Goal: Information Seeking & Learning: Find specific fact

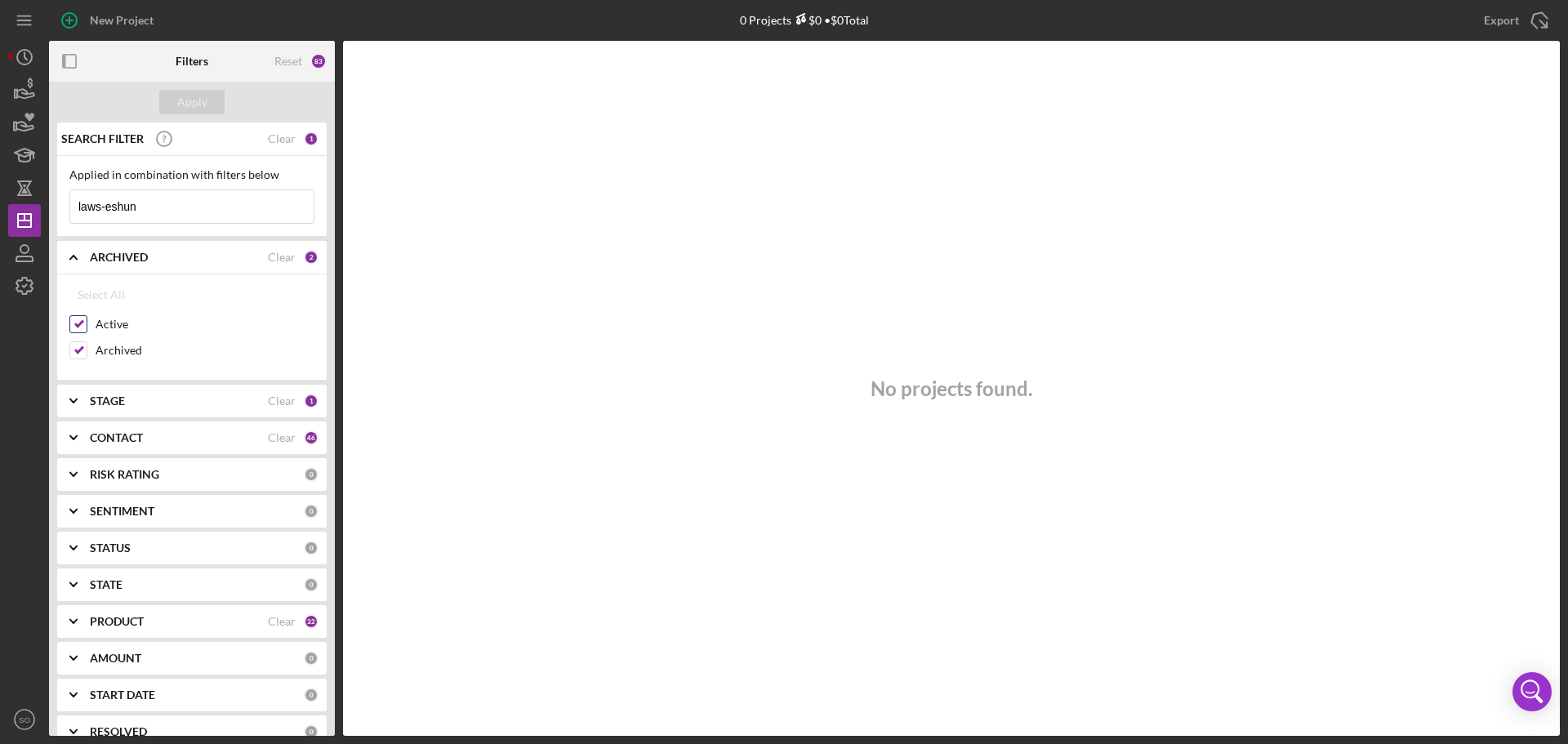
drag, startPoint x: 476, startPoint y: 1, endPoint x: 169, endPoint y: 341, distance: 458.1
click at [187, 341] on div "Active" at bounding box center [191, 328] width 245 height 26
click at [78, 356] on input "Archived" at bounding box center [78, 351] width 17 height 17
checkbox input "false"
click at [130, 631] on div "PRODUCT Clear 32" at bounding box center [204, 620] width 229 height 32
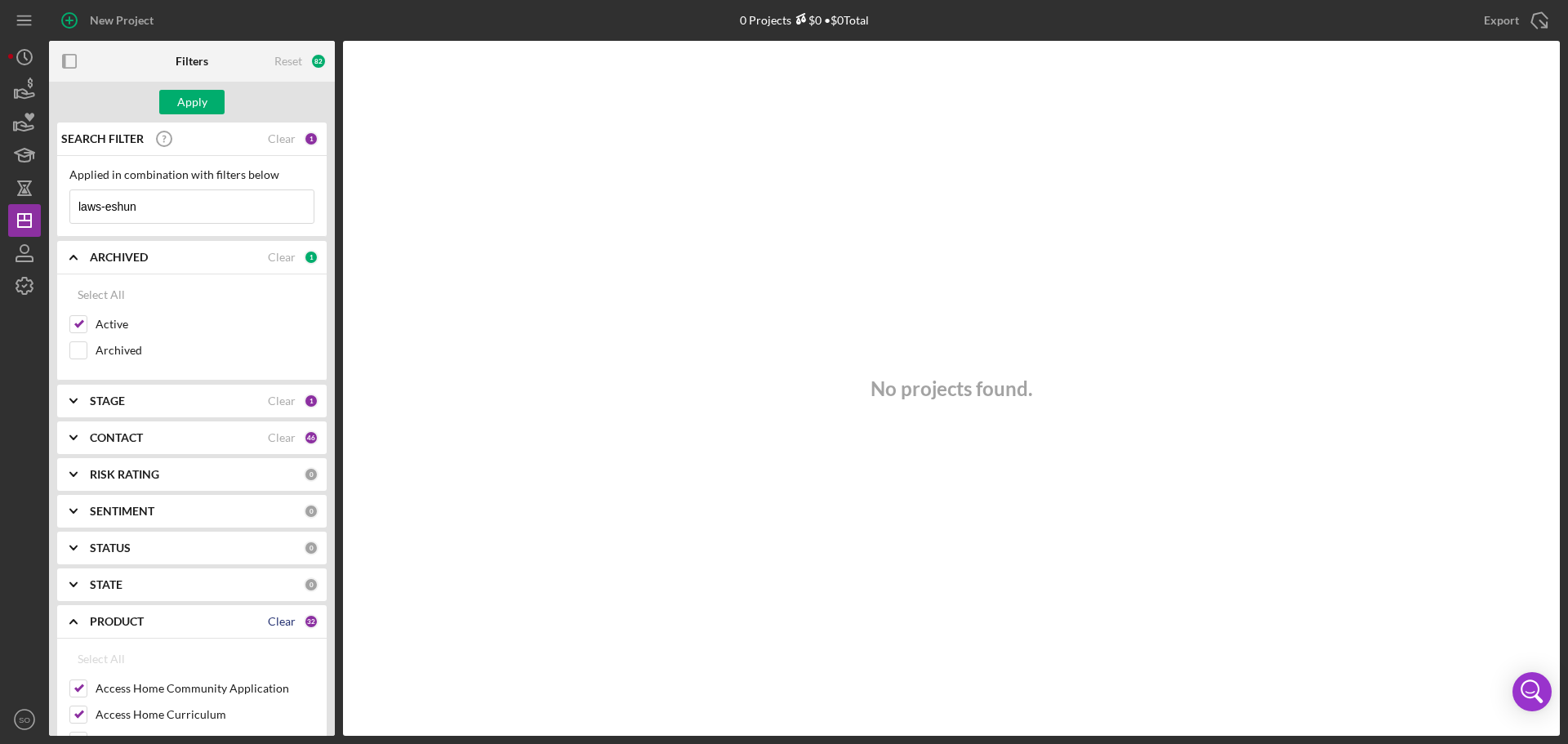
click at [272, 624] on div "Clear" at bounding box center [282, 621] width 28 height 13
checkbox input "false"
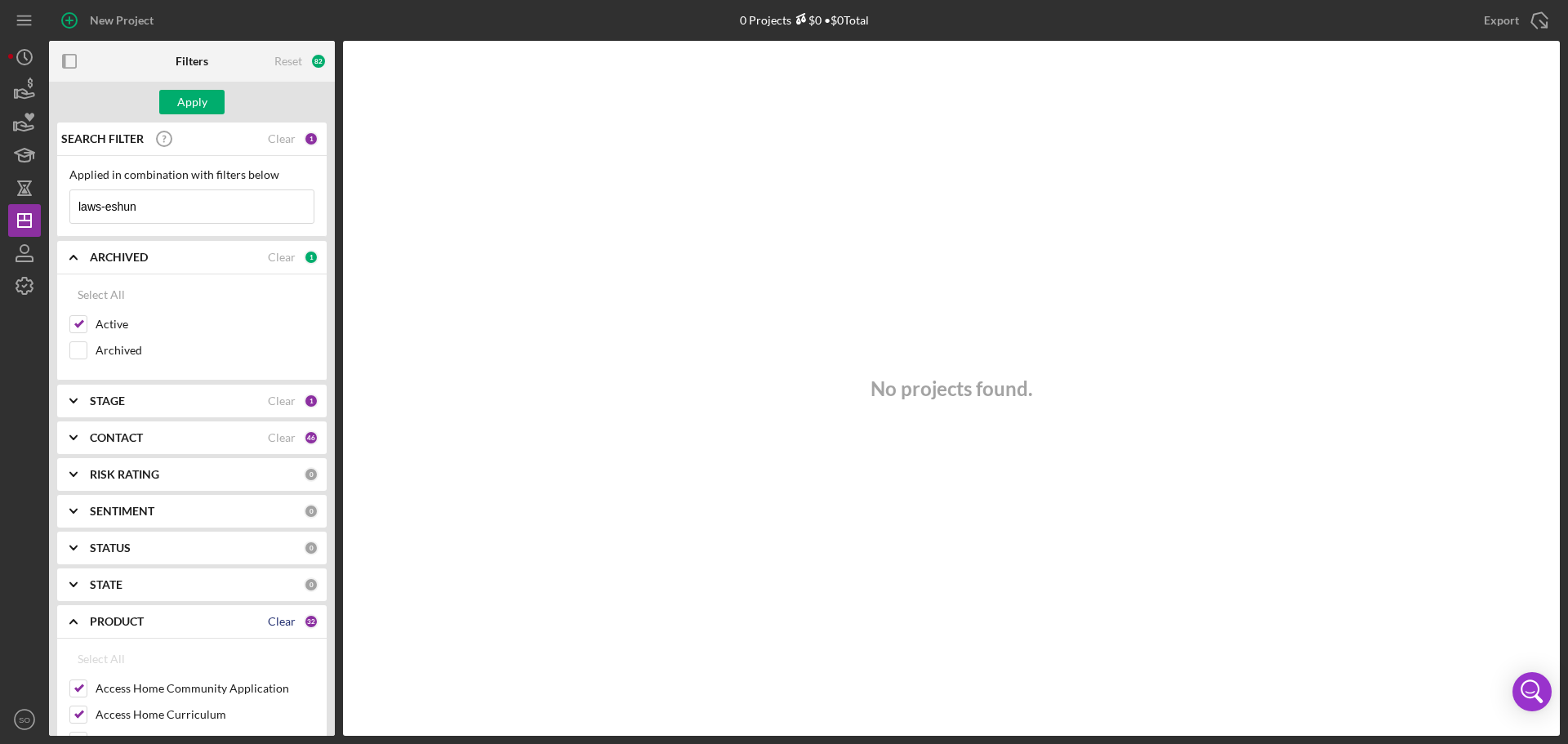
checkbox input "false"
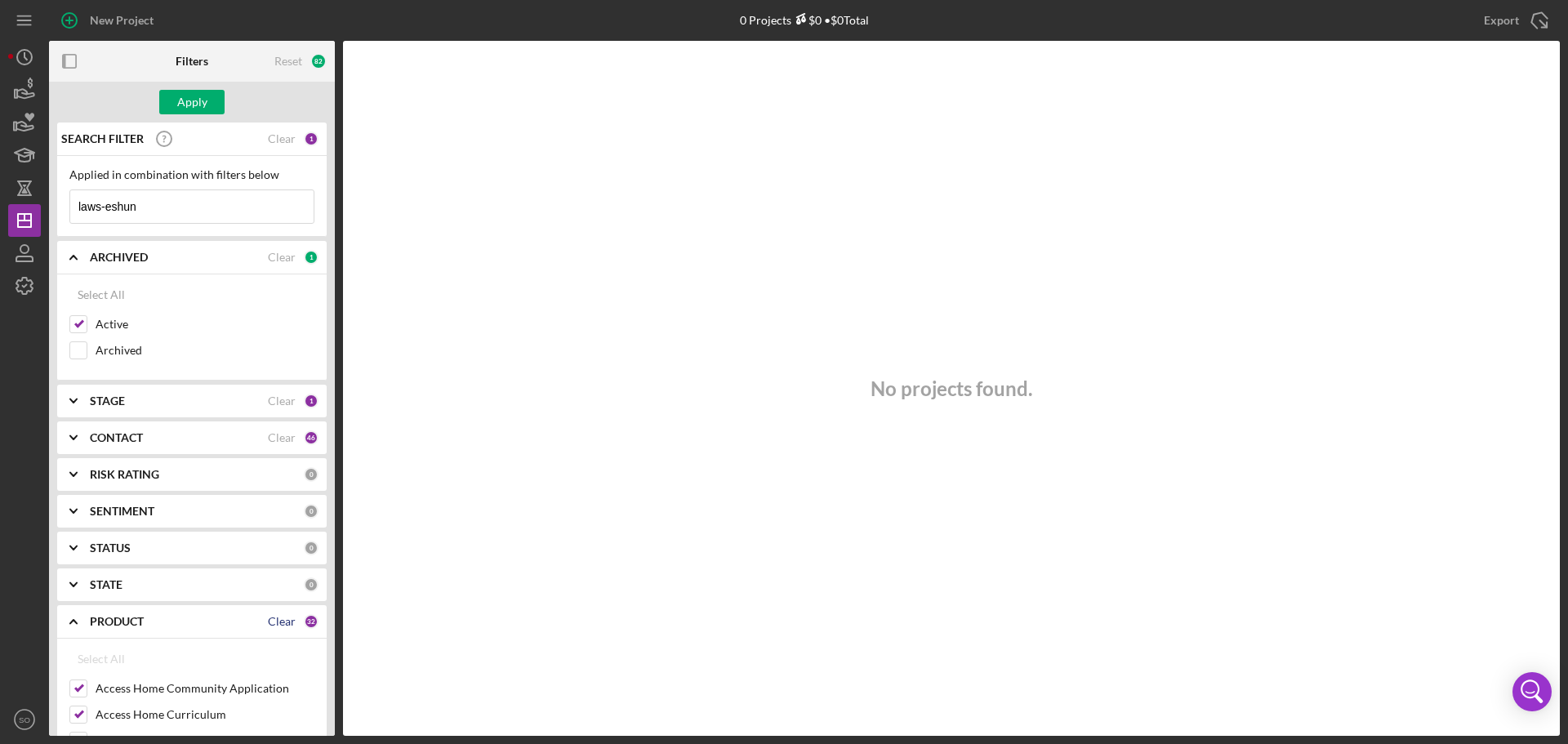
checkbox input "false"
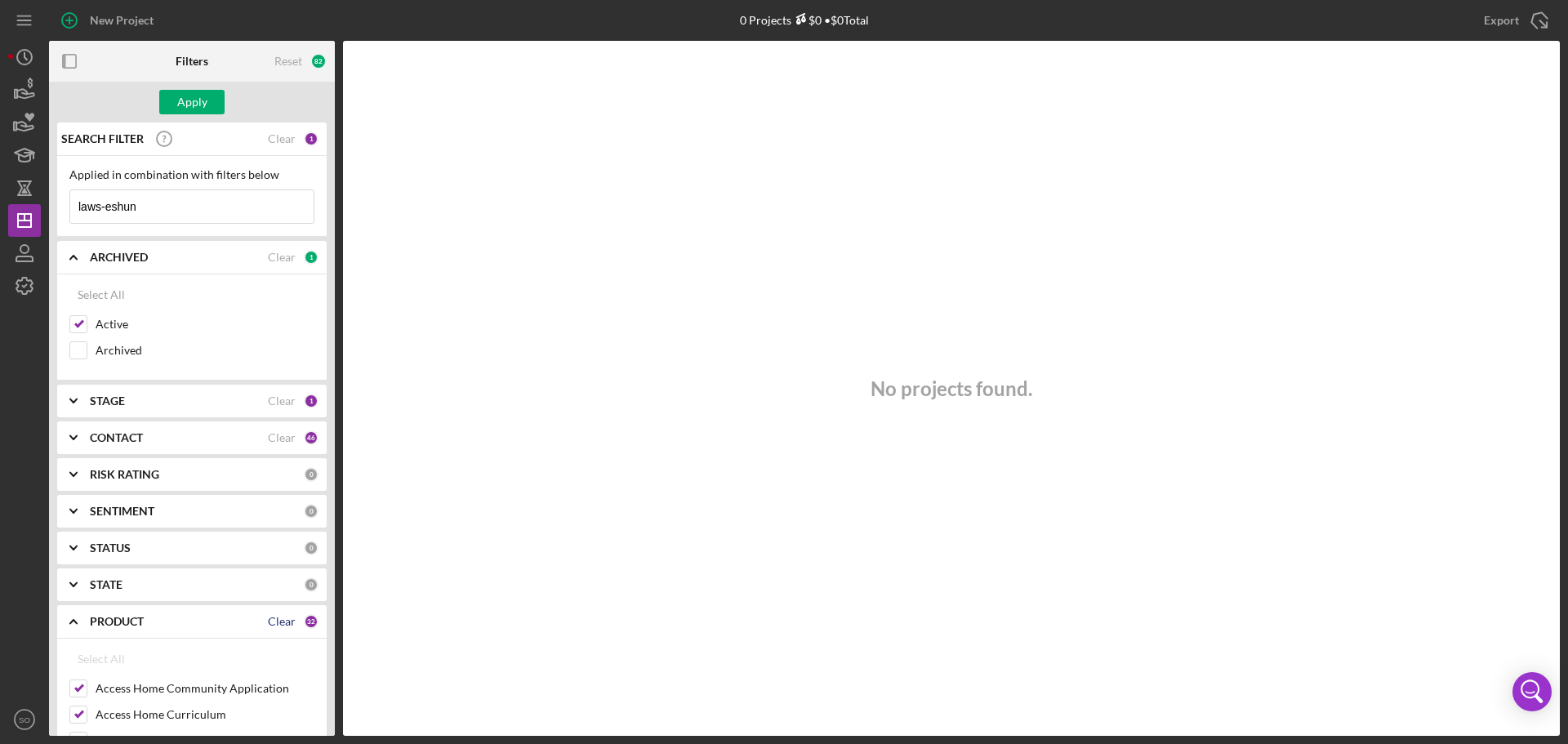
checkbox input "false"
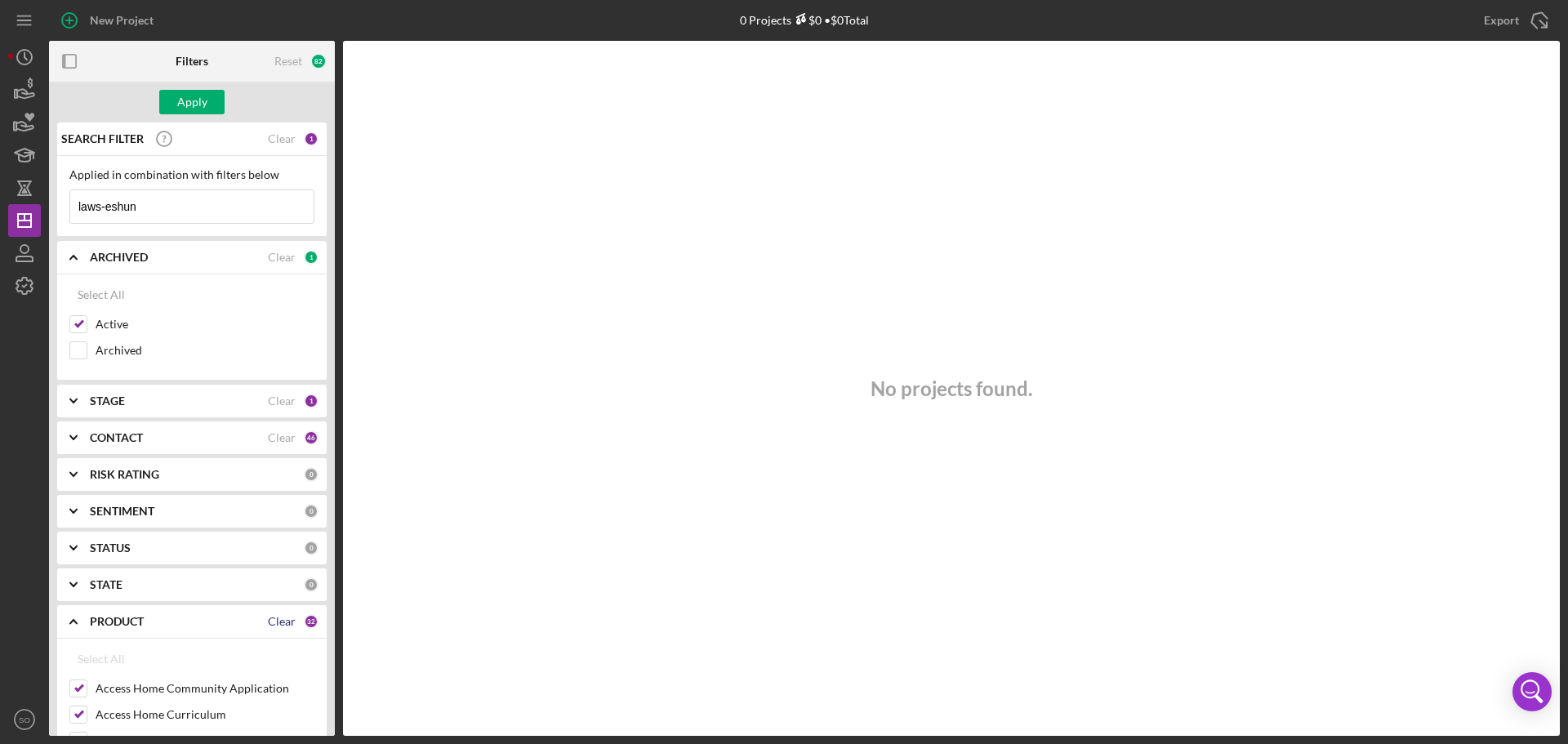
checkbox input "false"
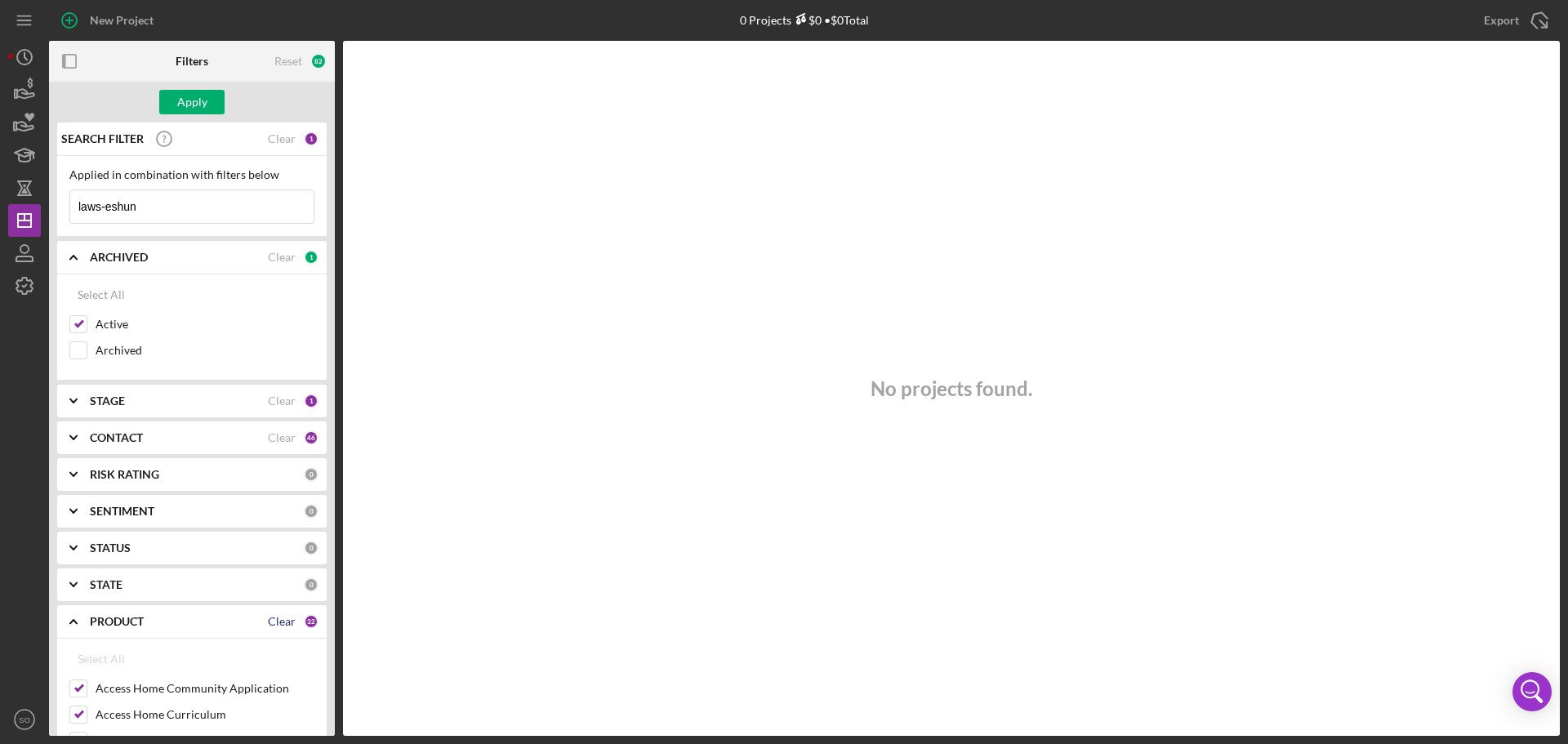
checkbox input "false"
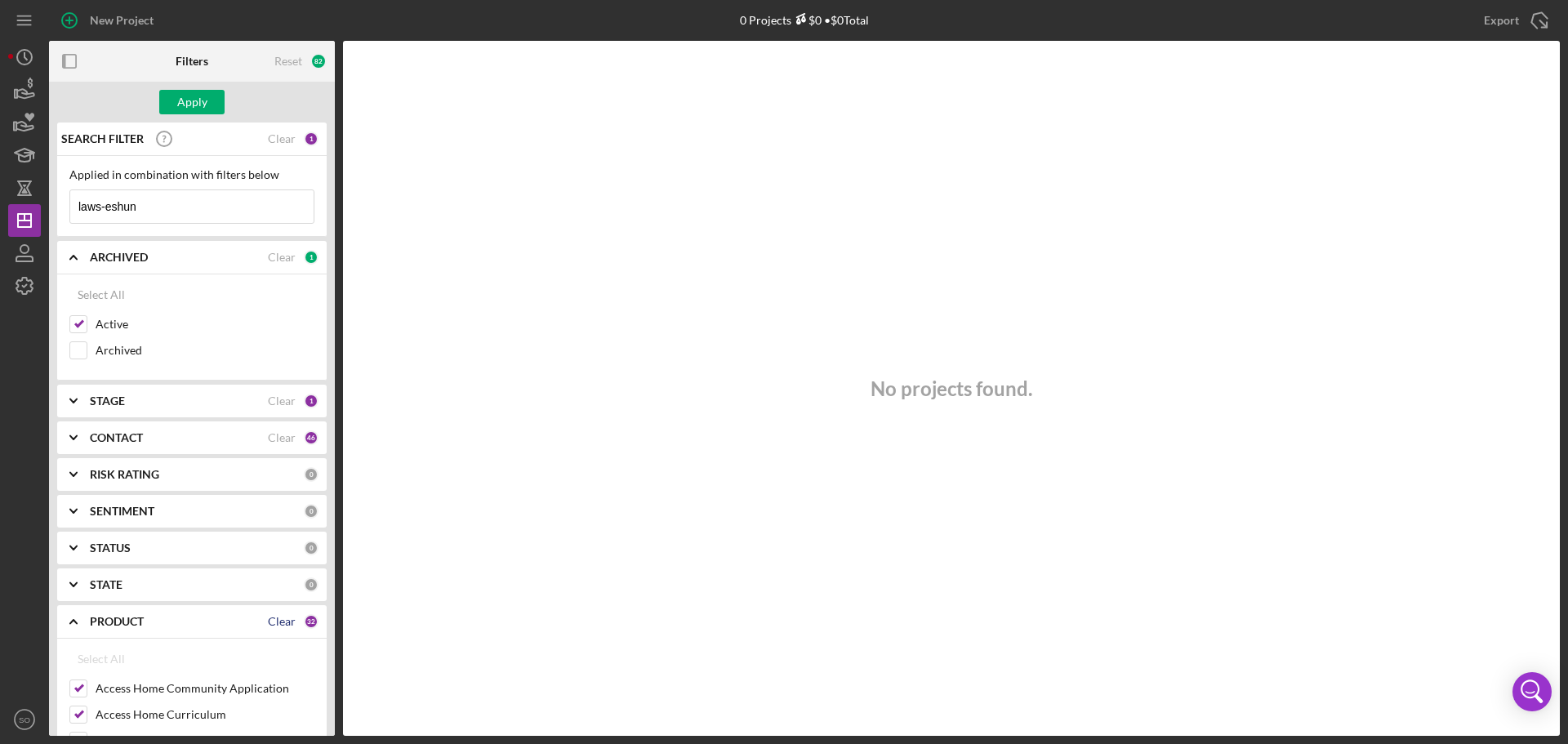
checkbox input "false"
click at [158, 405] on div "STAGE" at bounding box center [178, 401] width 178 height 13
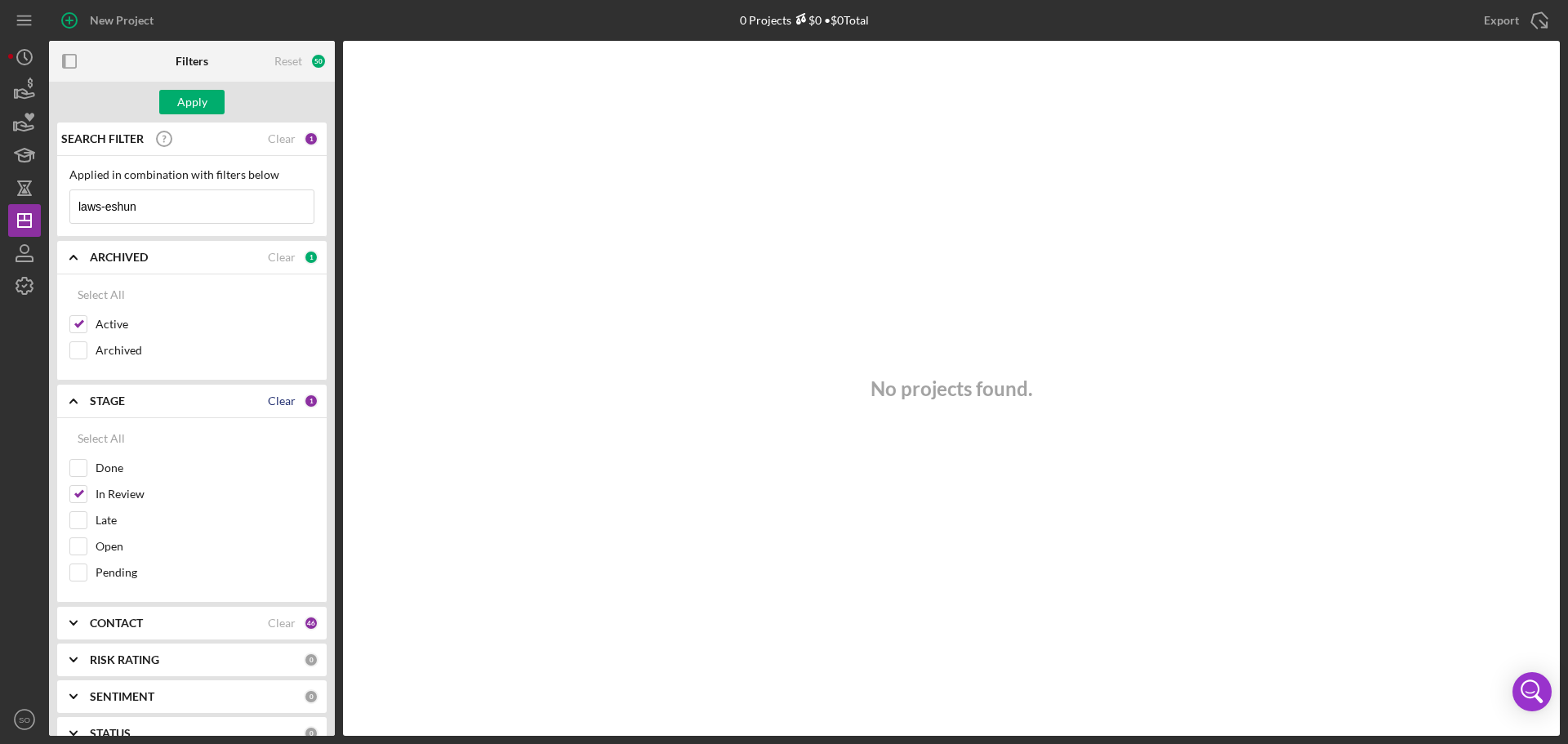
click at [271, 407] on div "Clear" at bounding box center [282, 401] width 28 height 13
checkbox input "false"
click at [194, 102] on div "Apply" at bounding box center [192, 102] width 30 height 25
click at [283, 139] on div "Clear" at bounding box center [282, 138] width 28 height 13
click at [193, 99] on div "Apply" at bounding box center [192, 102] width 30 height 25
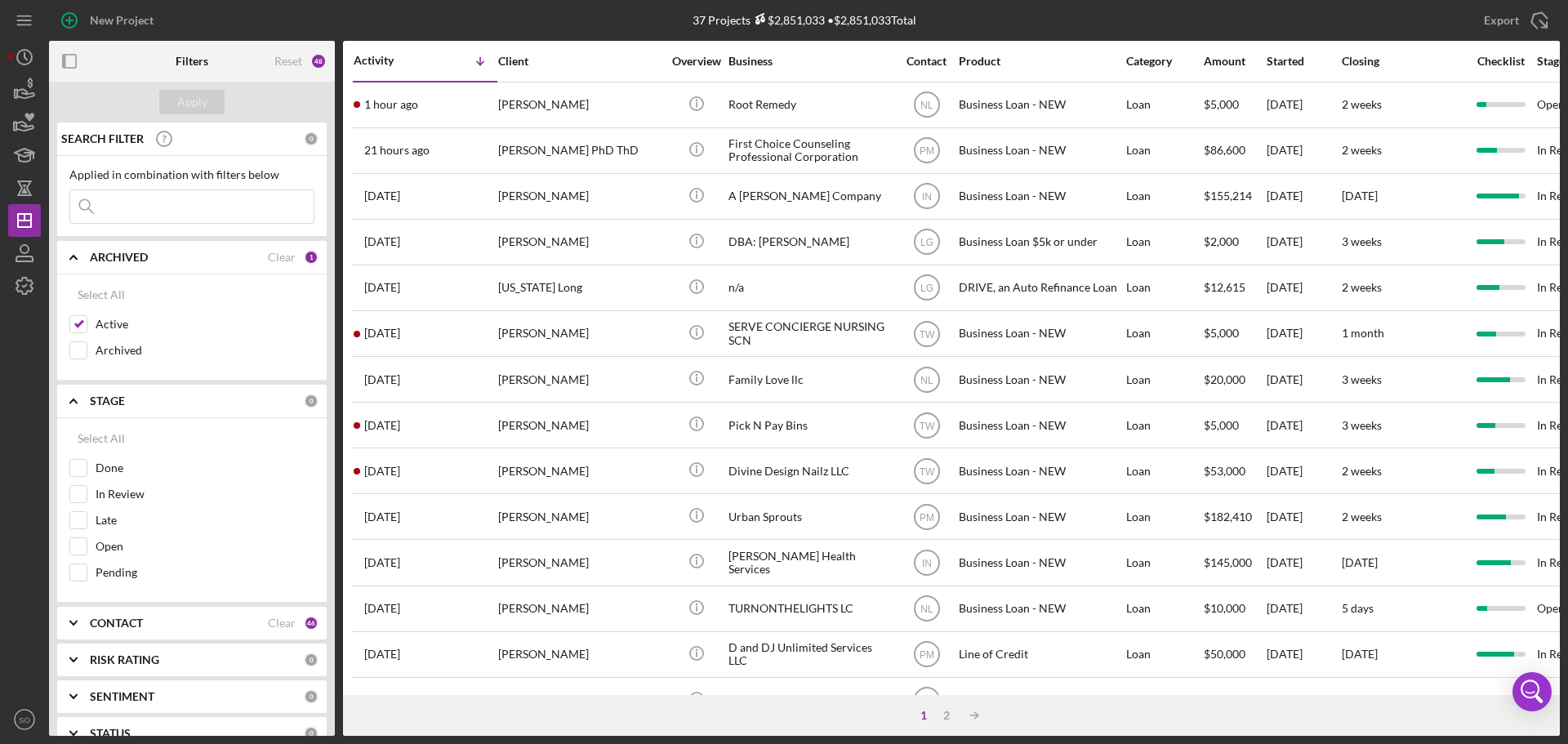
click at [188, 188] on div "Applied in combination with filters below Icon/Menu Close" at bounding box center [191, 196] width 245 height 55
click at [180, 203] on input at bounding box center [192, 206] width 244 height 32
paste input "Rosie Moore"
type input "Rosie Moore"
click at [206, 110] on div "Apply" at bounding box center [192, 102] width 30 height 25
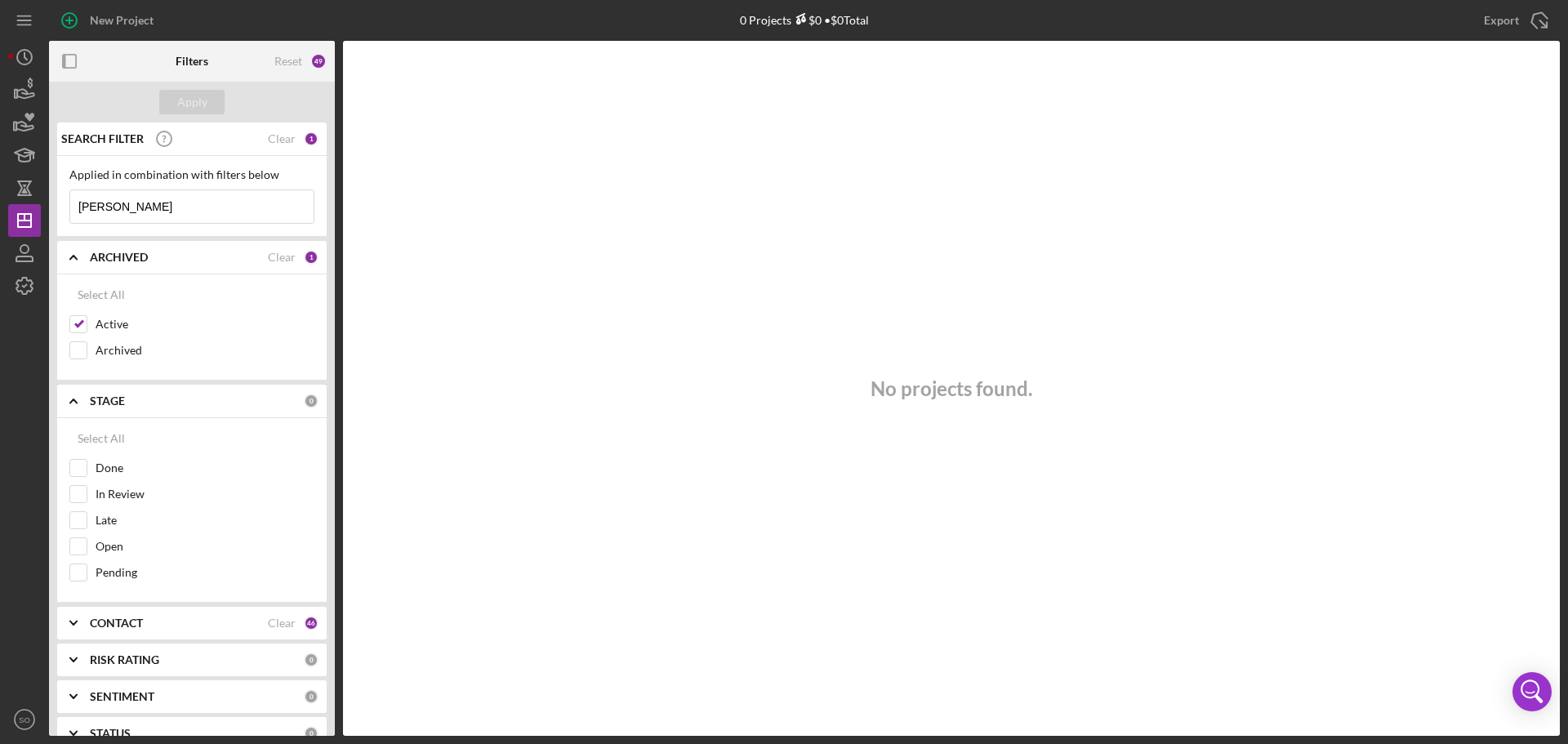
scroll to position [245, 0]
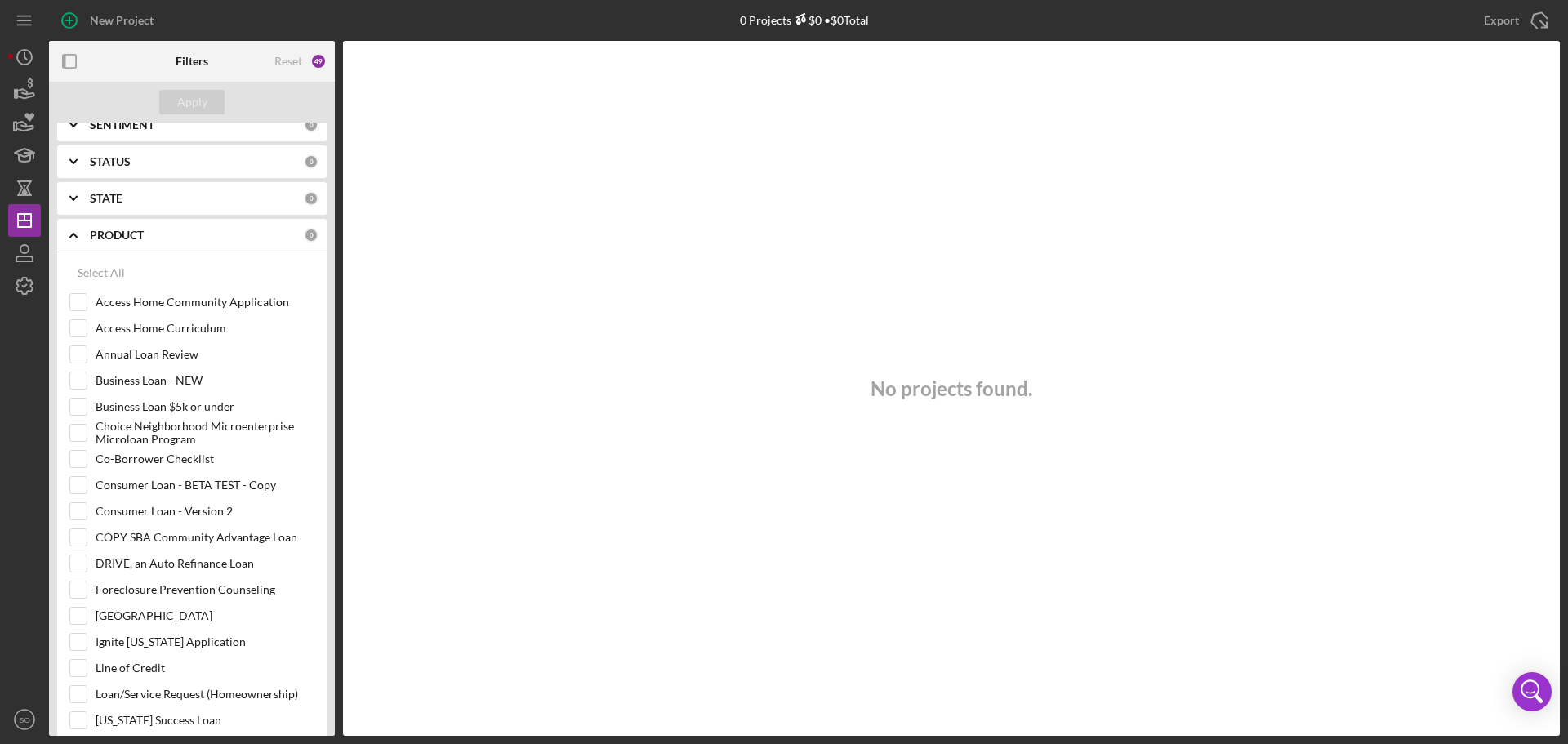
click at [153, 233] on div "PRODUCT" at bounding box center [197, 235] width 214 height 13
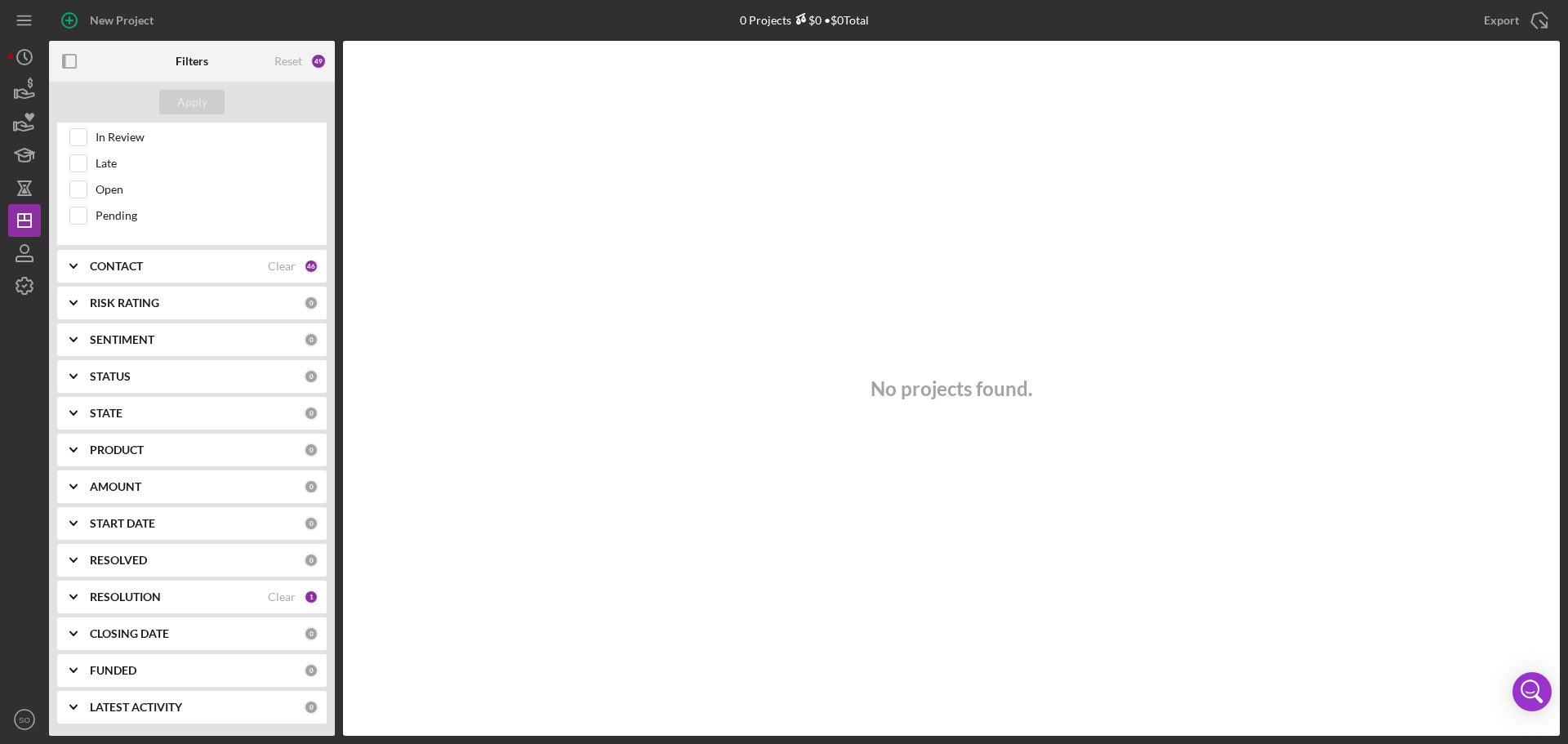
scroll to position [356, 0]
click at [180, 589] on div "RESOLUTION Clear 1" at bounding box center [204, 596] width 229 height 15
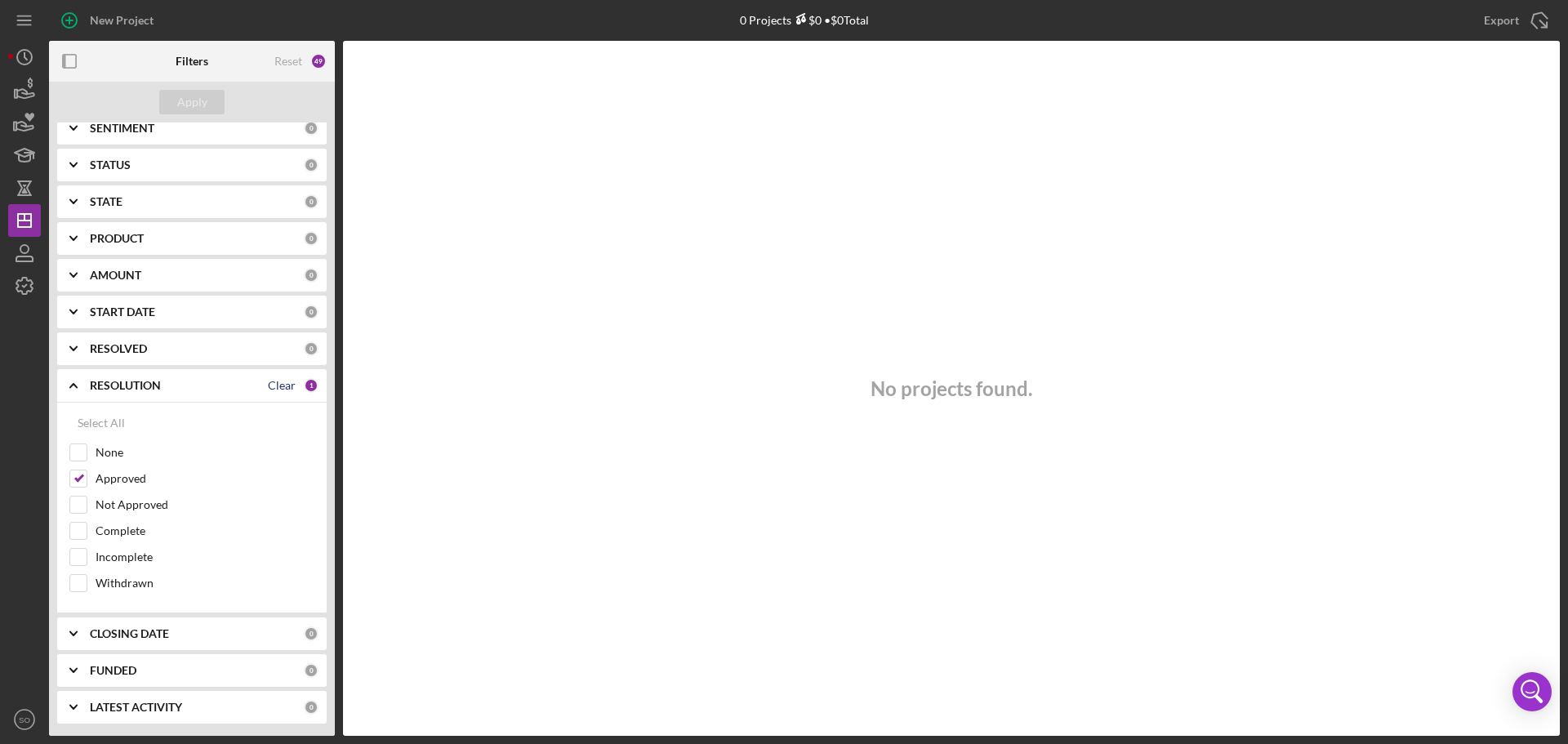
click at [268, 387] on div "Clear" at bounding box center [282, 385] width 28 height 13
checkbox input "false"
click at [208, 105] on button "Apply" at bounding box center [191, 102] width 66 height 25
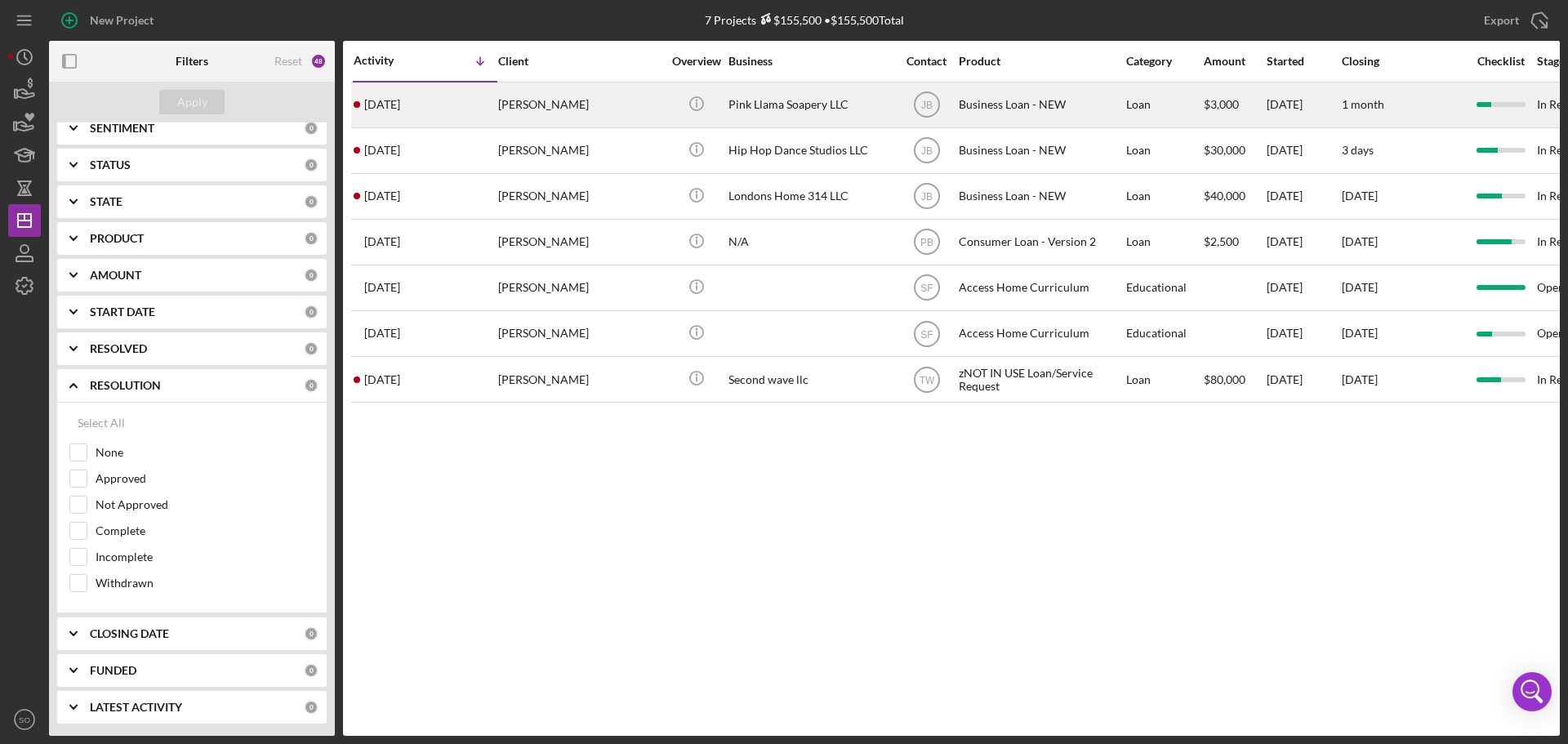
click at [578, 112] on div "Rosie Moore" at bounding box center [579, 104] width 163 height 43
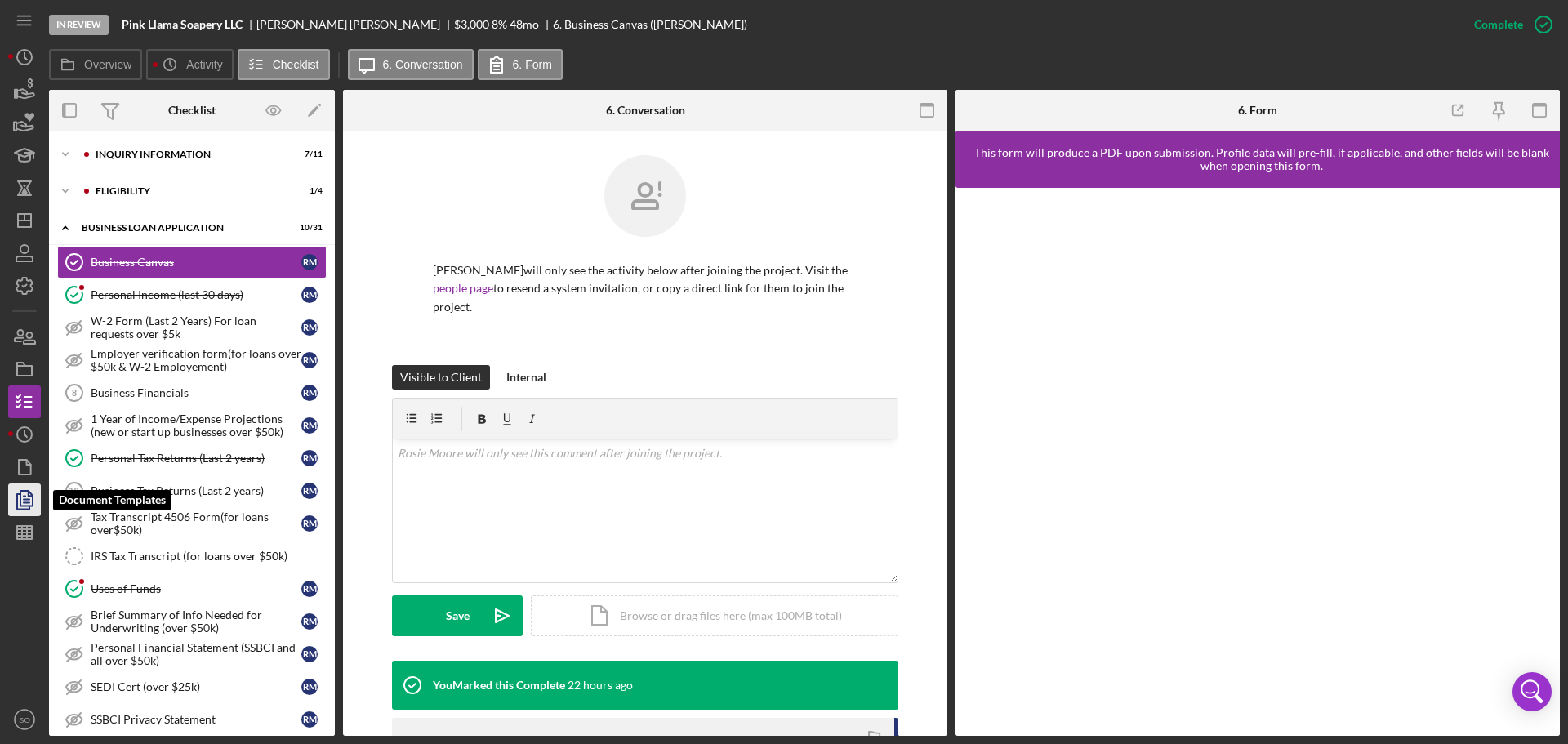
click at [30, 503] on icon "button" at bounding box center [24, 499] width 41 height 41
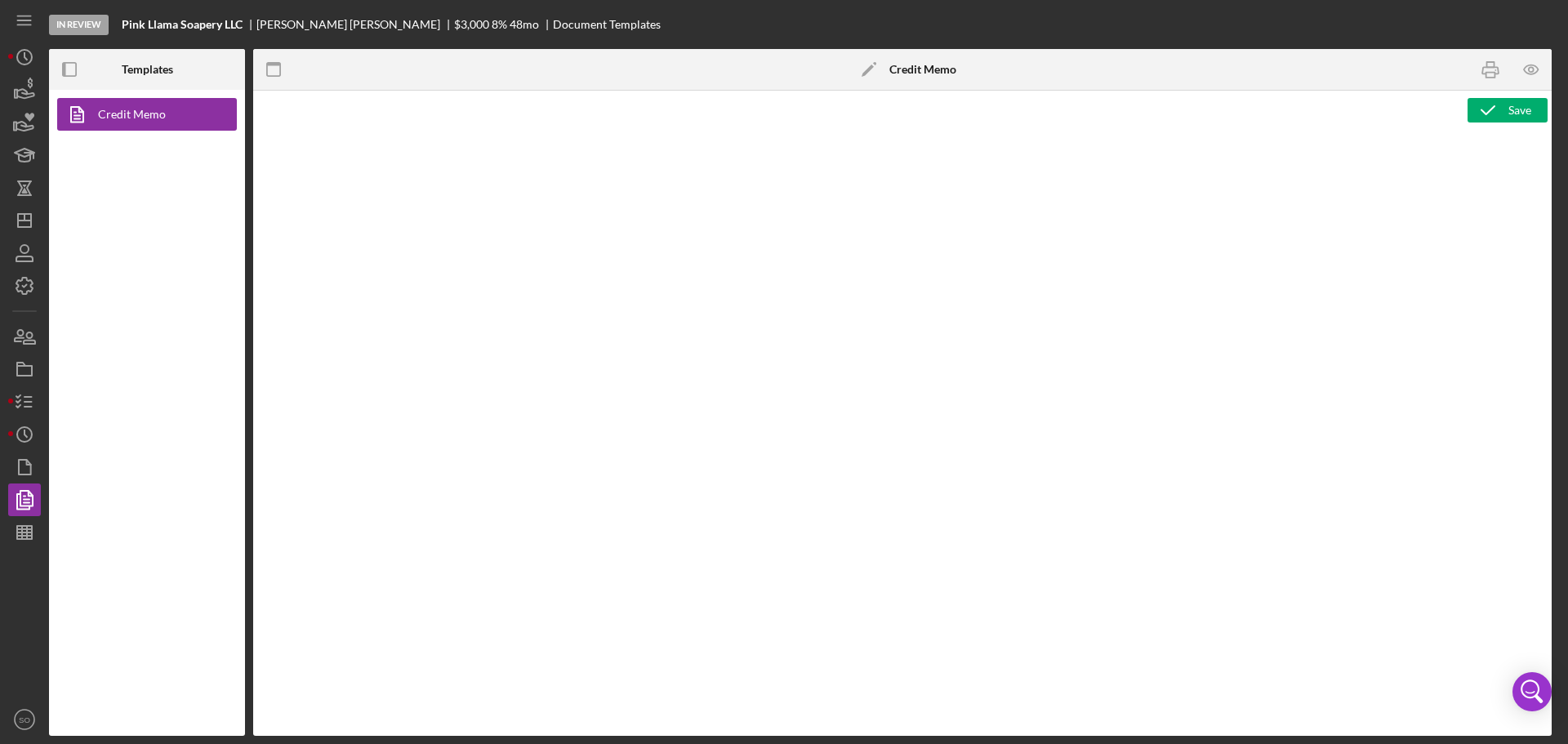
type textarea "<h1>Business Loan Risk Assessment</h1> <p>Loan Officer: &nbsp;<span id="Lender_…"
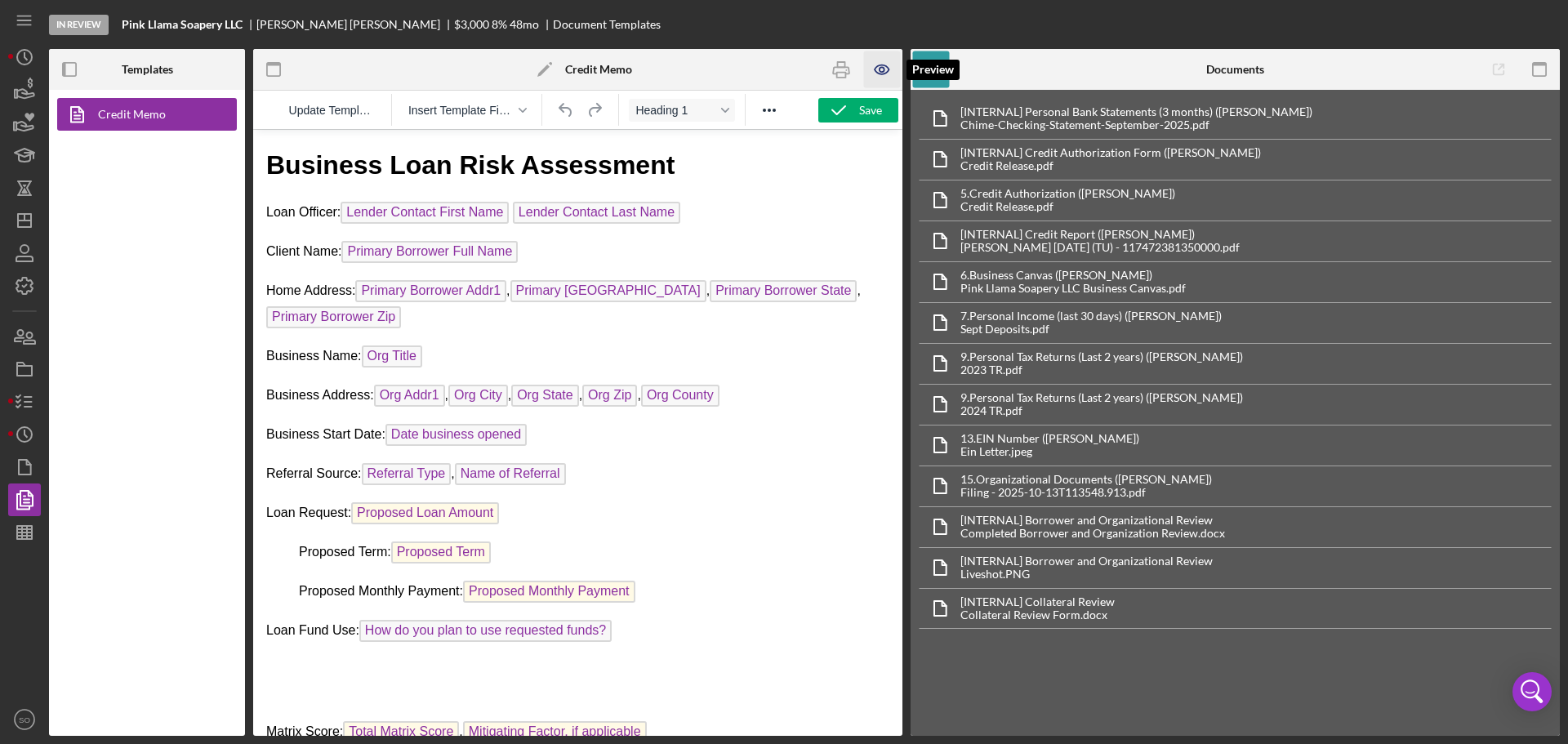
click at [874, 73] on icon "button" at bounding box center [883, 70] width 37 height 37
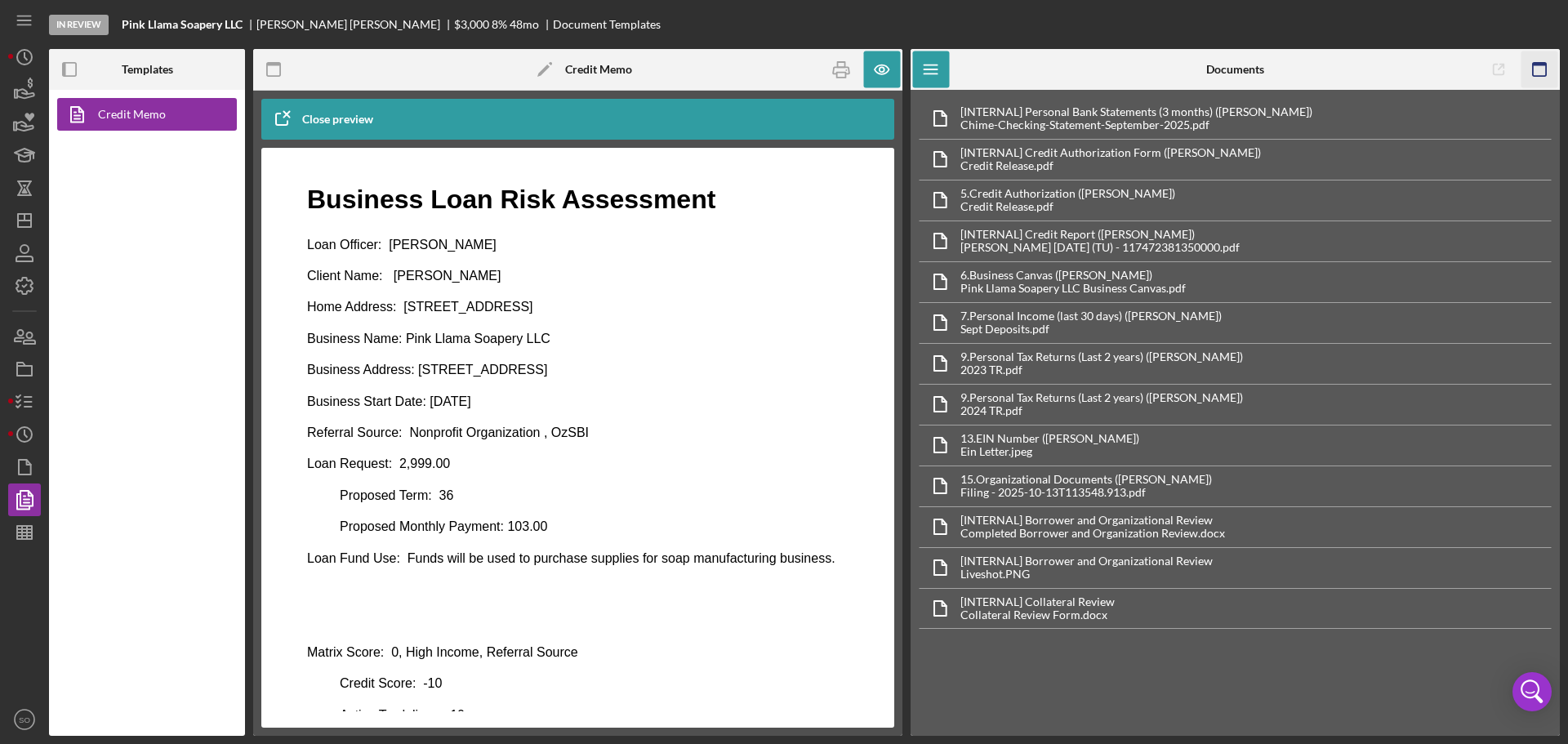
click at [1535, 70] on icon "button" at bounding box center [1539, 70] width 37 height 37
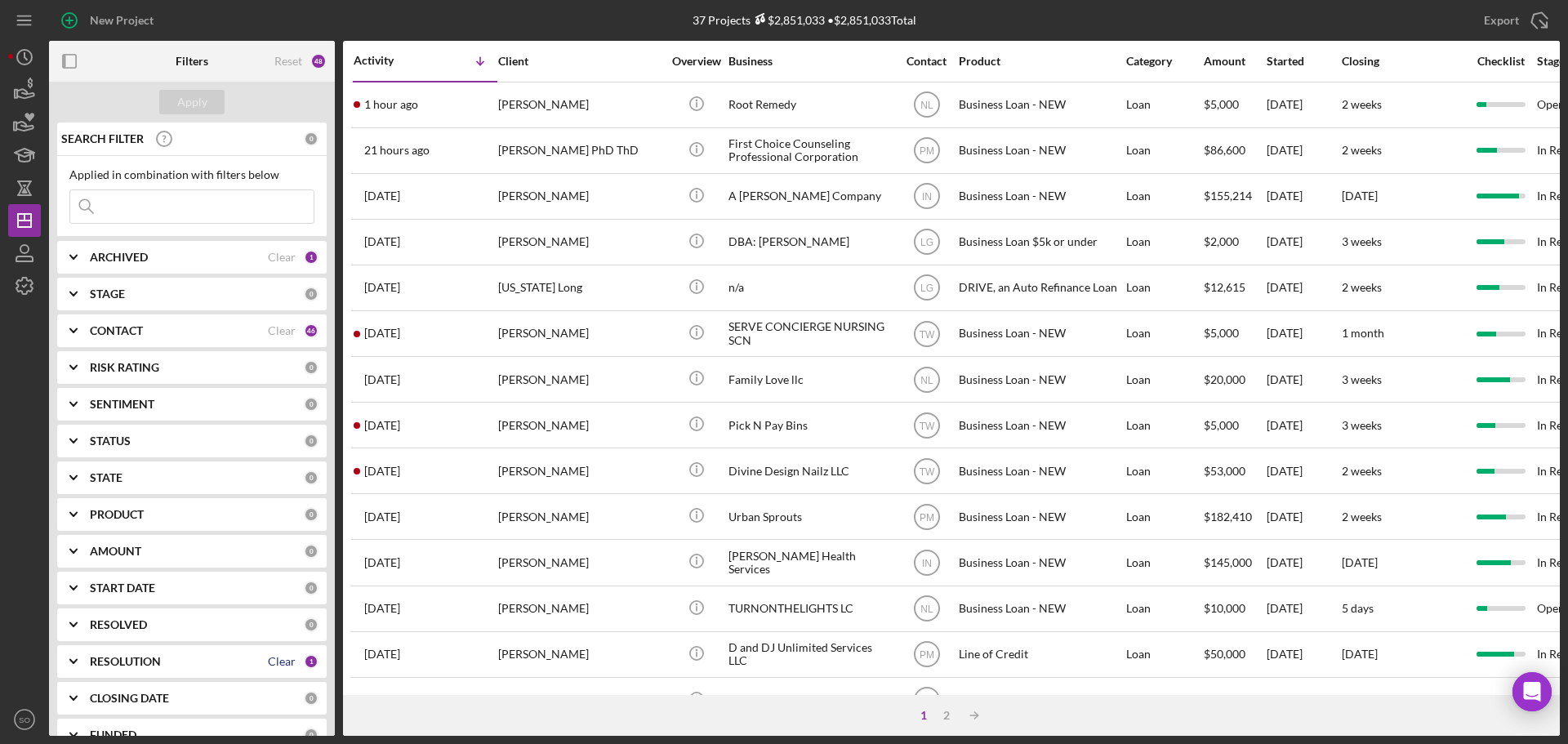
click at [272, 655] on div "Clear" at bounding box center [282, 661] width 28 height 13
click at [176, 204] on input at bounding box center [192, 206] width 244 height 32
paste input "Roland Page"
type input "Roland Page"
click at [184, 103] on div "Apply" at bounding box center [192, 102] width 30 height 25
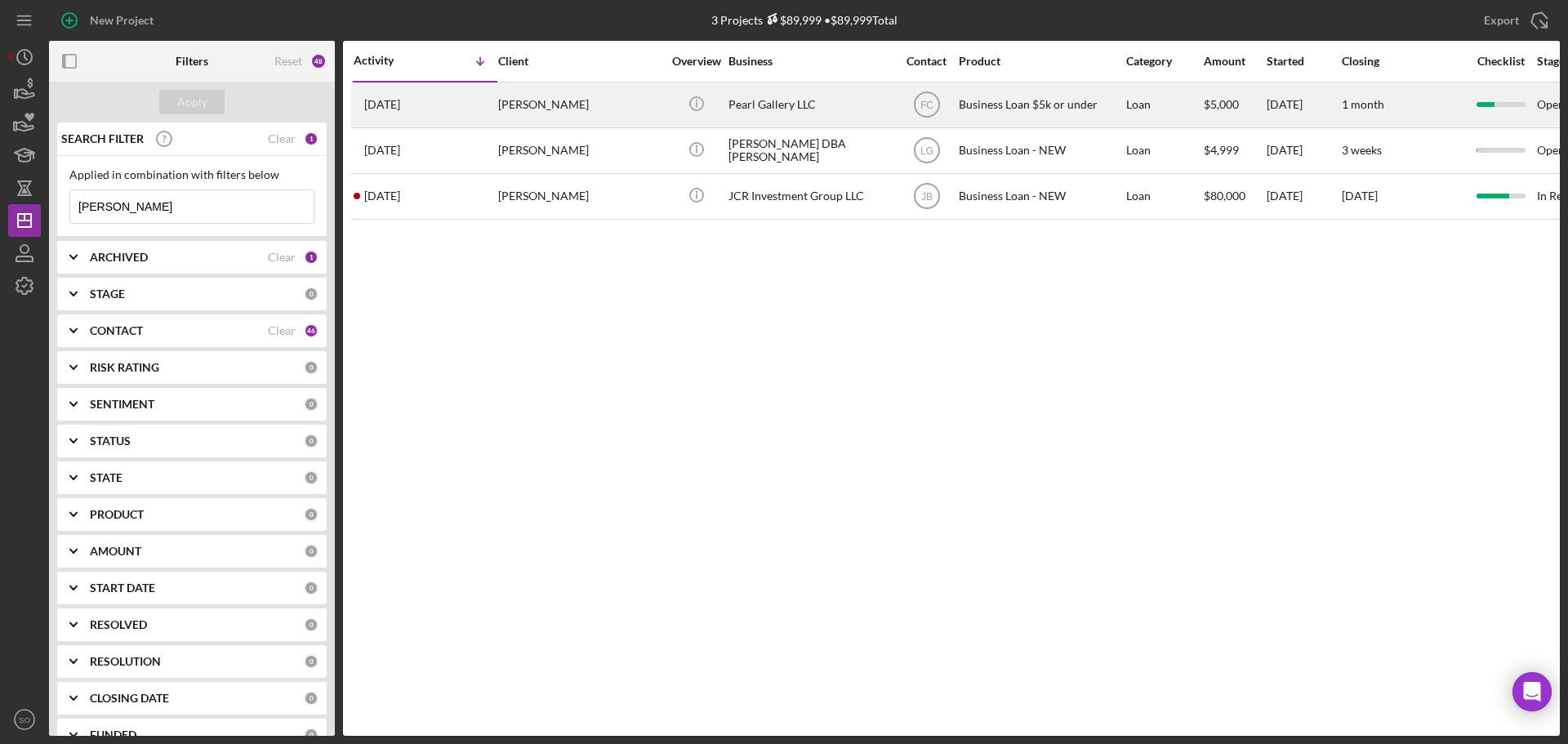
click at [581, 111] on div "Roland Page" at bounding box center [579, 104] width 163 height 43
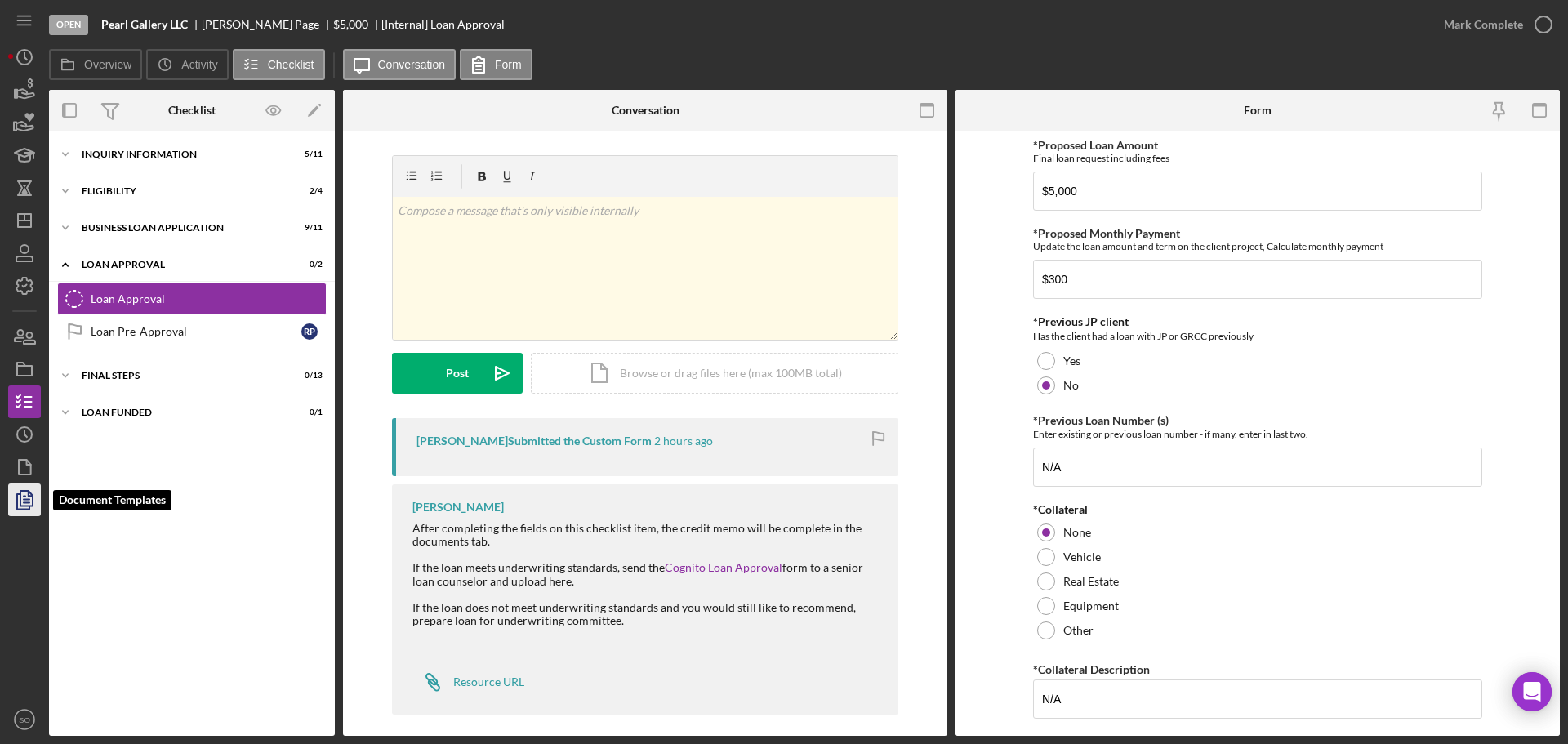
click at [25, 491] on polygon "button" at bounding box center [26, 498] width 12 height 15
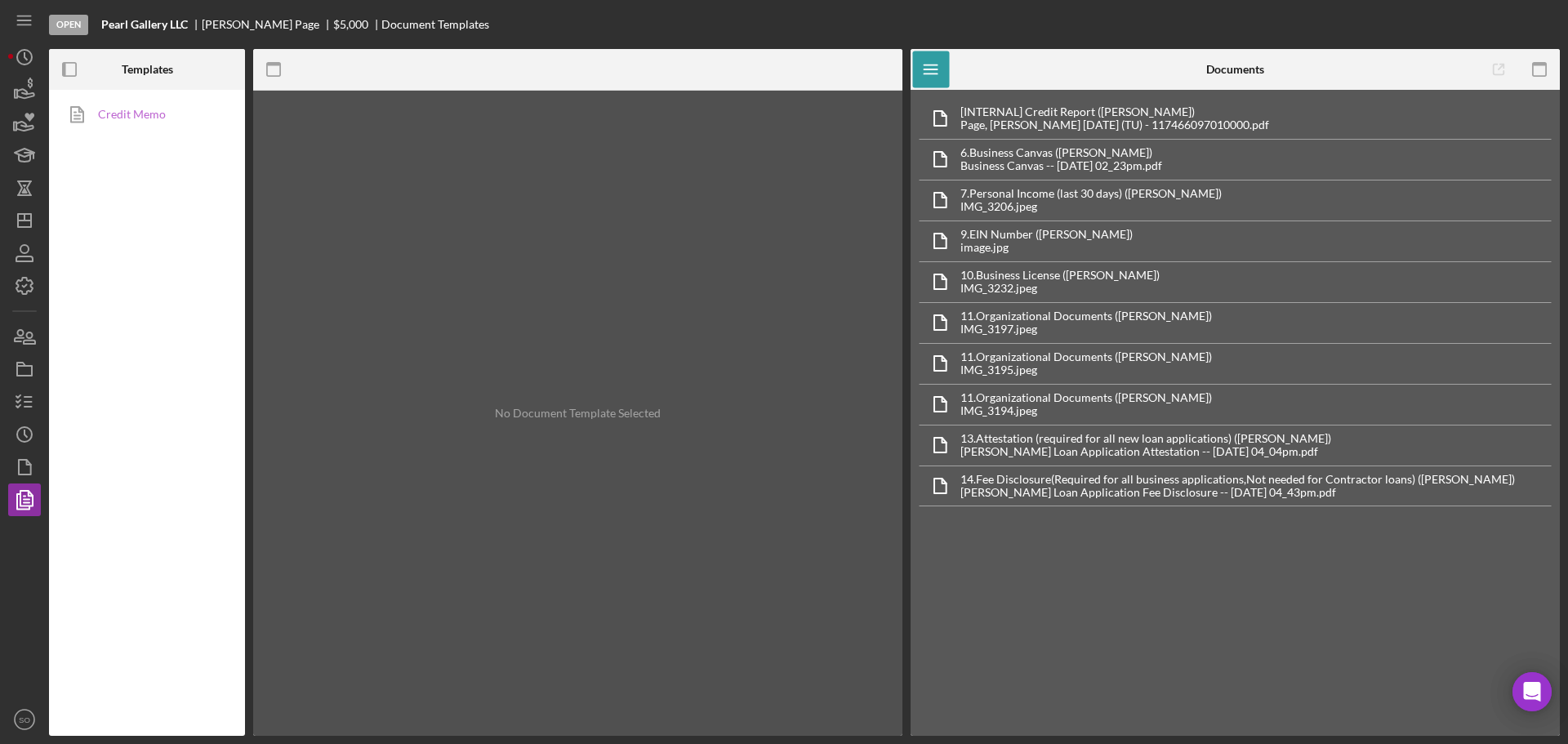
click at [150, 104] on link "Credit Memo" at bounding box center [143, 114] width 172 height 32
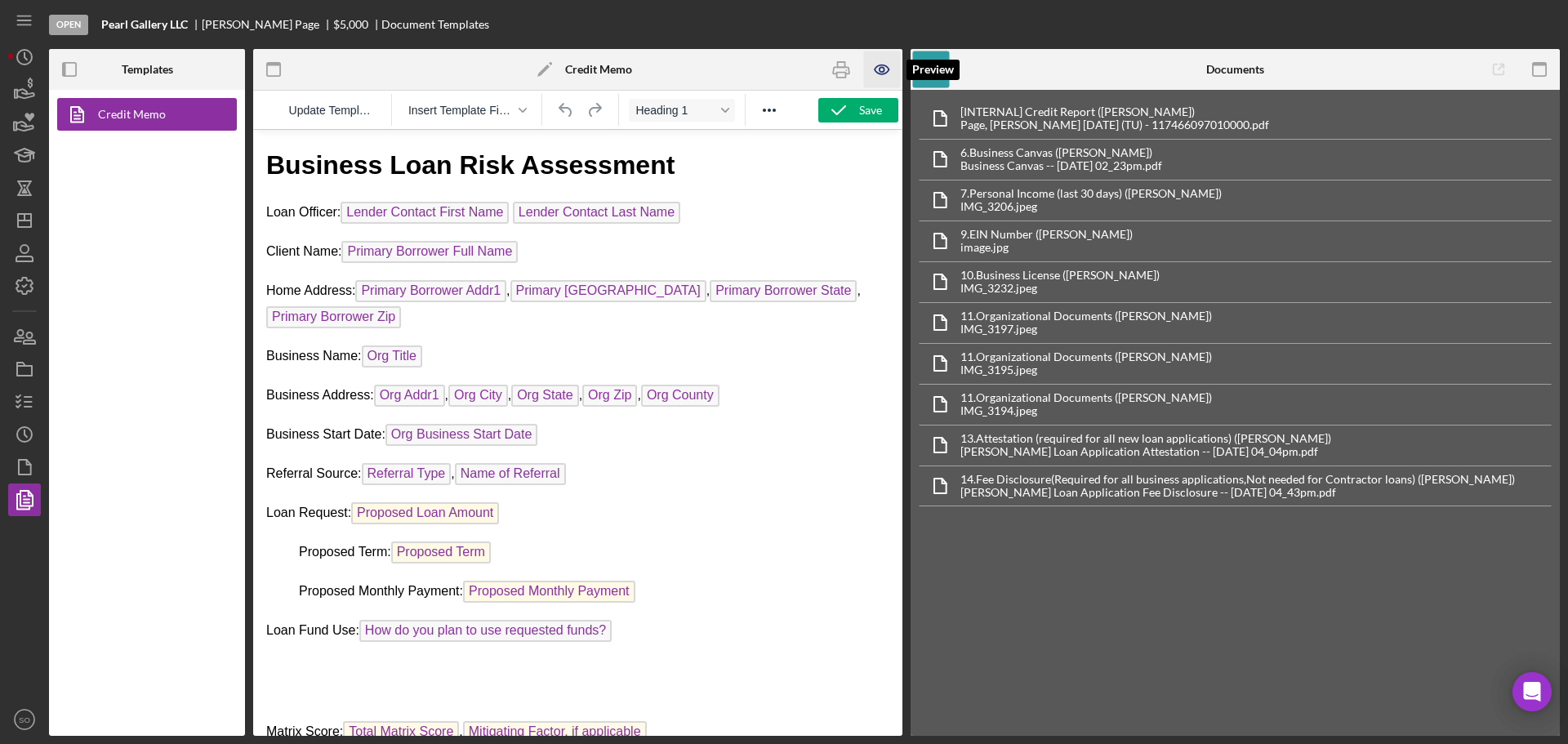
click at [882, 70] on icon "button" at bounding box center [883, 70] width 37 height 37
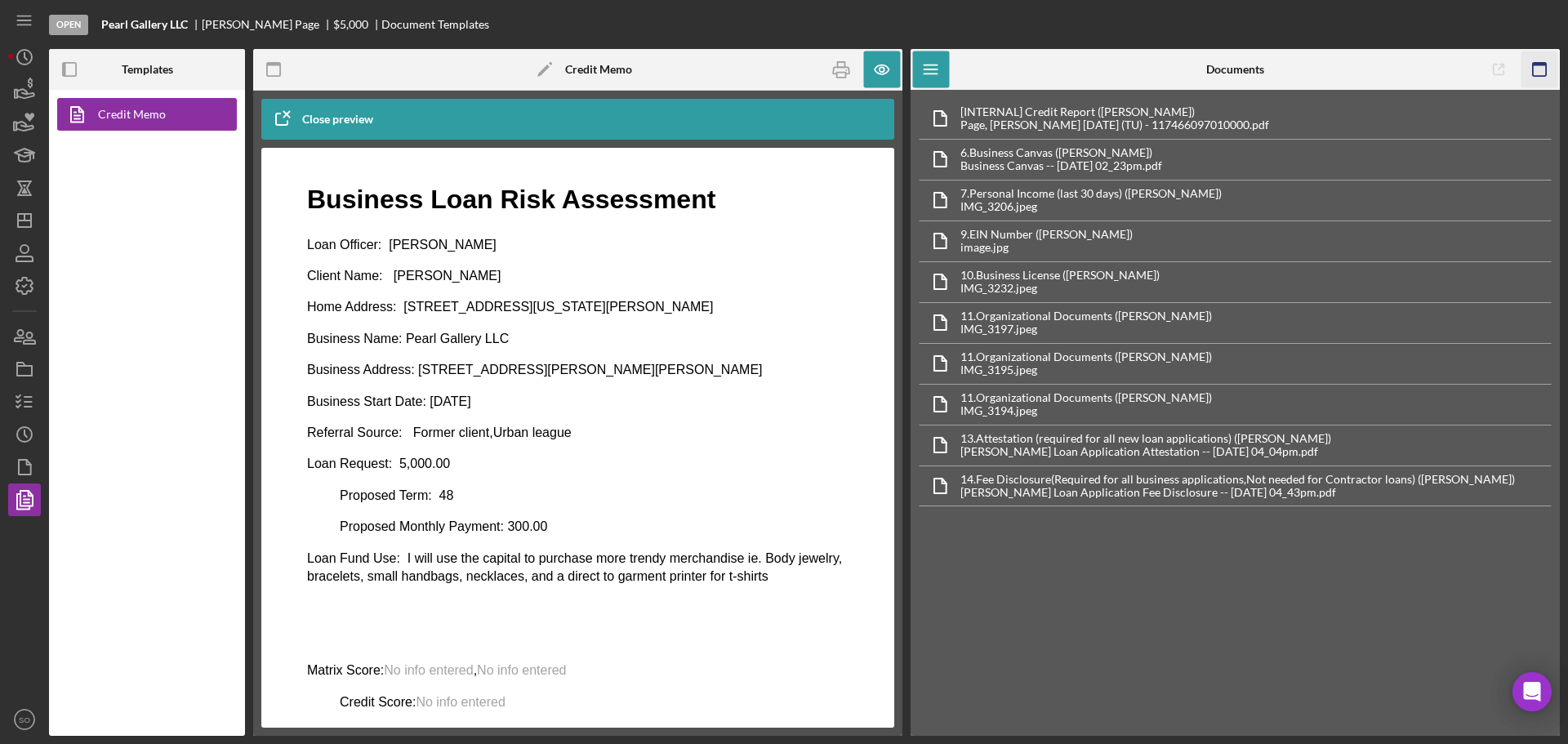
click at [1548, 74] on icon "button" at bounding box center [1539, 70] width 37 height 37
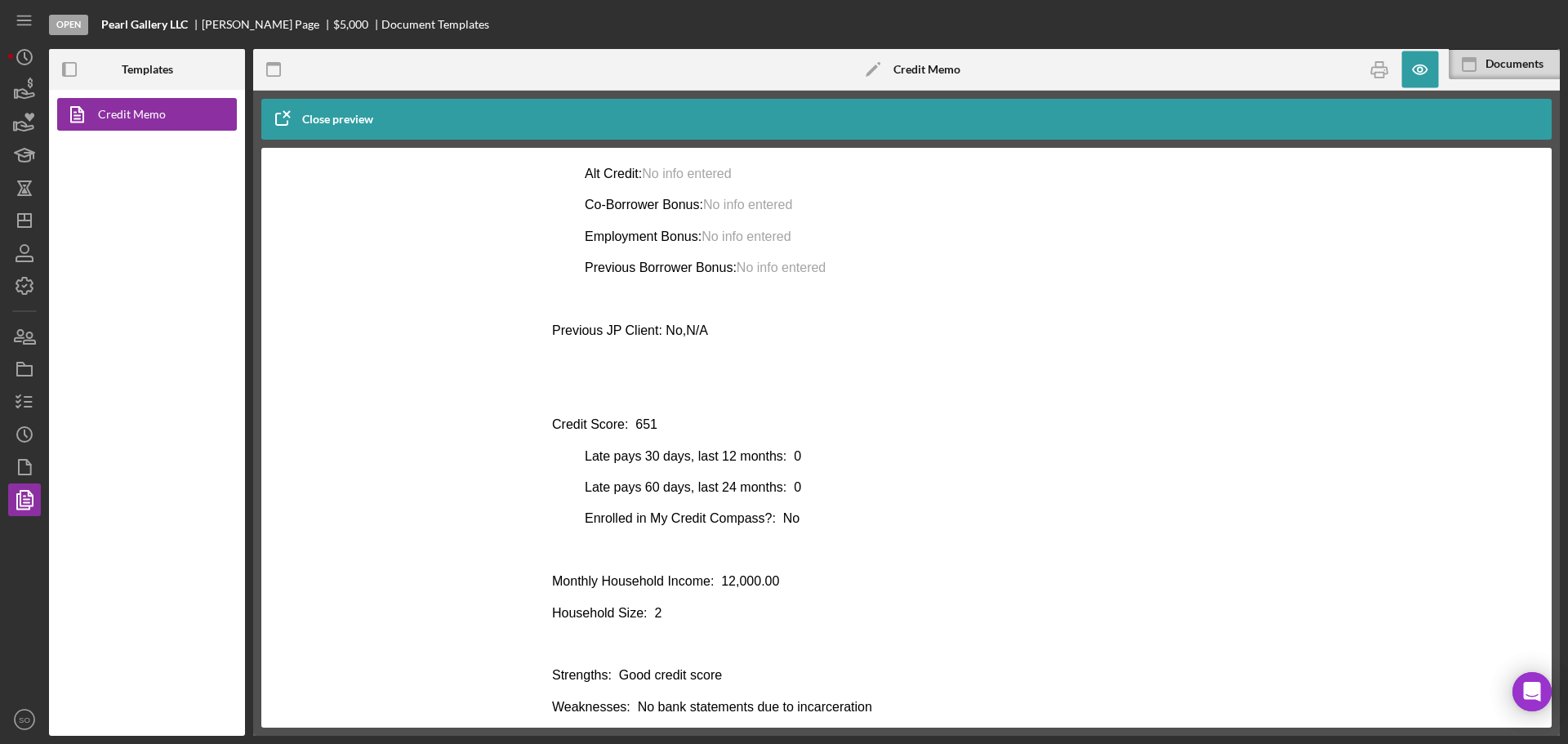
scroll to position [408, 0]
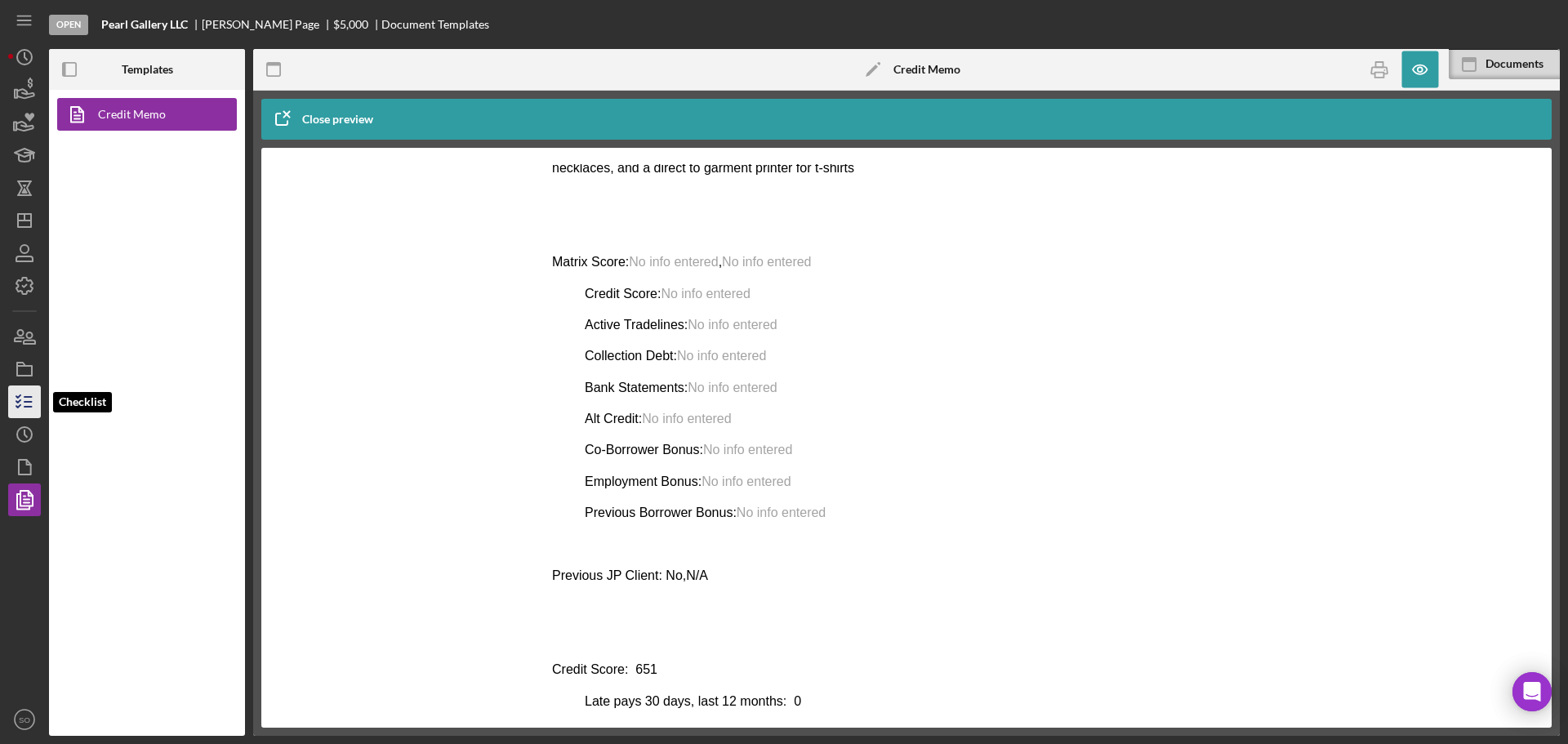
click at [25, 399] on icon "button" at bounding box center [24, 402] width 41 height 41
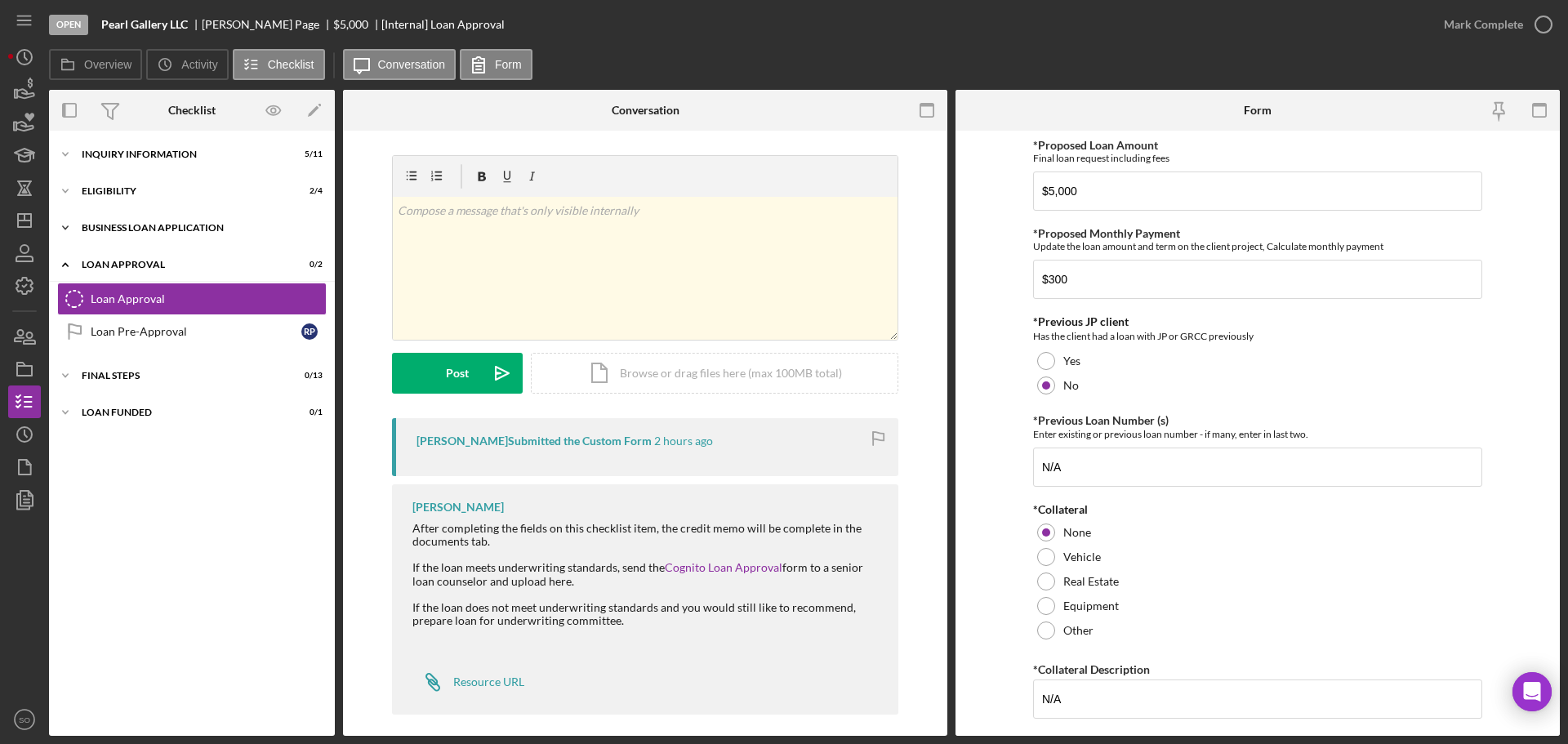
click at [159, 222] on div "BUSINESS LOAN APPLICATION" at bounding box center [198, 227] width 233 height 10
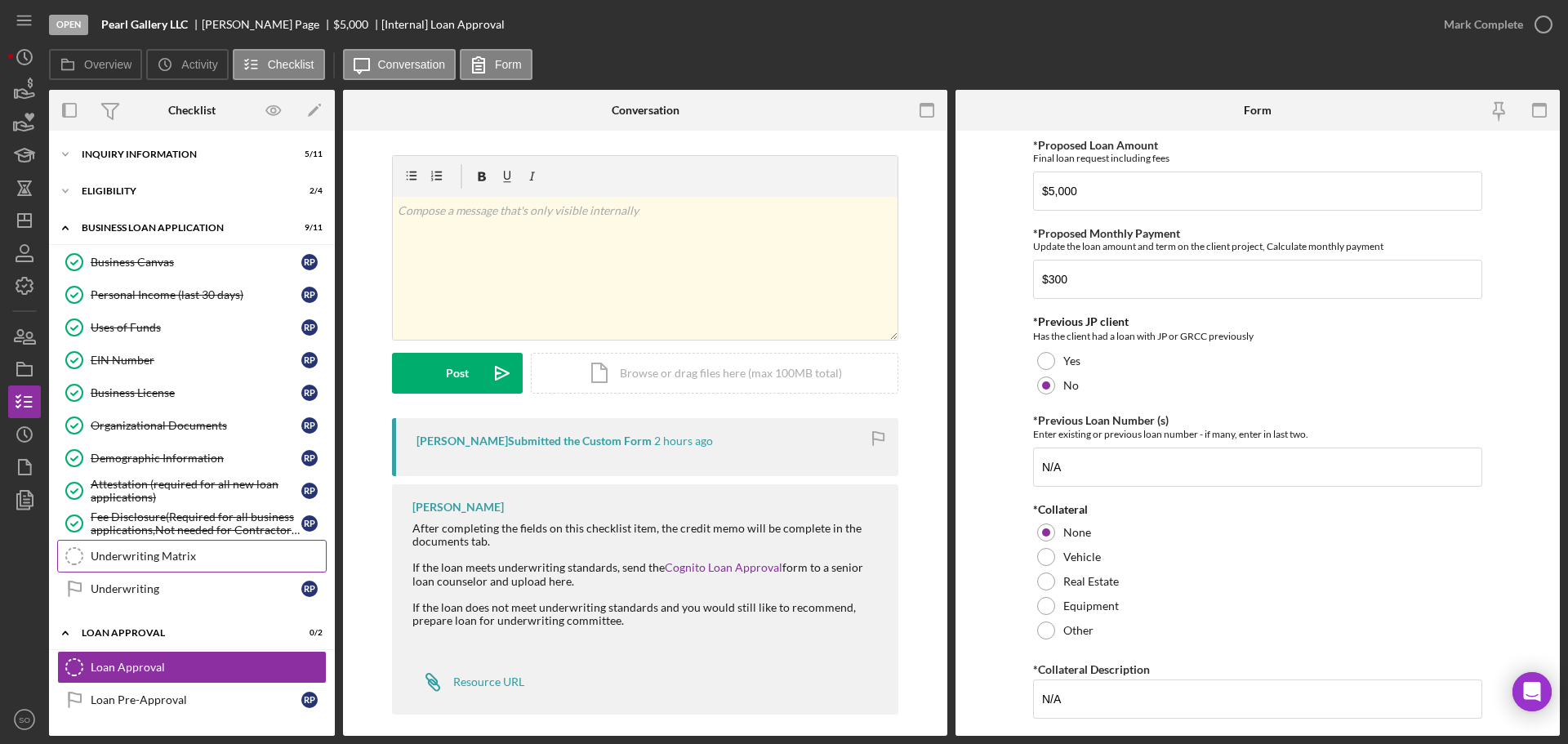
click at [137, 553] on div "Underwriting Matrix" at bounding box center [208, 556] width 235 height 13
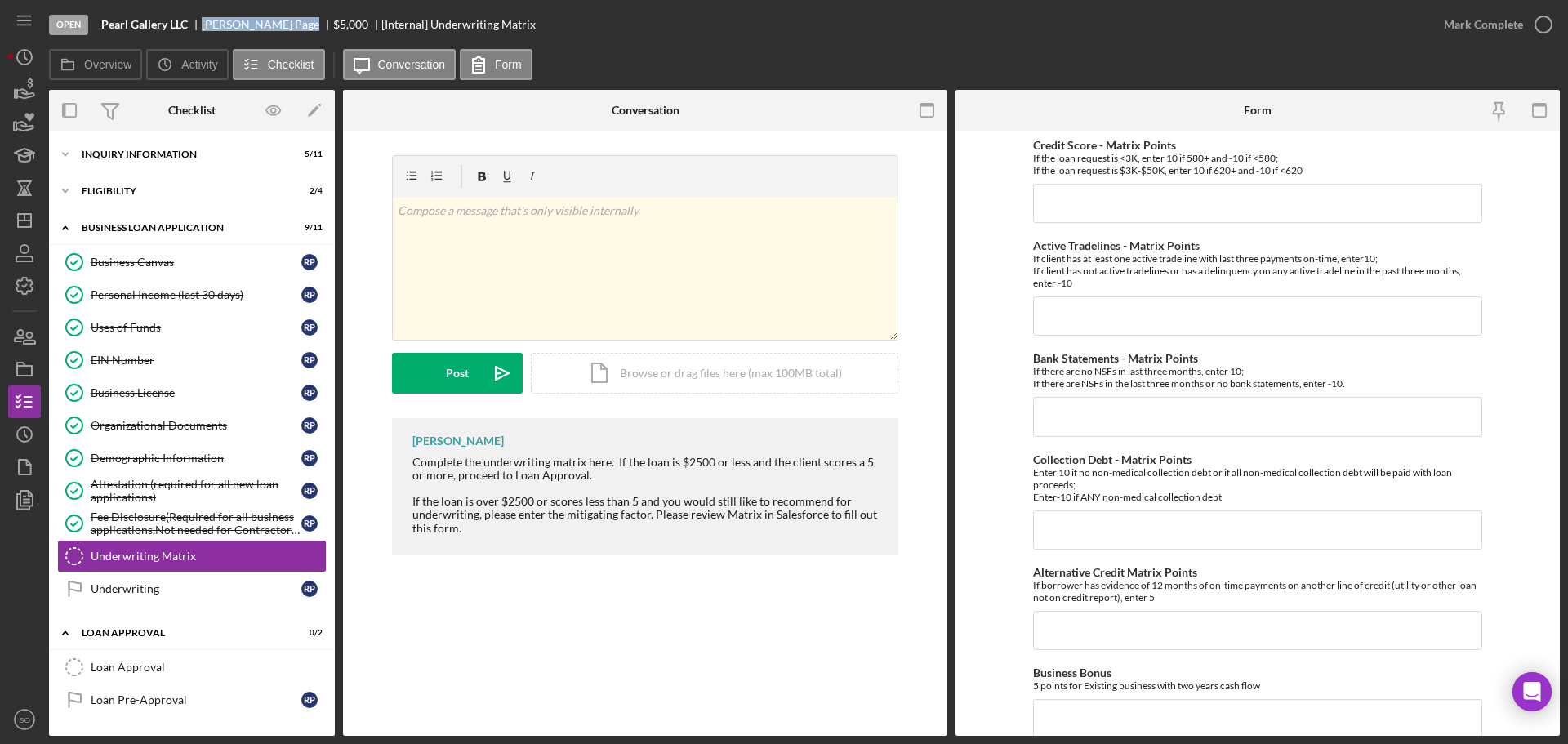
drag, startPoint x: 262, startPoint y: 24, endPoint x: 205, endPoint y: 28, distance: 57.1
click at [205, 28] on div "Roland Page" at bounding box center [267, 24] width 131 height 13
copy div "Roland Page"
click at [19, 486] on icon "button" at bounding box center [24, 499] width 41 height 41
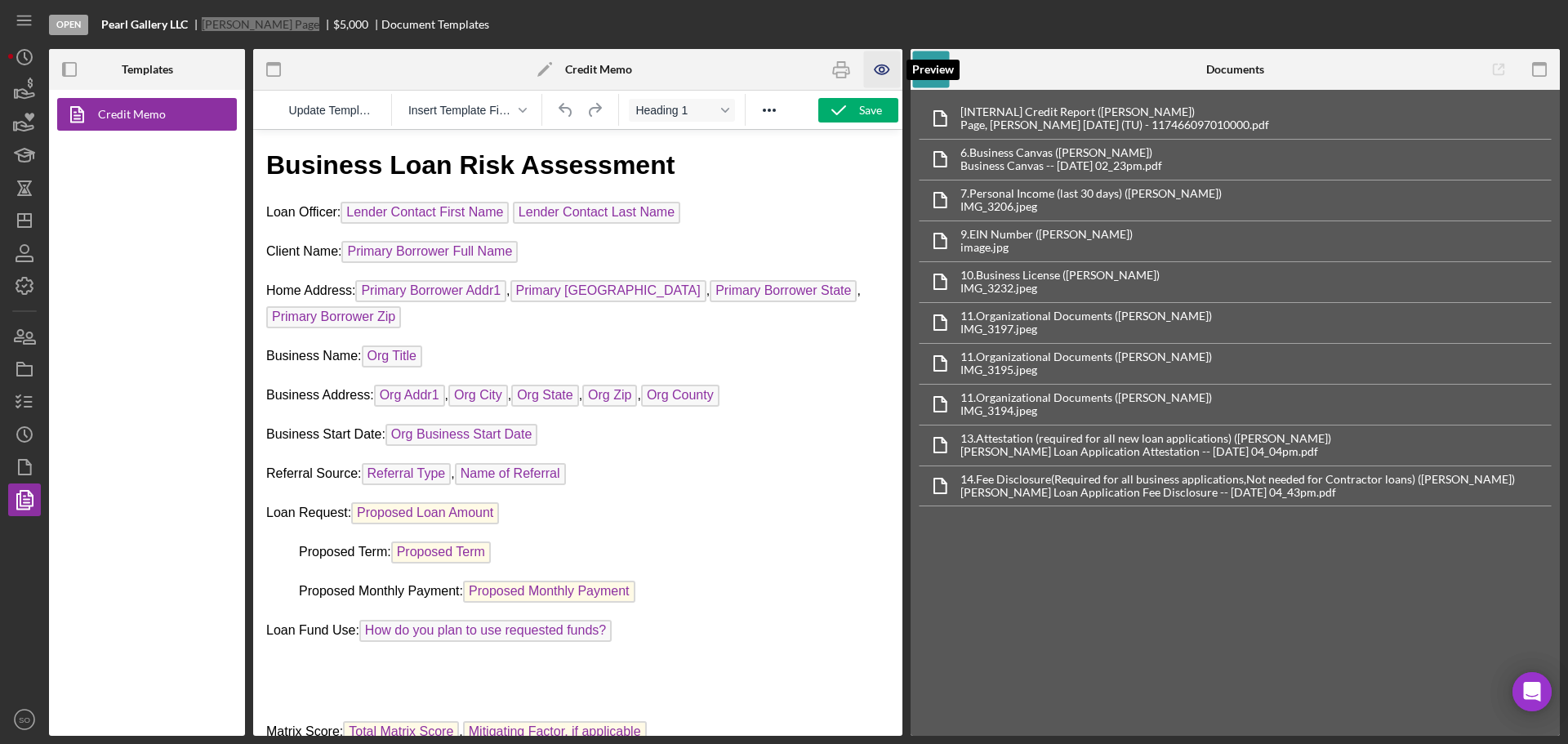
click at [886, 67] on icon "button" at bounding box center [883, 70] width 37 height 37
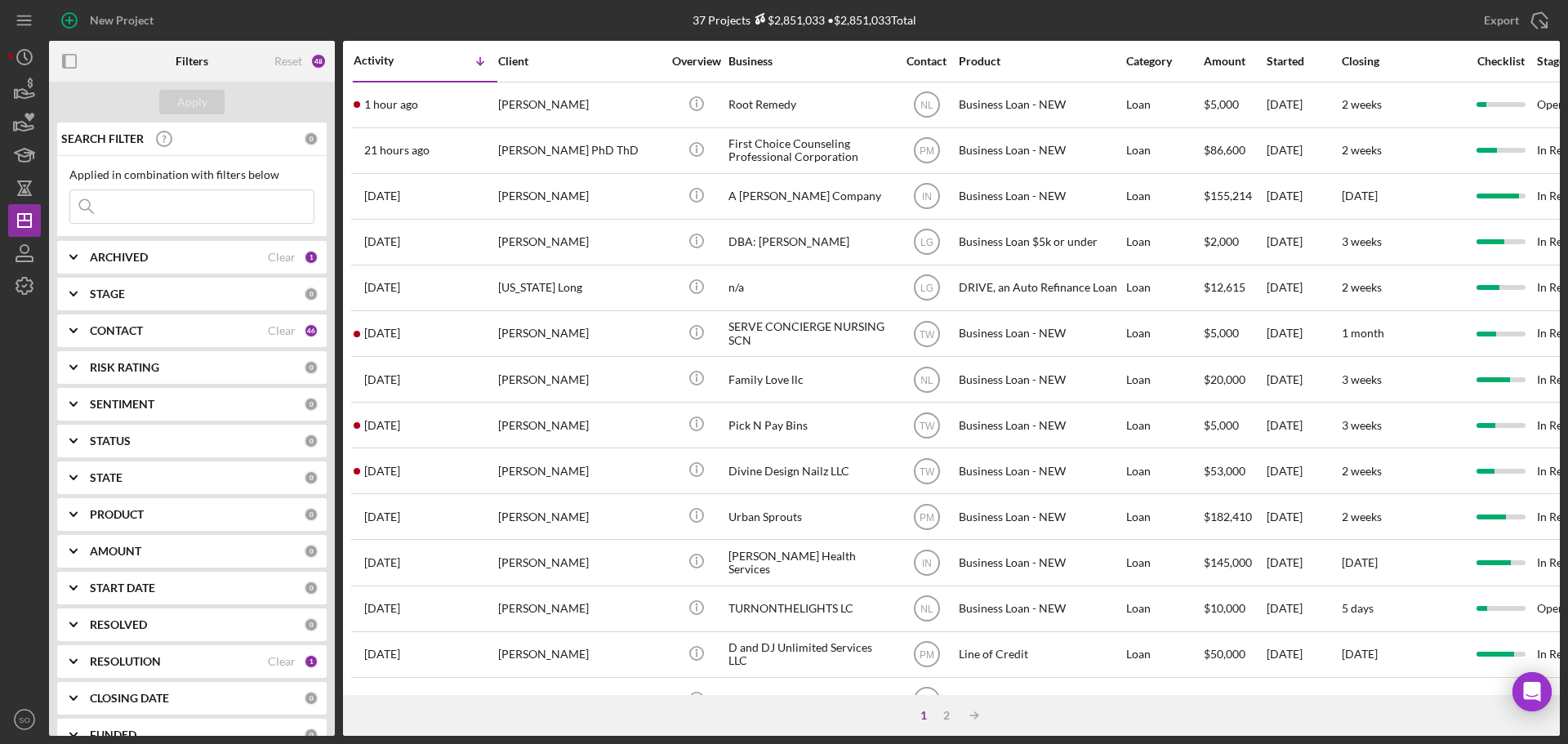
drag, startPoint x: 240, startPoint y: 210, endPoint x: 286, endPoint y: 211, distance: 46.0
click at [240, 210] on input at bounding box center [192, 206] width 244 height 32
paste input "Sirluv Boyd"
type input "Sirluv Boyd"
click at [179, 111] on div "Apply" at bounding box center [192, 102] width 30 height 25
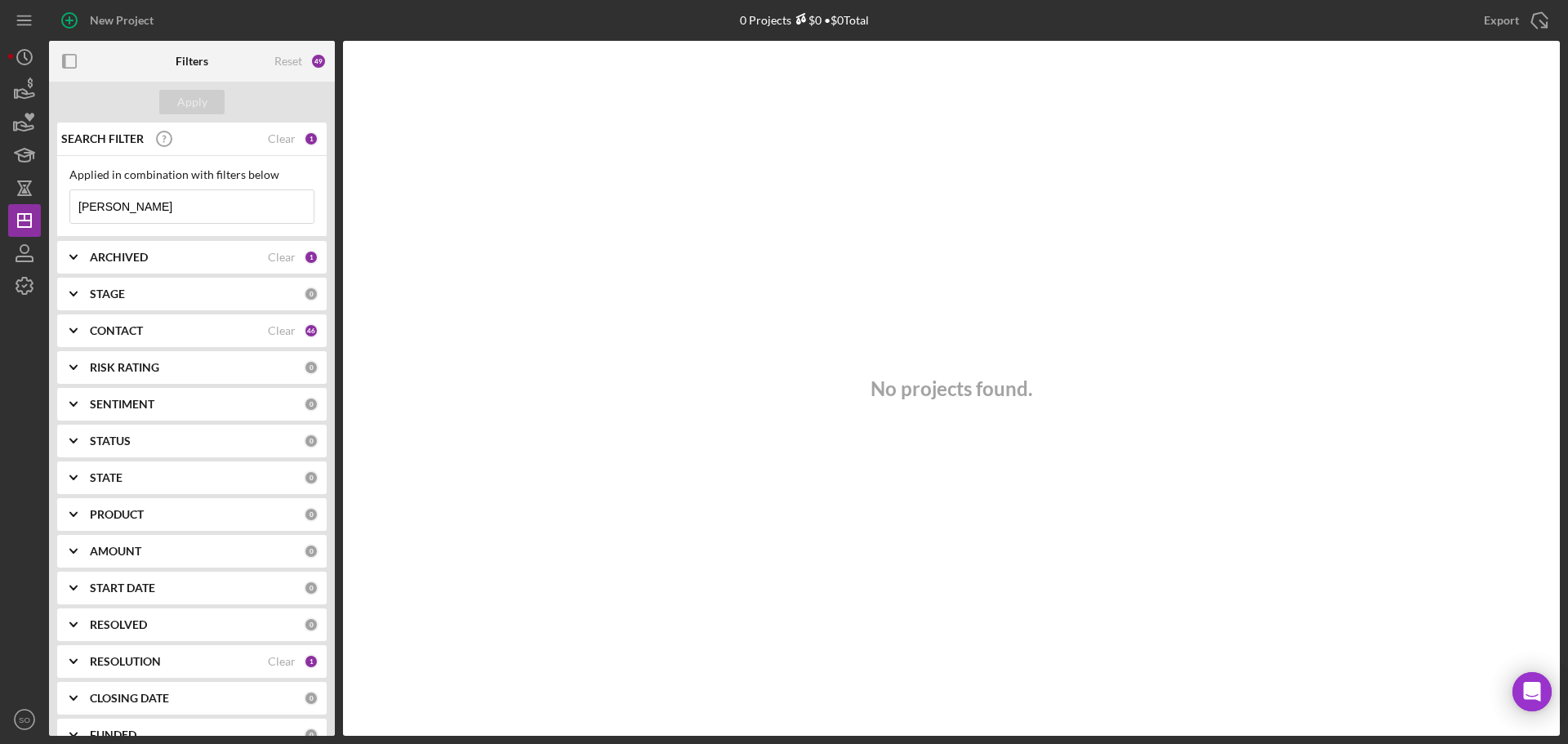
scroll to position [65, 0]
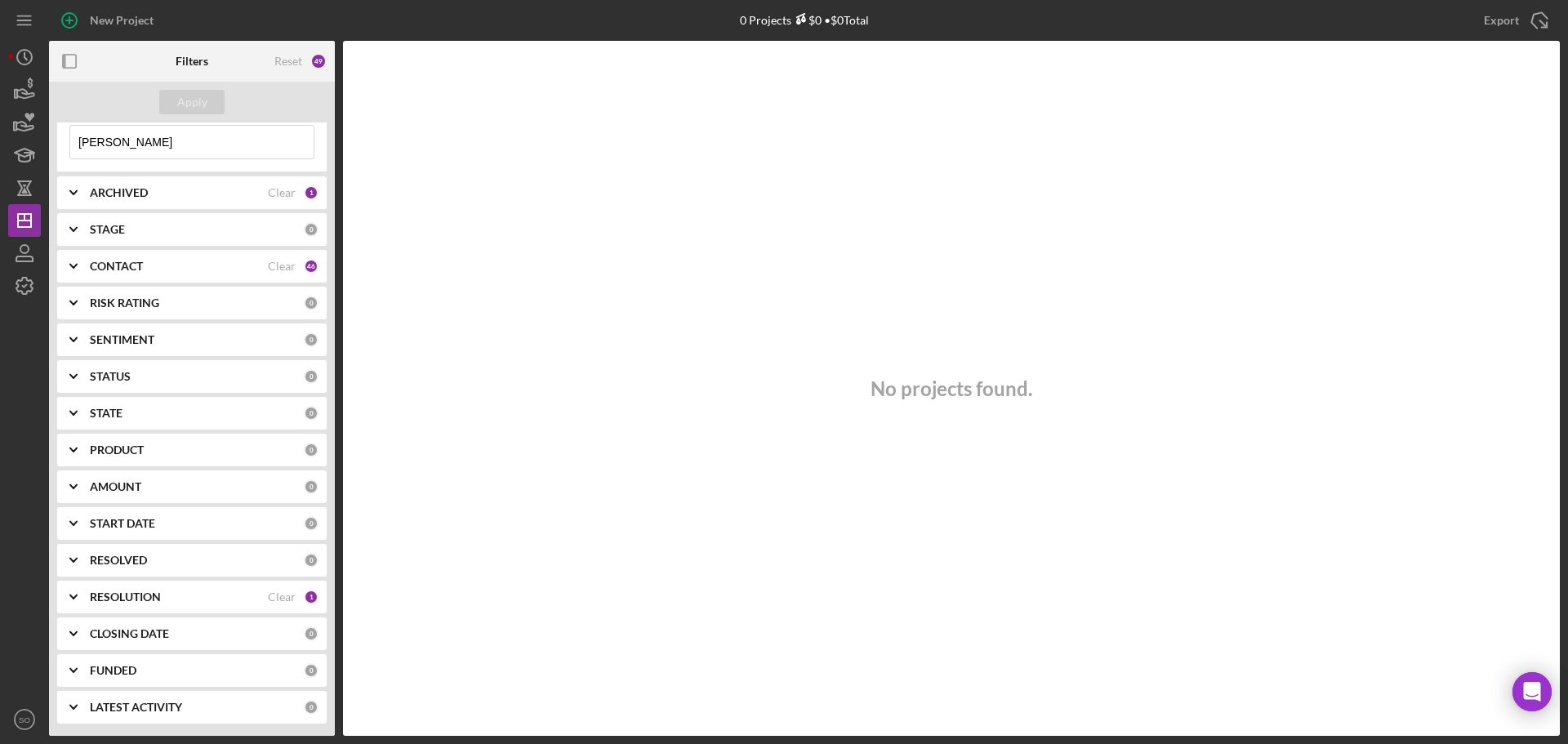
click at [143, 593] on b "RESOLUTION" at bounding box center [125, 596] width 71 height 13
click at [280, 604] on div "RESOLUTION Clear 1" at bounding box center [204, 596] width 229 height 15
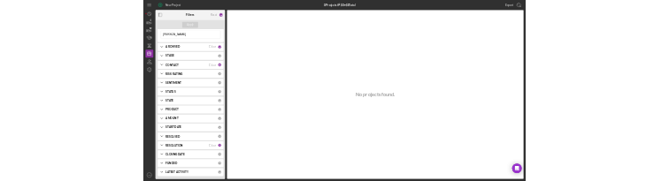
scroll to position [0, 0]
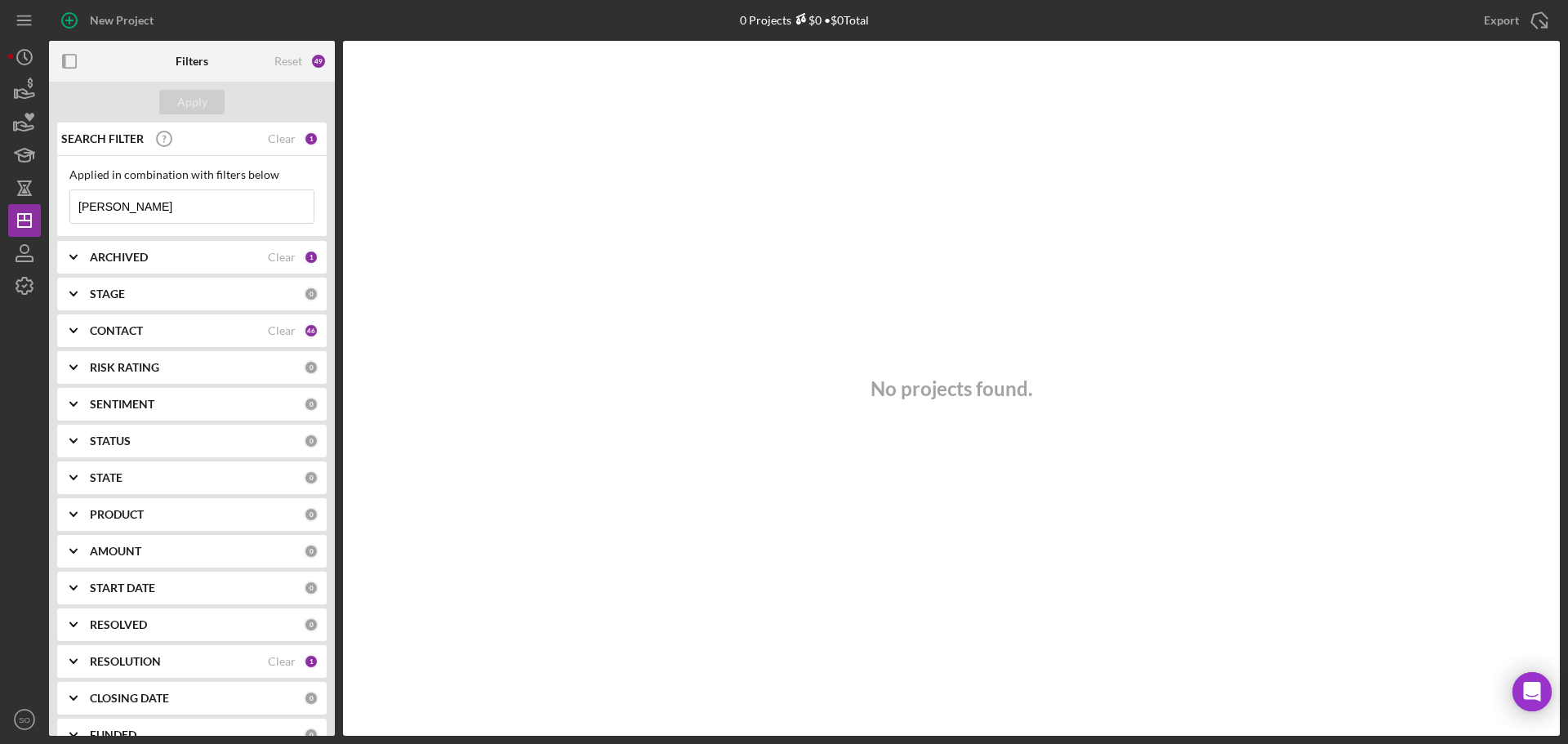
click at [168, 208] on input "Sirluv Boyd" at bounding box center [192, 206] width 244 height 32
click at [268, 662] on div "Clear" at bounding box center [282, 661] width 28 height 13
click at [194, 106] on div "Apply" at bounding box center [192, 102] width 30 height 25
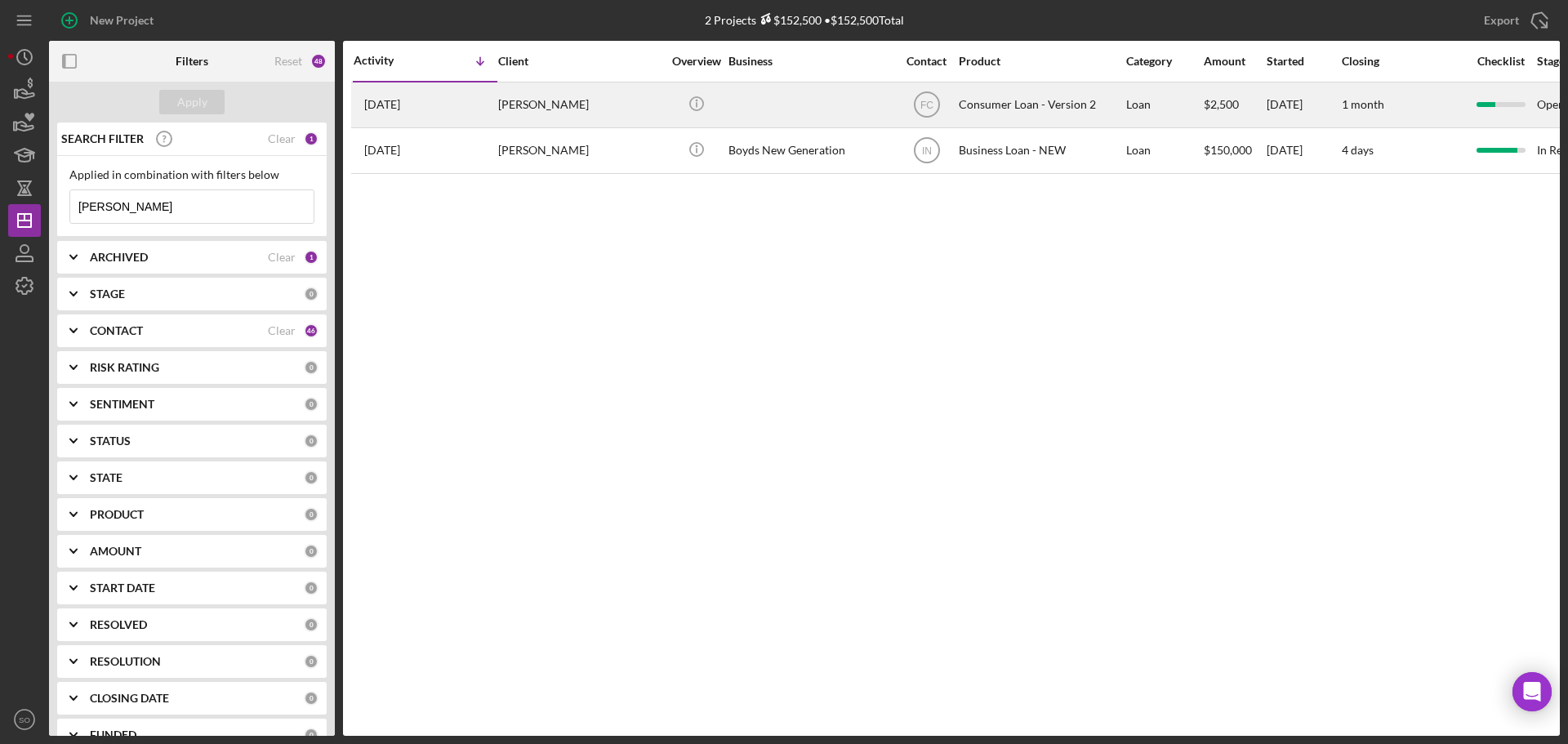
click at [529, 109] on div "Sirluv Boyd" at bounding box center [579, 104] width 163 height 43
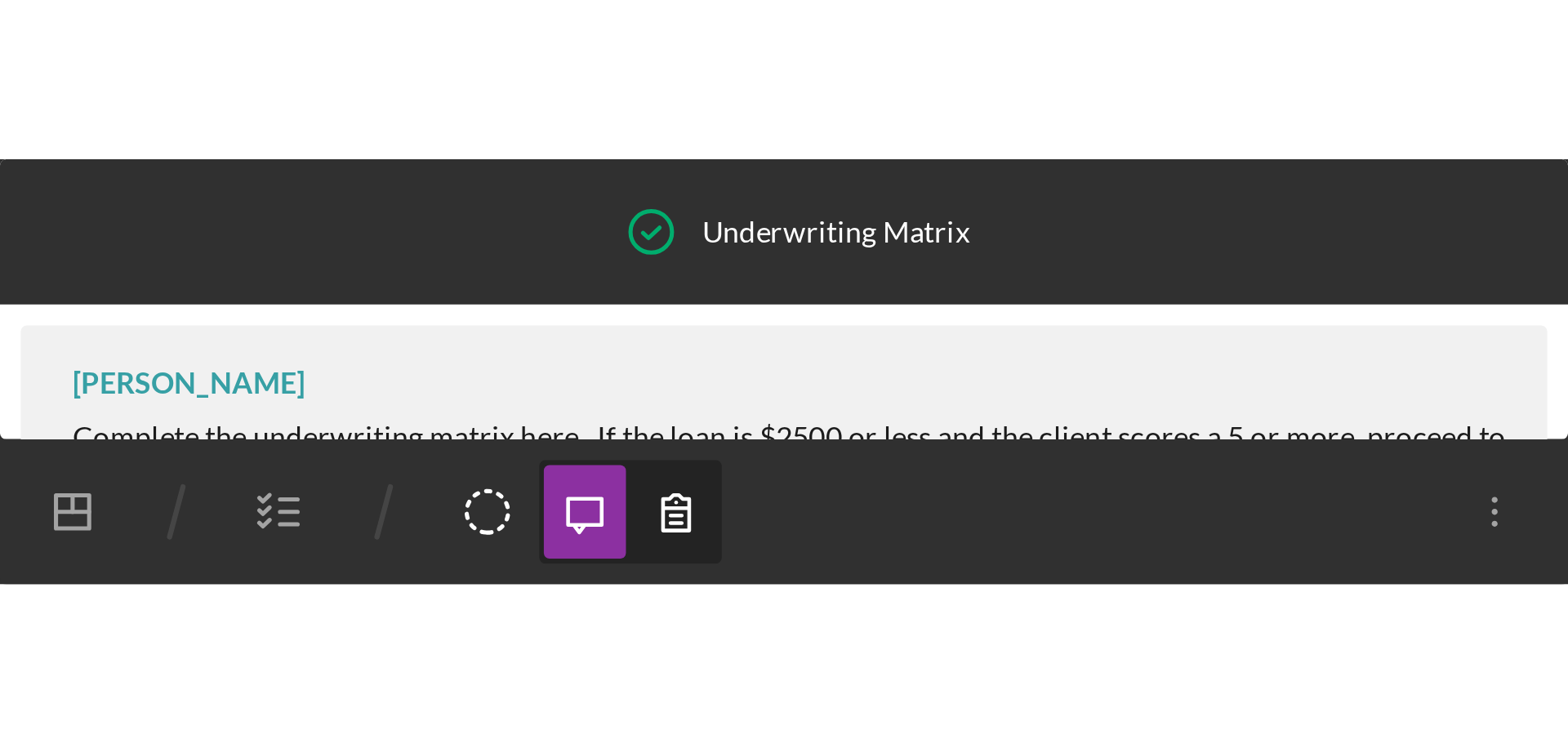
scroll to position [958, 0]
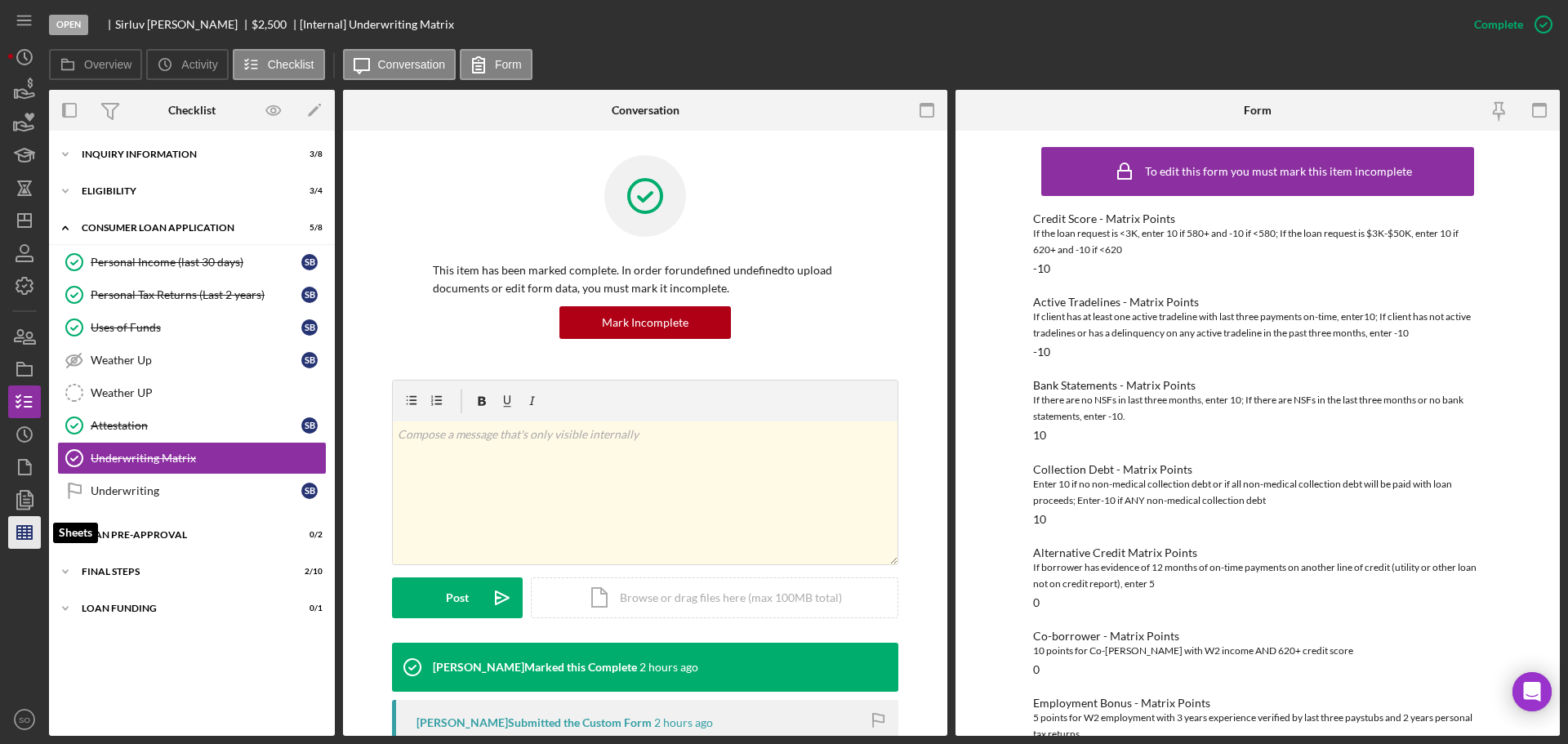
click at [24, 531] on icon "button" at bounding box center [24, 532] width 41 height 41
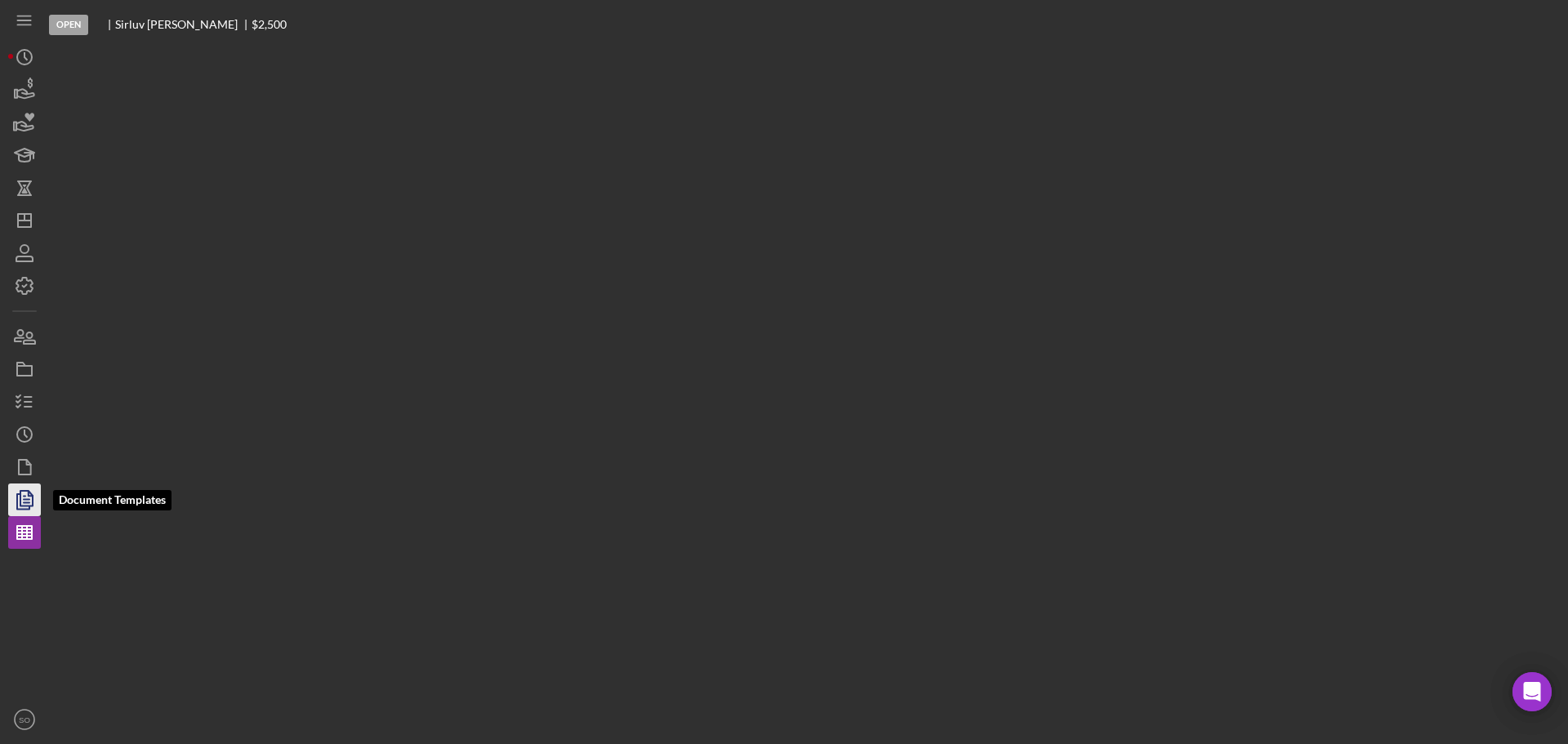
click at [18, 494] on polyline "button" at bounding box center [23, 501] width 12 height 15
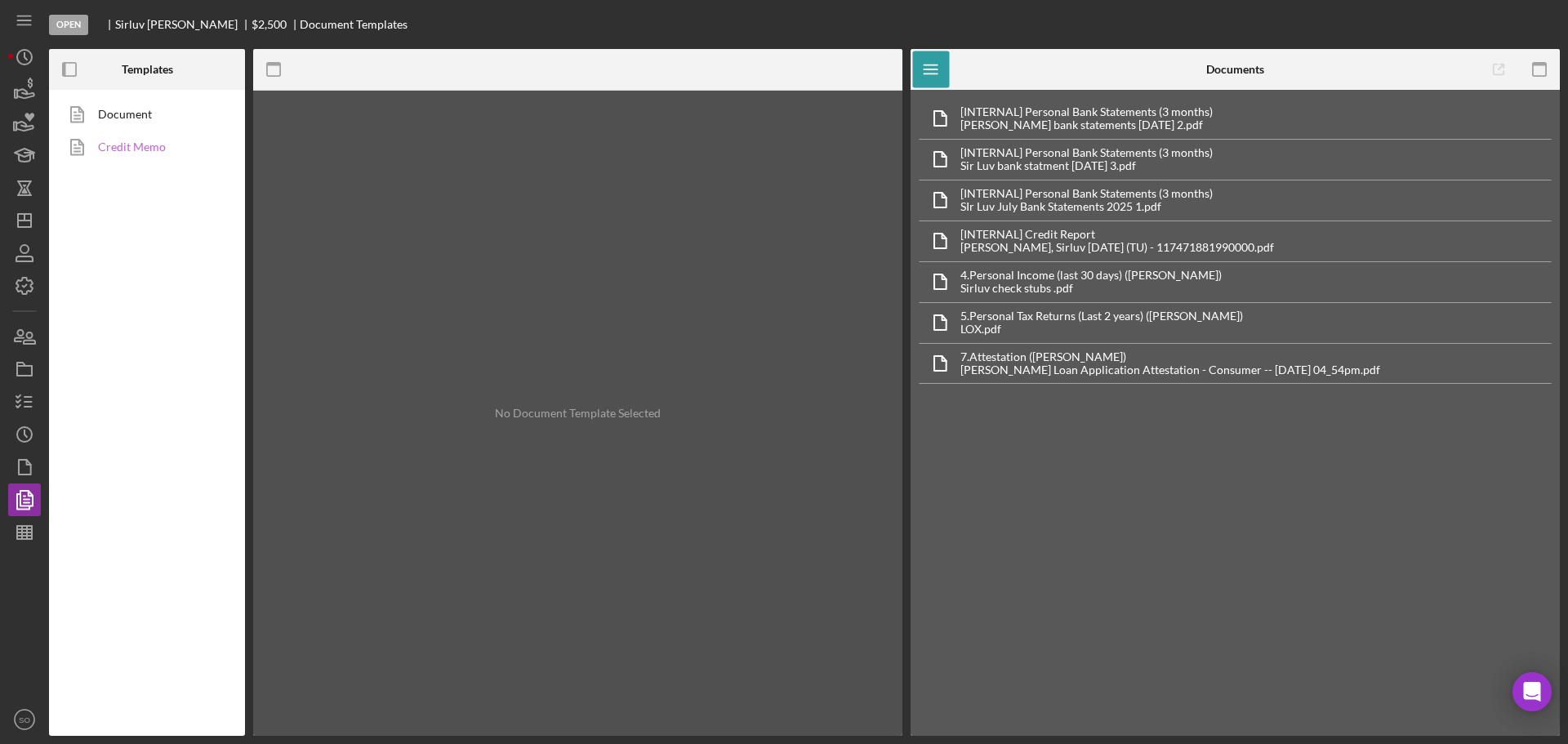
click at [145, 149] on link "Credit Memo" at bounding box center [143, 146] width 172 height 32
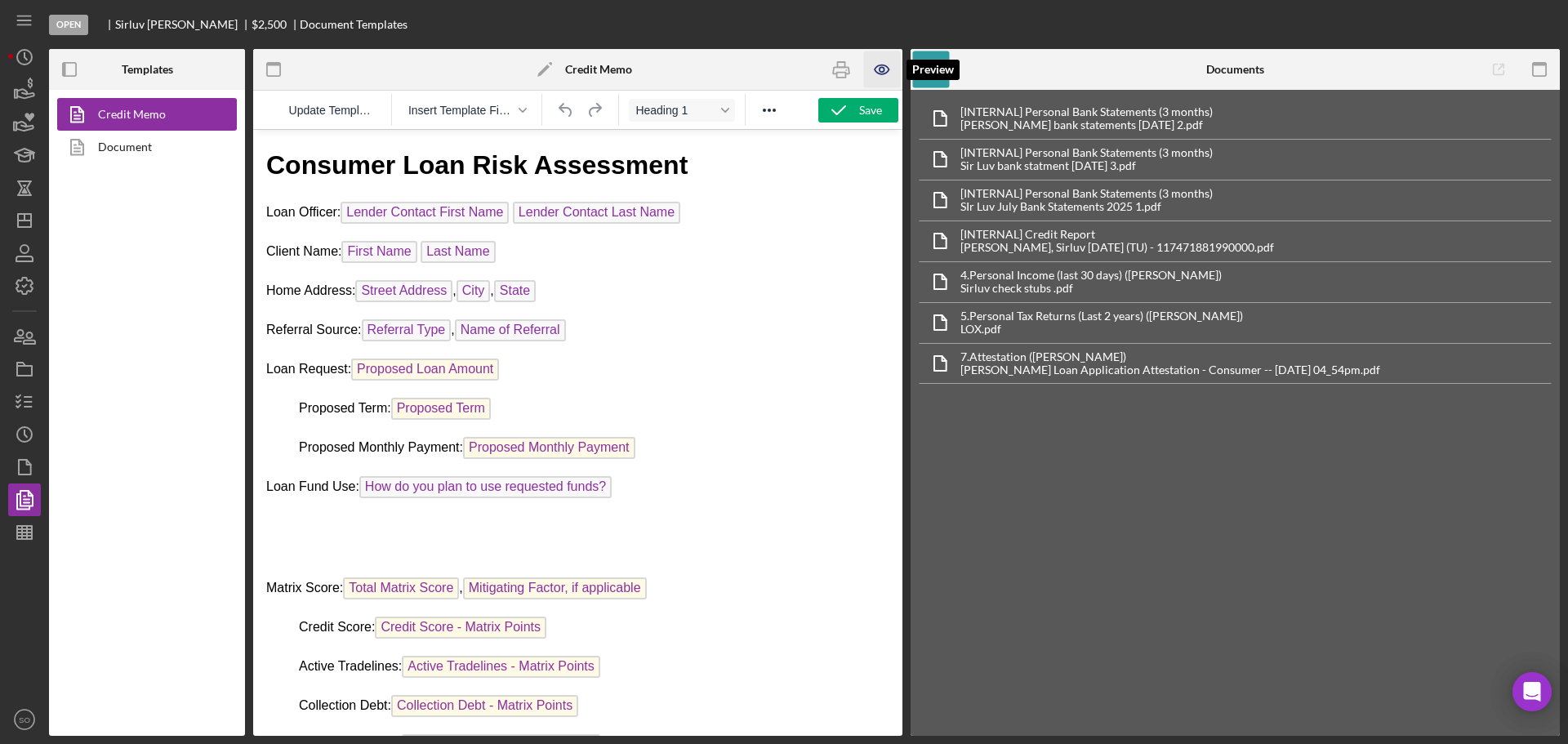
click at [881, 68] on icon "button" at bounding box center [883, 70] width 37 height 37
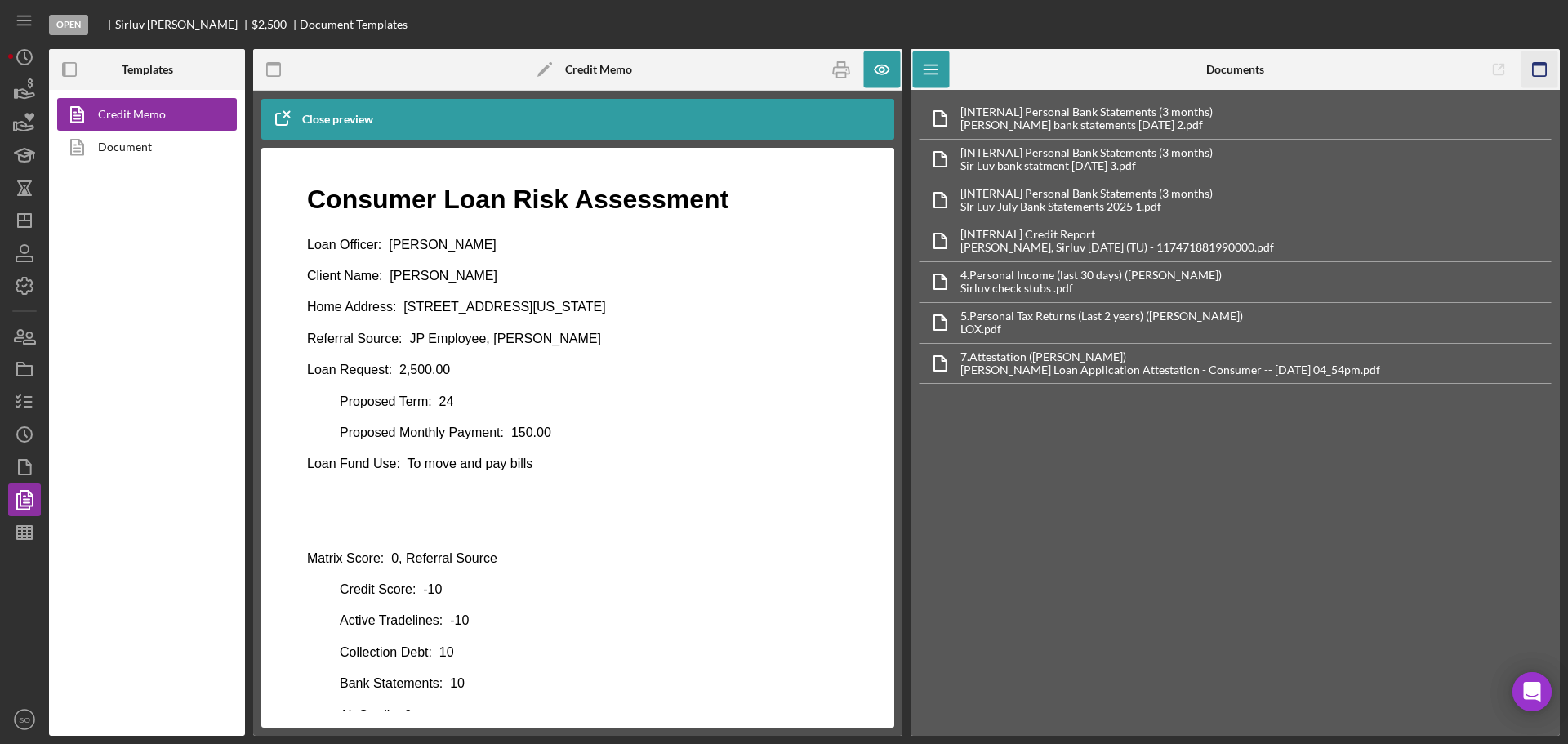
click at [1547, 64] on icon "button" at bounding box center [1539, 70] width 37 height 37
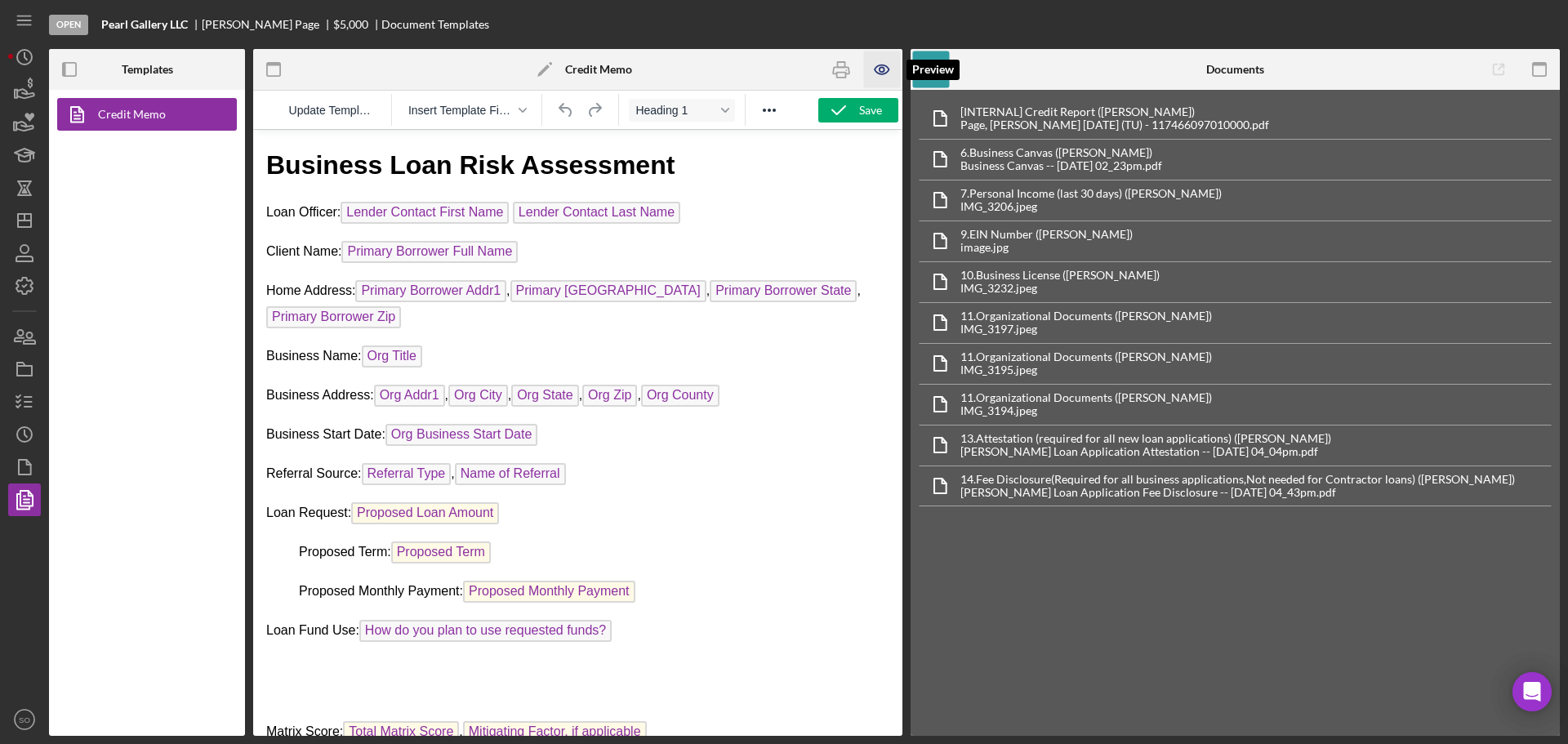
click at [879, 71] on icon "button" at bounding box center [881, 69] width 5 height 5
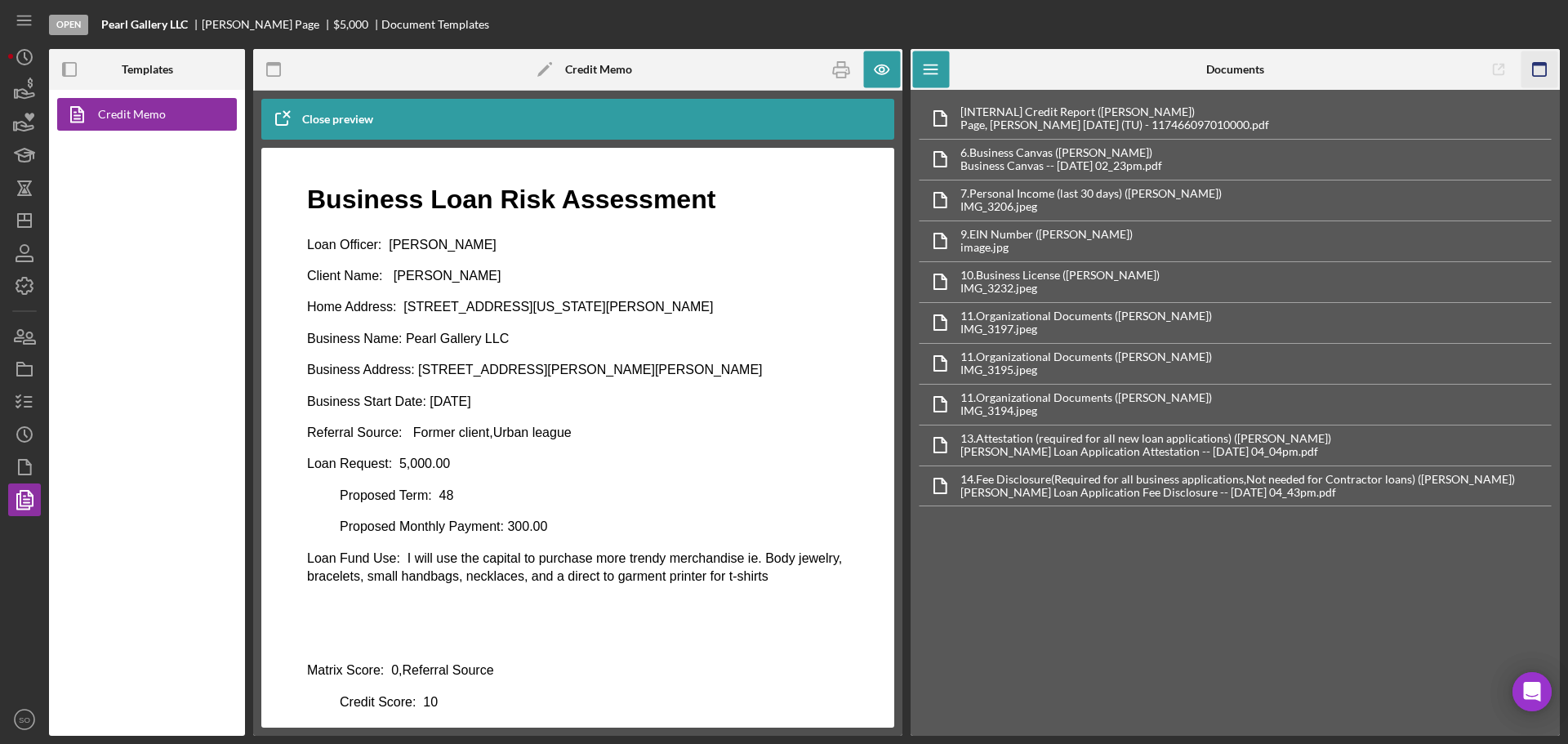
click at [1542, 70] on icon "button" at bounding box center [1539, 70] width 37 height 37
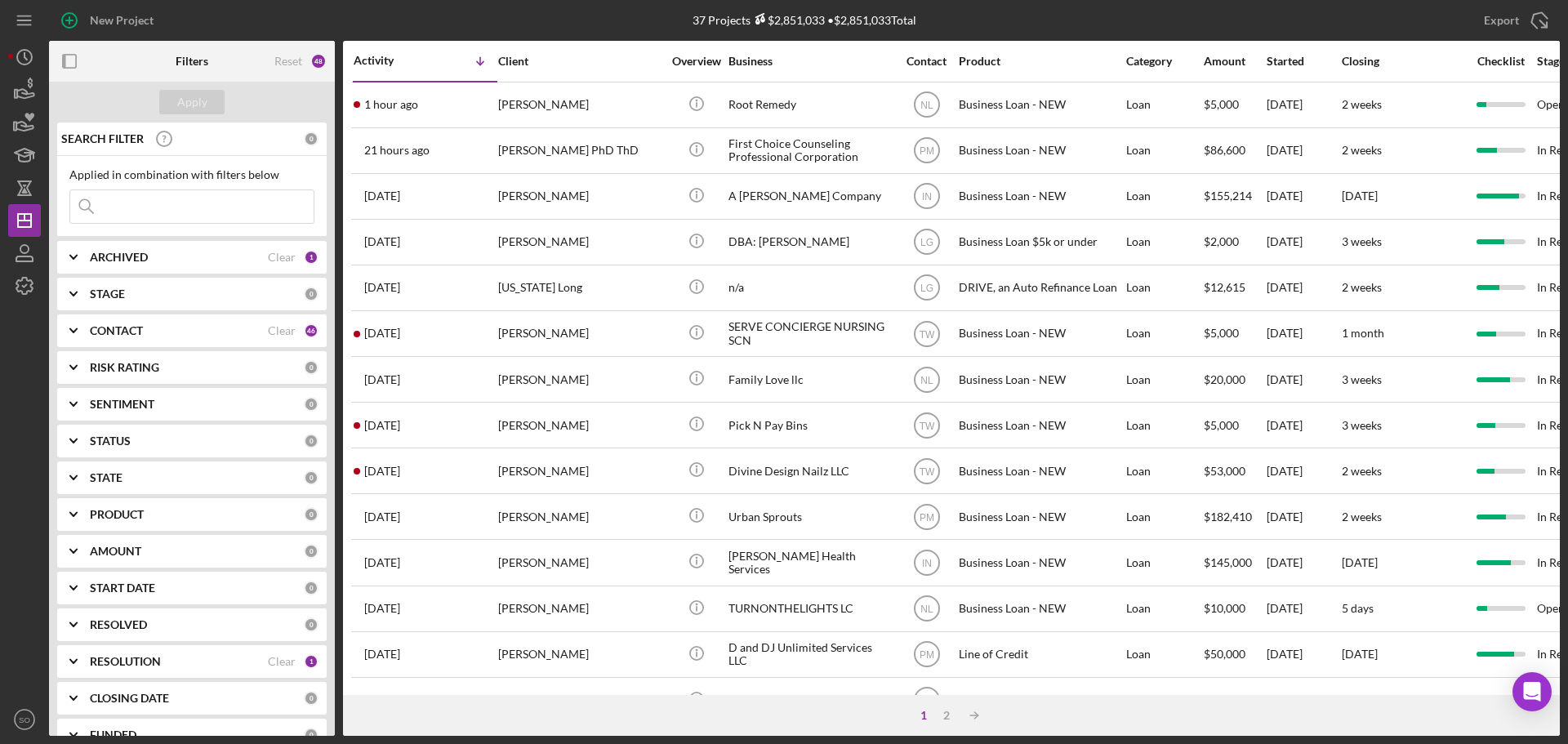
click at [208, 208] on input at bounding box center [192, 206] width 244 height 32
paste input "[PERSON_NAME]"
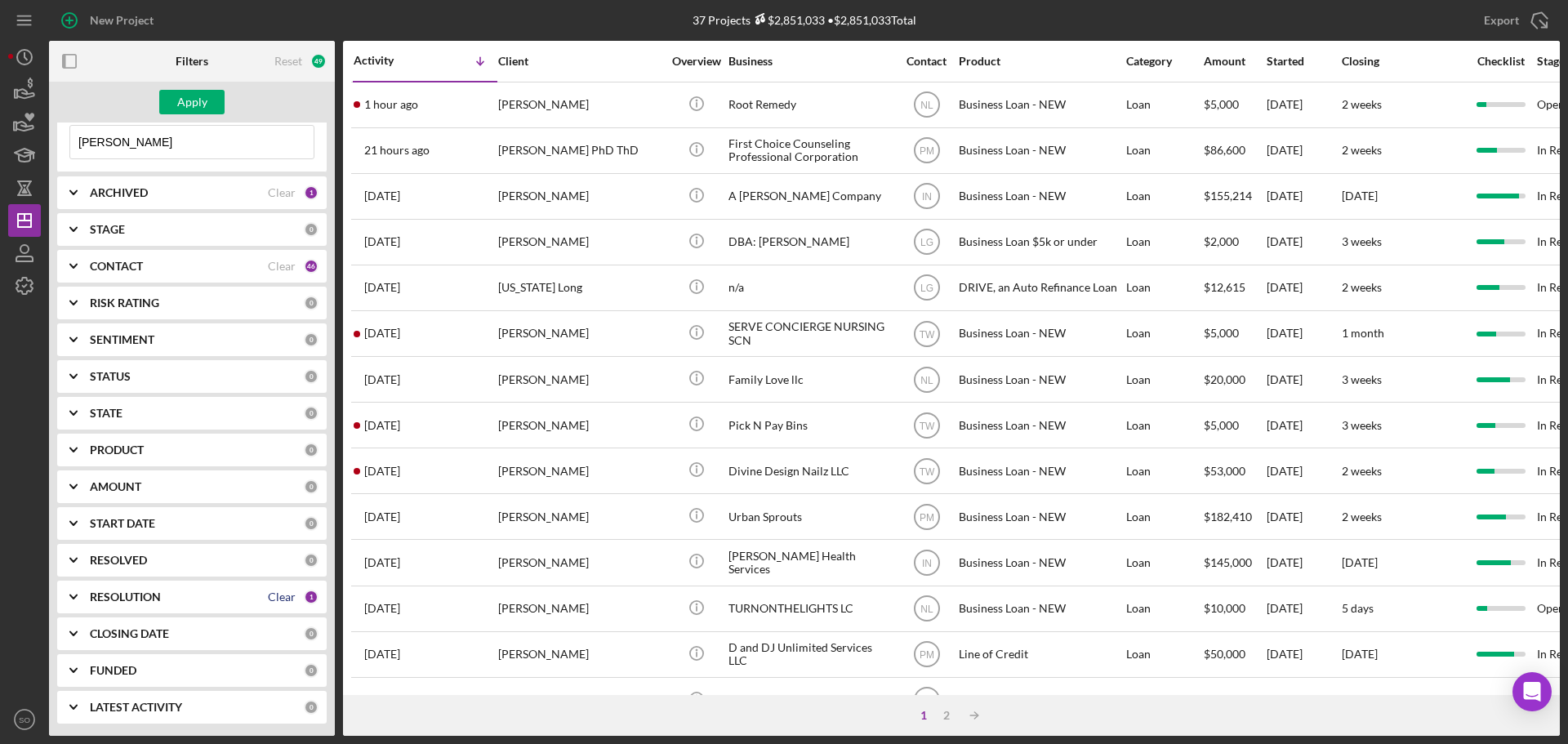
type input "[PERSON_NAME]"
click at [275, 603] on div "Clear" at bounding box center [282, 596] width 28 height 13
click at [198, 101] on div "Apply" at bounding box center [192, 102] width 30 height 25
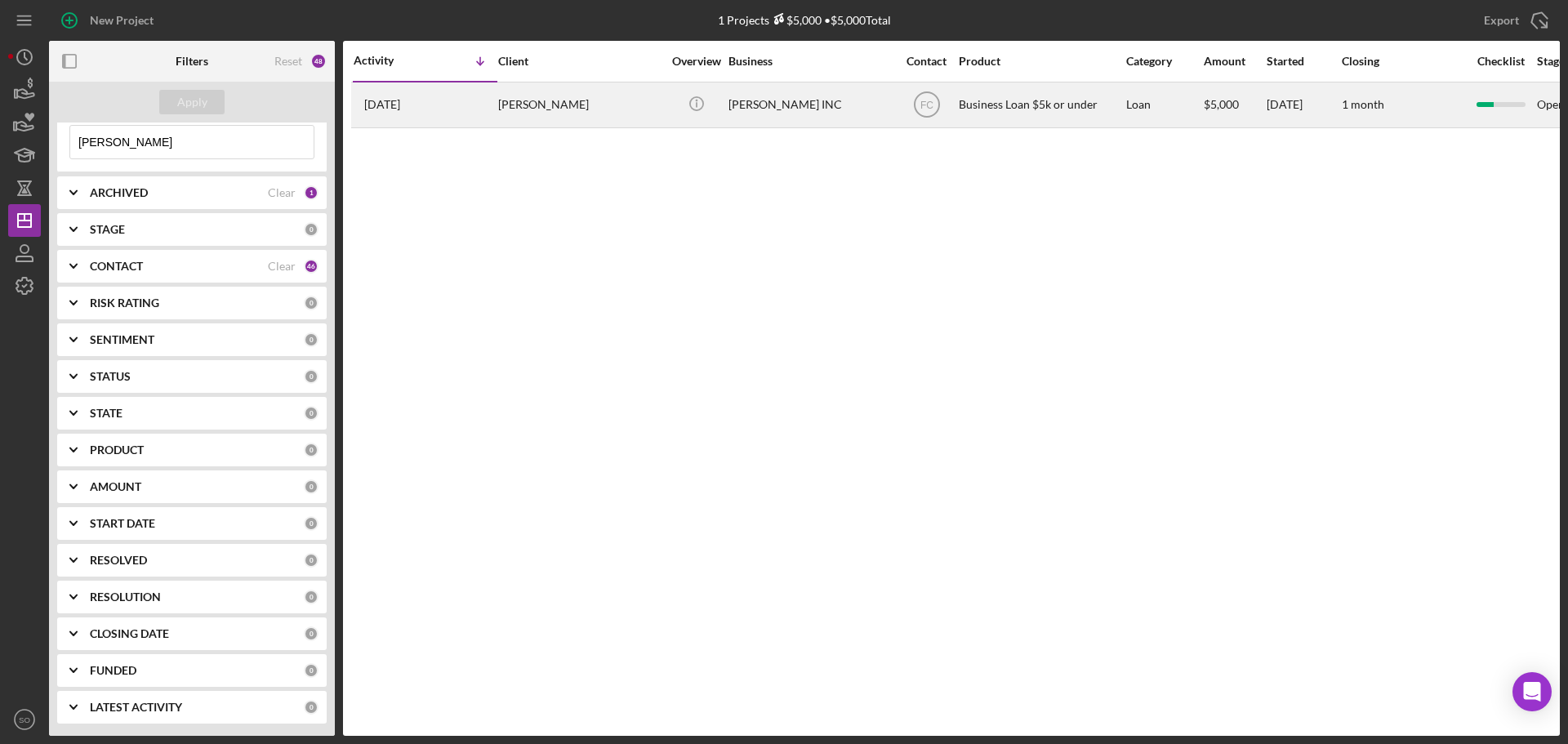
click at [556, 106] on div "Wilma Pennington-Thurman" at bounding box center [579, 104] width 163 height 43
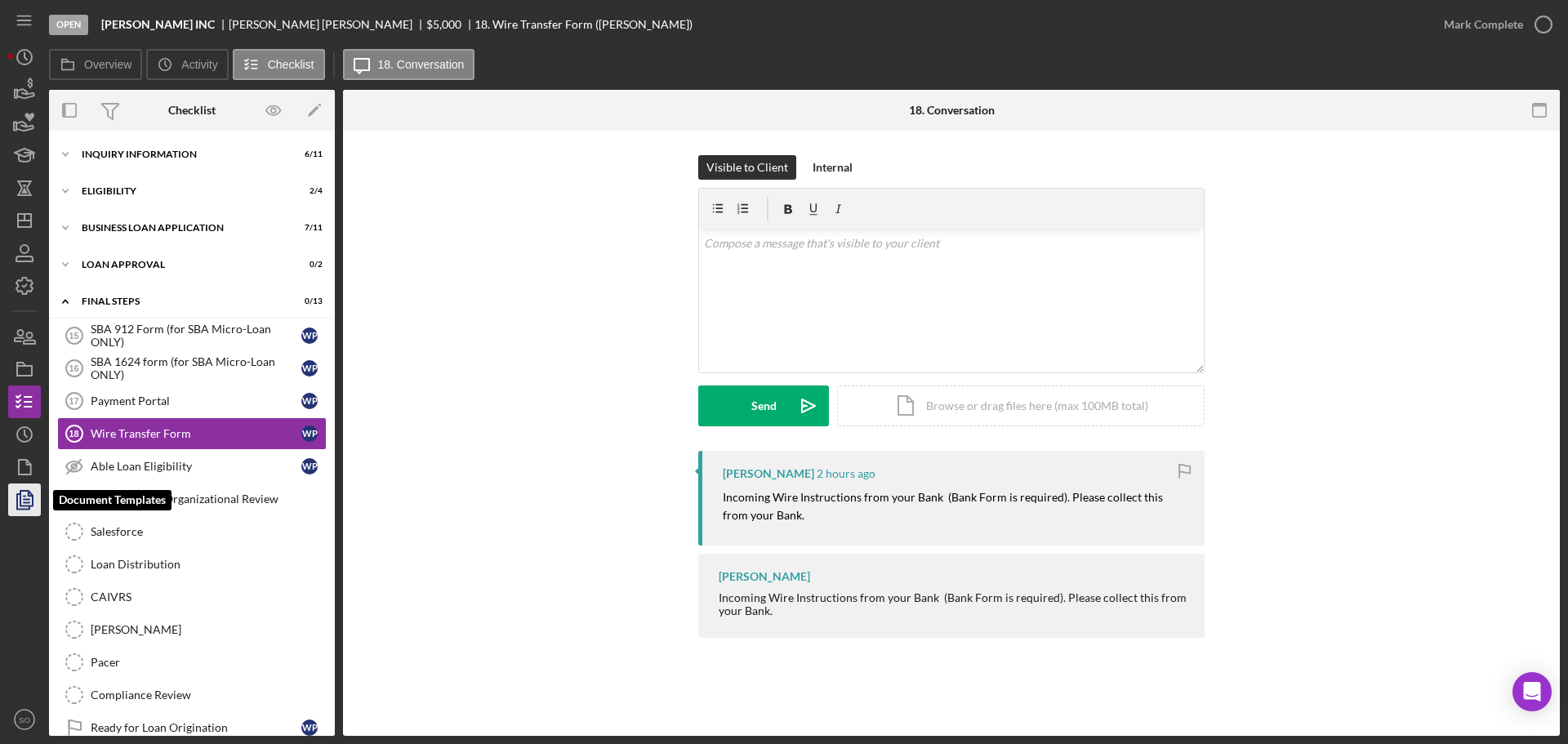
scroll to position [1, 0]
click at [25, 492] on icon "button" at bounding box center [24, 499] width 41 height 41
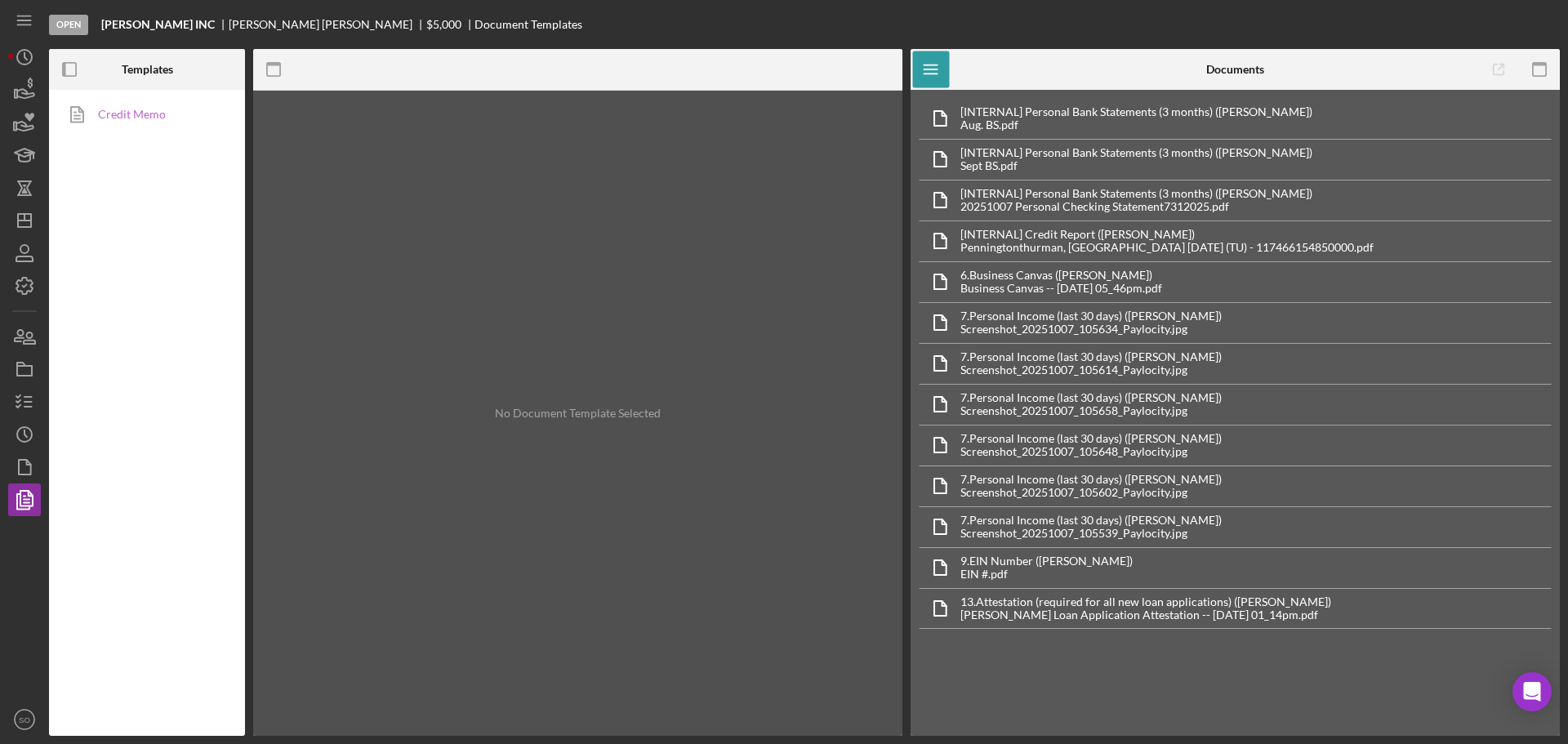
click at [141, 117] on link "Credit Memo" at bounding box center [143, 114] width 172 height 32
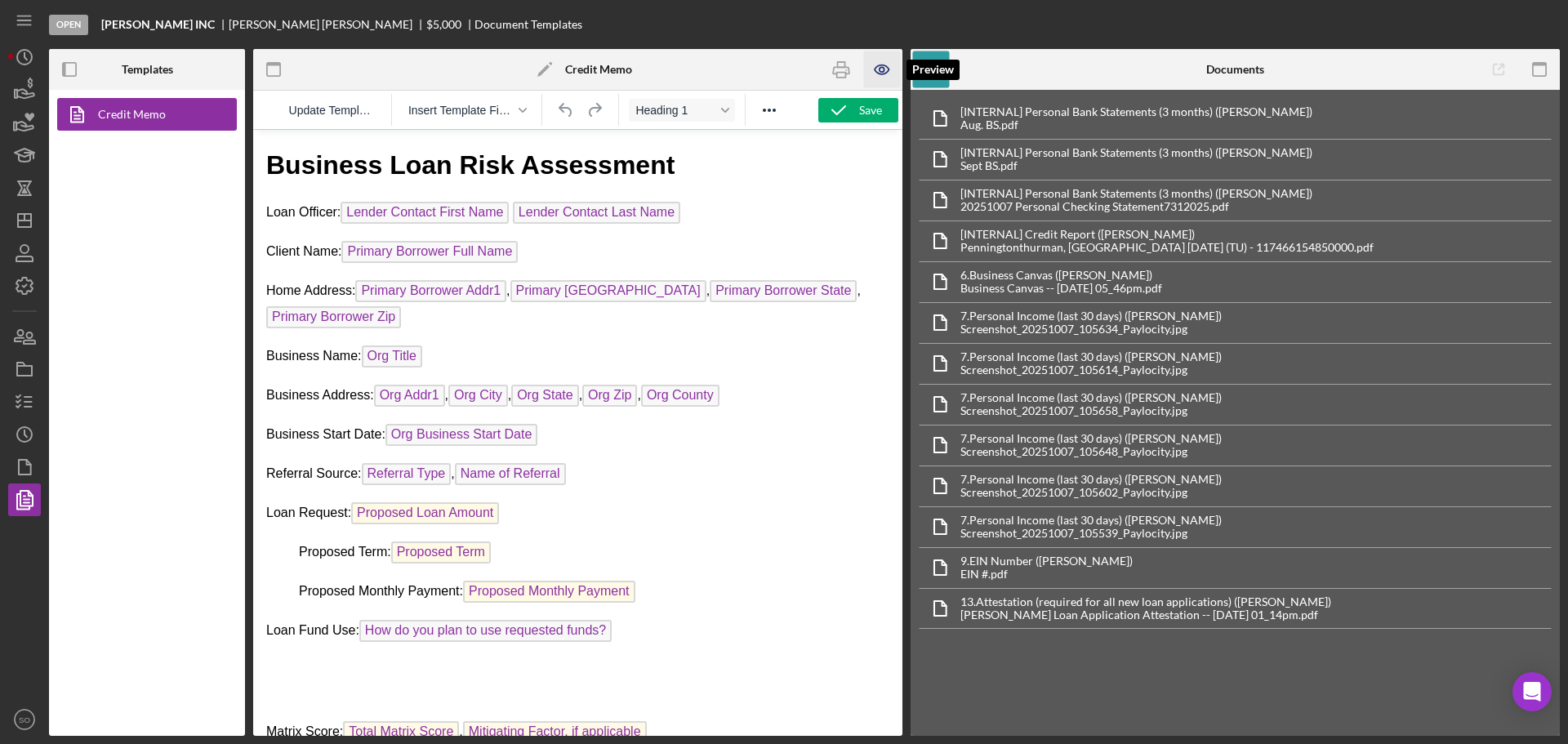
click at [886, 67] on icon "button" at bounding box center [883, 70] width 37 height 37
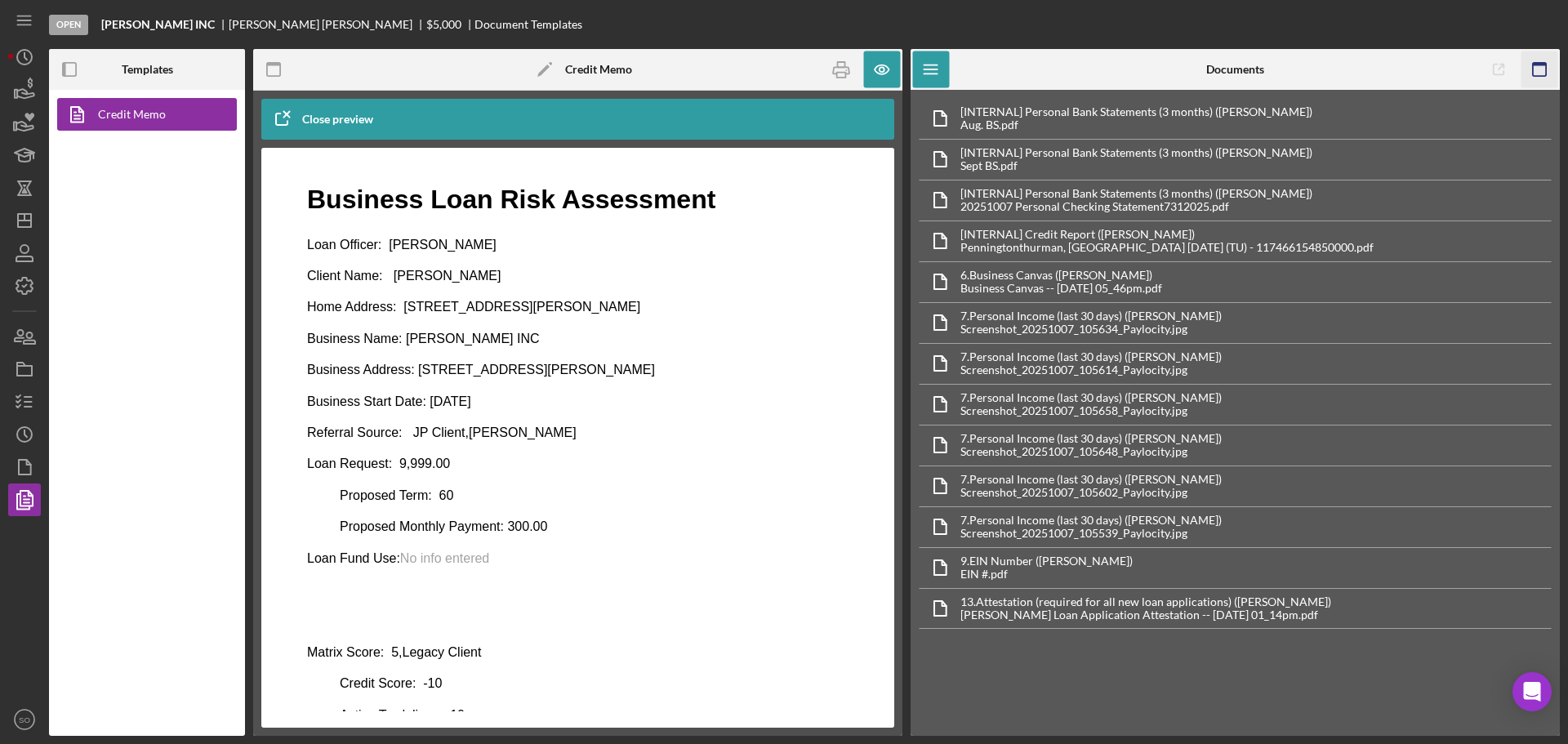
click at [1535, 66] on icon "button" at bounding box center [1539, 70] width 37 height 37
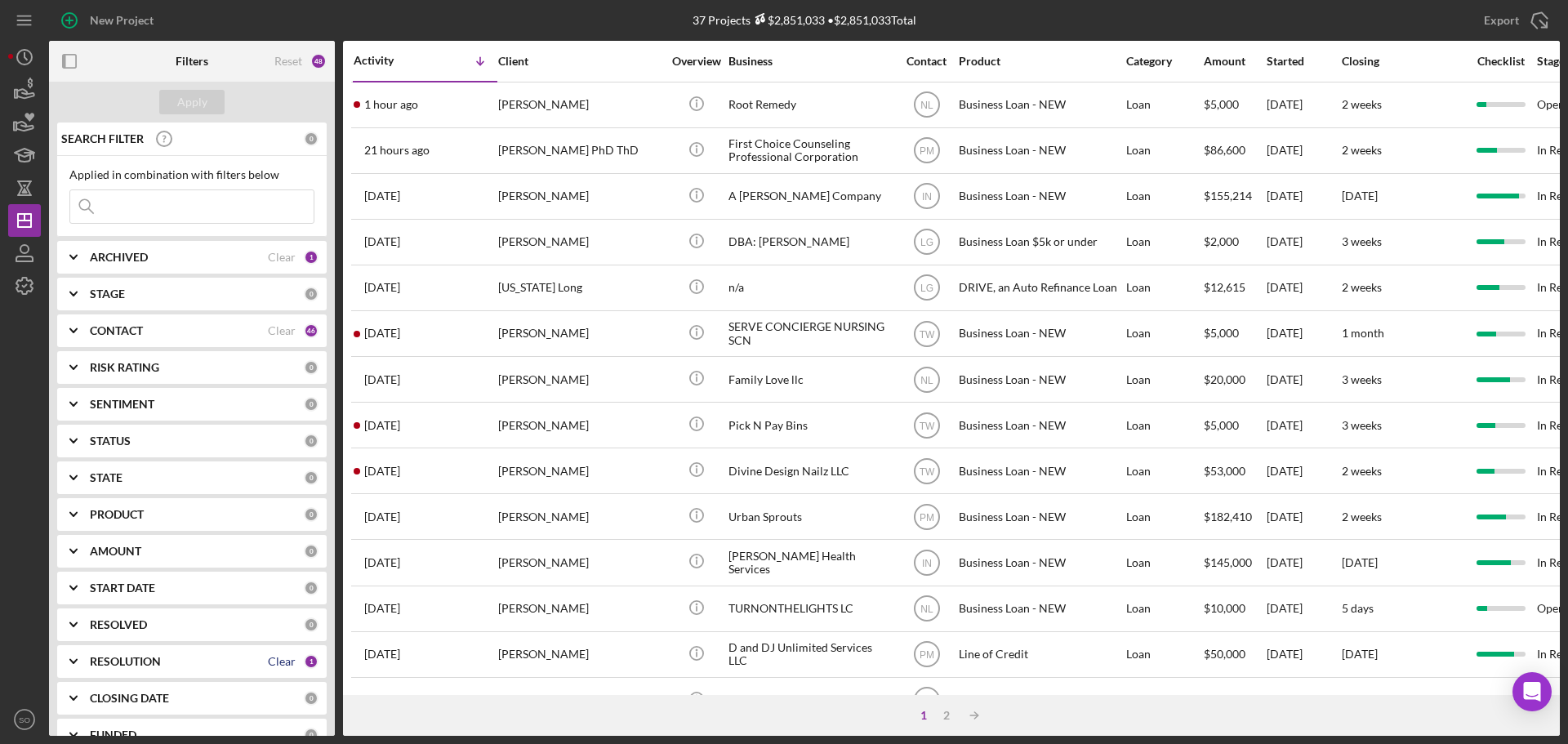
click at [271, 657] on div "Clear" at bounding box center [282, 661] width 28 height 13
click at [151, 211] on input at bounding box center [192, 206] width 244 height 32
paste input "[PERSON_NAME]"
type input "[PERSON_NAME]"
click at [178, 108] on div "Apply" at bounding box center [192, 102] width 30 height 25
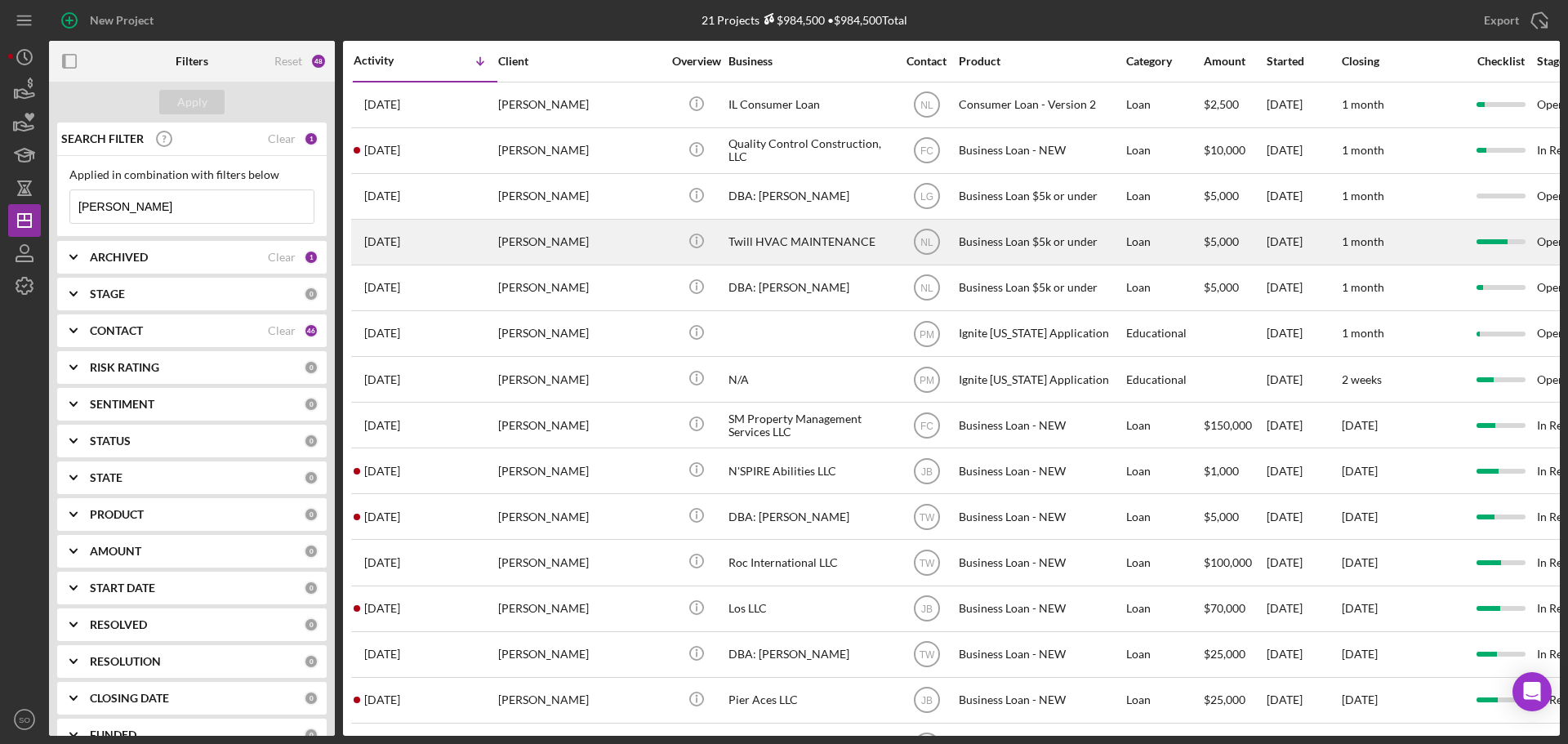
click at [553, 242] on div "Terrell Williams" at bounding box center [579, 242] width 163 height 43
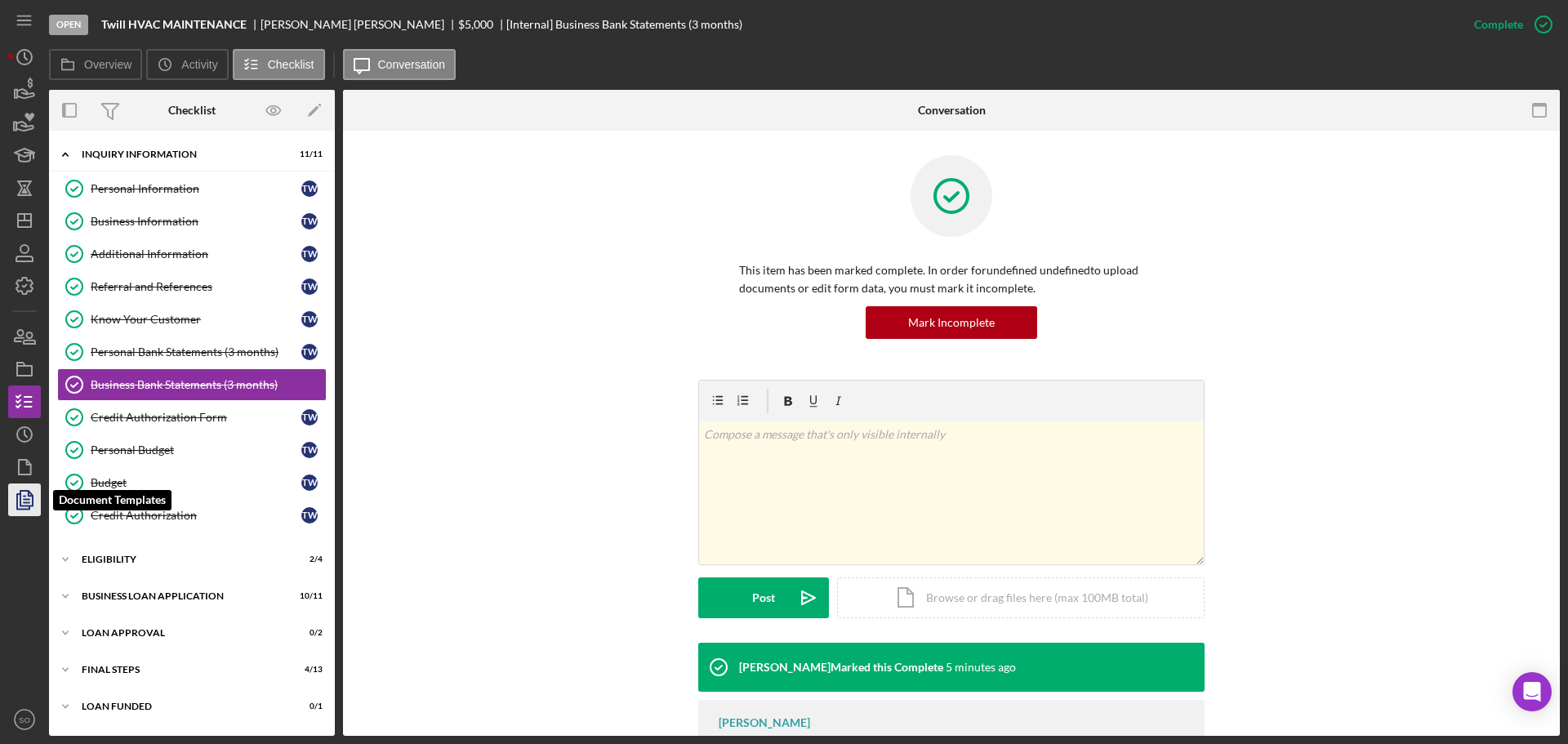
drag, startPoint x: 24, startPoint y: 503, endPoint x: 30, endPoint y: 497, distance: 8.5
click at [24, 503] on icon "button" at bounding box center [27, 499] width 6 height 6
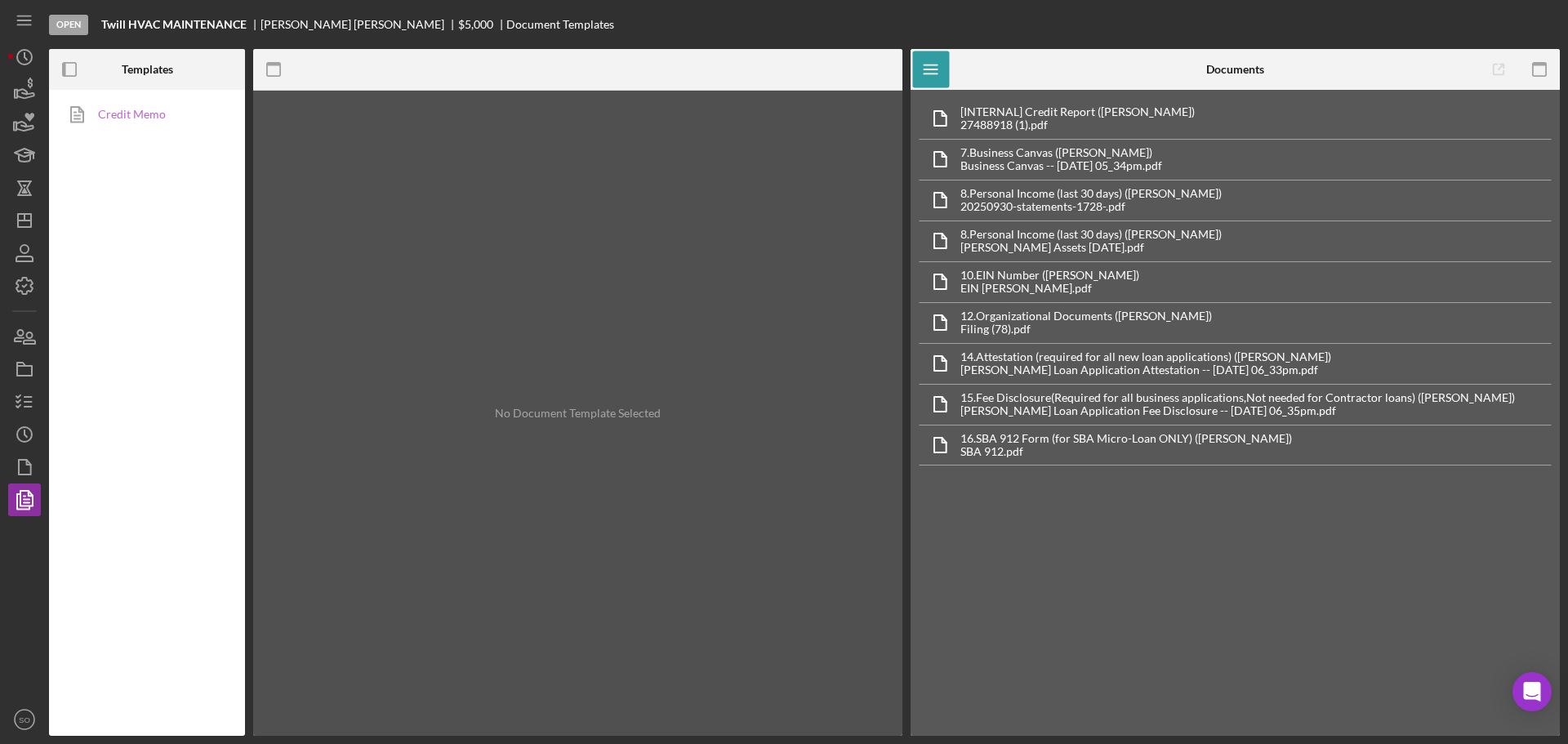
click at [144, 112] on link "Credit Memo" at bounding box center [143, 114] width 172 height 32
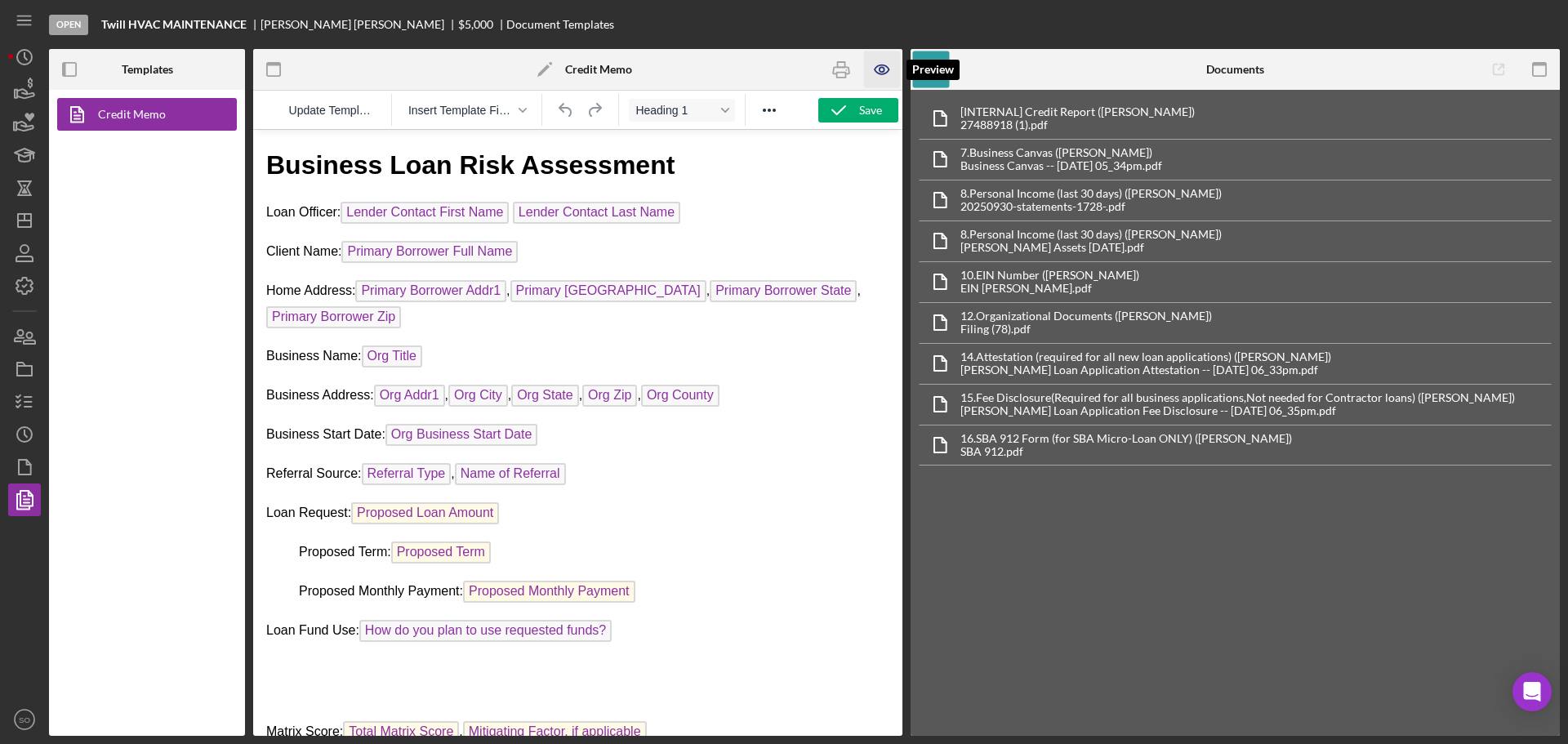
click at [886, 68] on icon "button" at bounding box center [883, 70] width 37 height 37
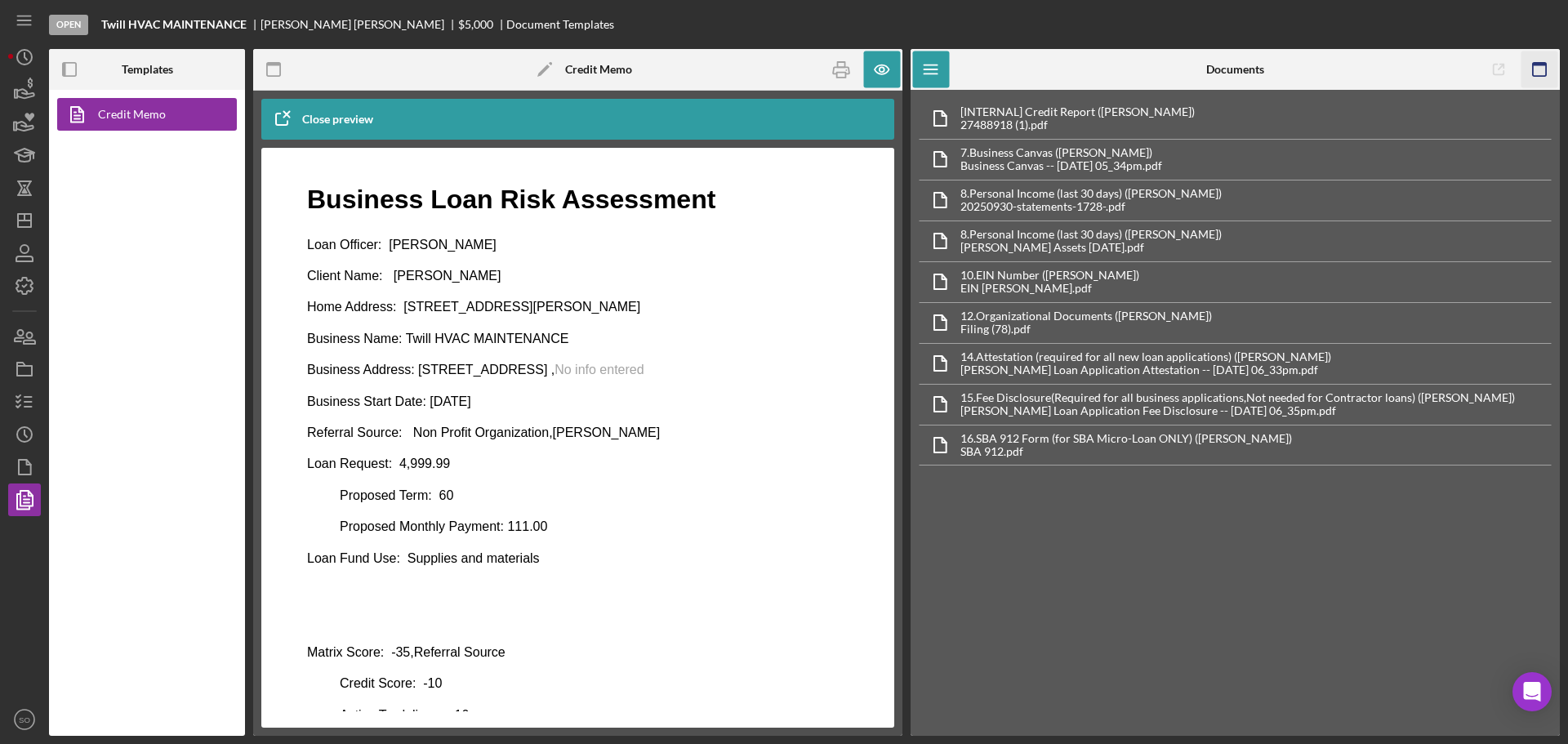
click at [1538, 67] on icon "button" at bounding box center [1539, 70] width 37 height 37
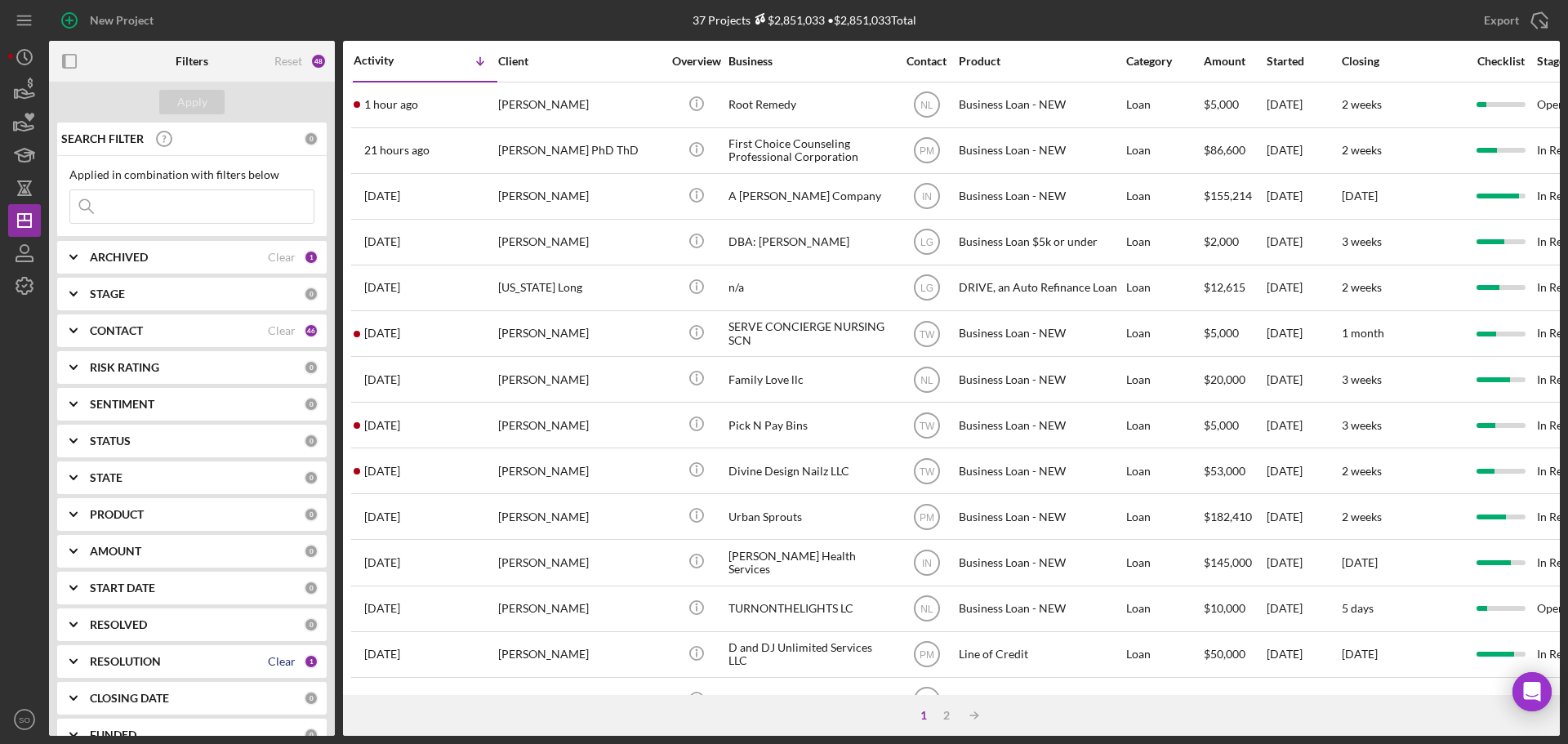
click at [284, 660] on div "Clear" at bounding box center [282, 661] width 28 height 13
click at [204, 200] on input at bounding box center [192, 206] width 244 height 32
paste input "[PERSON_NAME]"
type input "[PERSON_NAME]"
click at [198, 103] on div "Apply" at bounding box center [192, 102] width 30 height 25
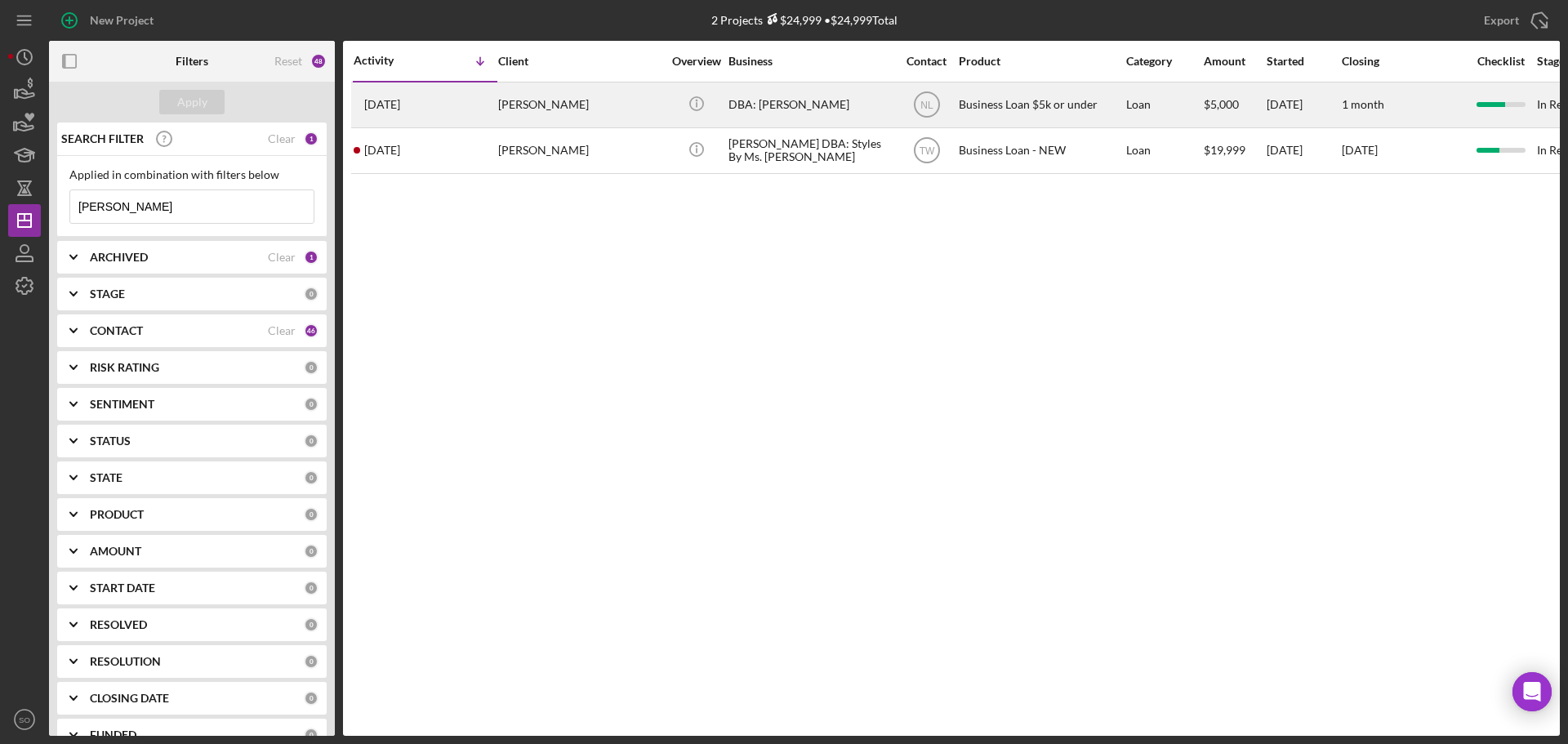
click at [572, 109] on div "[PERSON_NAME]" at bounding box center [579, 104] width 163 height 43
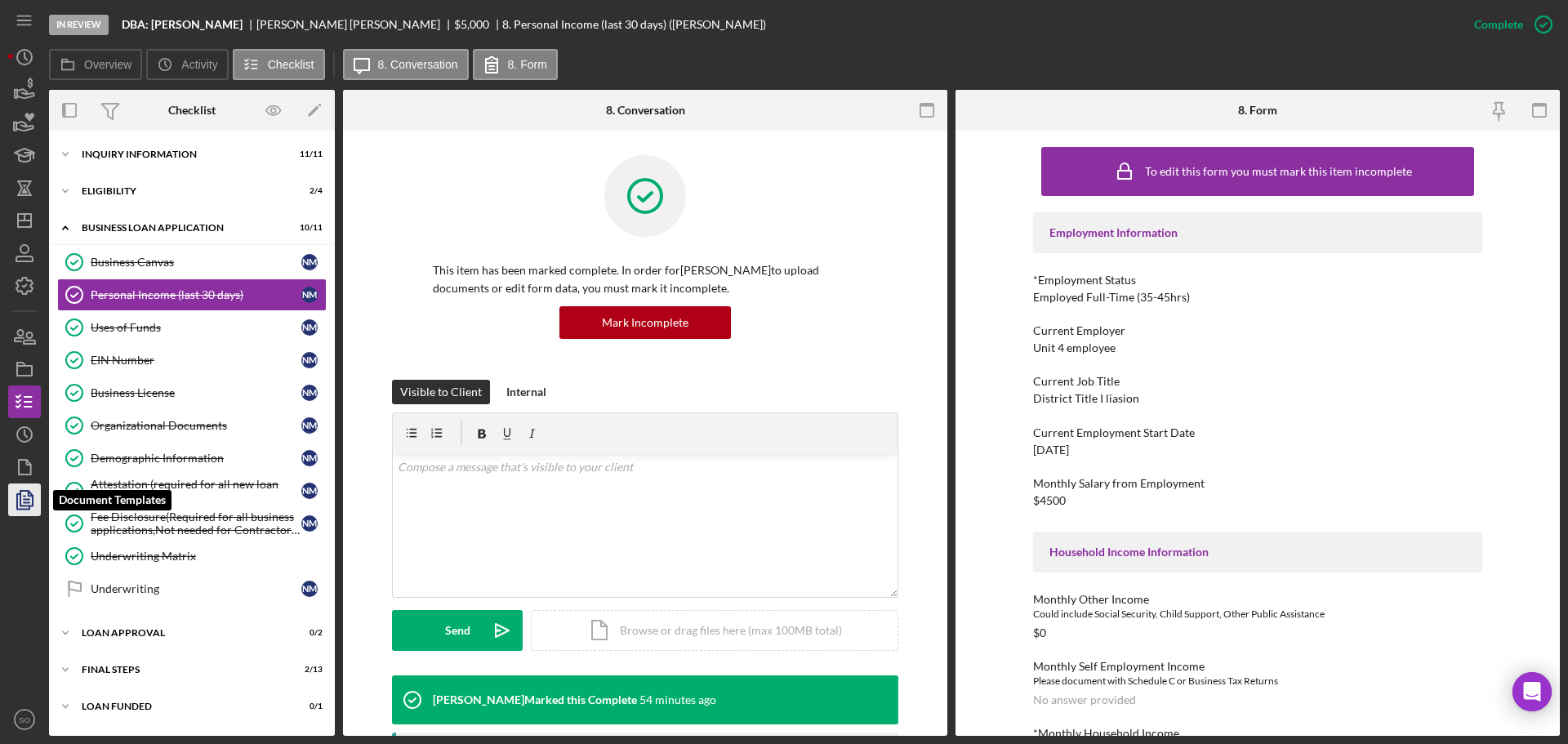
click at [18, 501] on polyline "button" at bounding box center [23, 501] width 12 height 15
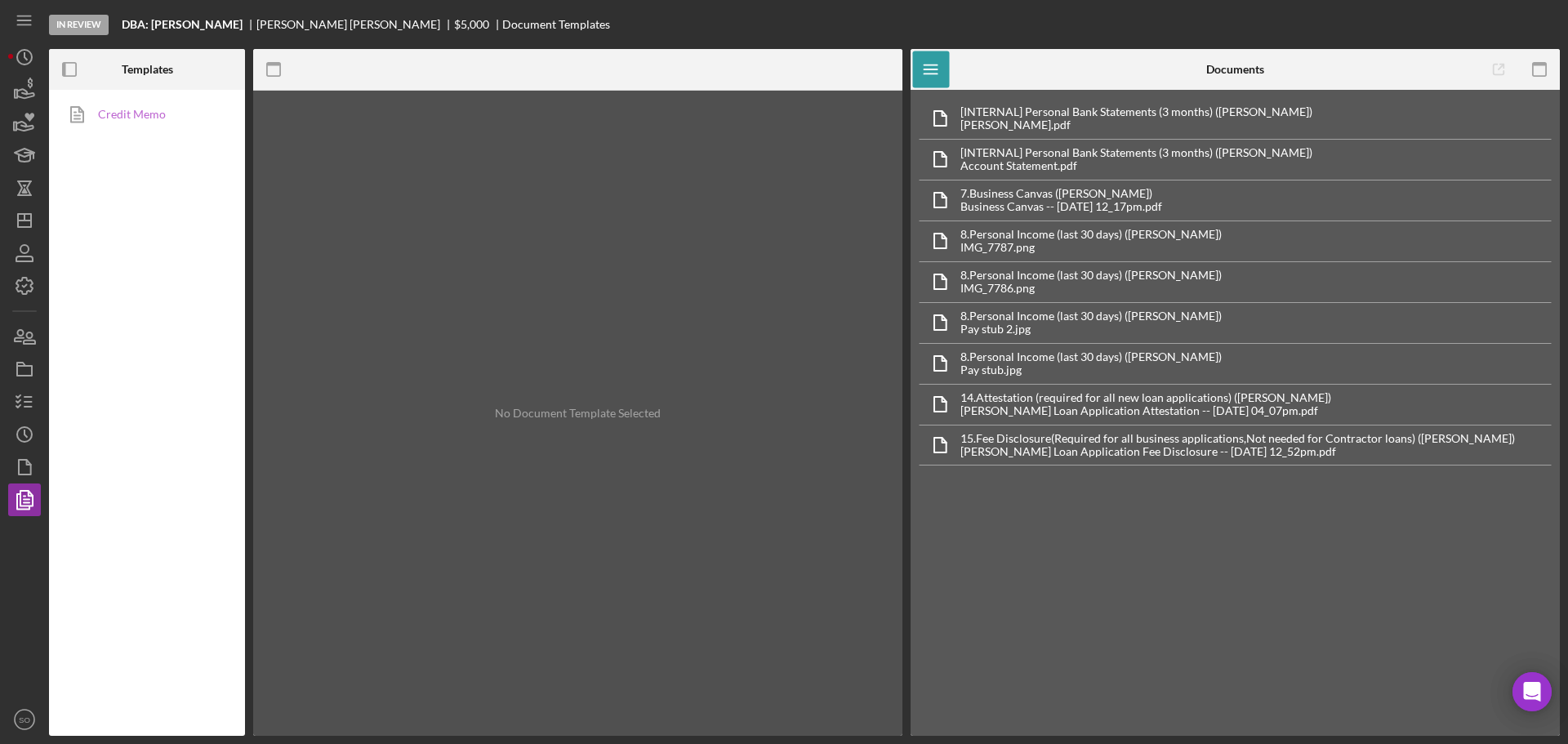
click at [140, 114] on link "Credit Memo" at bounding box center [143, 114] width 172 height 32
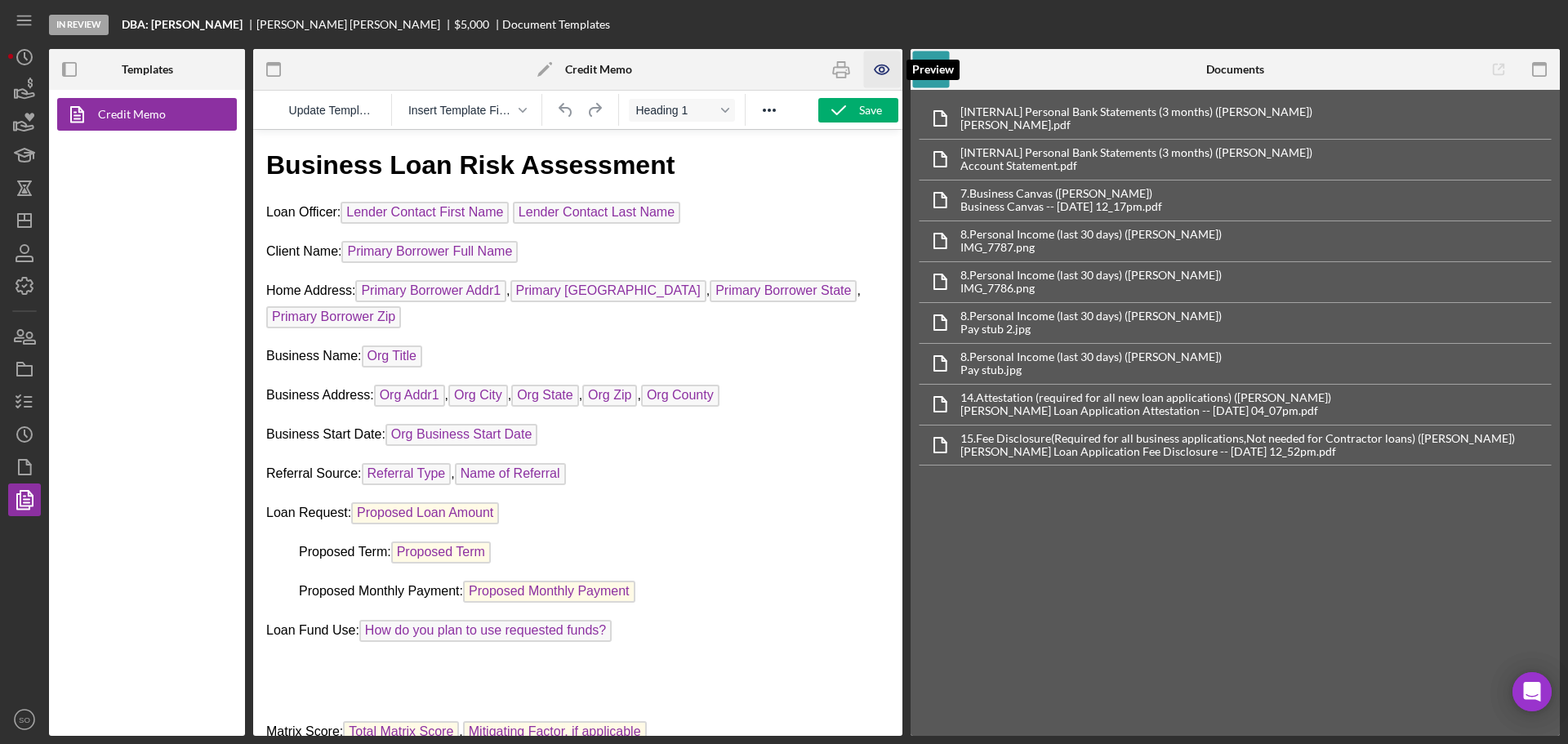
click at [869, 71] on icon "button" at bounding box center [883, 70] width 37 height 37
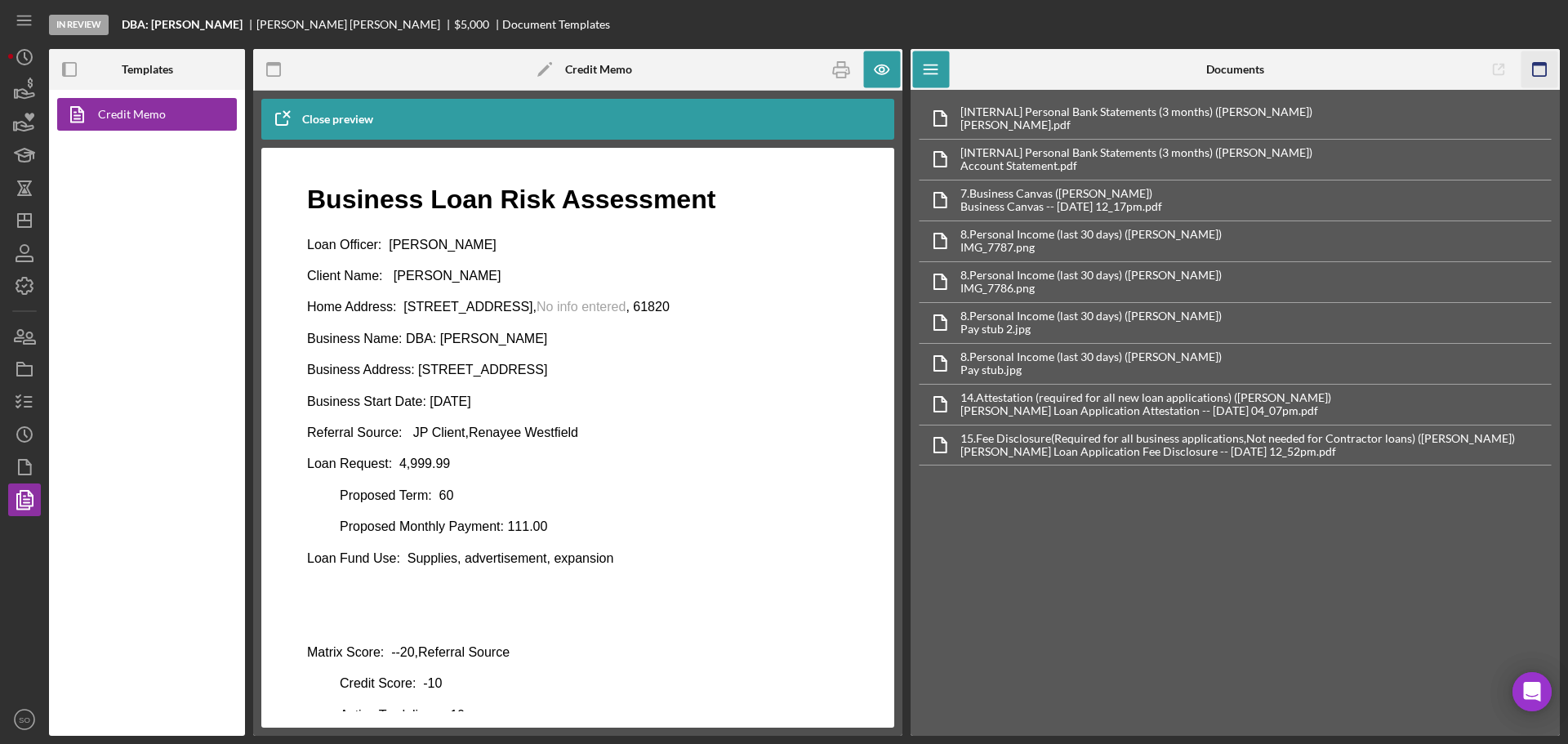
click at [1535, 66] on icon "button" at bounding box center [1539, 70] width 37 height 37
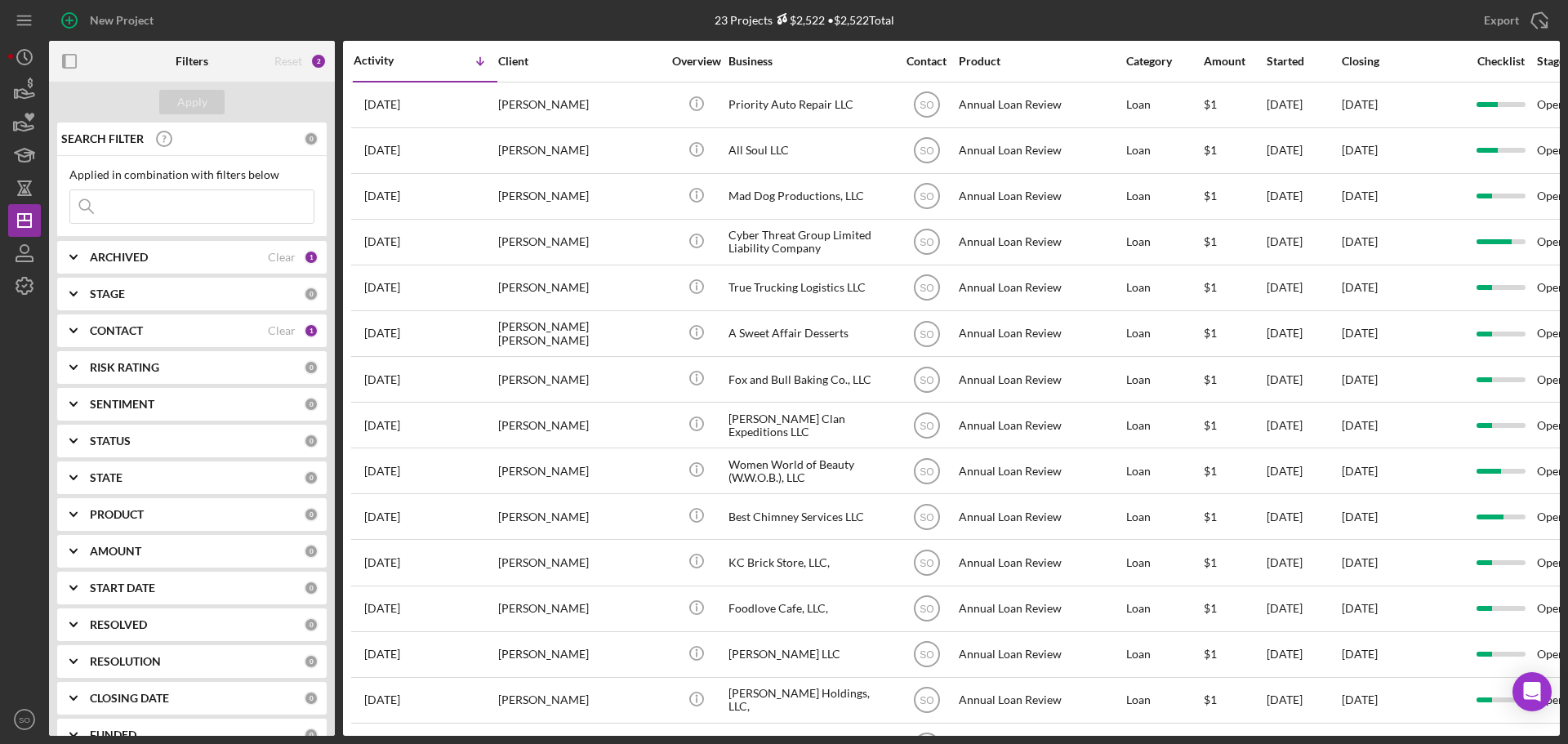
click at [258, 330] on div "CONTACT" at bounding box center [178, 330] width 178 height 13
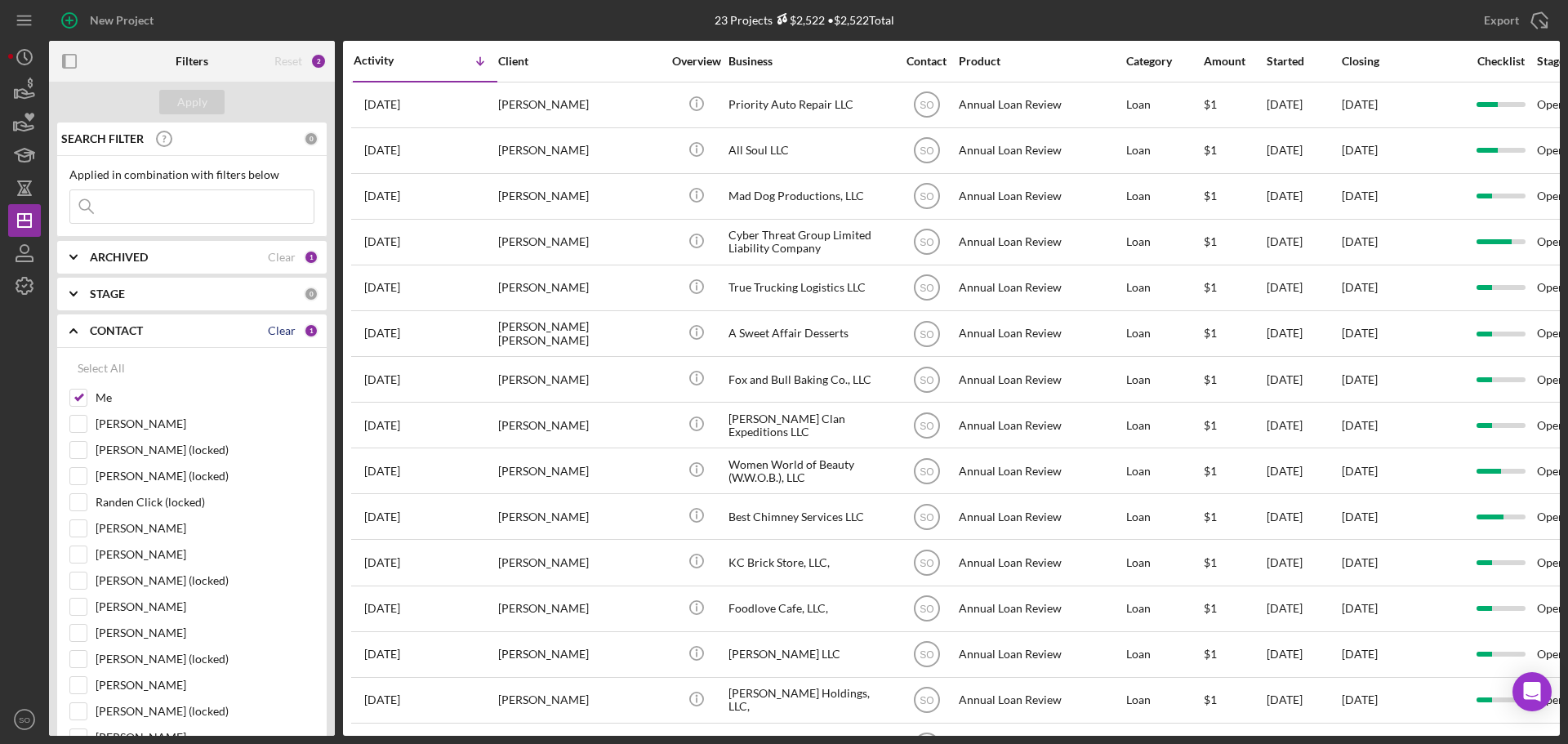
click at [276, 334] on div "Clear" at bounding box center [282, 330] width 28 height 13
checkbox input "false"
click at [115, 208] on input at bounding box center [192, 206] width 244 height 32
paste input "Kenise Hamilton"
type input "Kenise Hamilton"
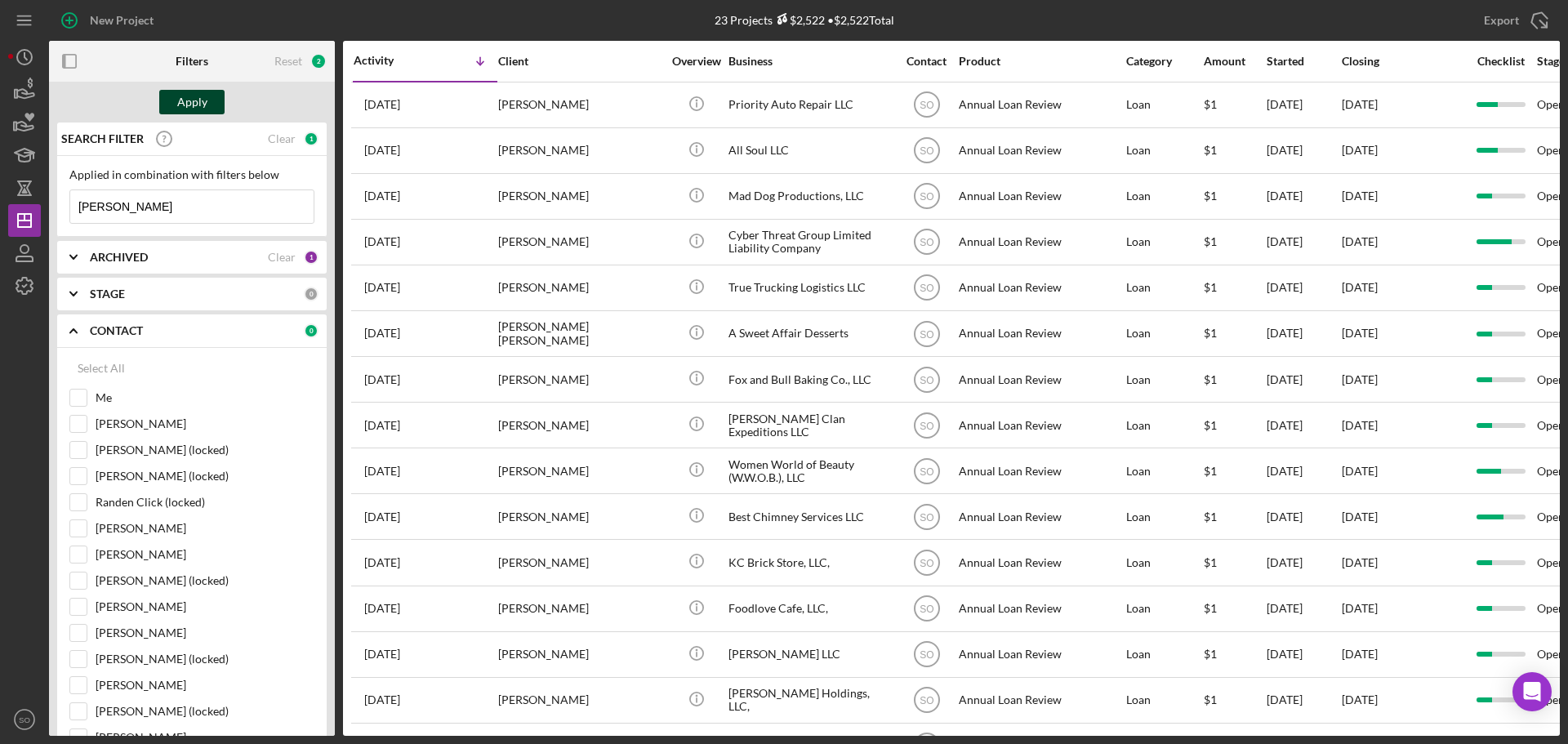
click at [195, 109] on div "Apply" at bounding box center [192, 102] width 30 height 25
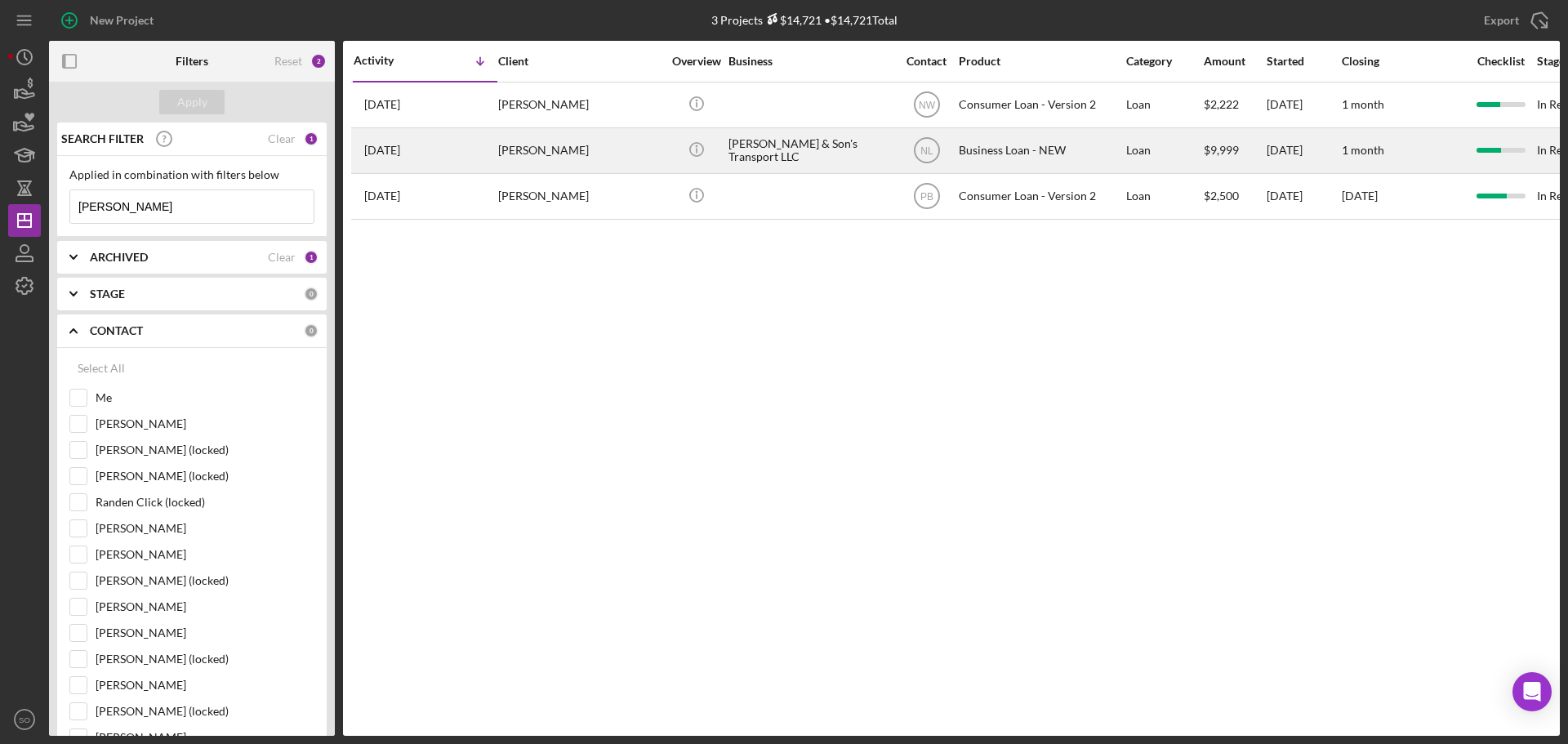
click at [583, 161] on div "Kenise Hamilton Jr" at bounding box center [579, 150] width 163 height 43
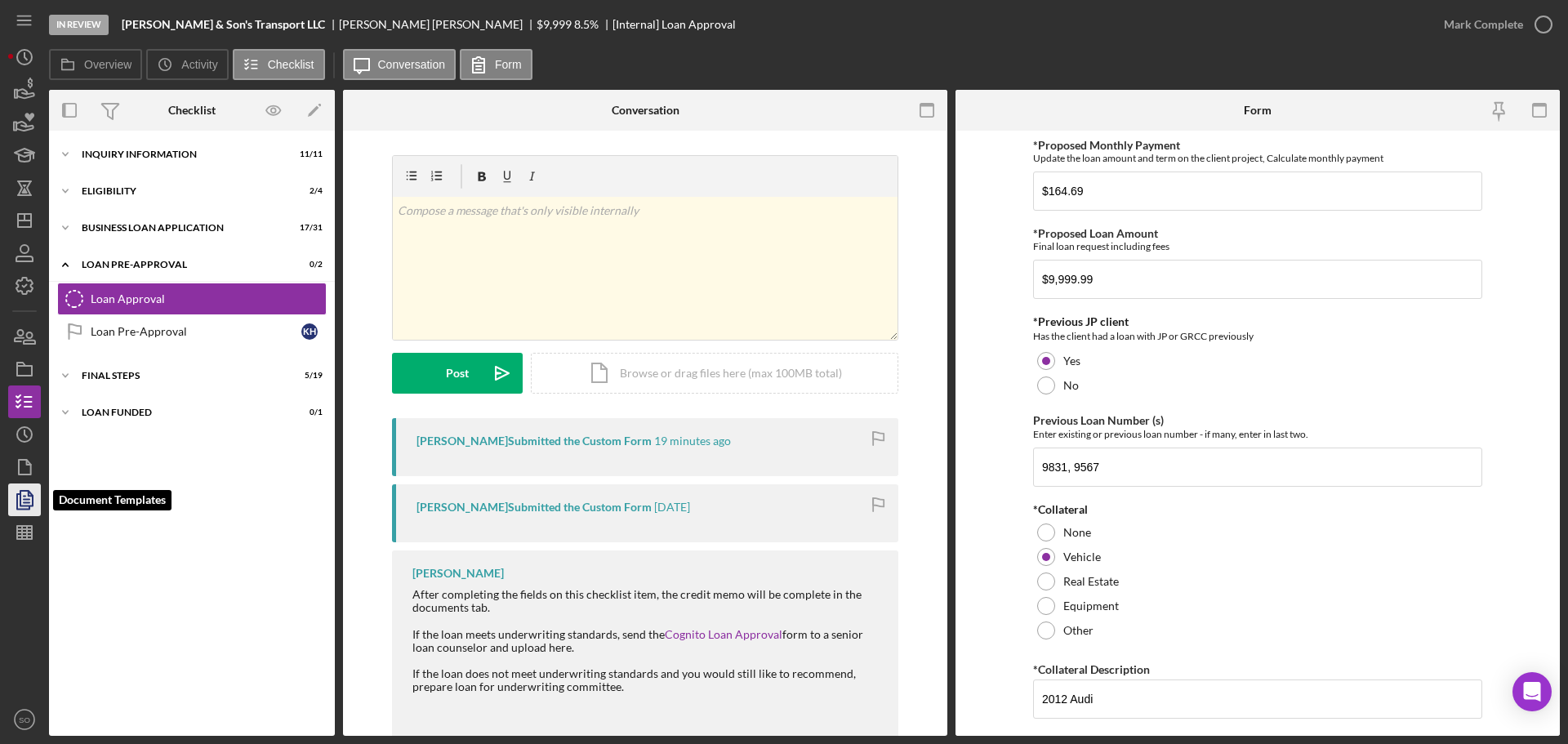
click at [29, 501] on icon "button" at bounding box center [24, 499] width 41 height 41
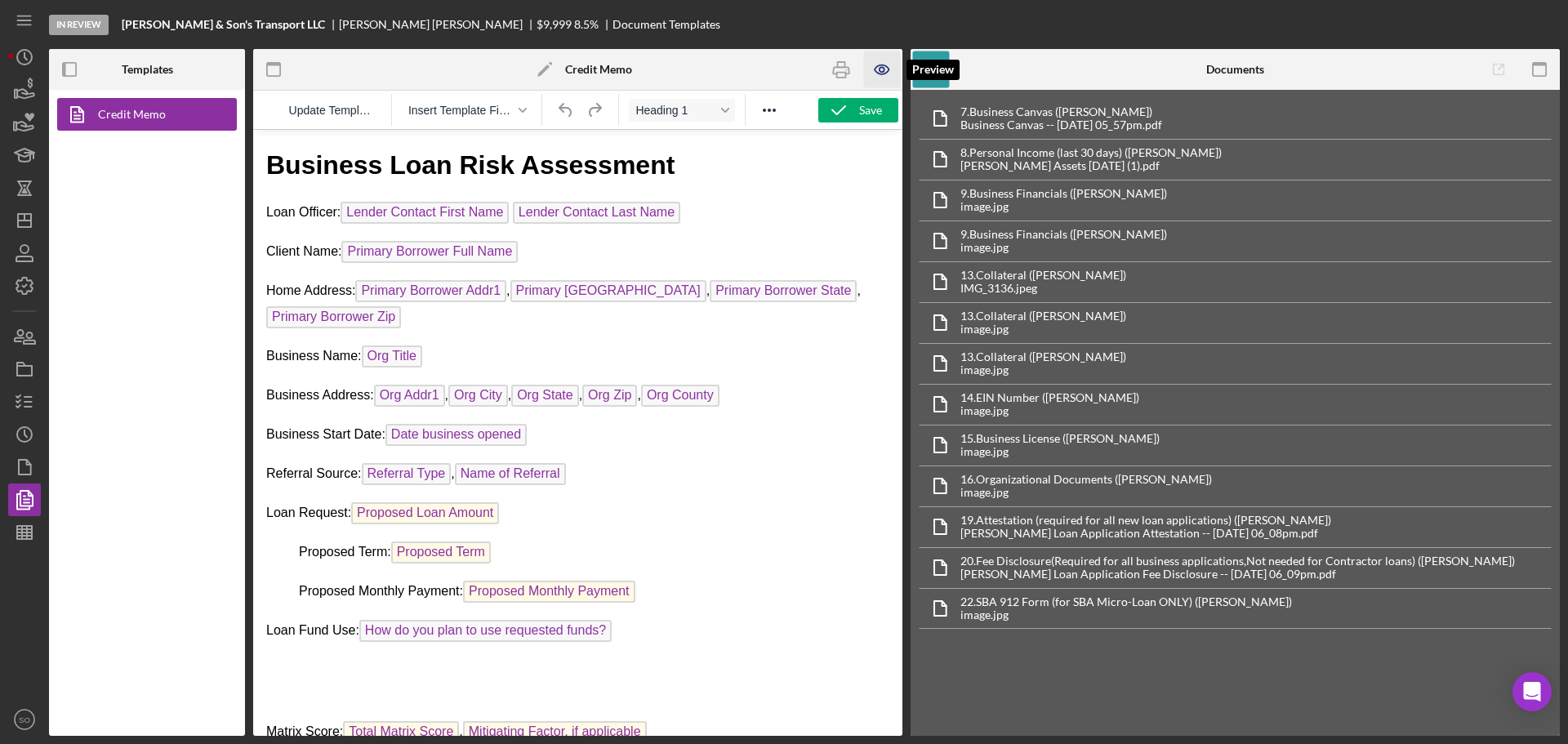
click at [882, 72] on icon "button" at bounding box center [881, 69] width 5 height 5
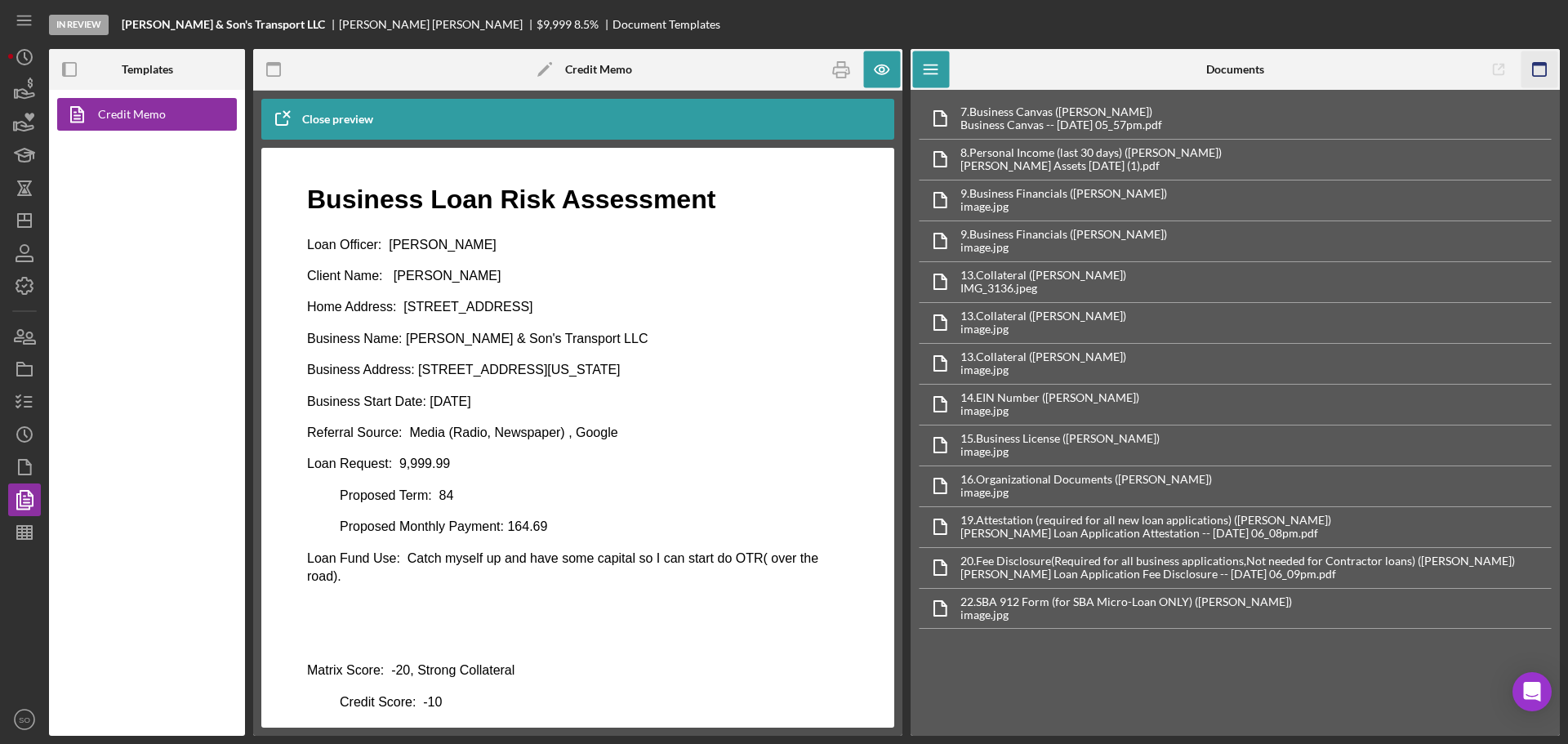
click at [1545, 67] on icon "button" at bounding box center [1539, 70] width 37 height 37
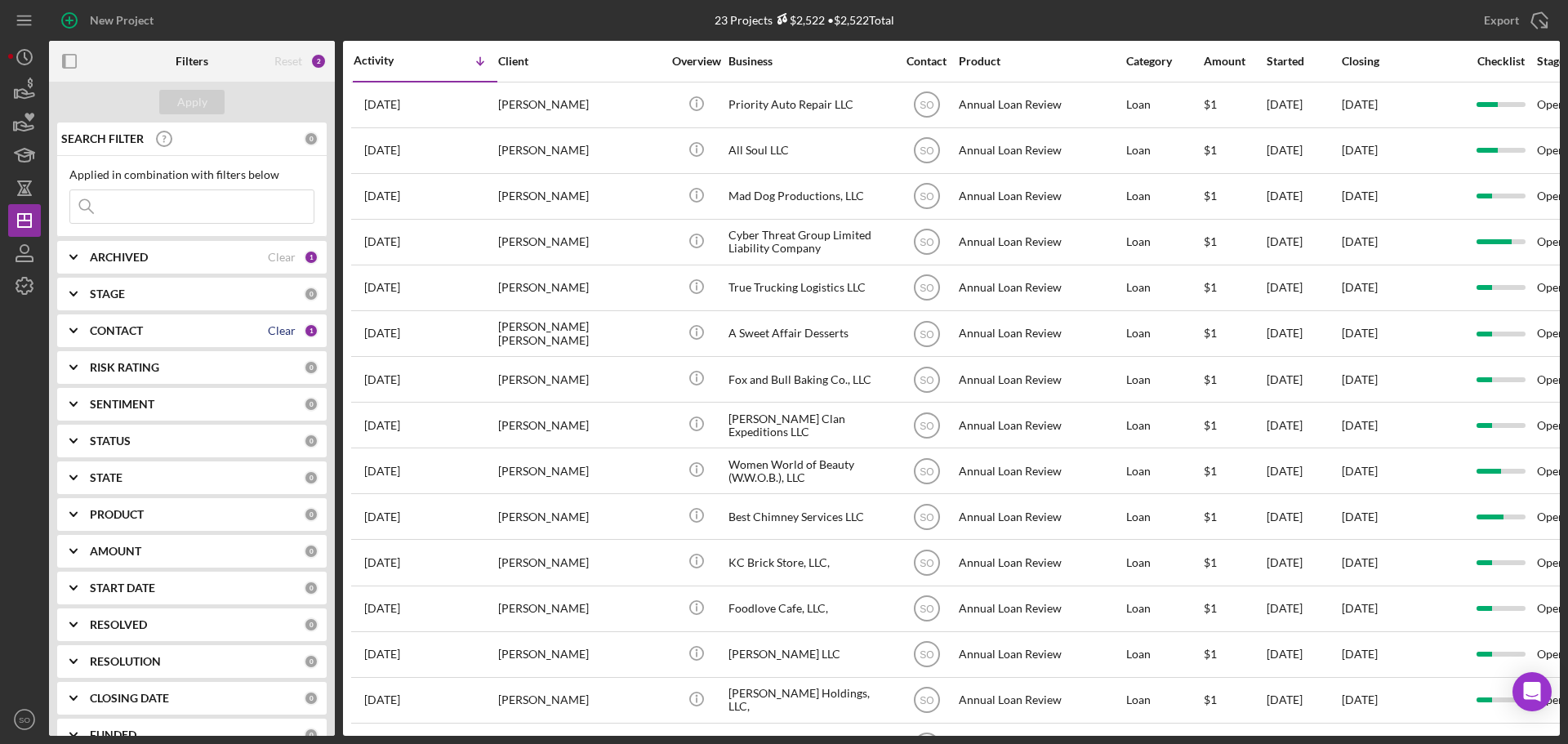
click at [274, 333] on div "Clear" at bounding box center [282, 330] width 28 height 13
click at [187, 201] on input at bounding box center [192, 206] width 244 height 32
paste input "[PERSON_NAME]"
type input "[PERSON_NAME]"
click at [200, 108] on div "Apply" at bounding box center [192, 102] width 30 height 25
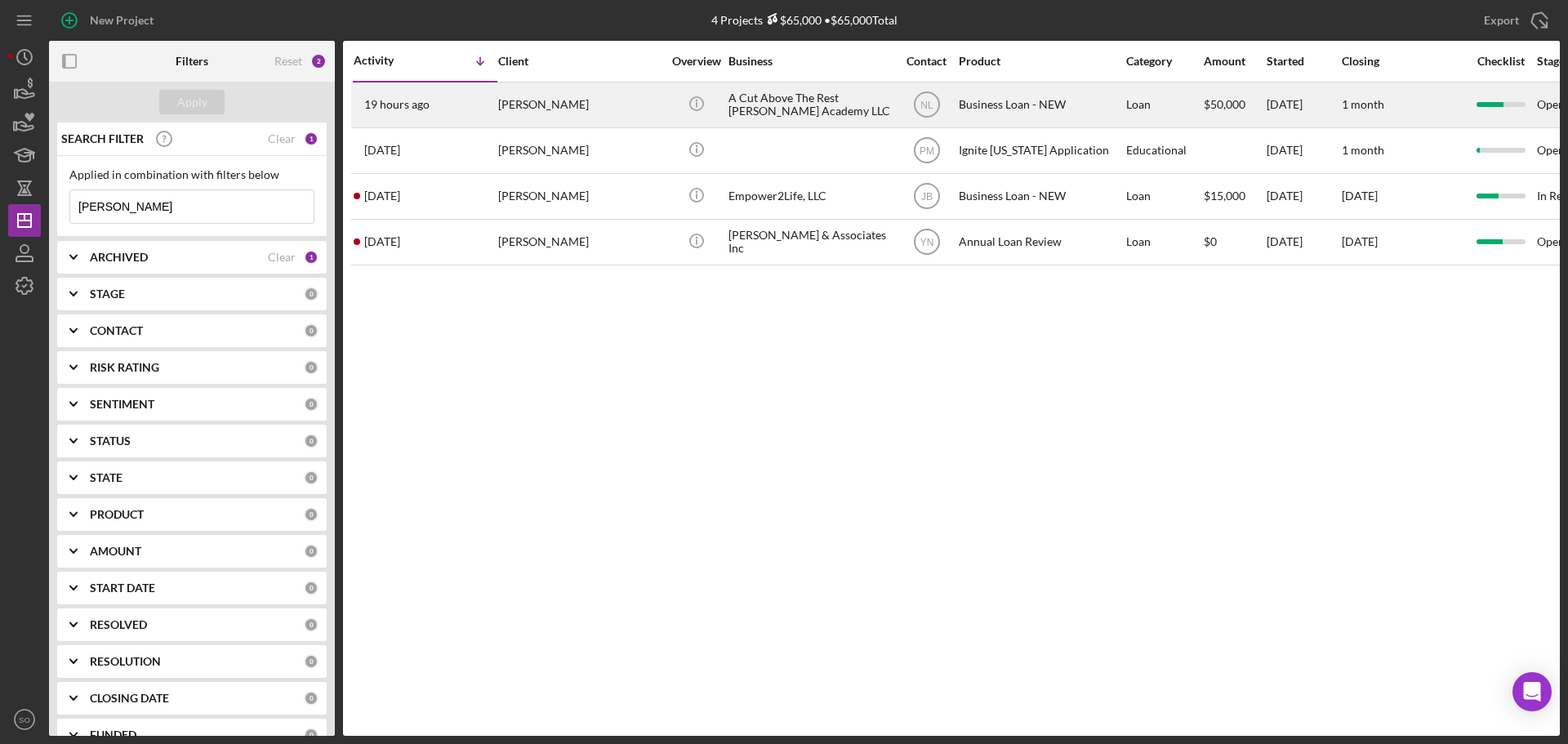
click at [537, 106] on div "[PERSON_NAME]" at bounding box center [579, 104] width 163 height 43
click at [553, 109] on div "[PERSON_NAME]" at bounding box center [579, 104] width 163 height 43
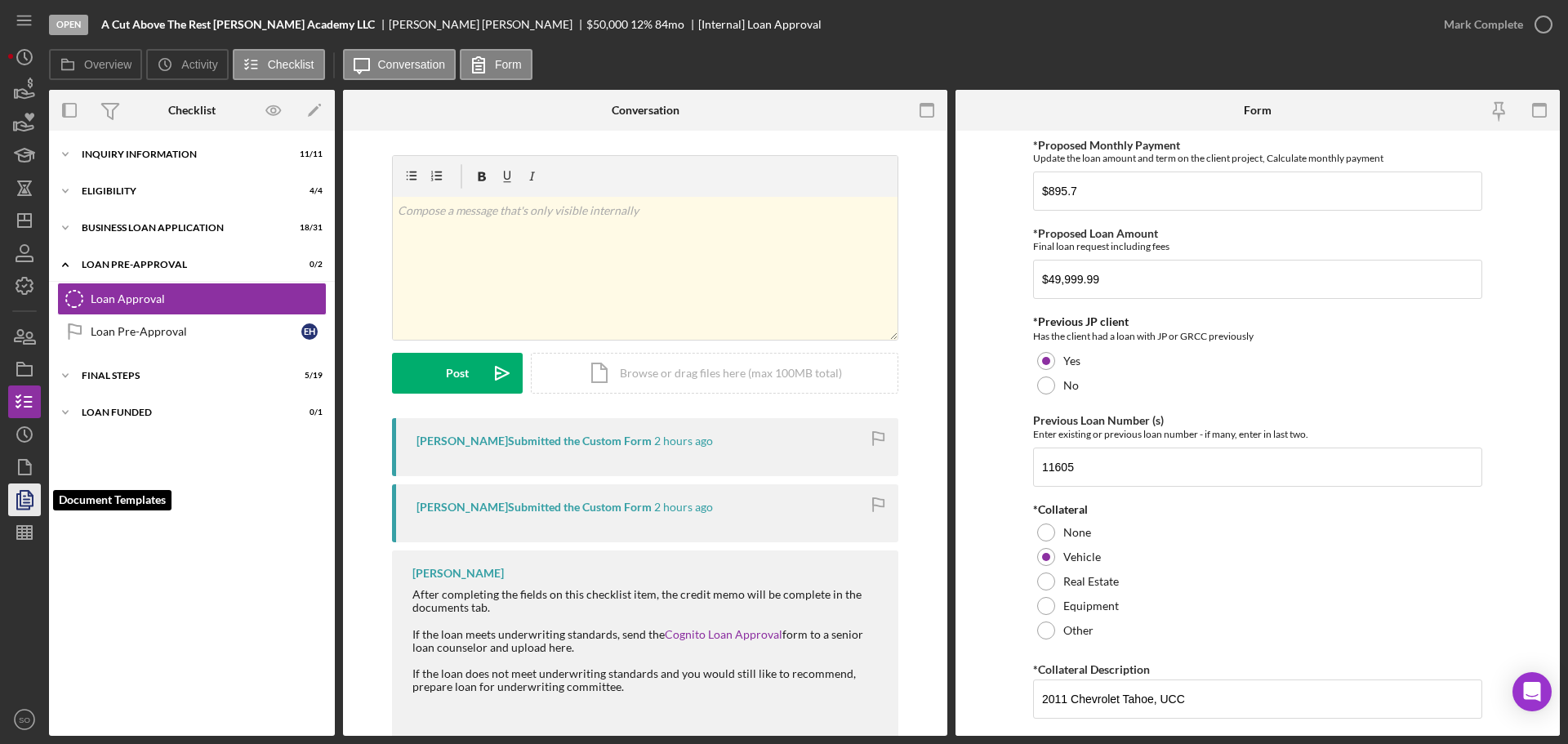
click at [18, 502] on icon "button" at bounding box center [24, 499] width 41 height 41
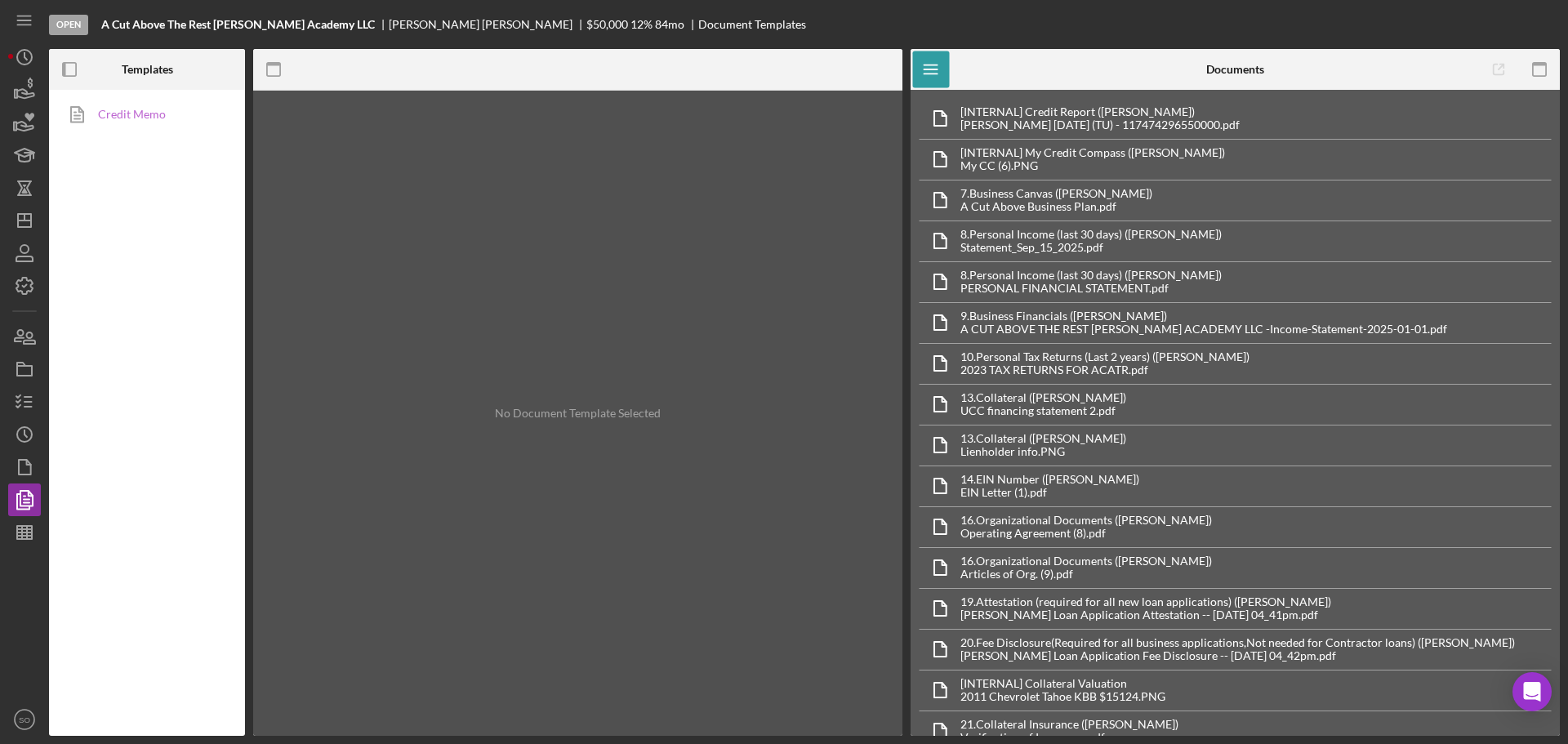
click at [172, 107] on link "Credit Memo" at bounding box center [143, 114] width 172 height 32
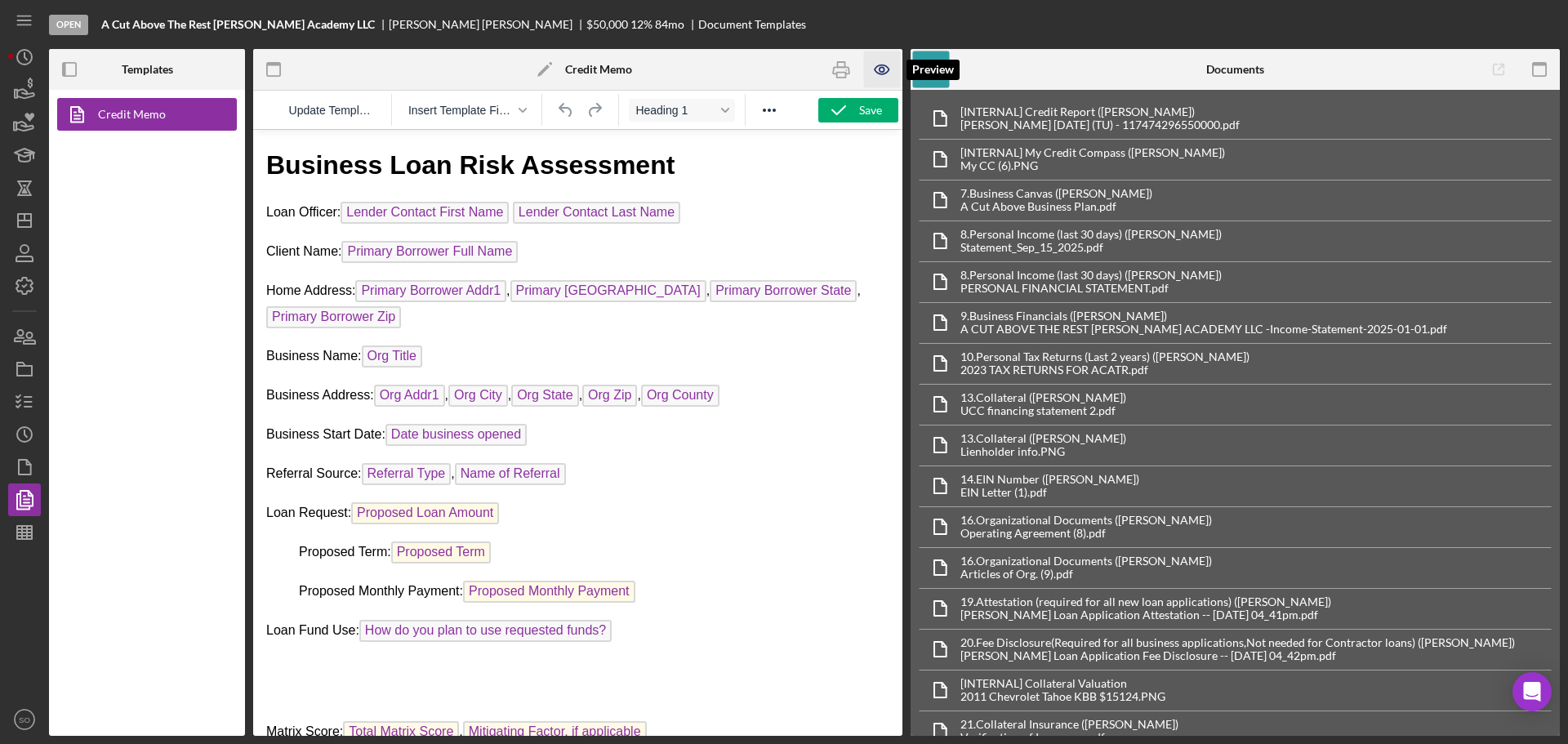
click at [883, 71] on icon "button" at bounding box center [883, 70] width 37 height 37
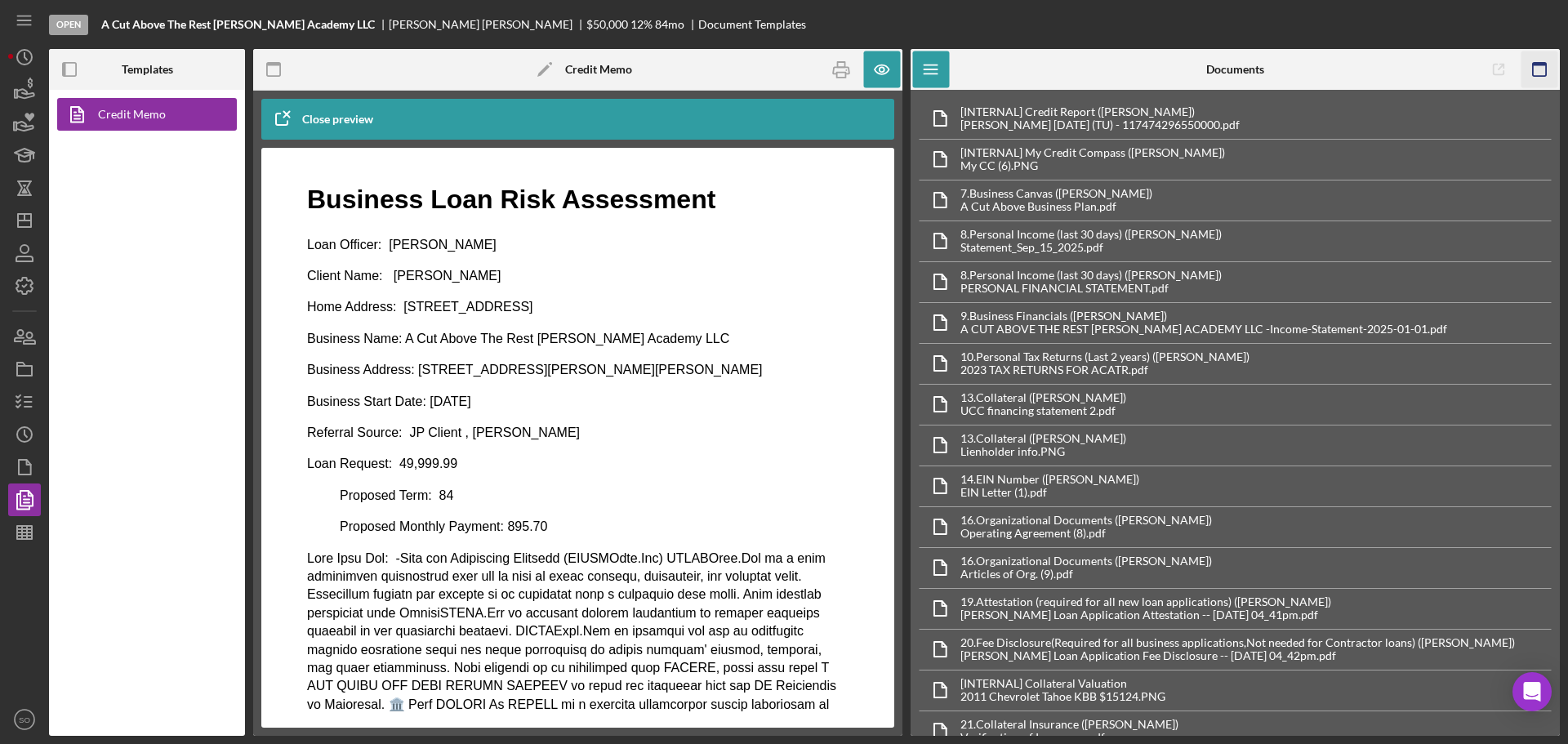
click at [1543, 60] on icon "button" at bounding box center [1539, 70] width 37 height 37
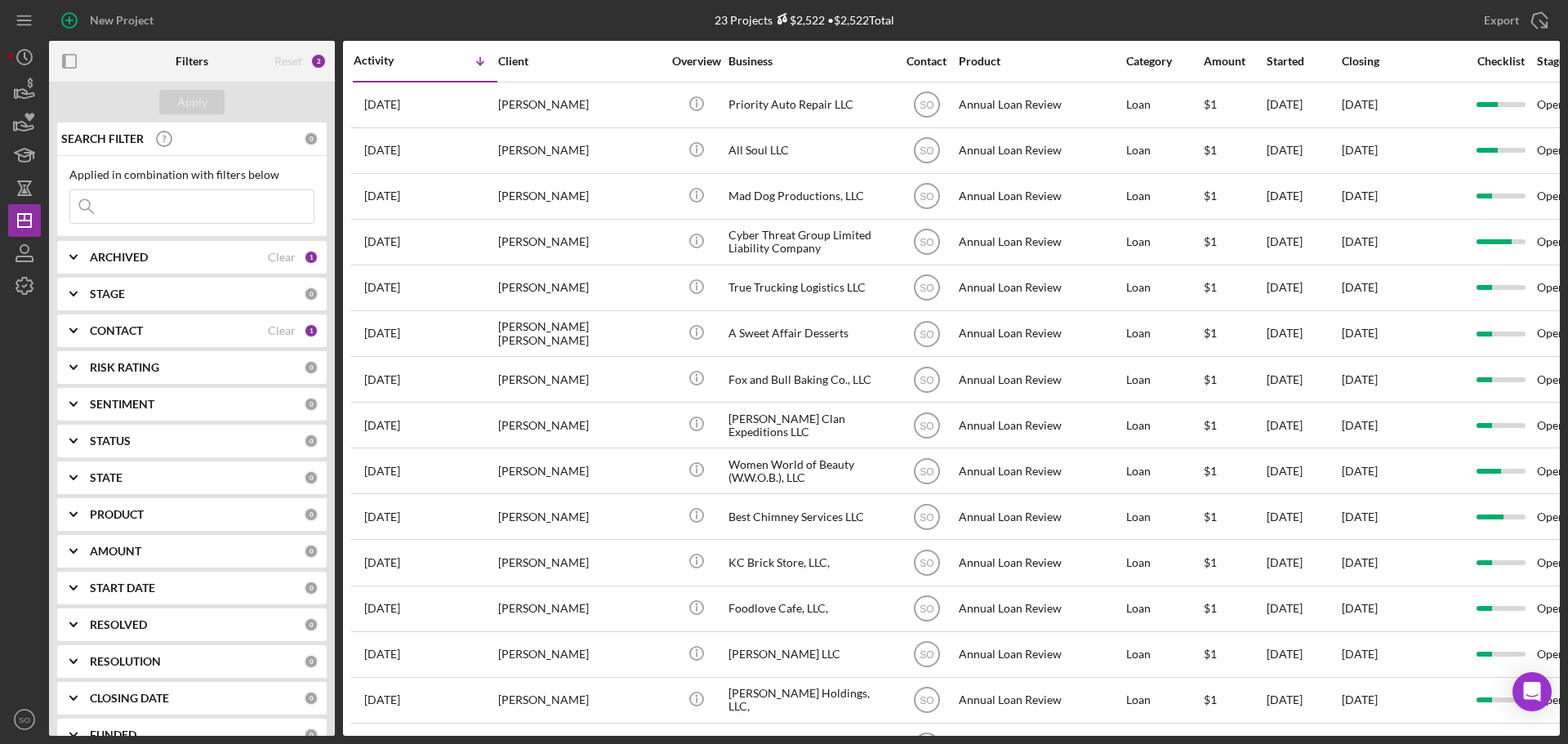
click at [158, 197] on input at bounding box center [192, 206] width 244 height 32
paste input "[PERSON_NAME]"
type input "[PERSON_NAME]"
click at [199, 88] on div "Apply" at bounding box center [192, 102] width 286 height 41
click at [199, 93] on div "Apply" at bounding box center [192, 102] width 30 height 25
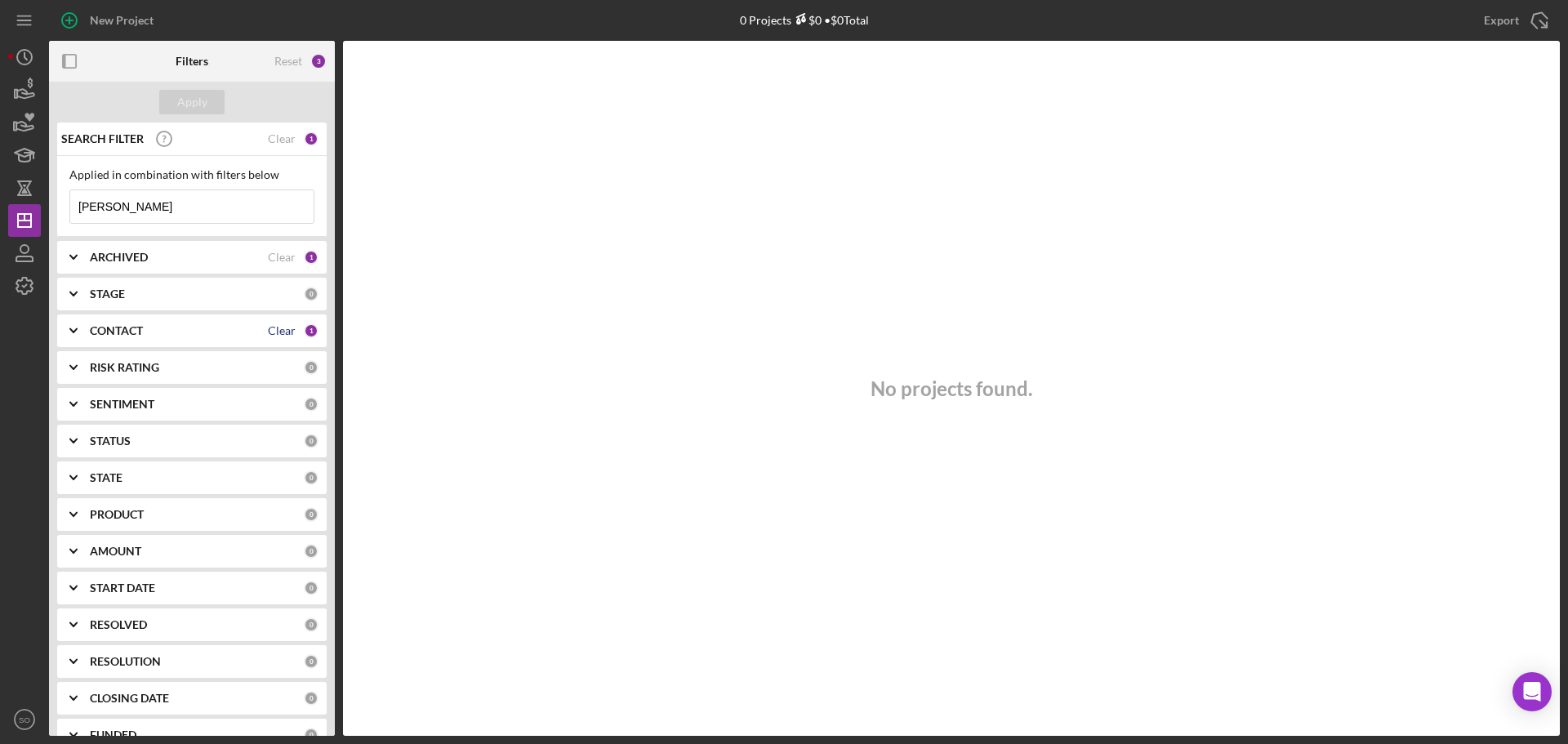
click at [278, 334] on div "Clear" at bounding box center [282, 330] width 28 height 13
click at [187, 105] on div "Apply" at bounding box center [192, 102] width 30 height 25
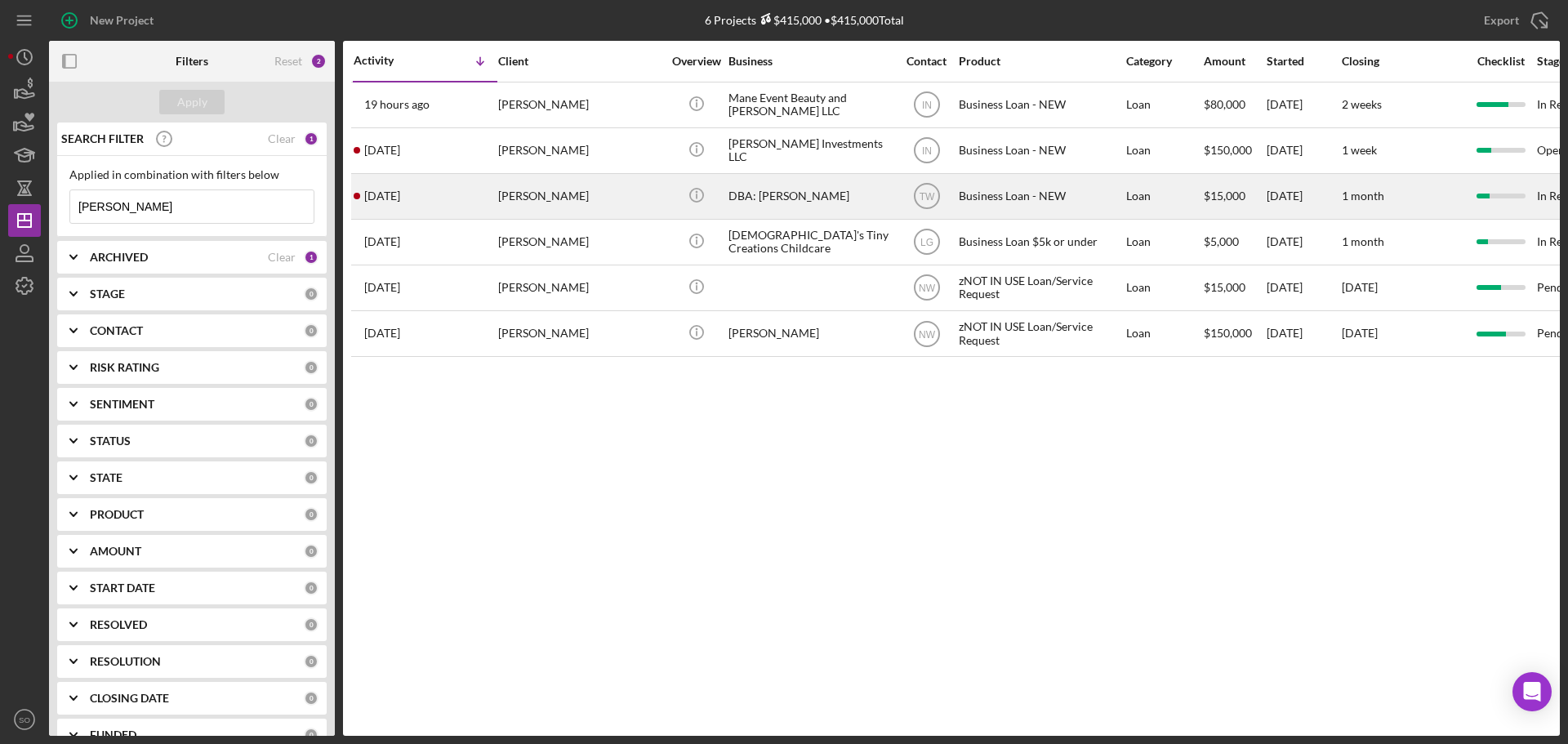
click at [577, 194] on div "[PERSON_NAME]" at bounding box center [579, 196] width 163 height 43
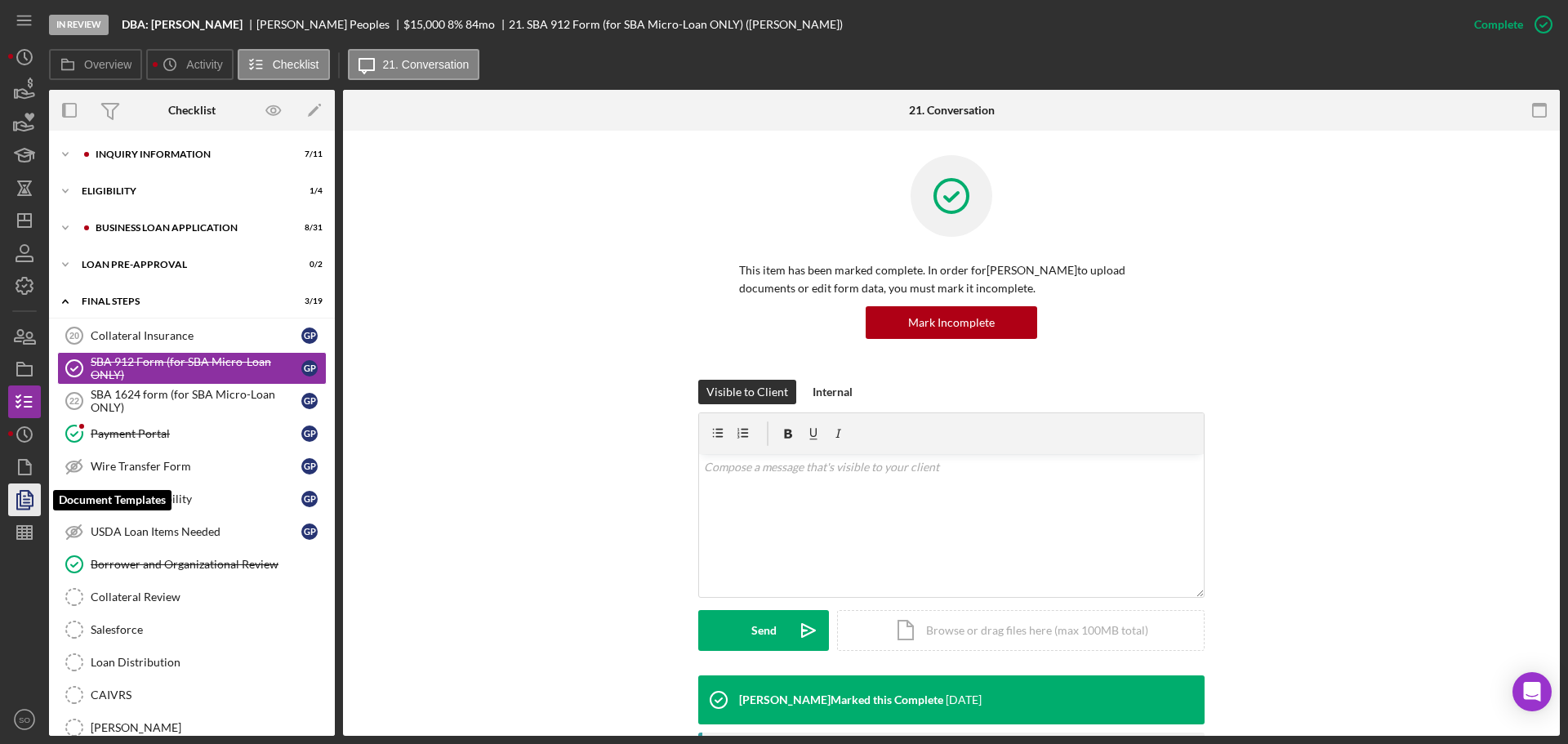
click at [22, 501] on icon "button" at bounding box center [24, 499] width 41 height 41
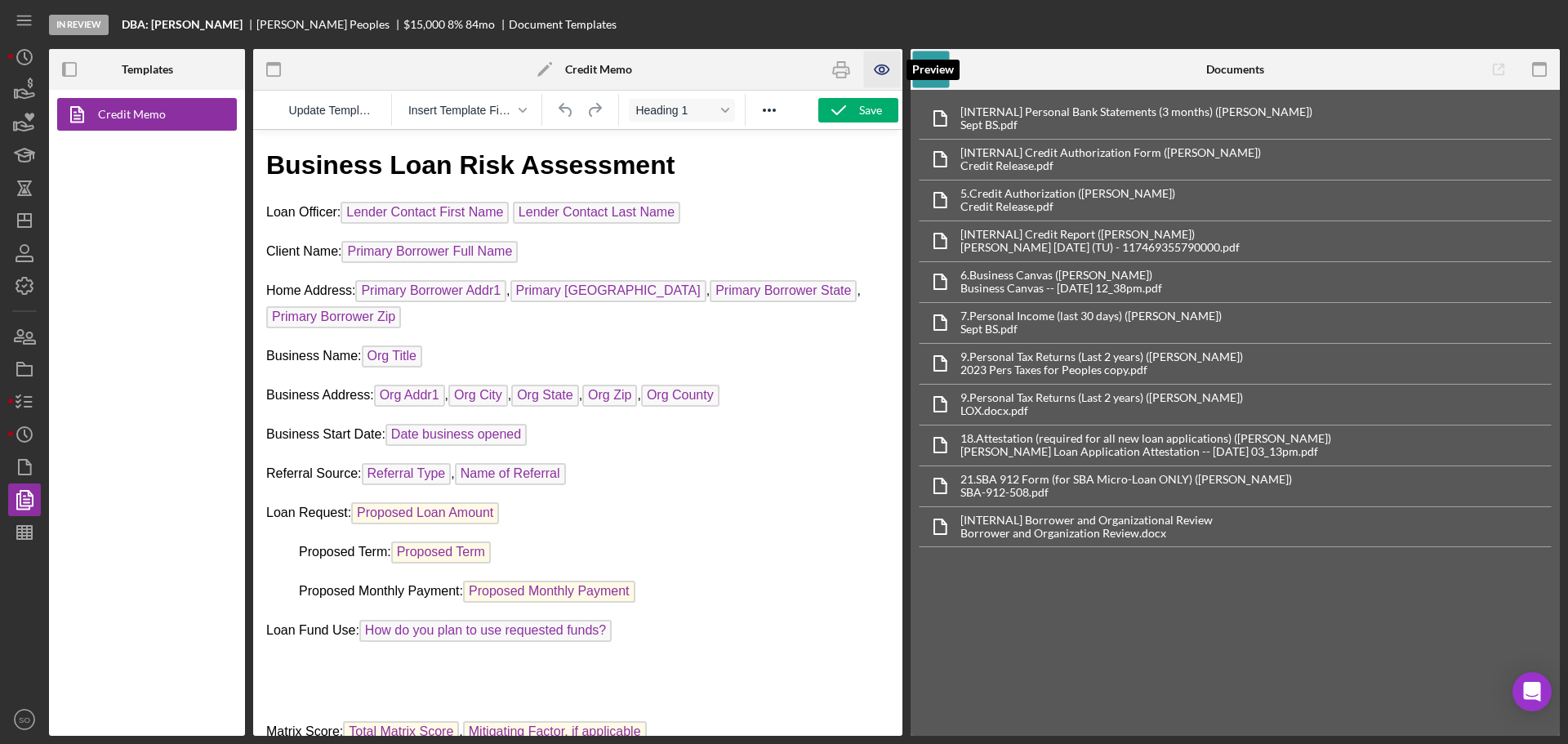
click at [884, 67] on icon "button" at bounding box center [881, 69] width 5 height 5
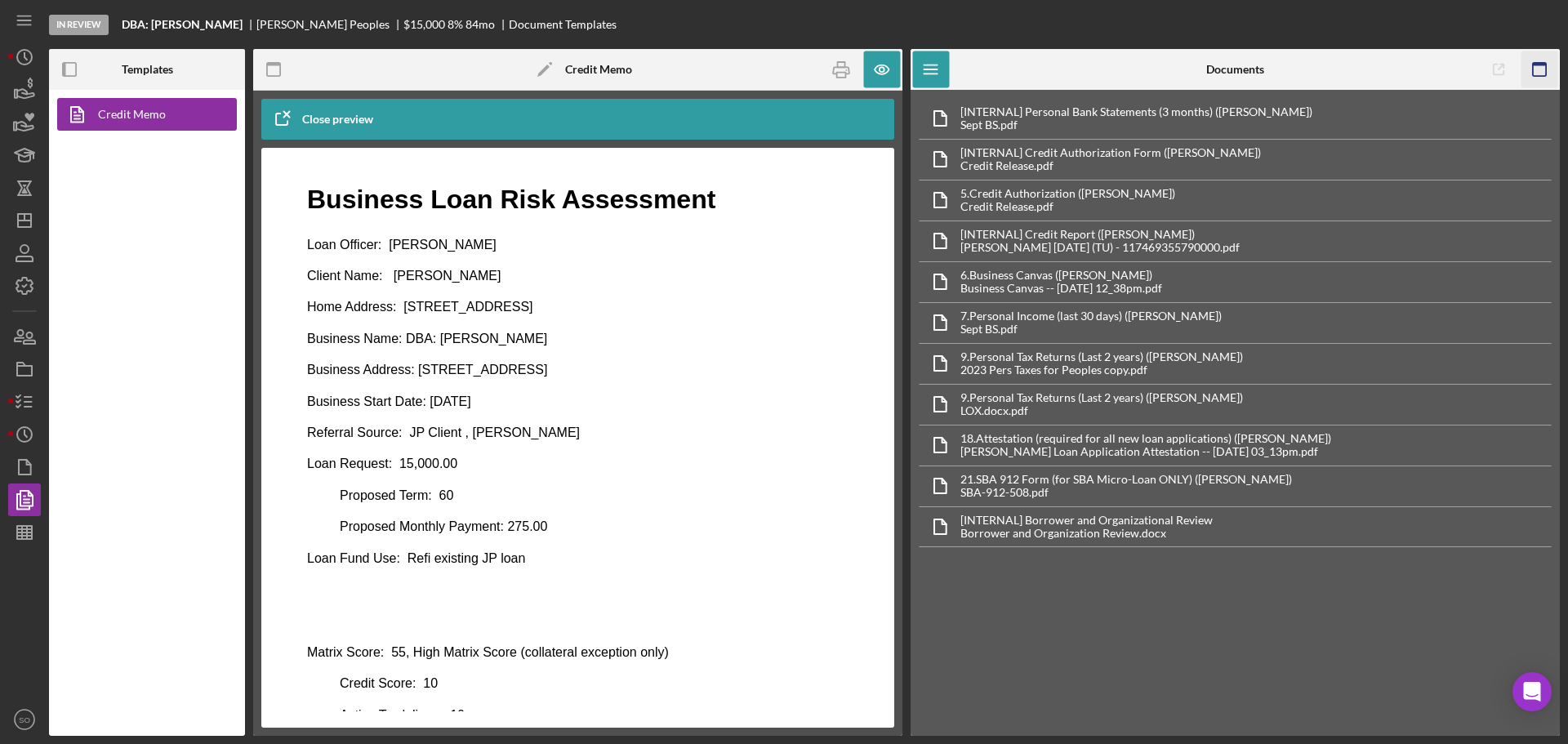
click at [1540, 73] on icon "button" at bounding box center [1539, 70] width 37 height 37
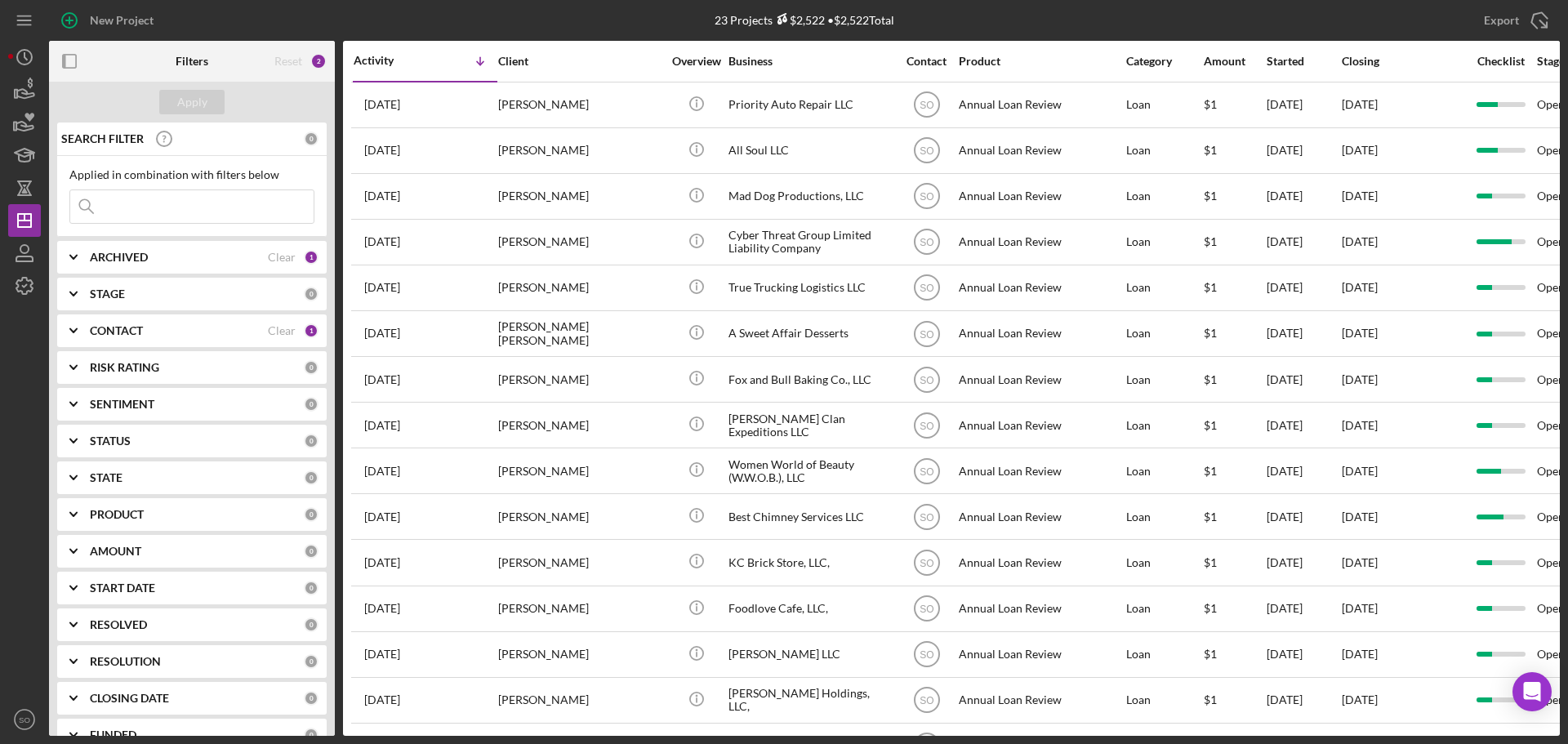
click at [150, 214] on input at bounding box center [192, 206] width 244 height 32
paste input "[PERSON_NAME]"
type input "[PERSON_NAME]"
click at [273, 330] on div "Clear" at bounding box center [282, 330] width 28 height 13
click at [187, 97] on div "Apply" at bounding box center [192, 102] width 30 height 25
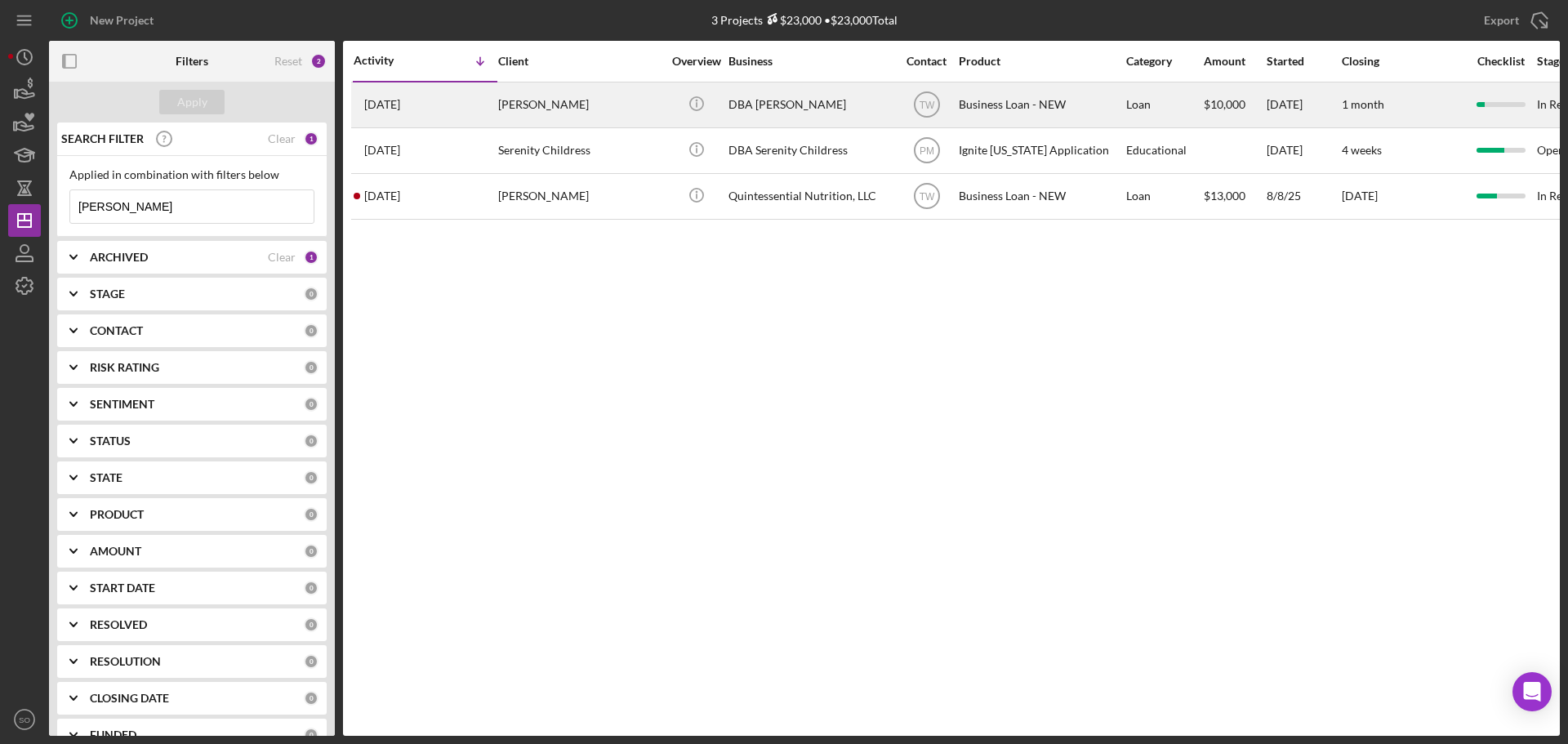
click at [583, 107] on div "[PERSON_NAME]" at bounding box center [579, 104] width 163 height 43
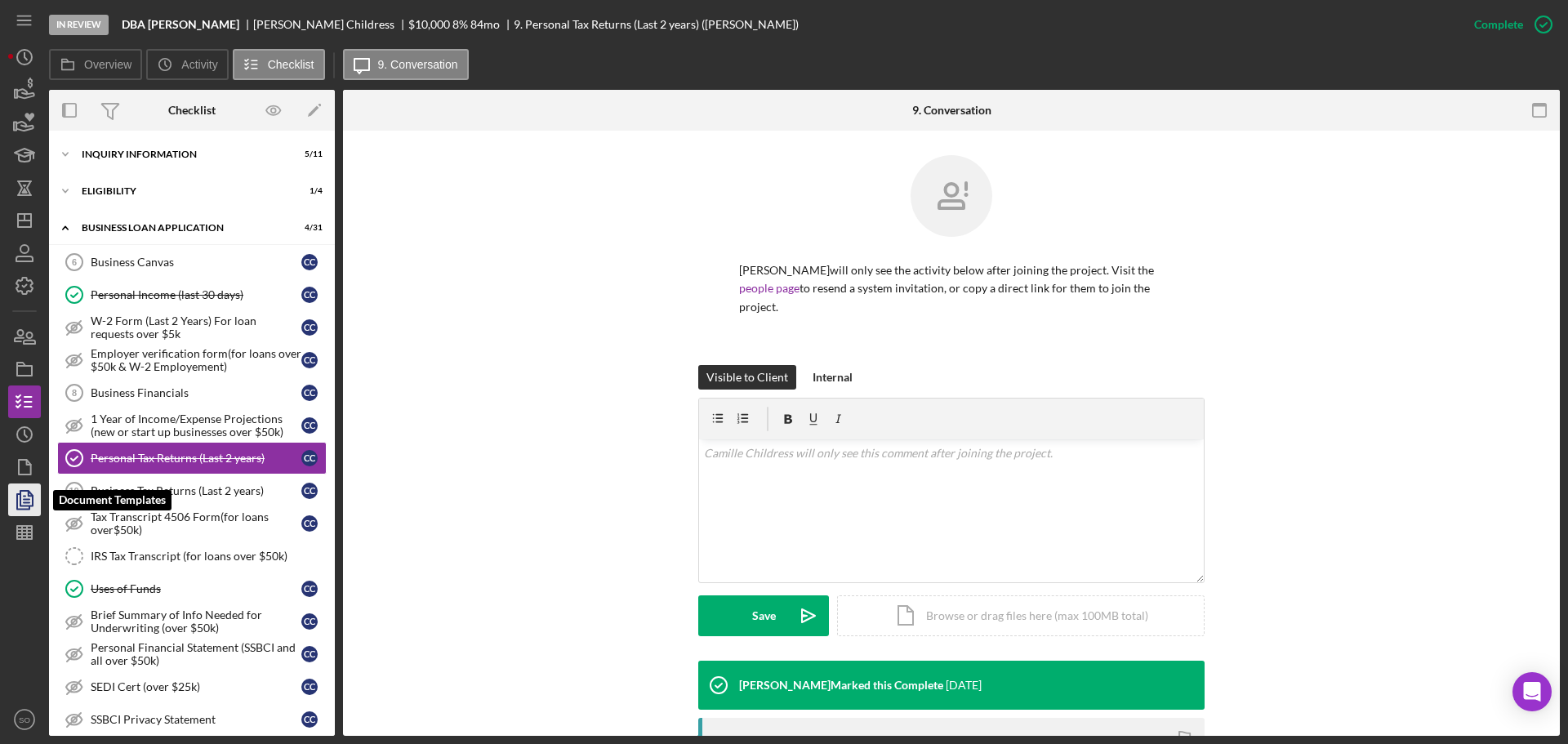
scroll to position [25, 0]
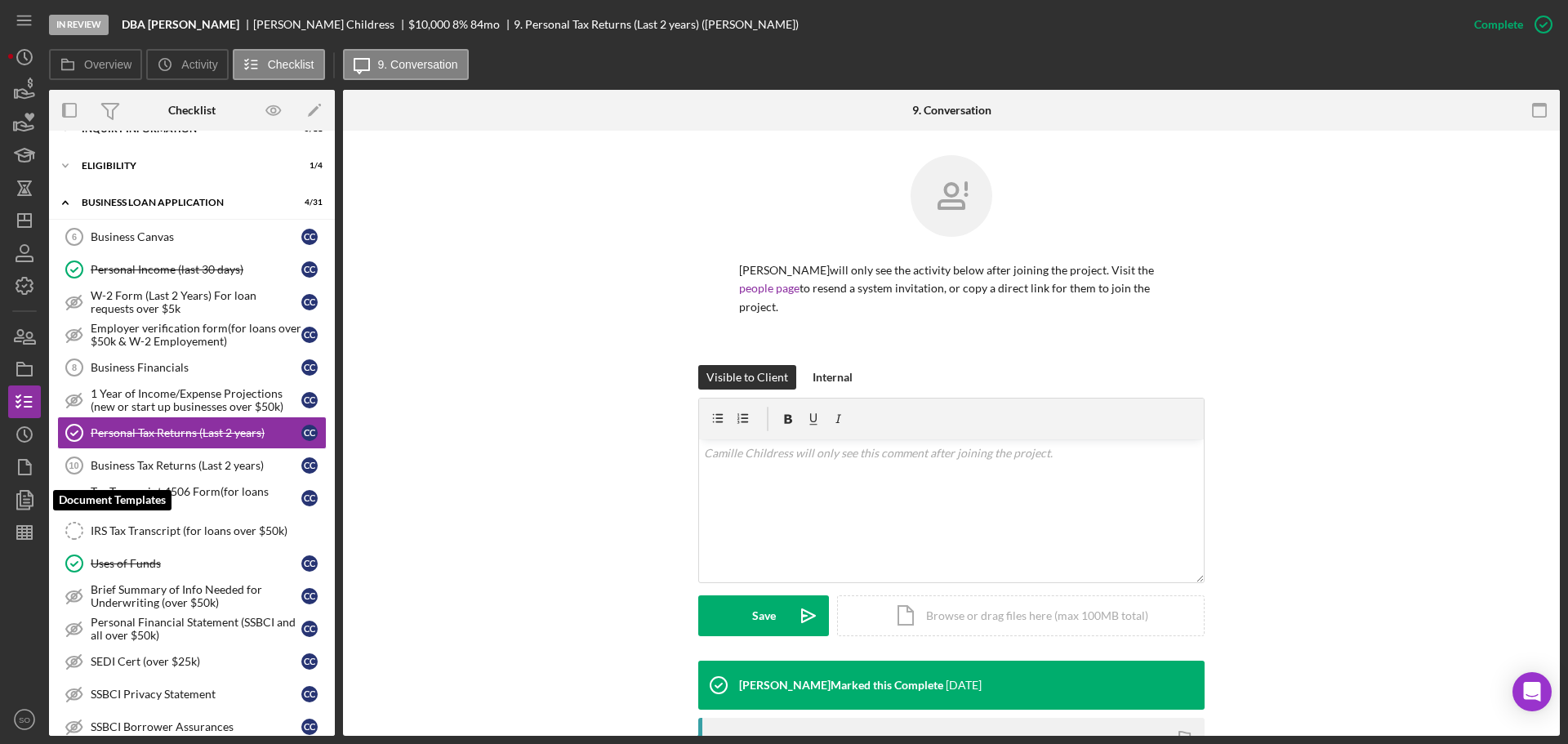
drag, startPoint x: 25, startPoint y: 490, endPoint x: 48, endPoint y: 469, distance: 31.1
click at [25, 490] on polygon "button" at bounding box center [26, 498] width 12 height 15
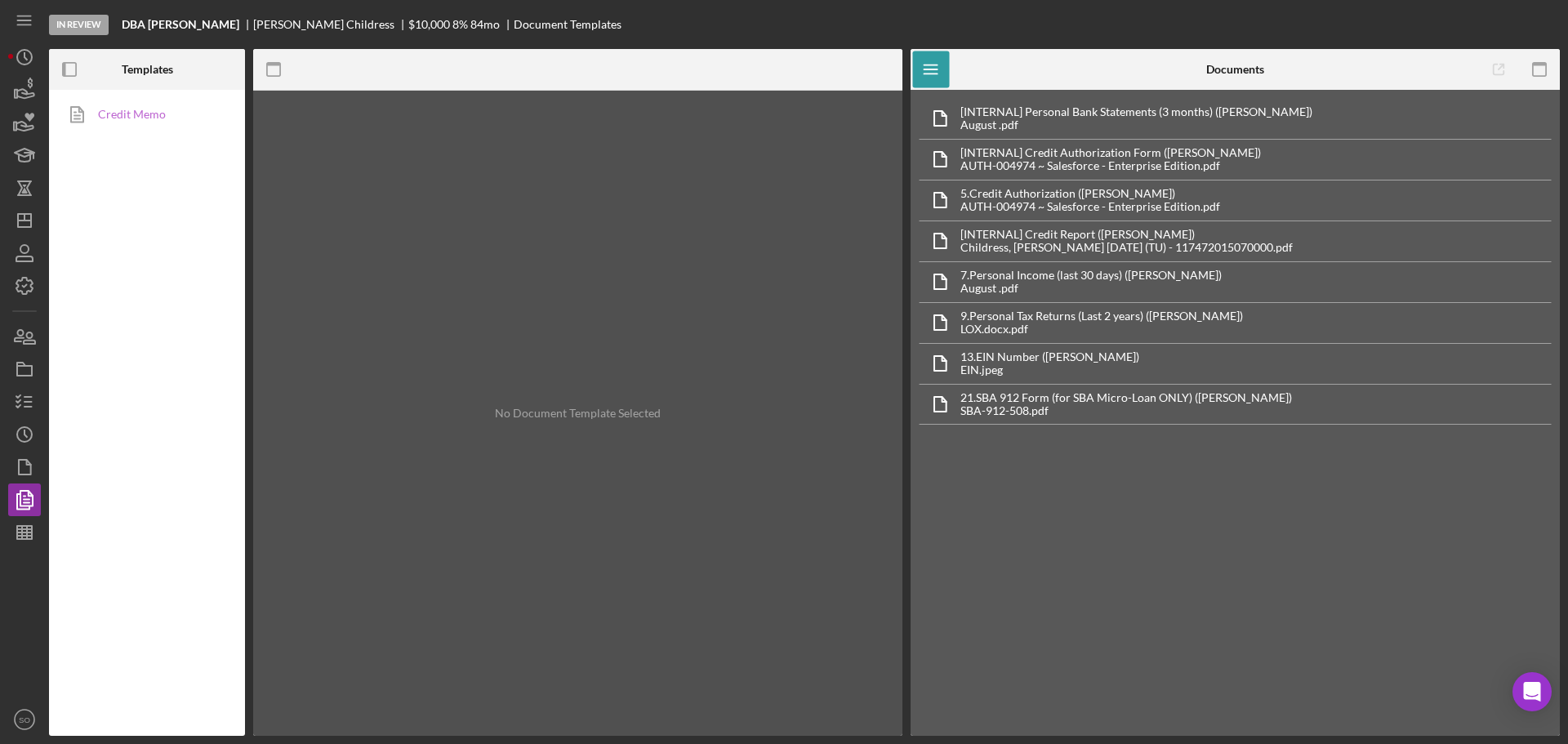
click at [163, 124] on link "Credit Memo" at bounding box center [143, 114] width 172 height 32
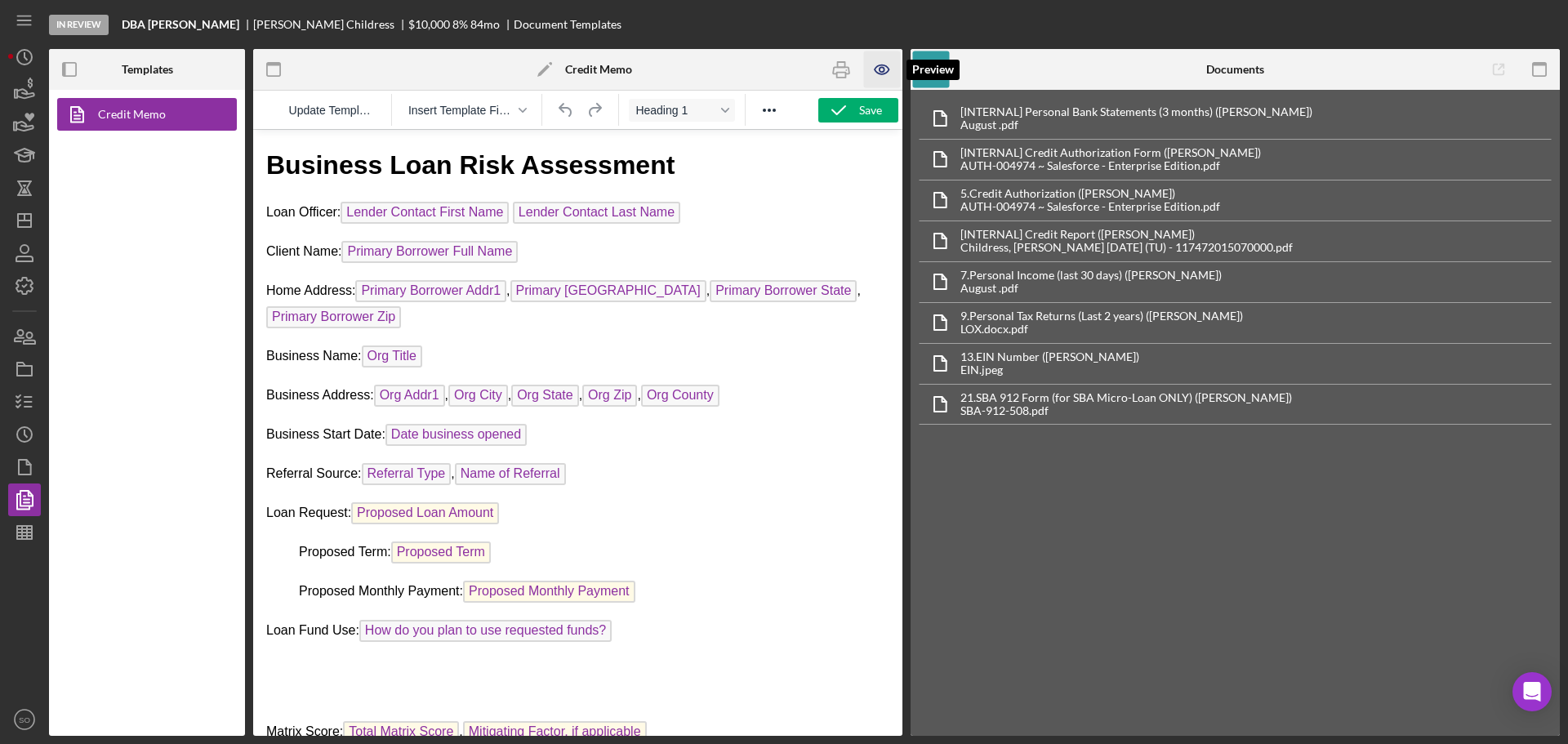
click at [874, 74] on icon "button" at bounding box center [883, 70] width 37 height 37
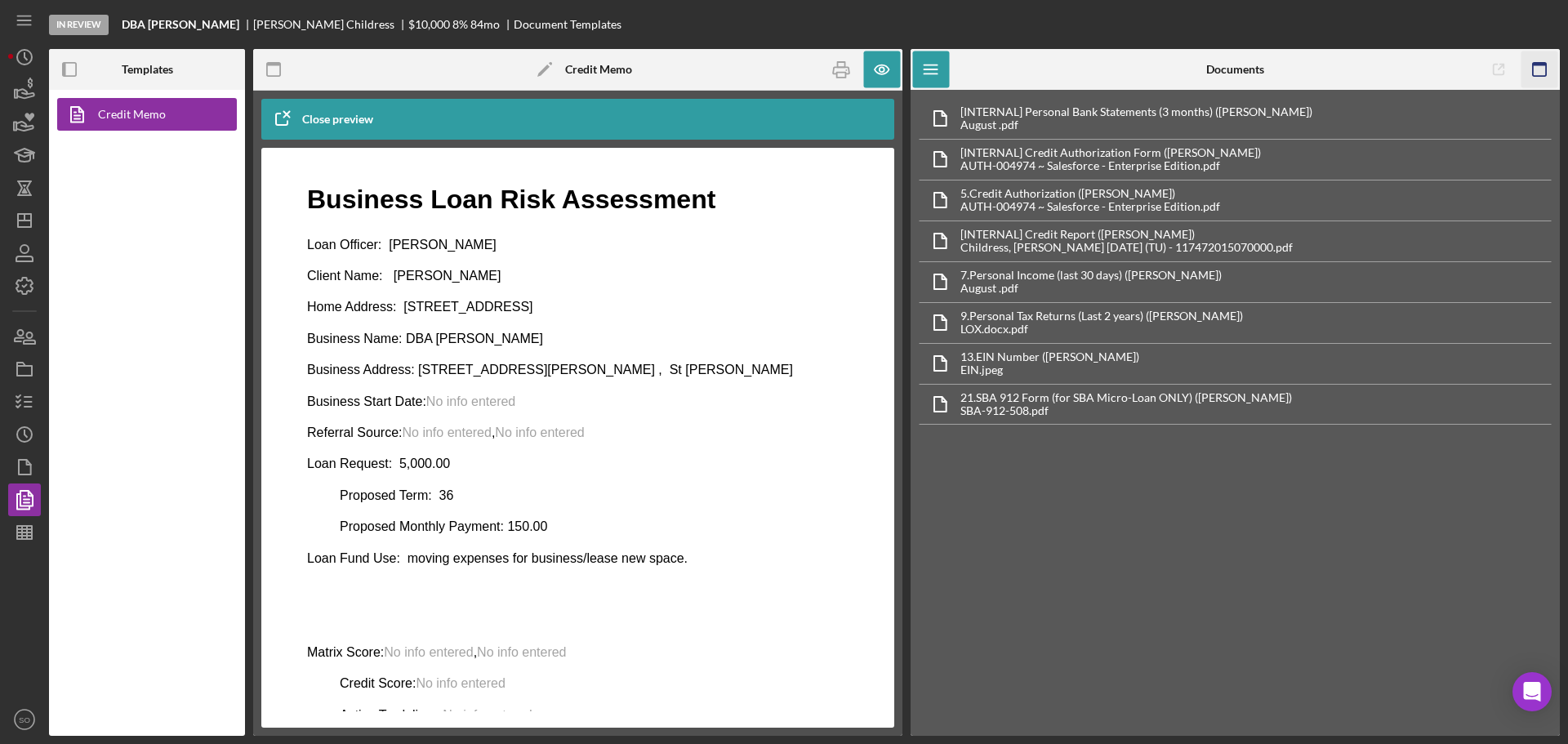
click at [1529, 67] on icon "button" at bounding box center [1539, 70] width 37 height 37
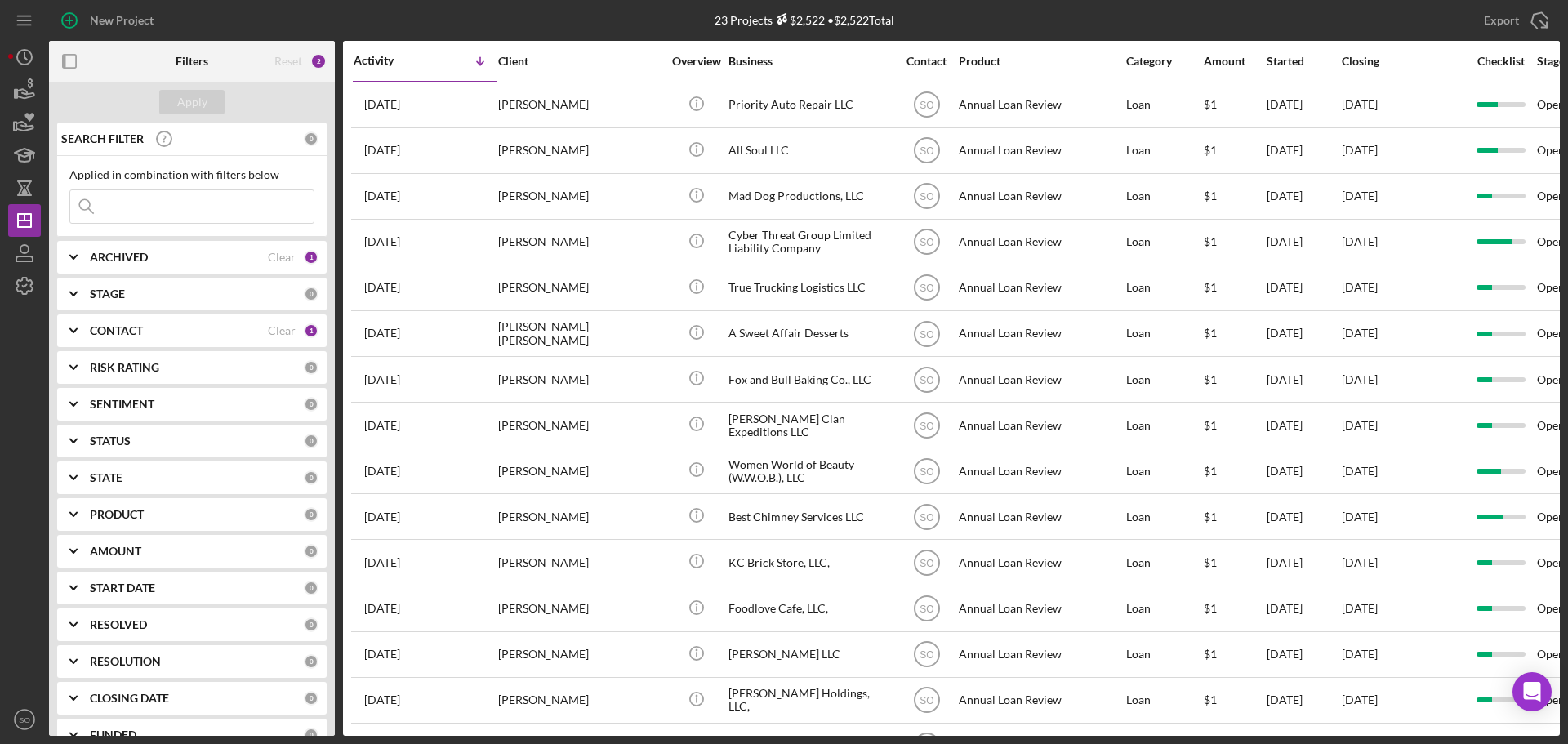
click at [211, 202] on input at bounding box center [192, 206] width 244 height 32
paste input "Sydney Barnett"
type input "Sydney Barnett"
click at [280, 335] on div "Clear" at bounding box center [282, 330] width 28 height 13
click at [190, 93] on div "Apply" at bounding box center [192, 102] width 30 height 25
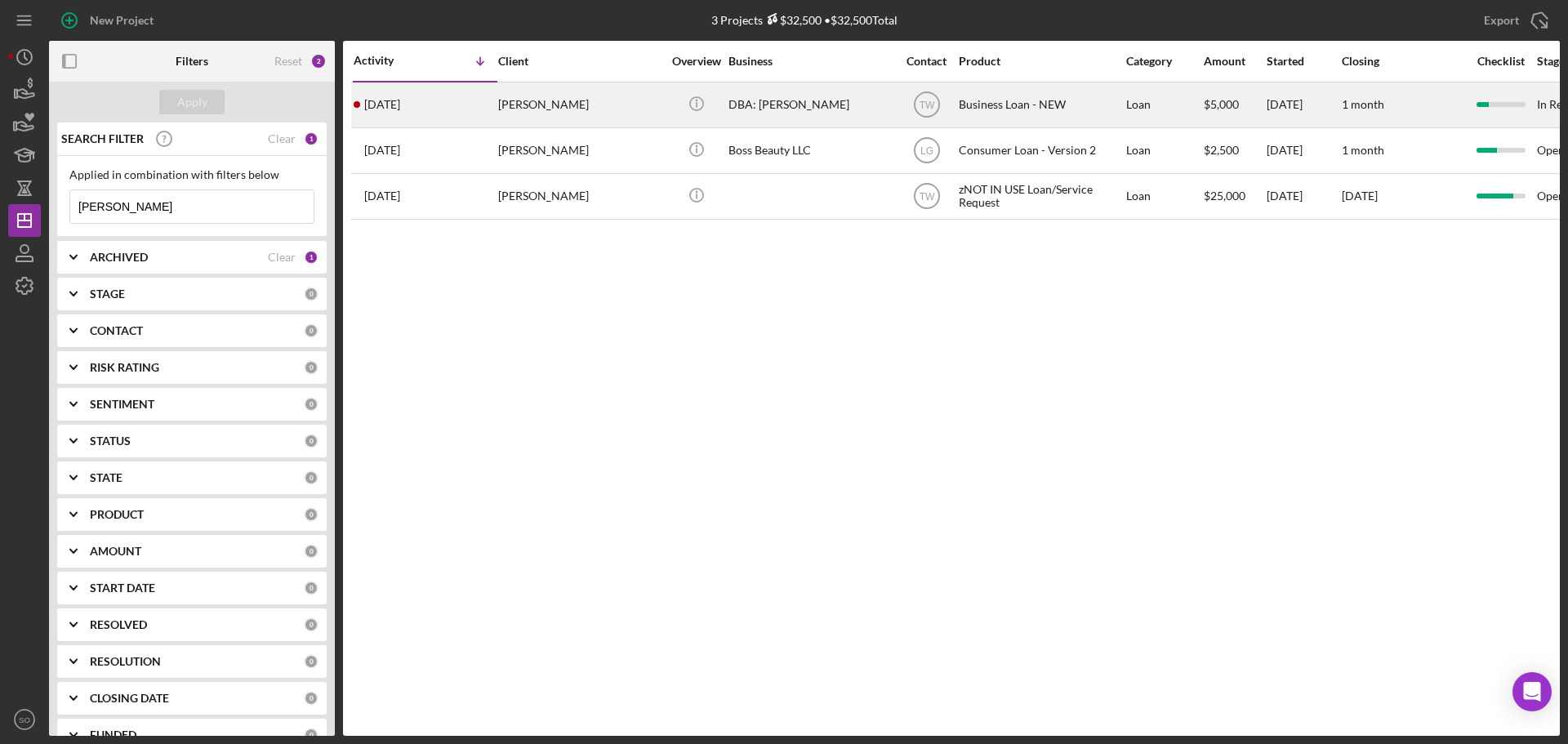
click at [551, 109] on div "Sydney Barnett" at bounding box center [579, 104] width 163 height 43
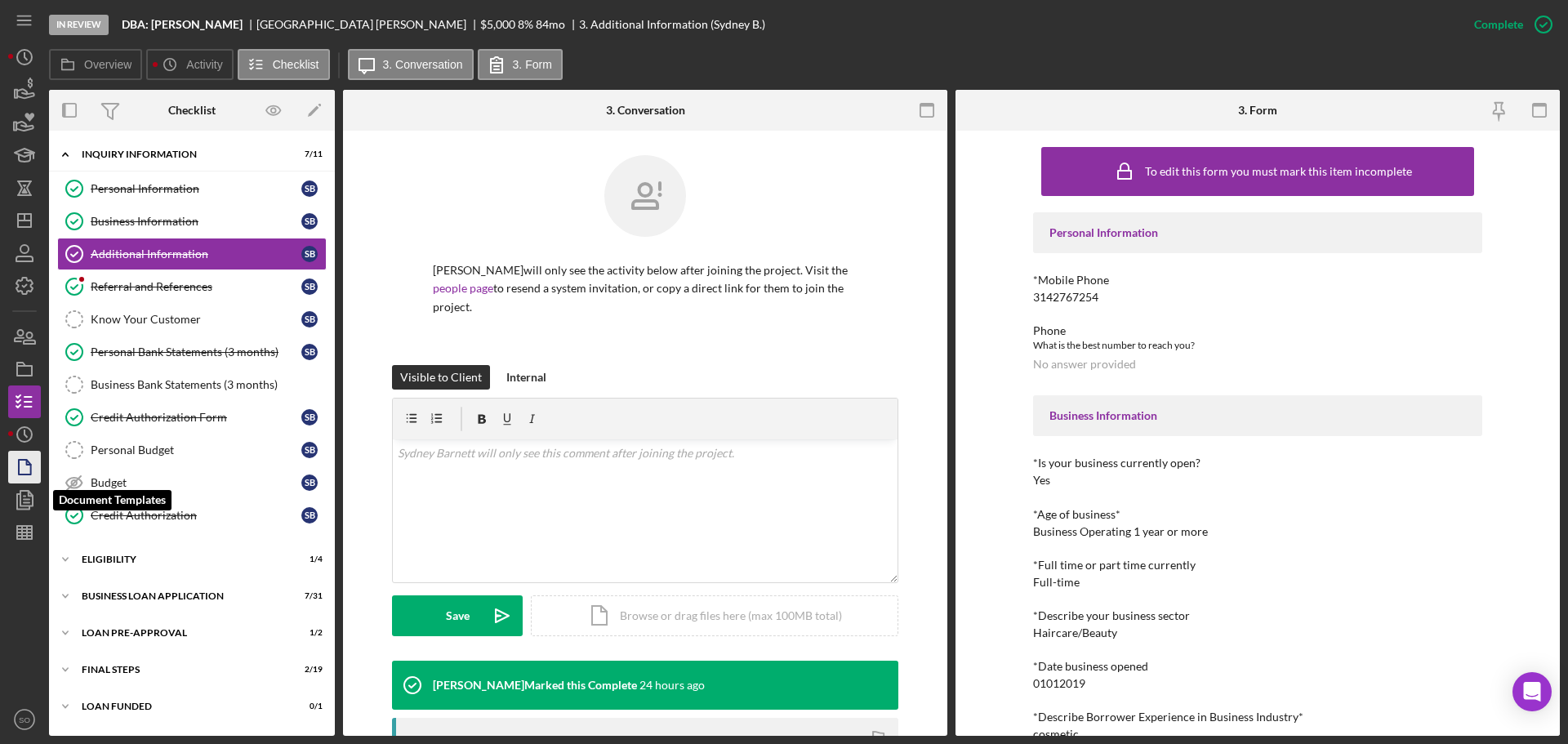
drag, startPoint x: 31, startPoint y: 491, endPoint x: 38, endPoint y: 483, distance: 10.6
click at [31, 491] on icon "button" at bounding box center [24, 499] width 41 height 41
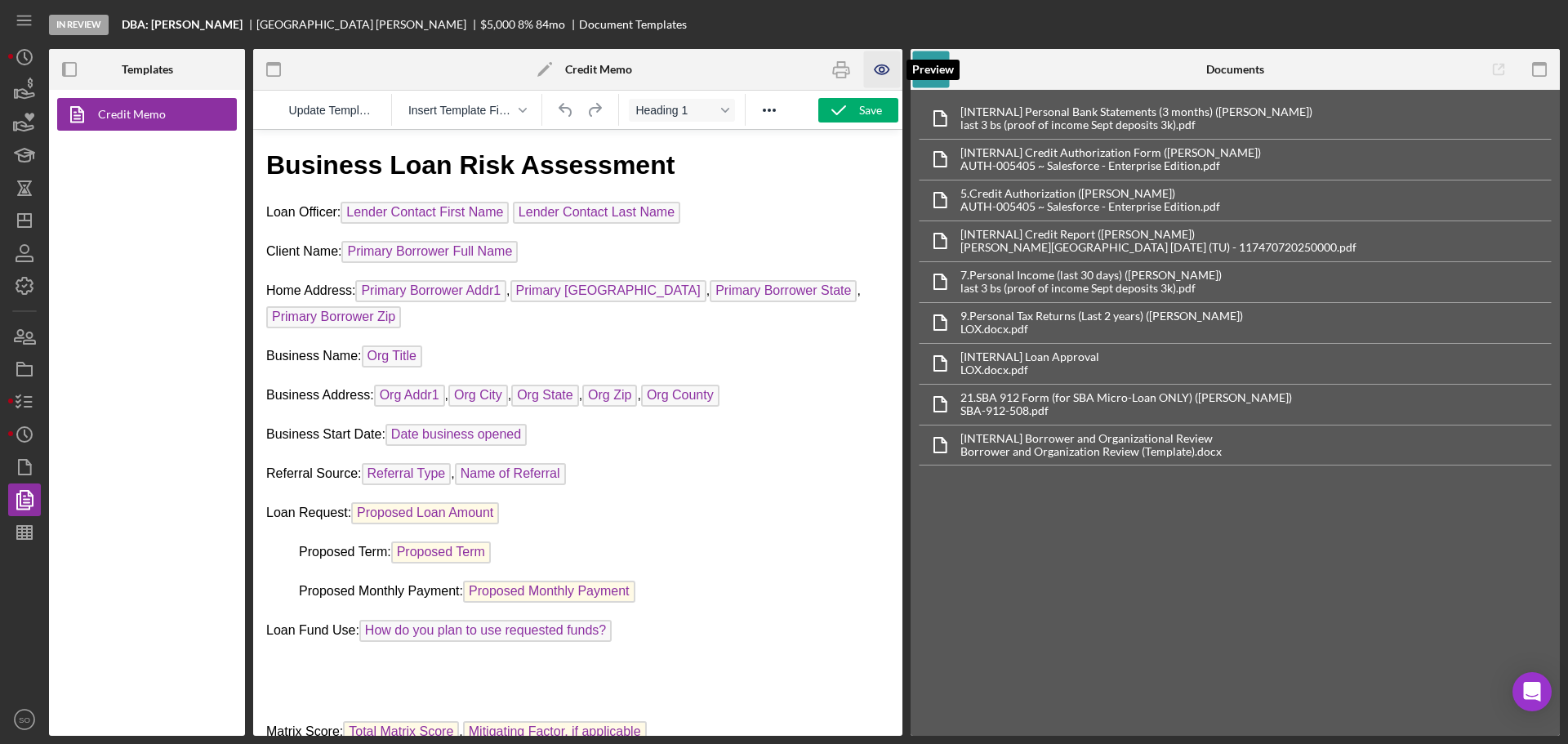
click at [886, 75] on icon "button" at bounding box center [883, 70] width 37 height 37
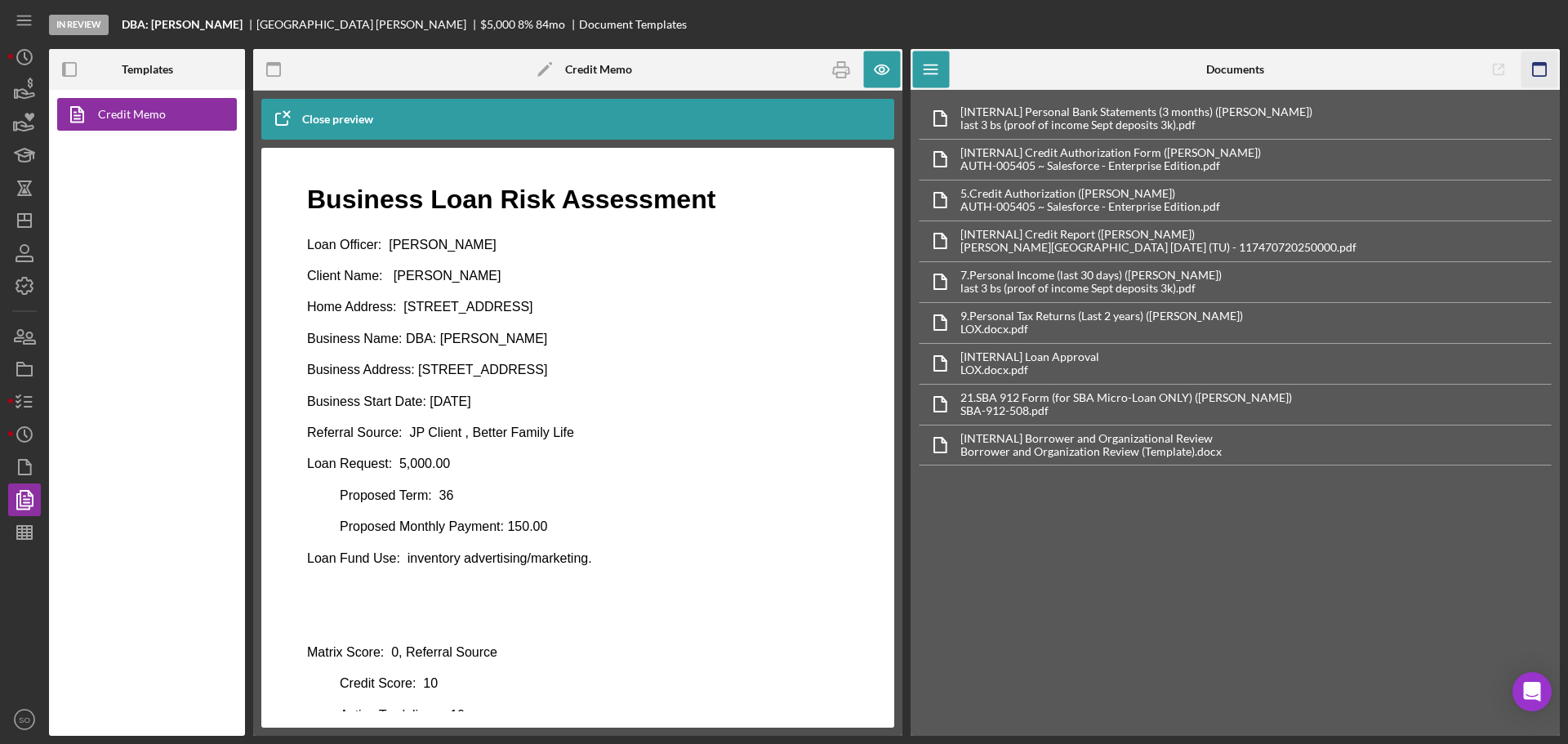
click at [1533, 74] on rect "button" at bounding box center [1539, 69] width 13 height 13
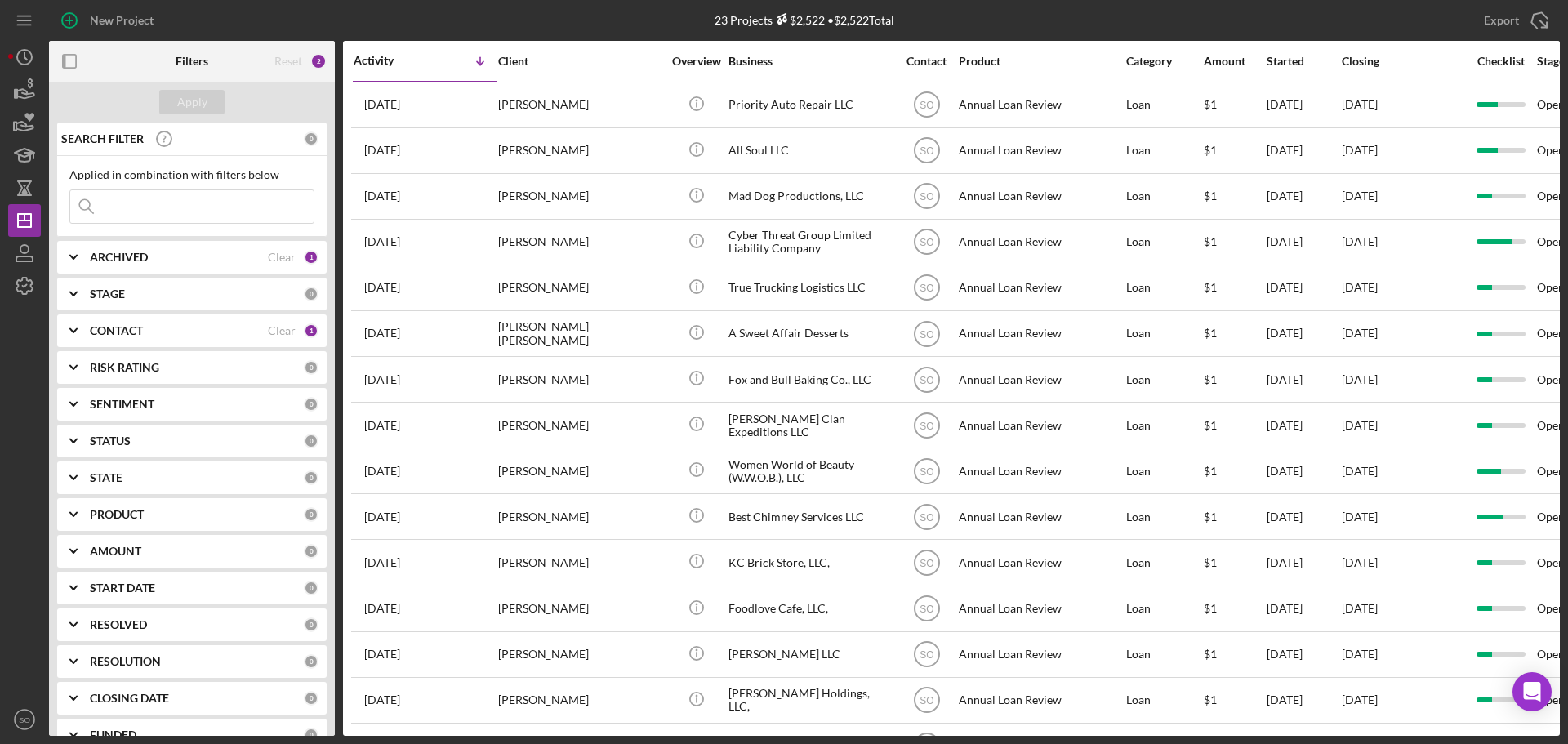
click at [275, 330] on div "Clear" at bounding box center [282, 330] width 28 height 13
click at [211, 208] on input at bounding box center [192, 206] width 244 height 32
paste input "[PERSON_NAME] [PERSON_NAME]"
type input "[PERSON_NAME] [PERSON_NAME]"
click at [193, 109] on div "Apply" at bounding box center [192, 102] width 30 height 25
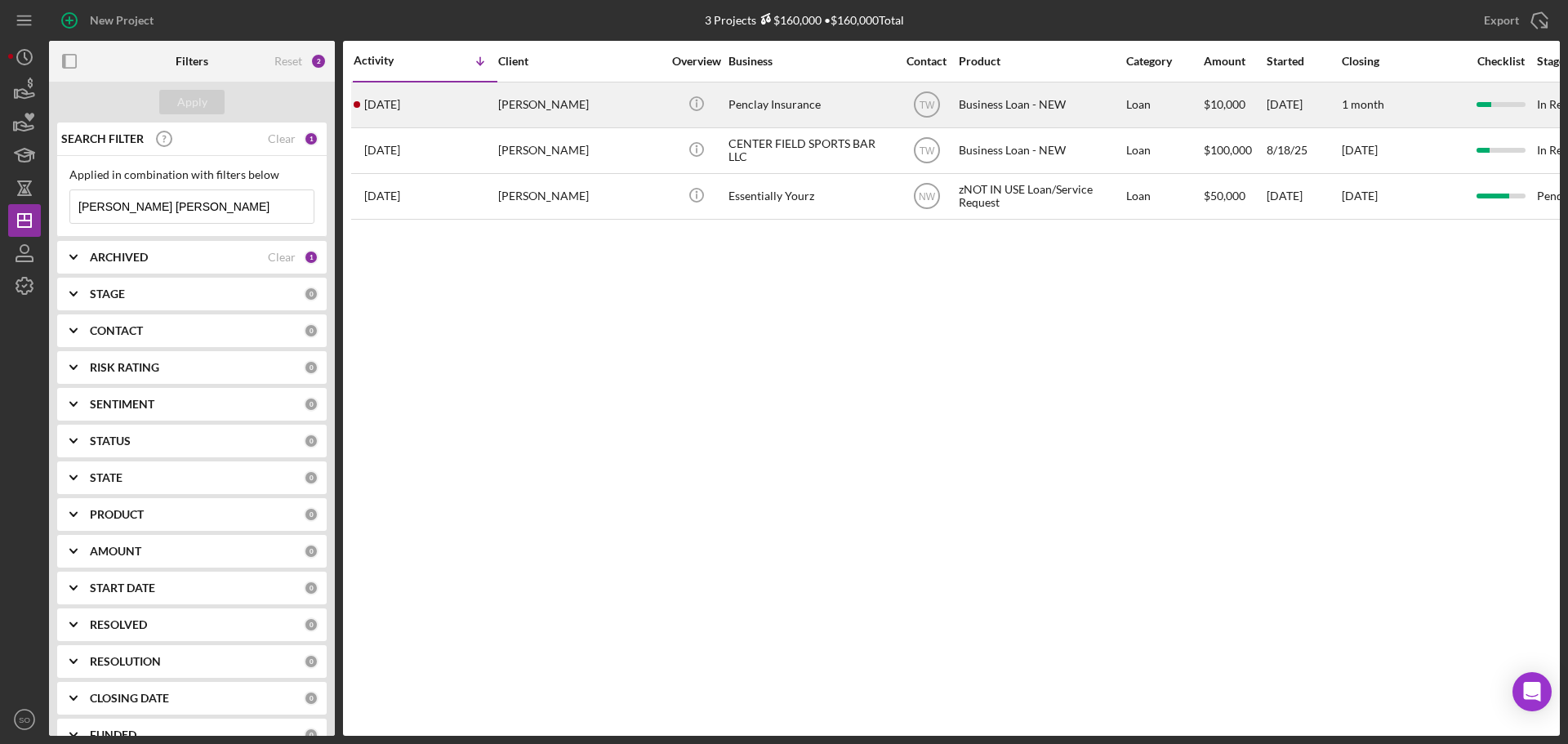
click at [609, 109] on div "Penney Fields-Burnett" at bounding box center [579, 104] width 163 height 43
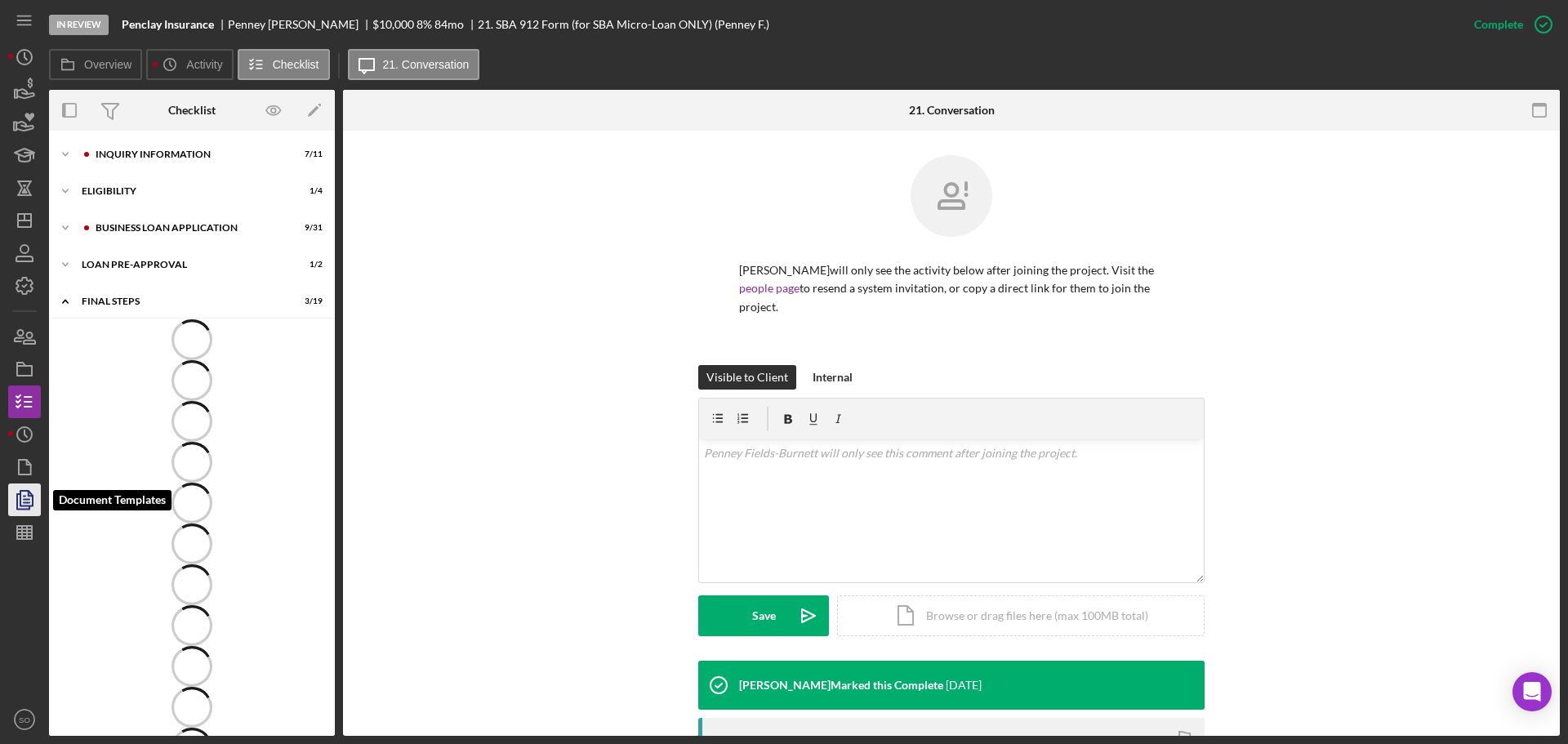
click at [30, 504] on icon "button" at bounding box center [24, 499] width 41 height 41
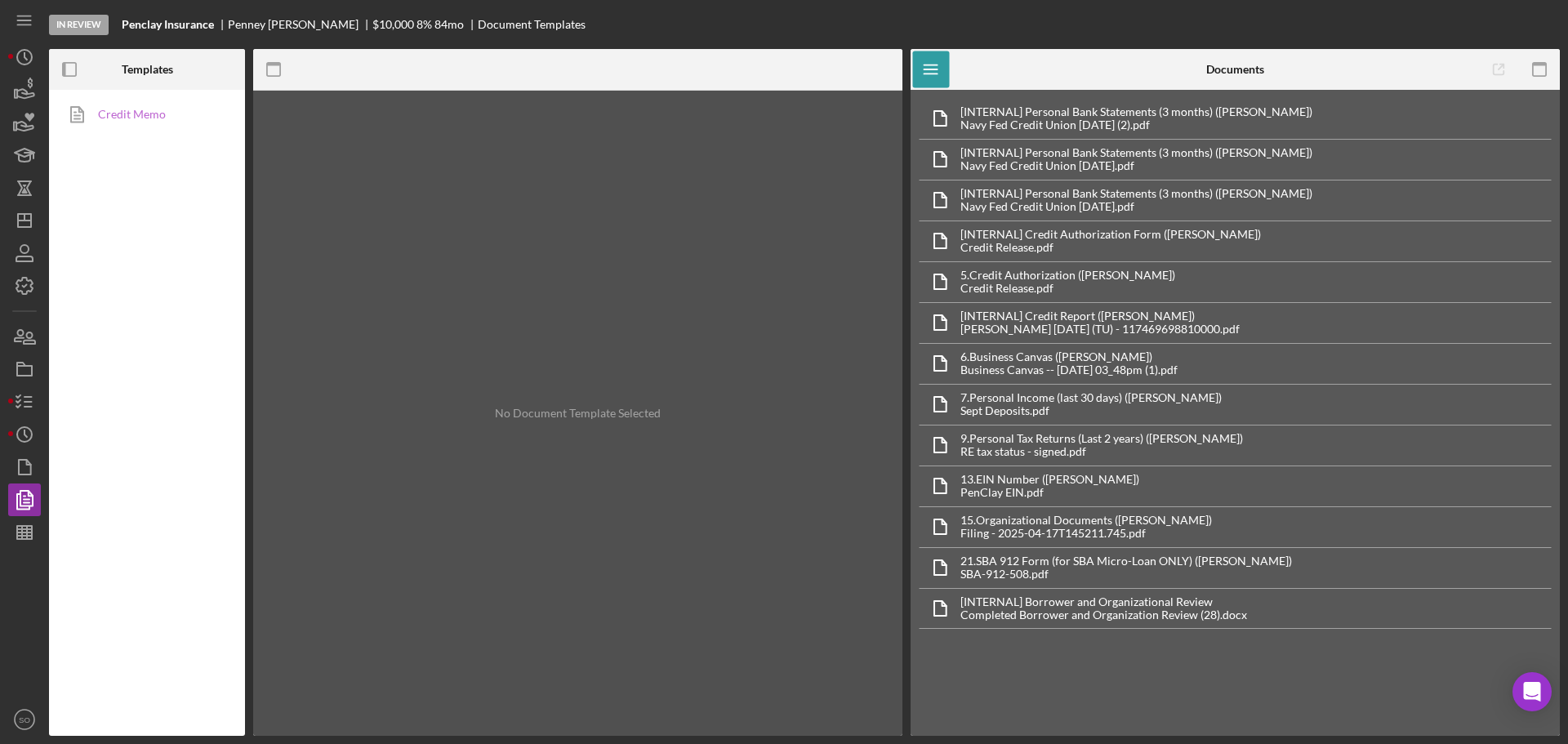
click at [166, 110] on link "Credit Memo" at bounding box center [143, 114] width 172 height 32
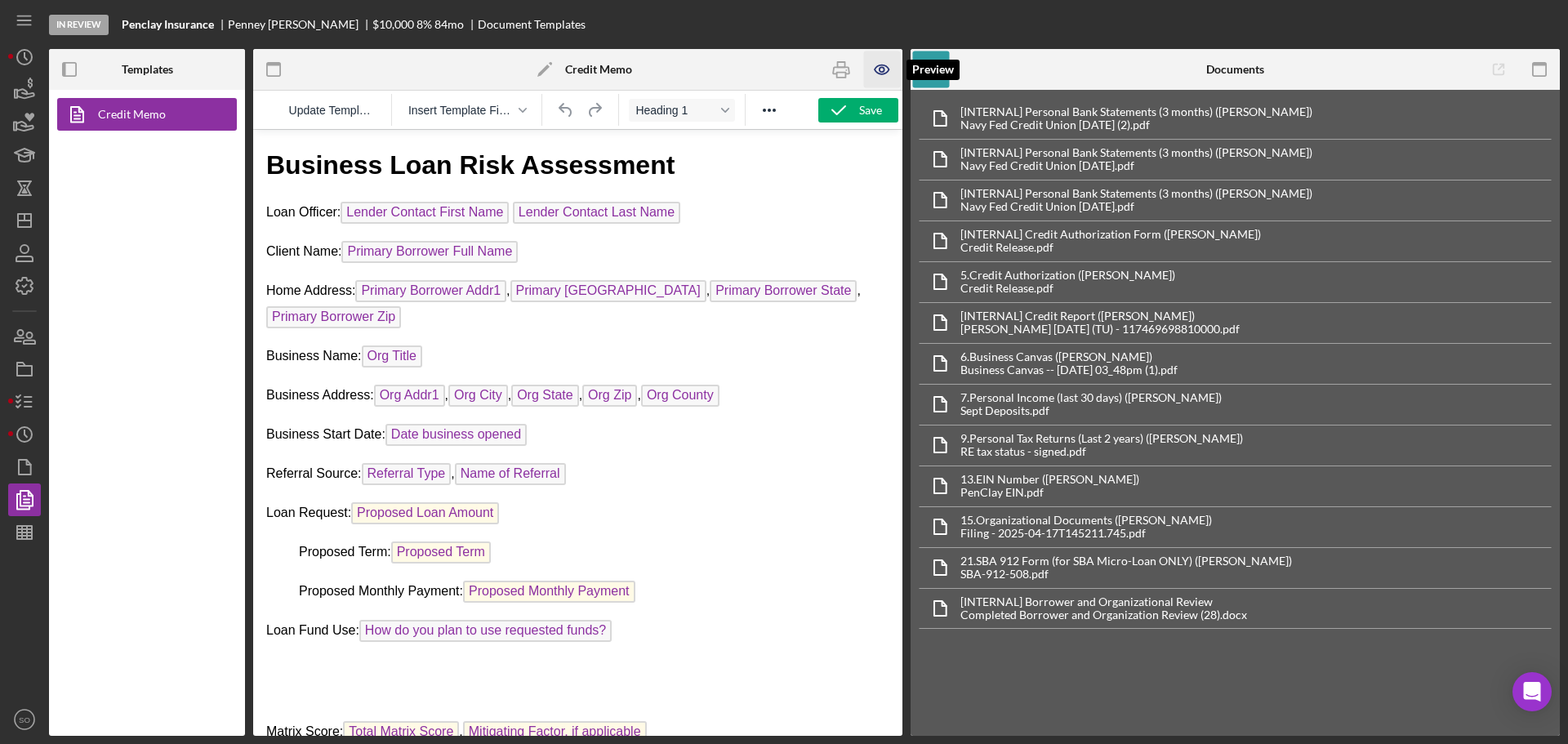
click at [885, 66] on icon "button" at bounding box center [883, 70] width 37 height 37
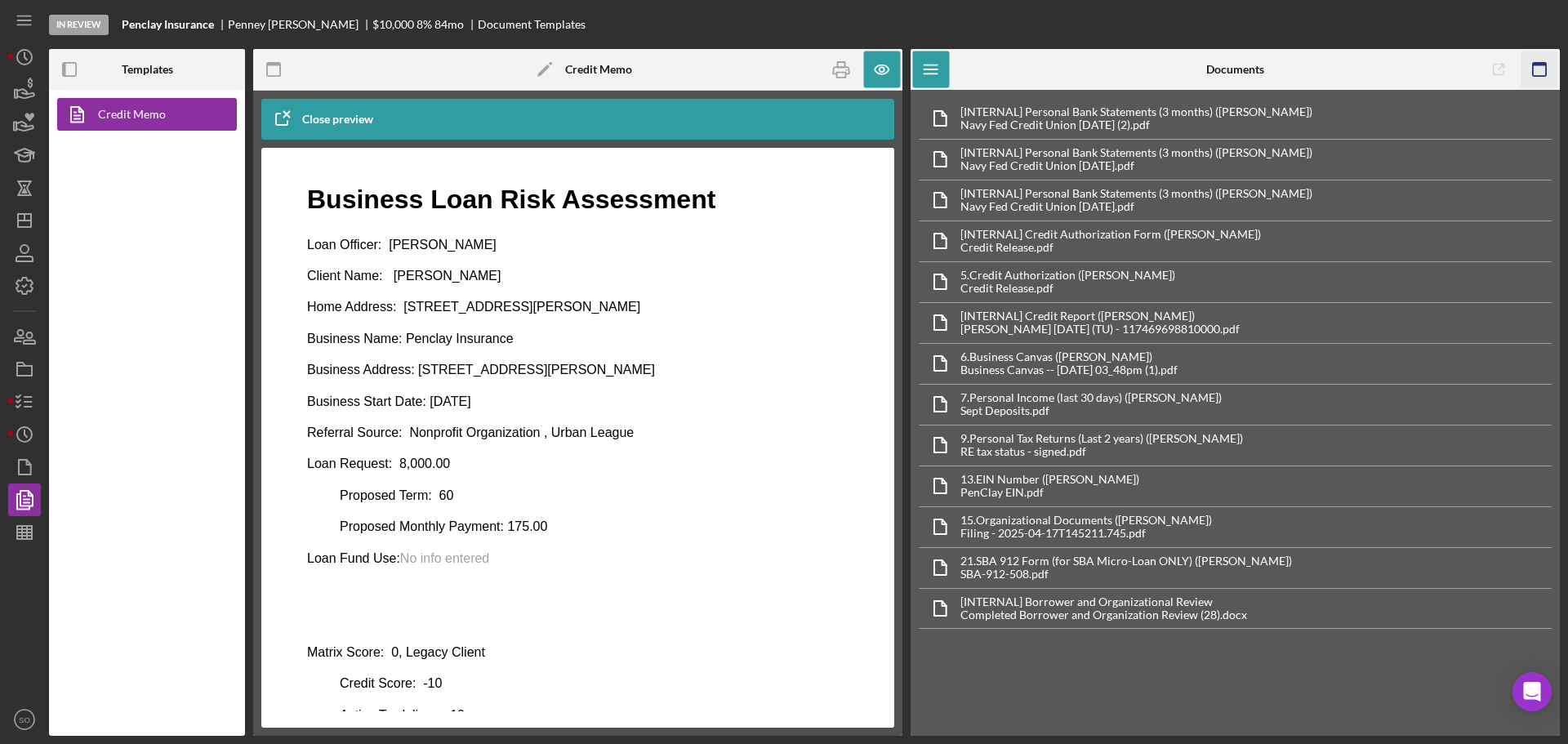
click at [1531, 74] on icon "button" at bounding box center [1539, 70] width 37 height 37
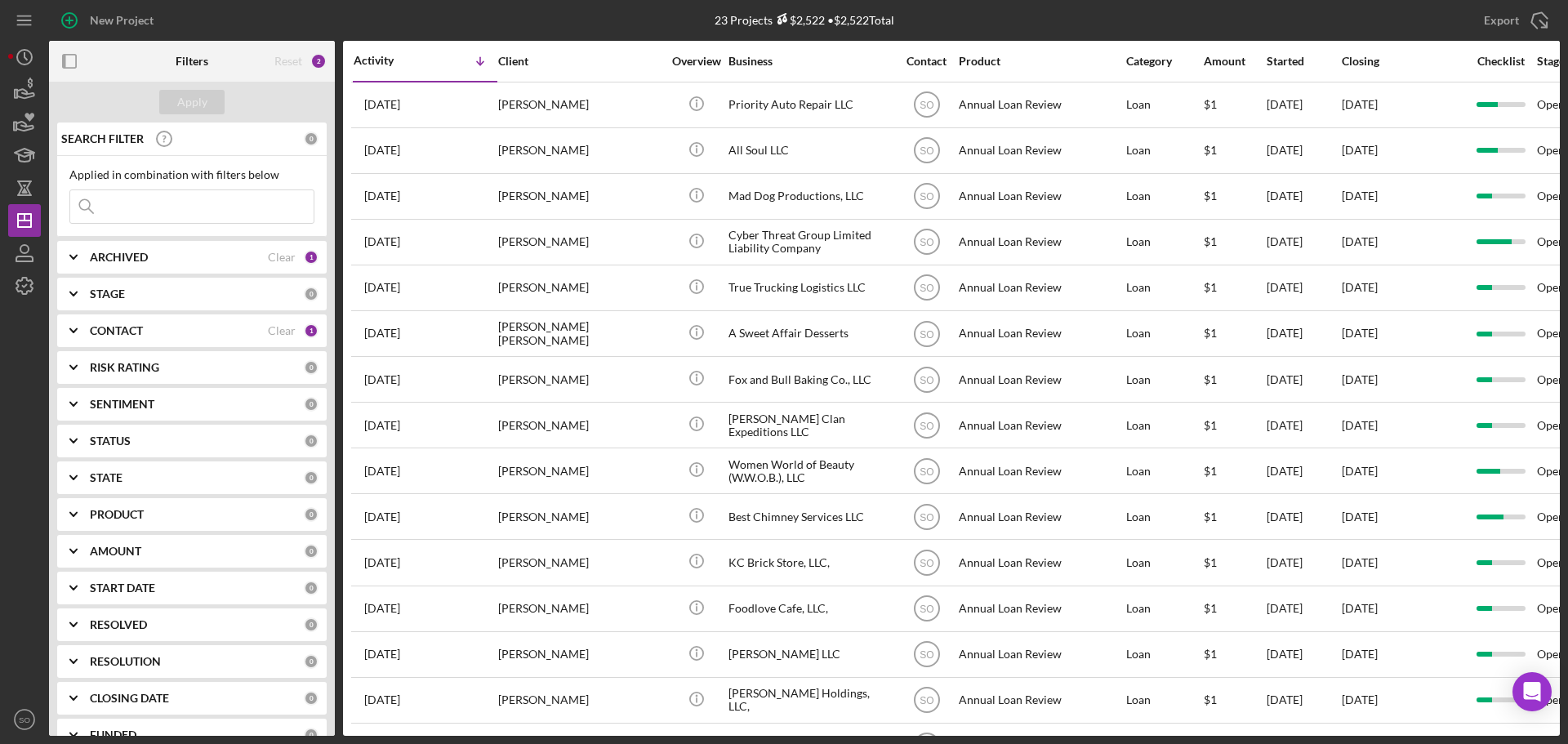
click at [203, 196] on input at bounding box center [192, 206] width 244 height 32
paste input "Mike Matthews"
type input "Mike Matthews"
click at [281, 335] on div "Clear" at bounding box center [282, 330] width 28 height 13
click at [199, 106] on div "Apply" at bounding box center [192, 102] width 30 height 25
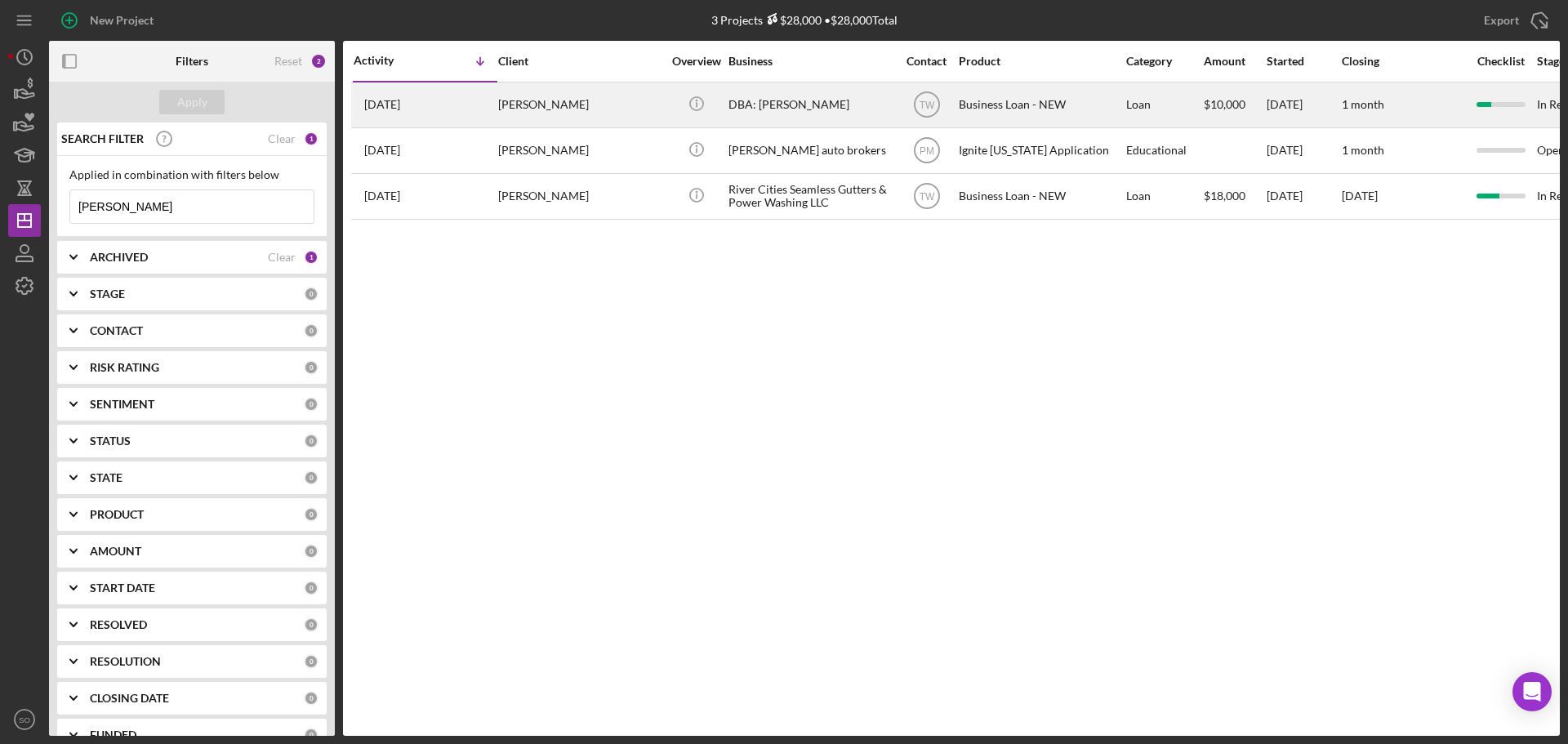
click at [605, 102] on div "Michael Matthews" at bounding box center [579, 104] width 163 height 43
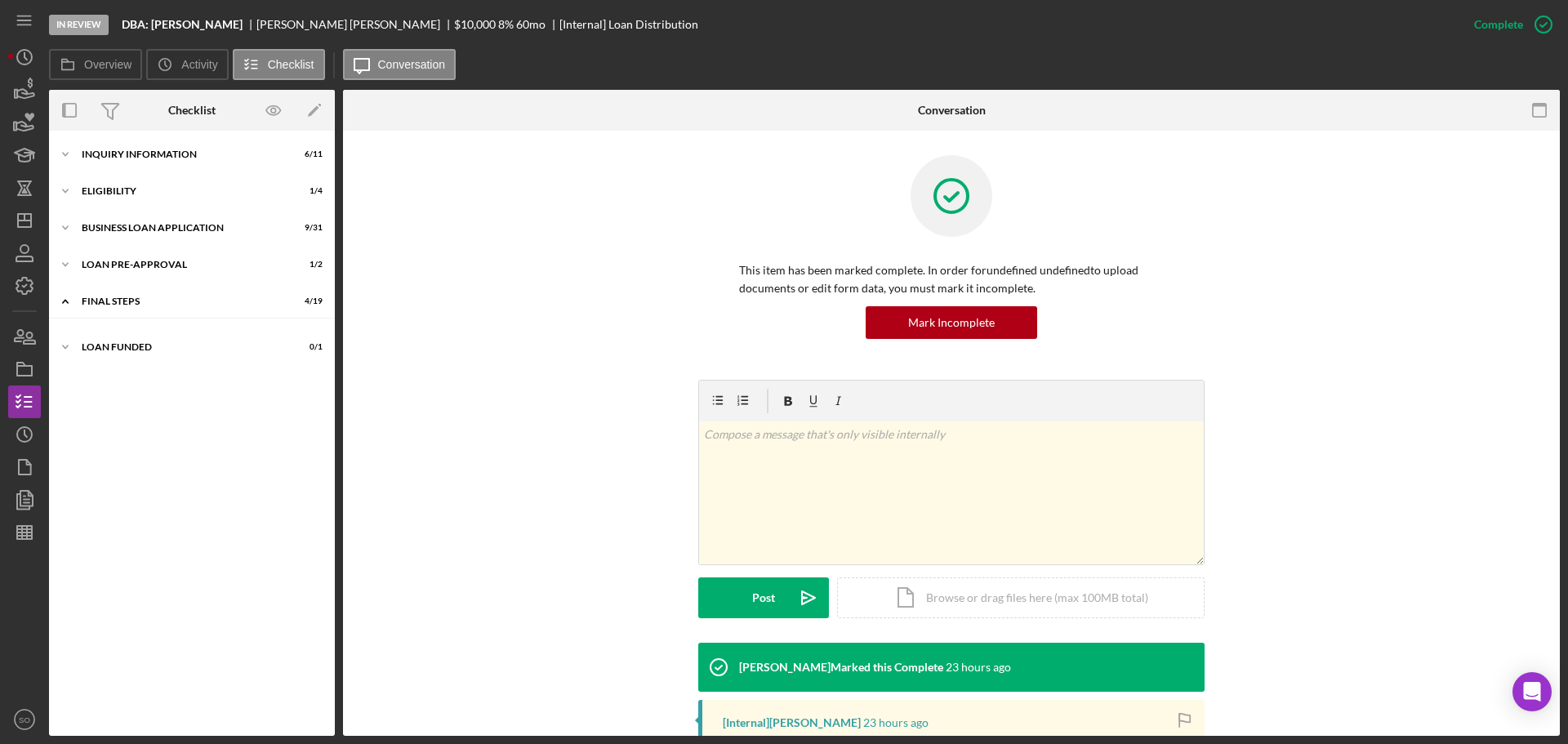
scroll to position [229, 0]
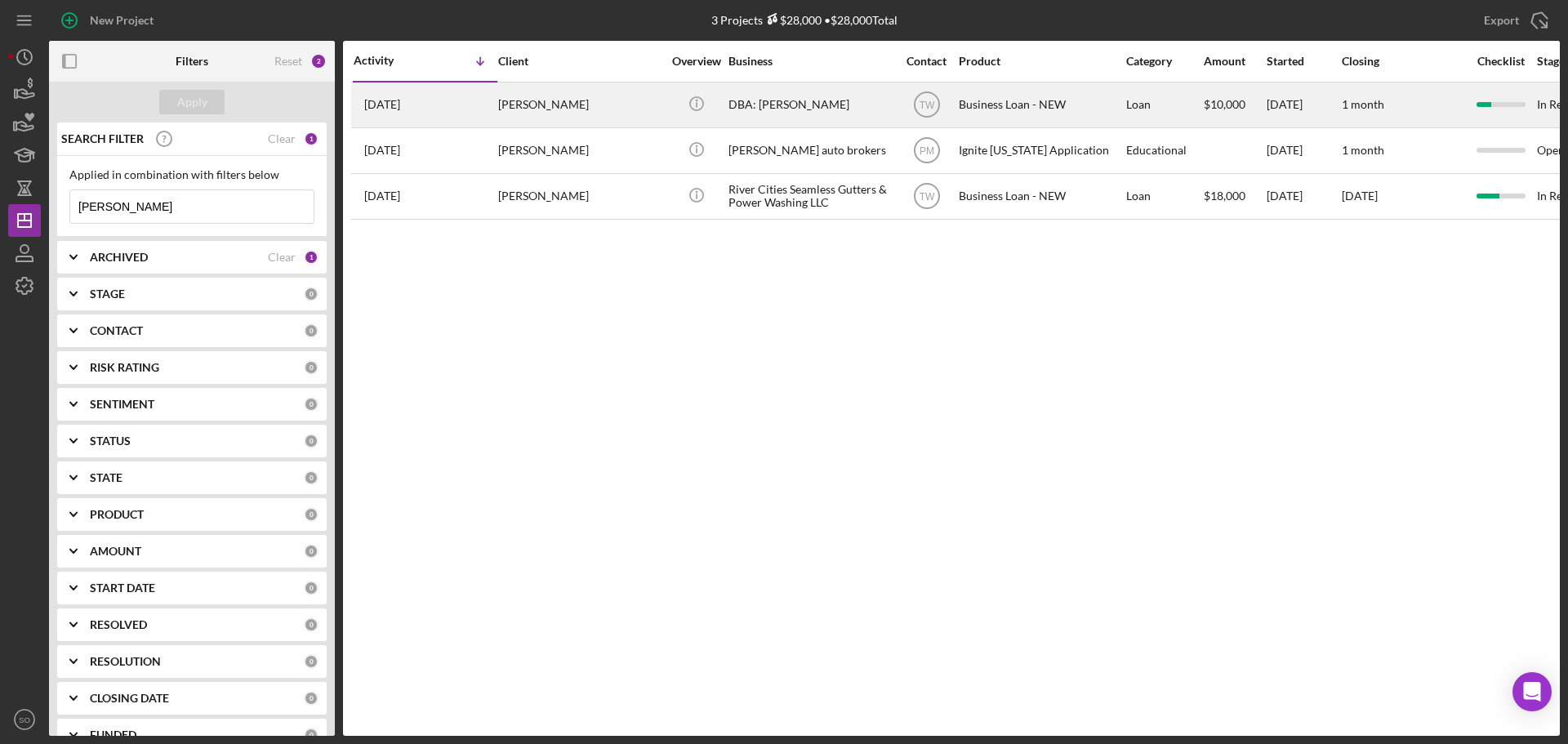
click at [600, 113] on div "Michael Matthews" at bounding box center [579, 104] width 163 height 43
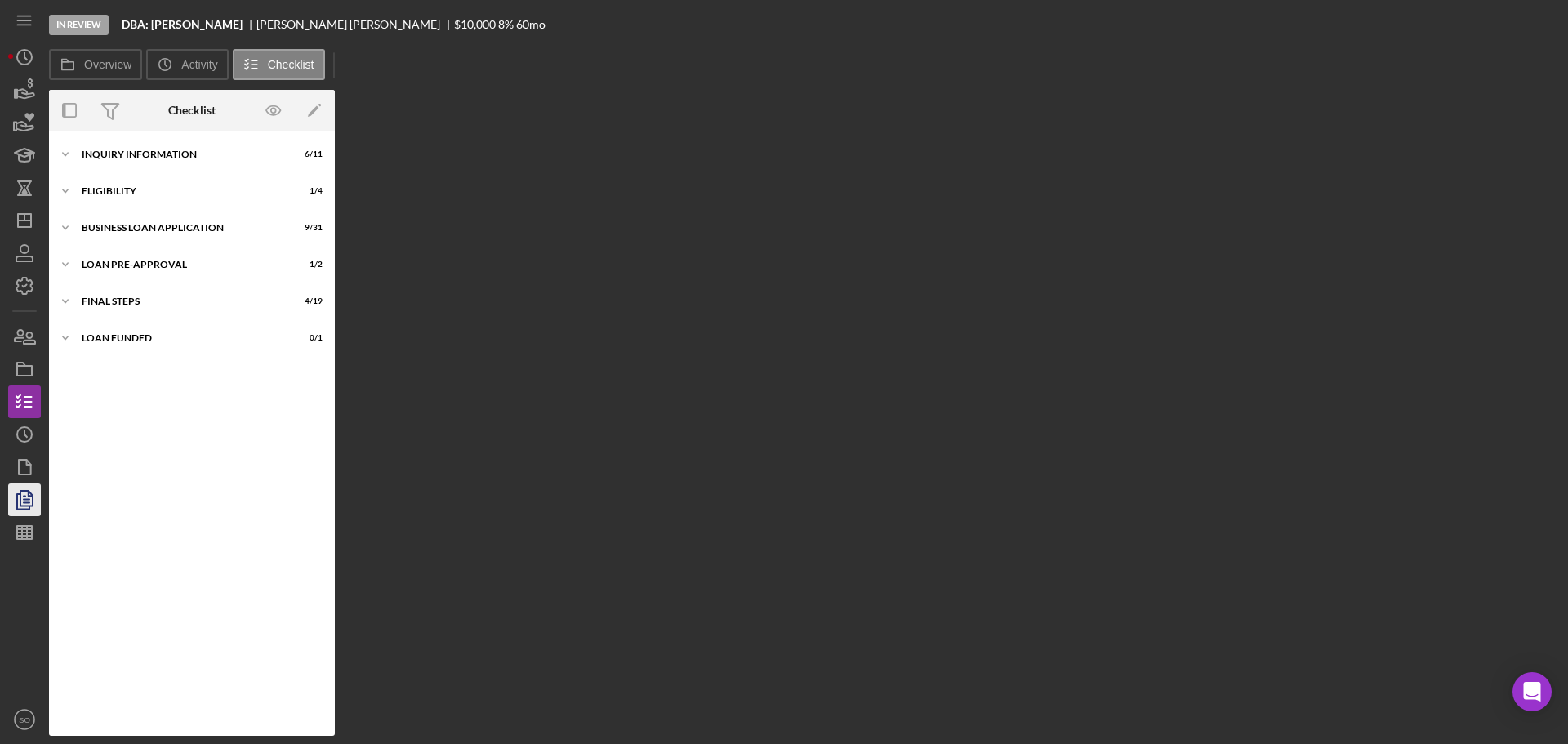
scroll to position [229, 0]
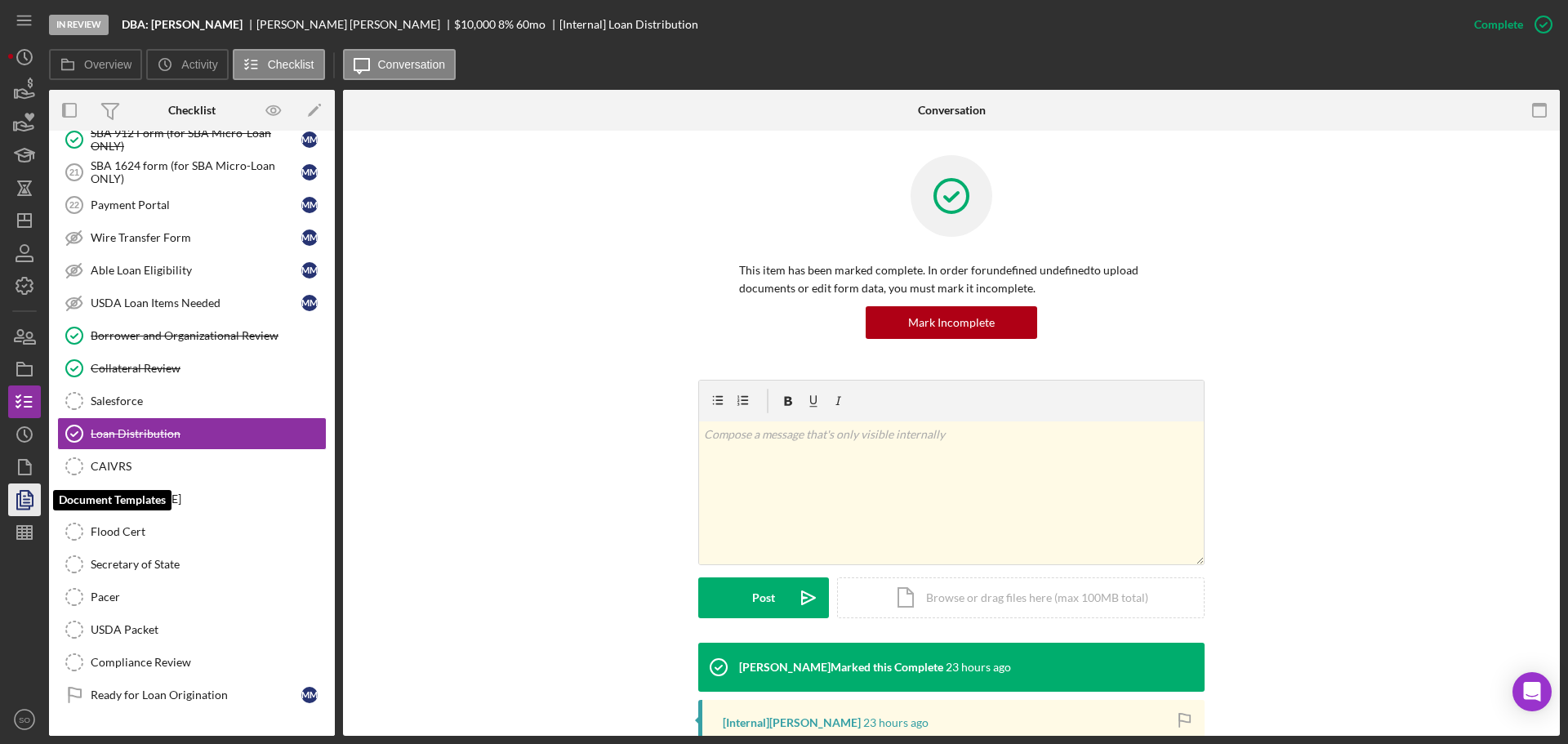
click at [22, 505] on polygon "button" at bounding box center [26, 498] width 12 height 15
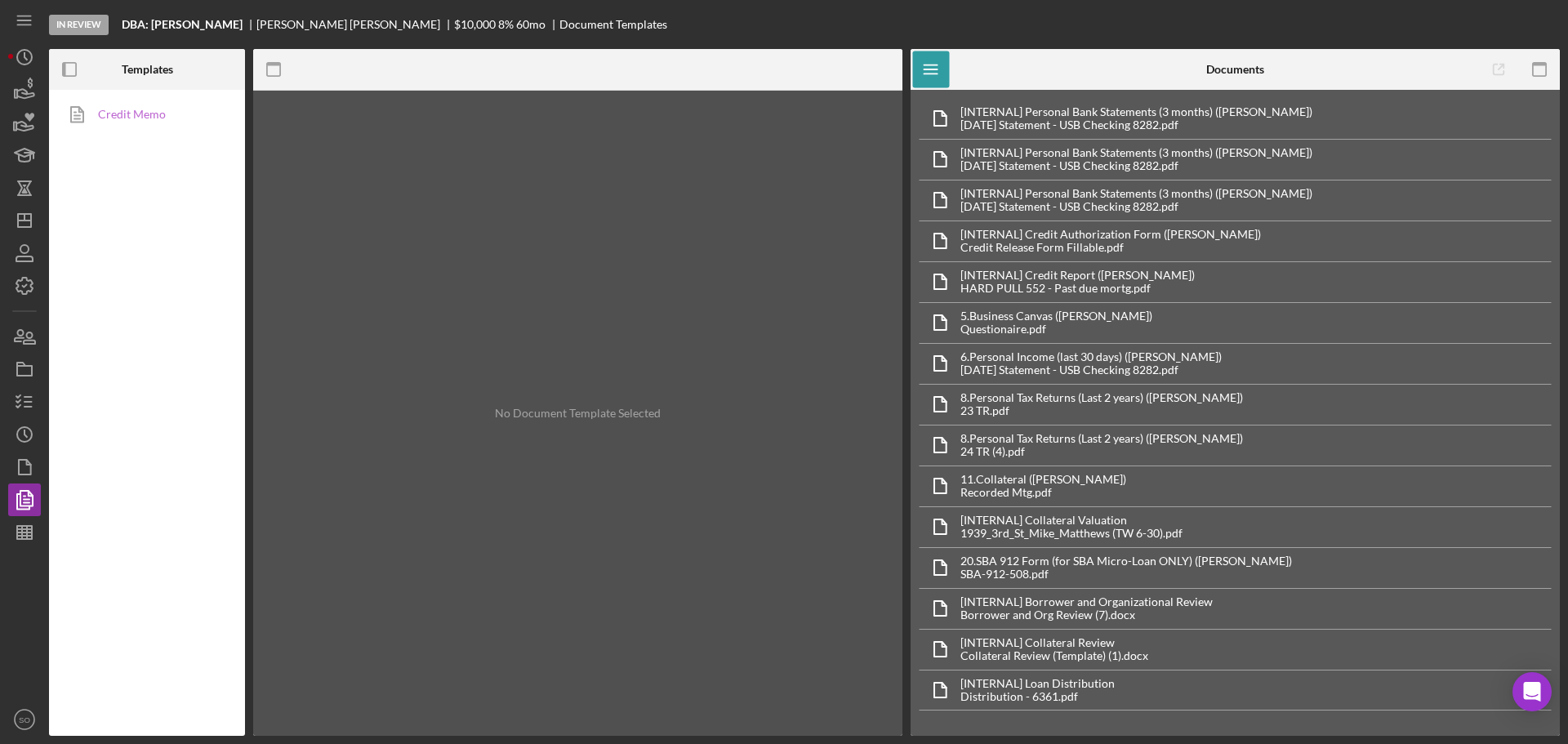
click at [167, 108] on link "Credit Memo" at bounding box center [143, 114] width 172 height 32
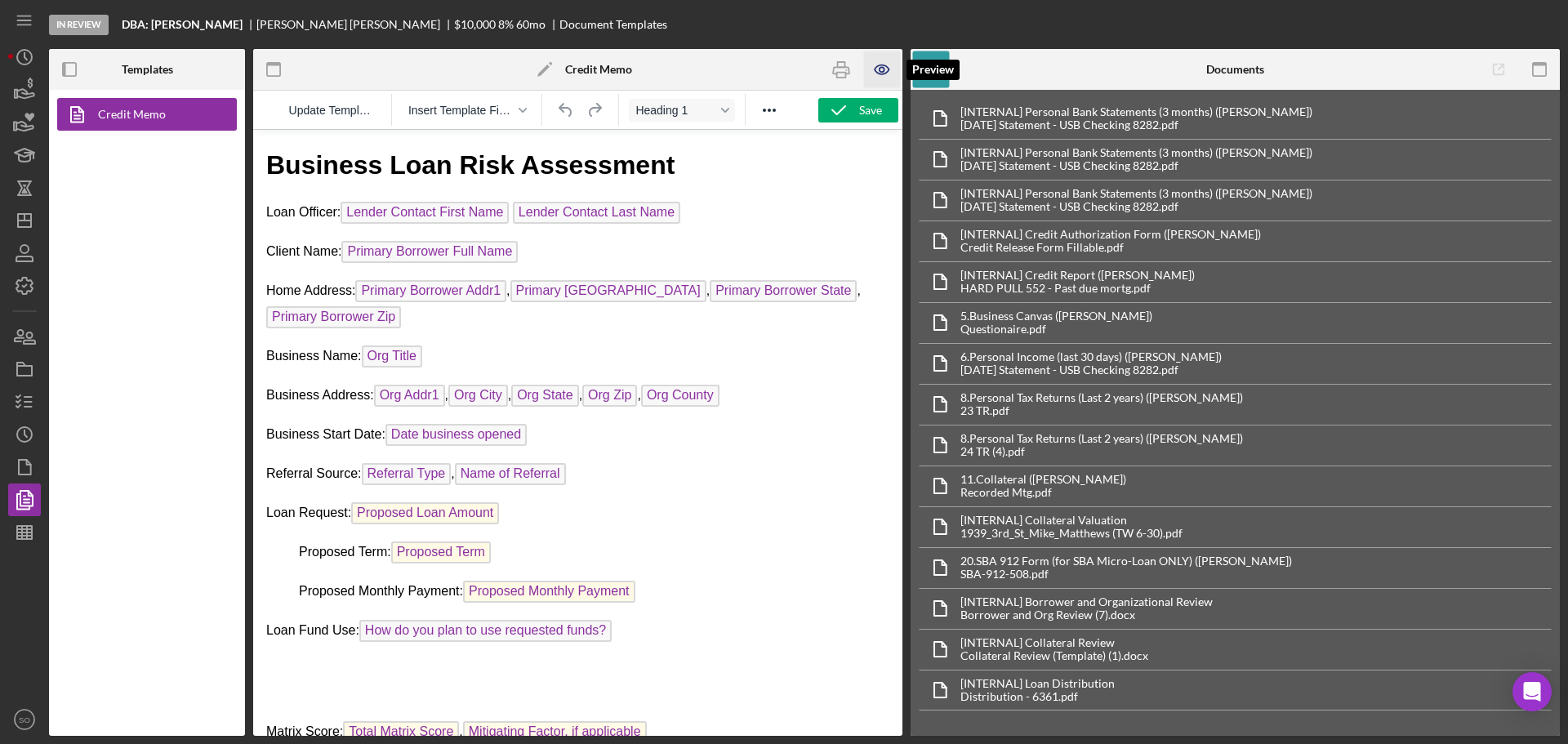
click at [881, 60] on icon "button" at bounding box center [883, 70] width 37 height 37
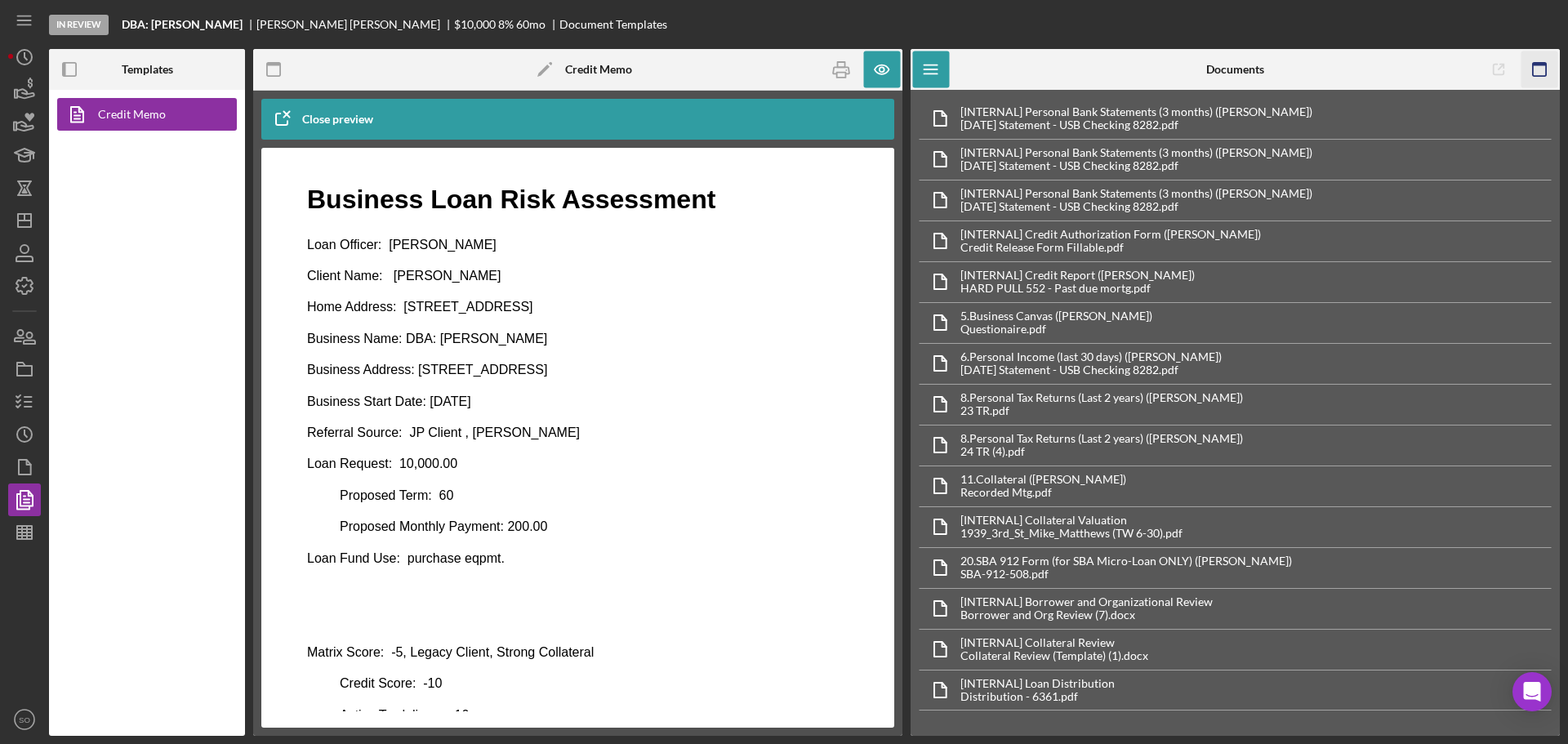
click at [1527, 63] on icon "button" at bounding box center [1539, 70] width 37 height 37
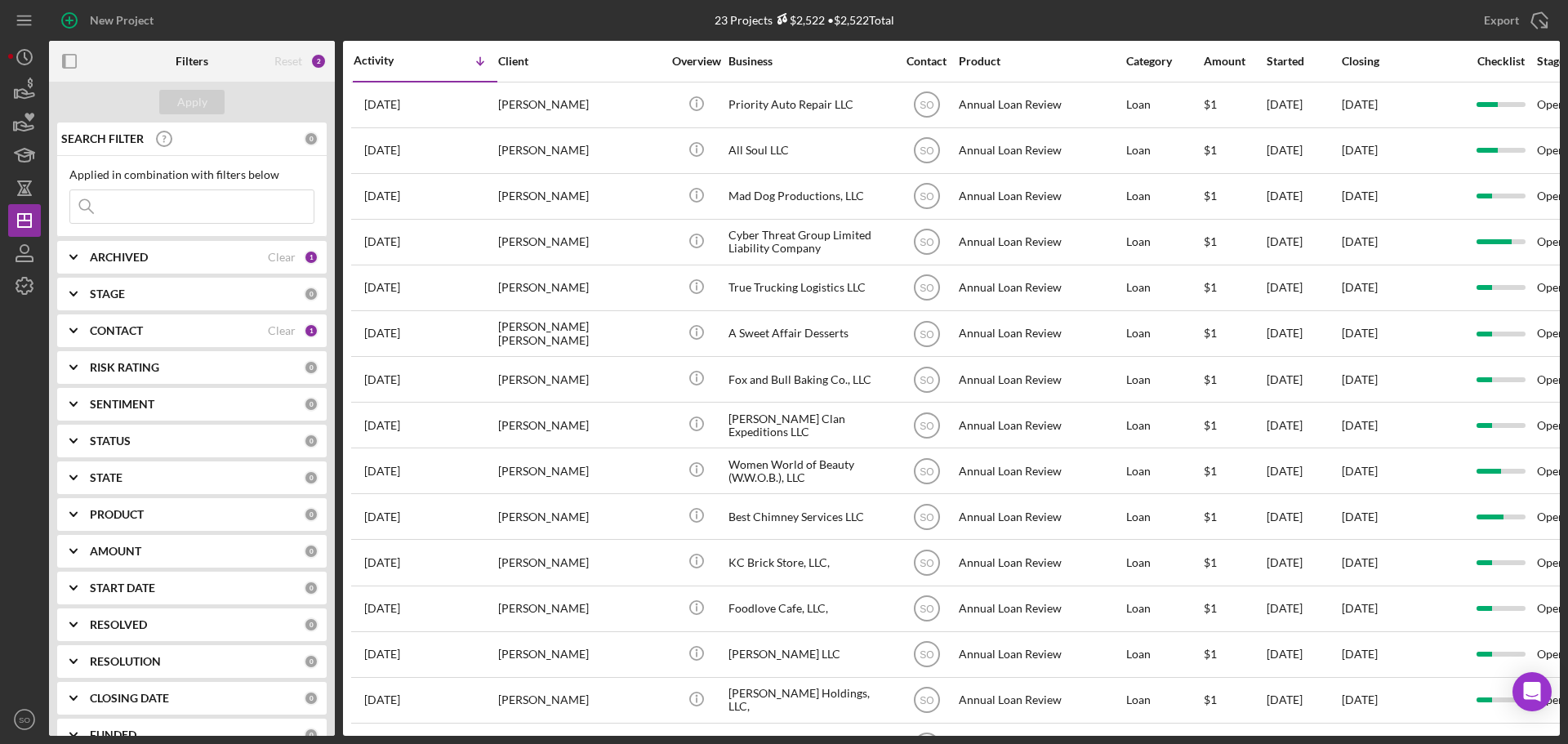
click at [186, 207] on input at bounding box center [192, 206] width 244 height 32
paste input "[PERSON_NAME]"
type input "[PERSON_NAME]"
click at [186, 99] on div "Apply" at bounding box center [192, 102] width 30 height 25
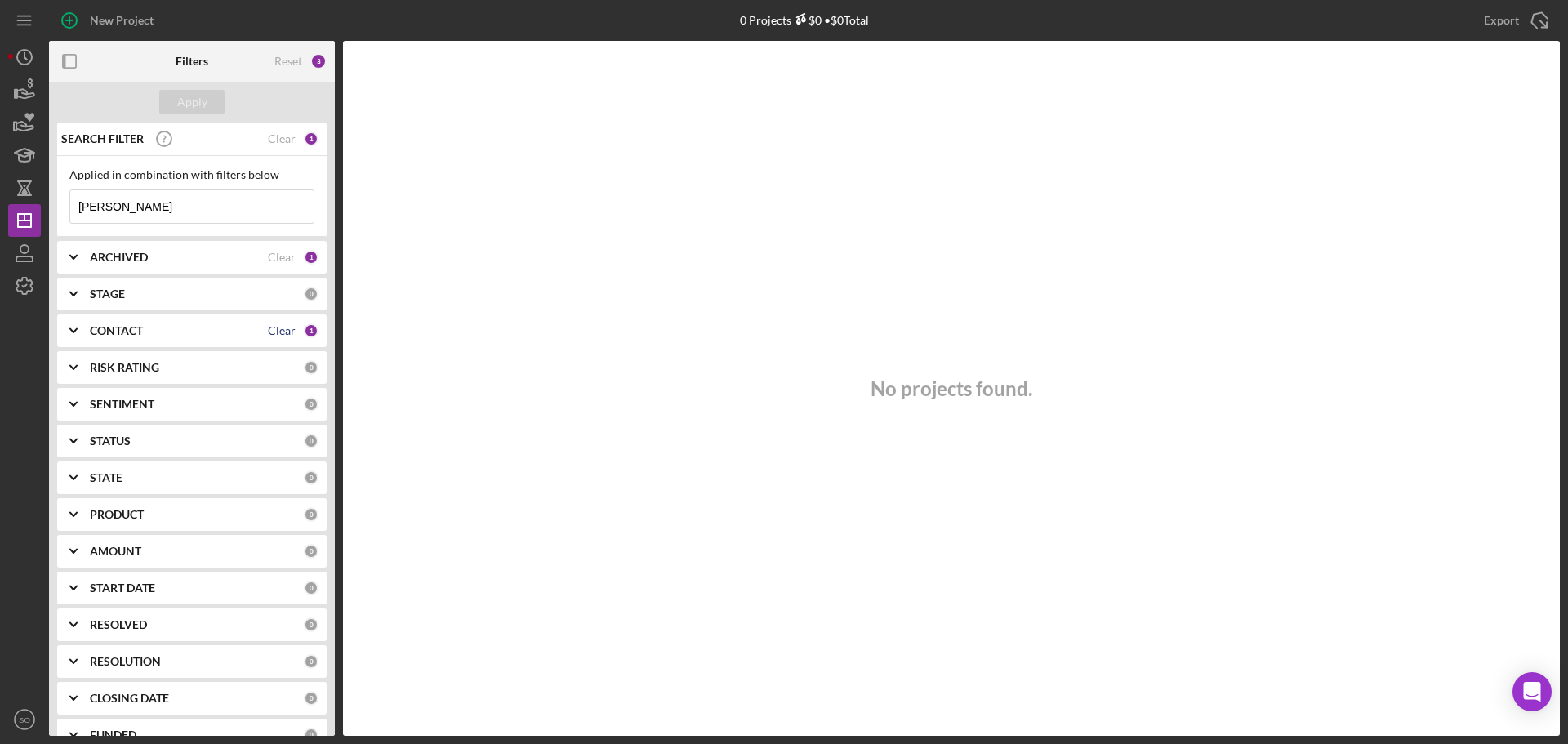
click at [268, 330] on div "Clear" at bounding box center [282, 330] width 28 height 13
click at [192, 110] on div "Apply" at bounding box center [192, 102] width 30 height 25
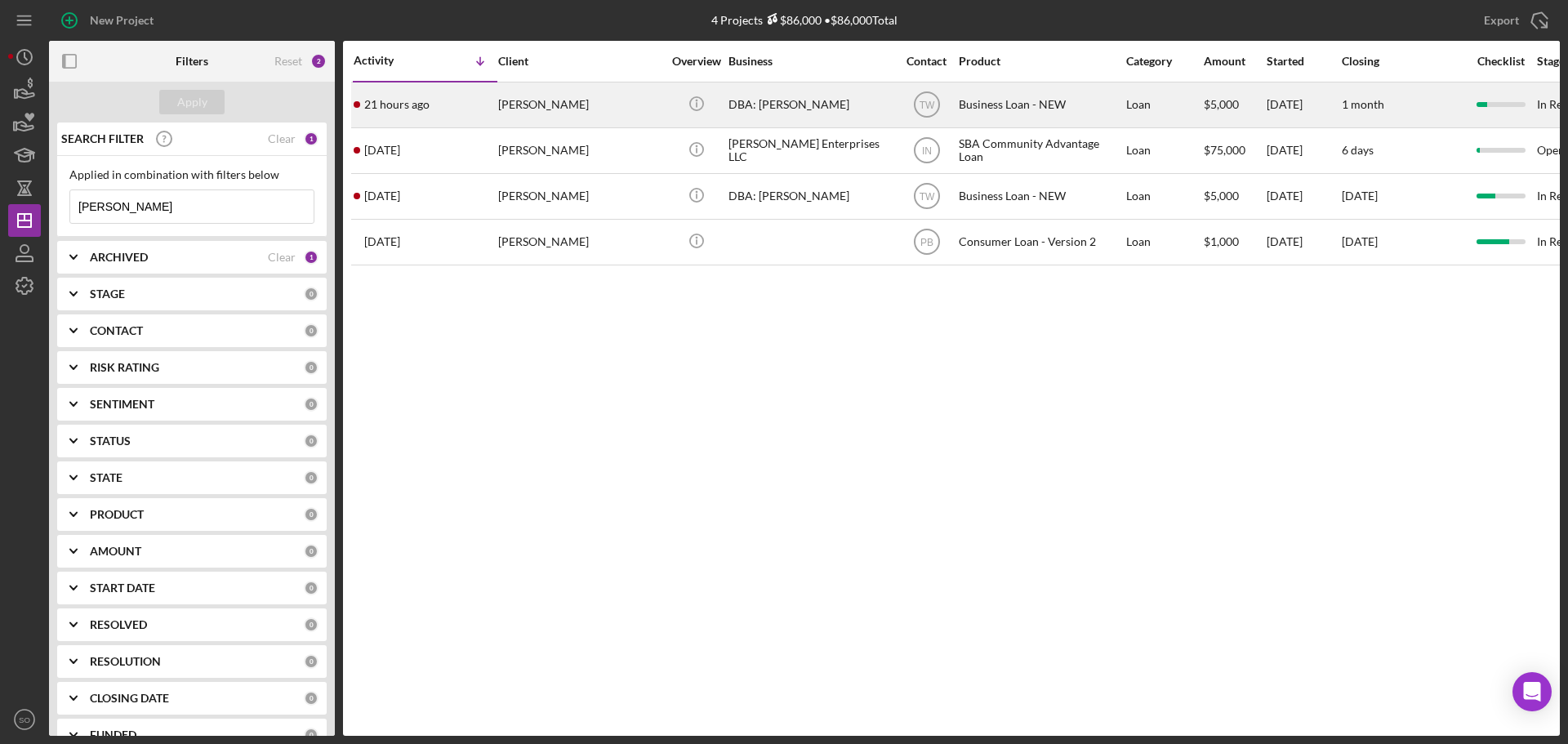
click at [547, 115] on div "Bridgette Murphy" at bounding box center [579, 104] width 163 height 43
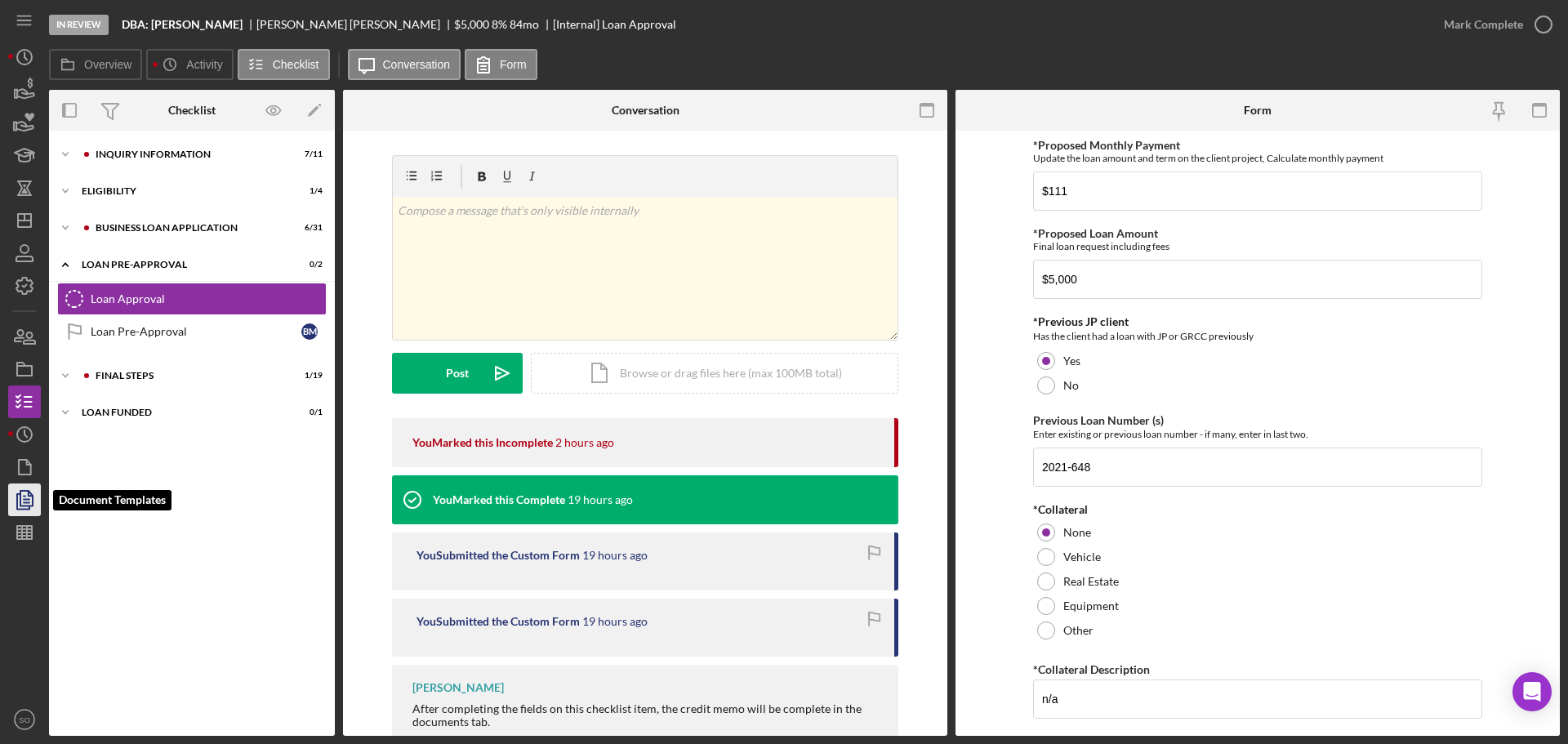
click at [12, 497] on icon "button" at bounding box center [24, 499] width 41 height 41
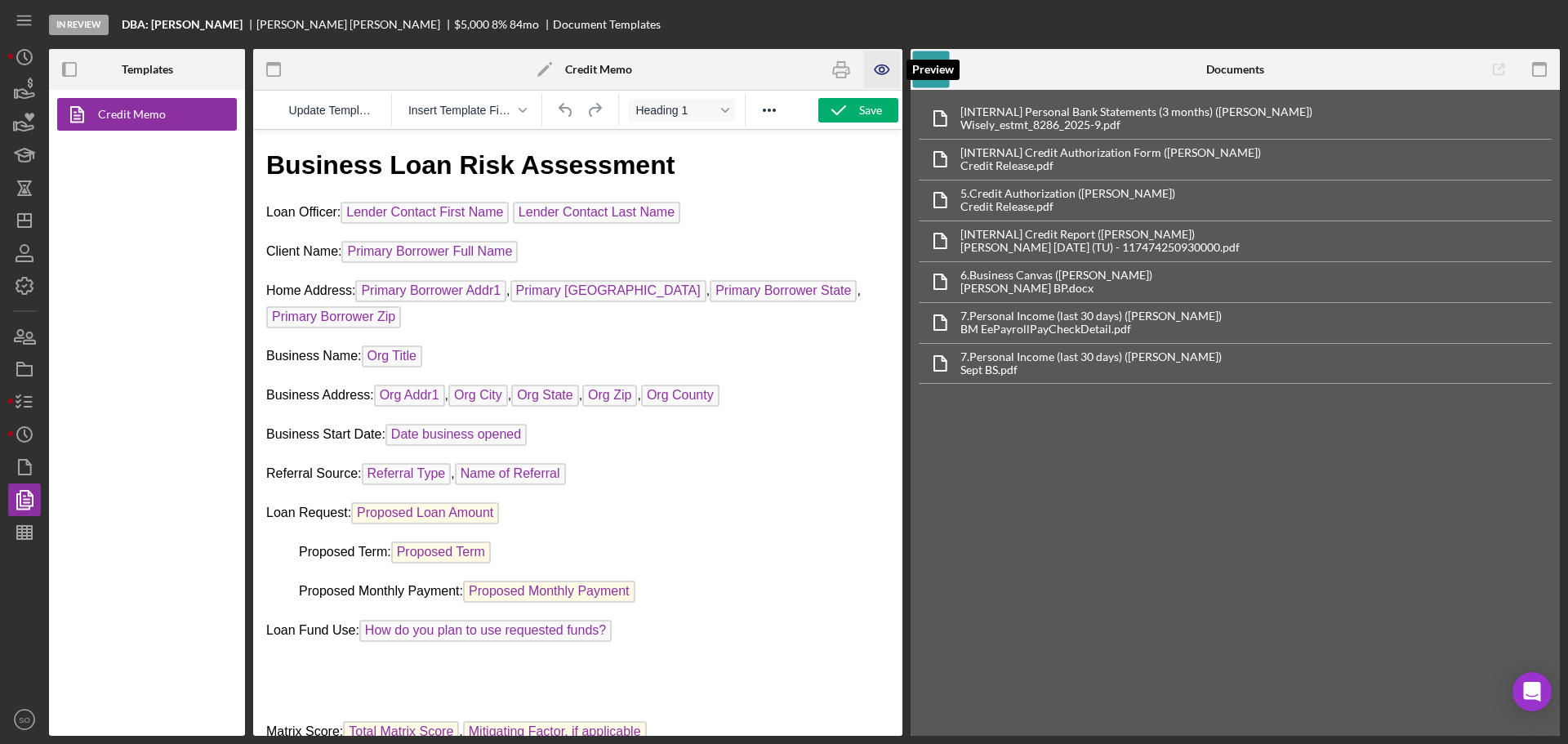
click at [877, 67] on icon "button" at bounding box center [881, 70] width 14 height 9
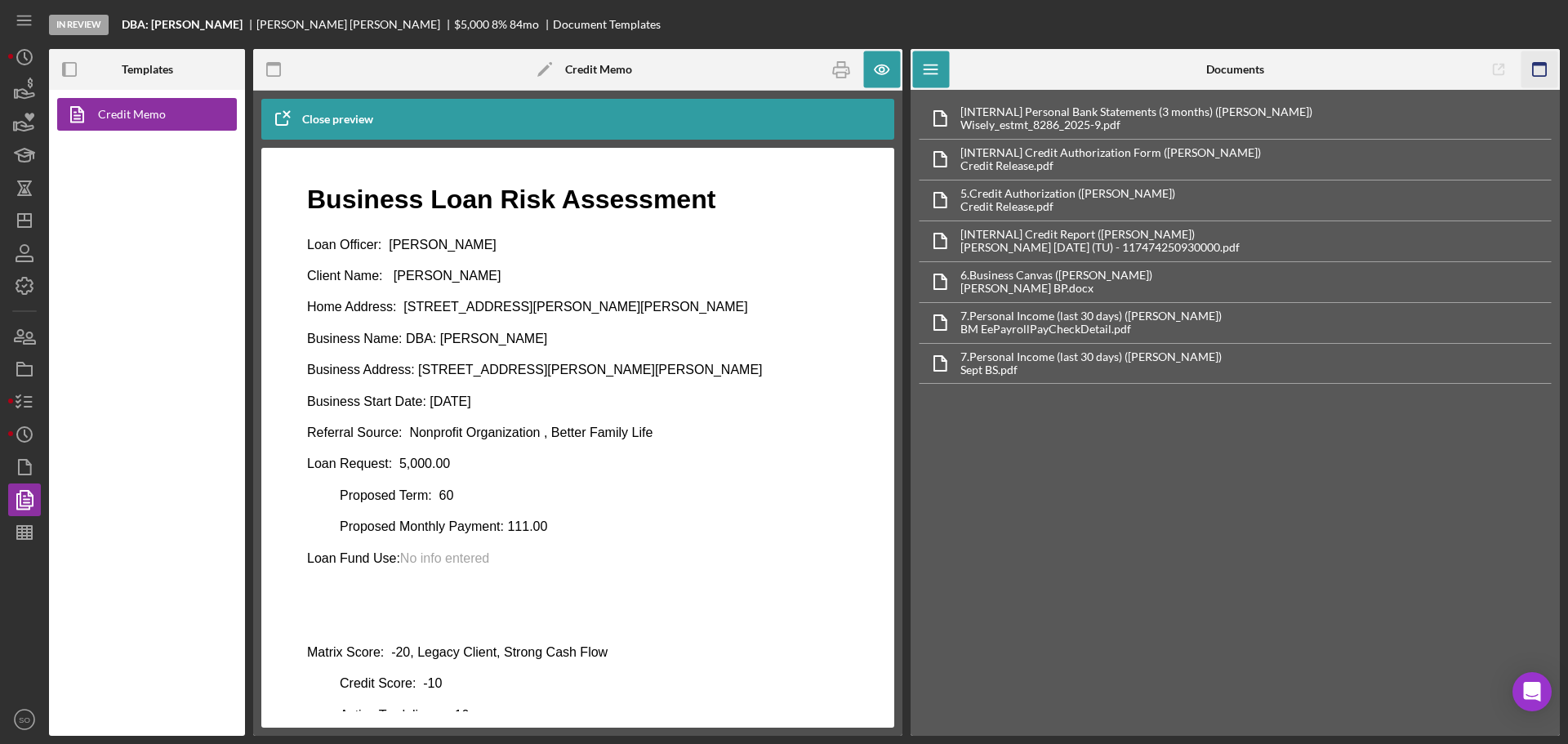
click at [1540, 73] on icon "button" at bounding box center [1539, 70] width 37 height 37
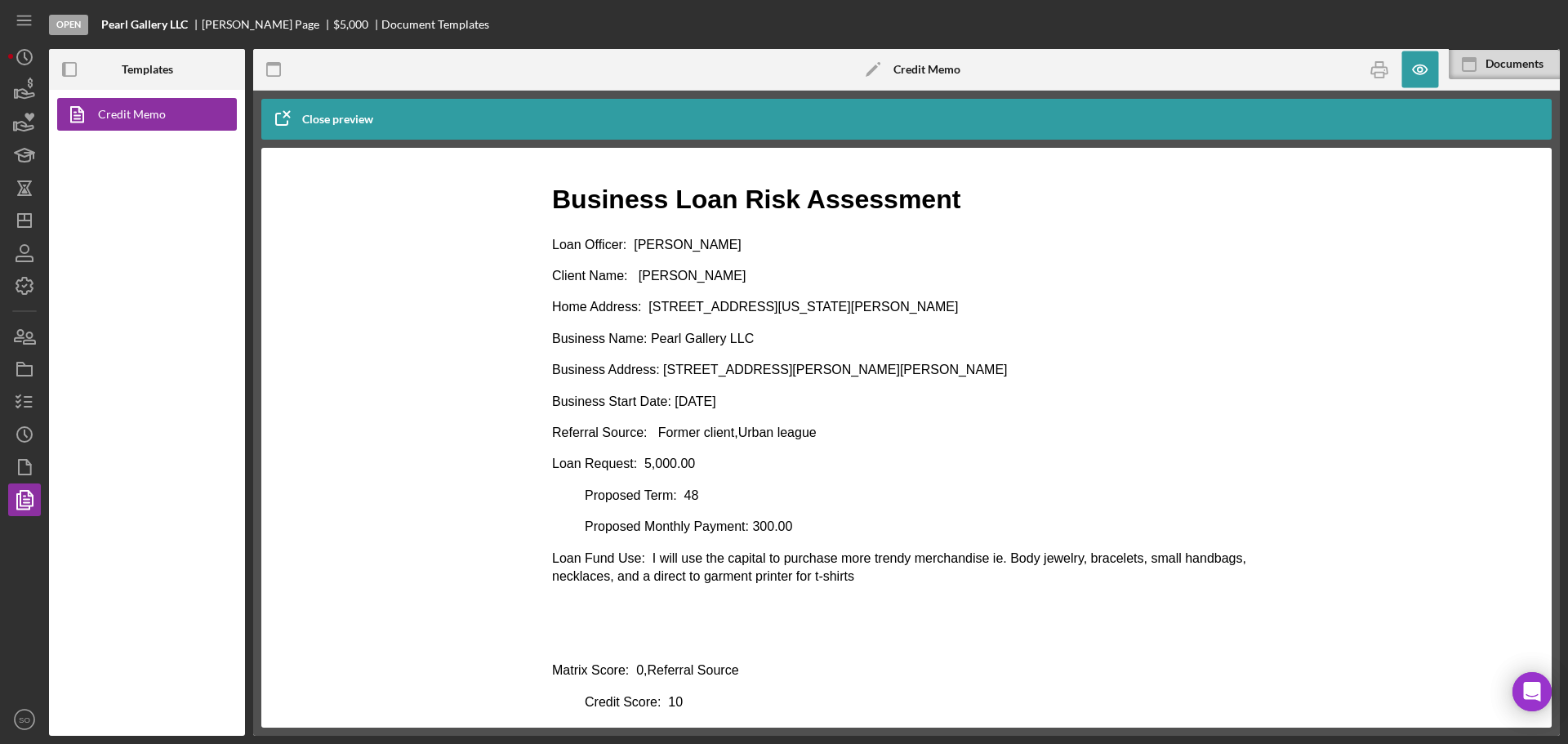
click at [1007, 460] on p "Loan Request: 5,000.00" at bounding box center [907, 463] width 709 height 18
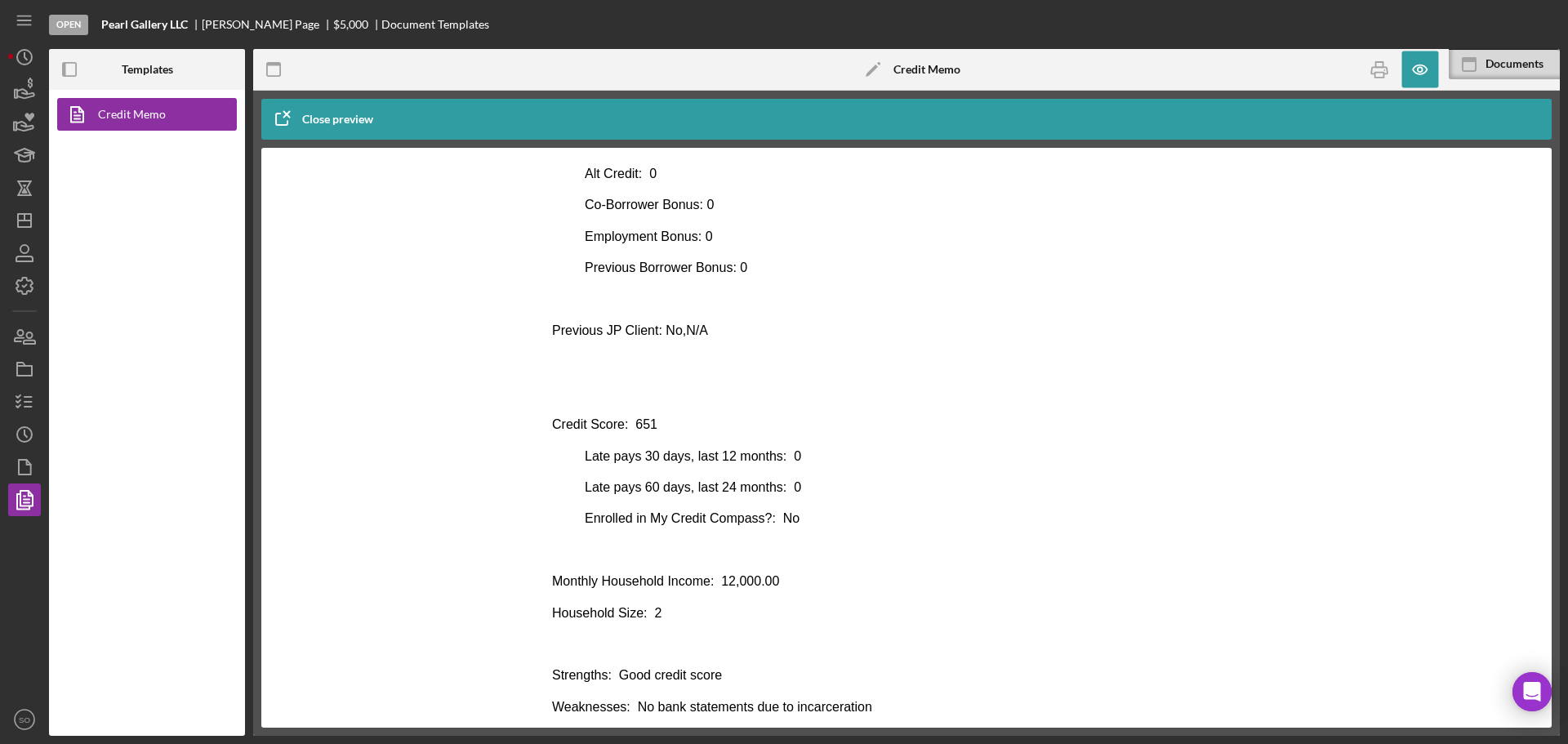
scroll to position [702, 0]
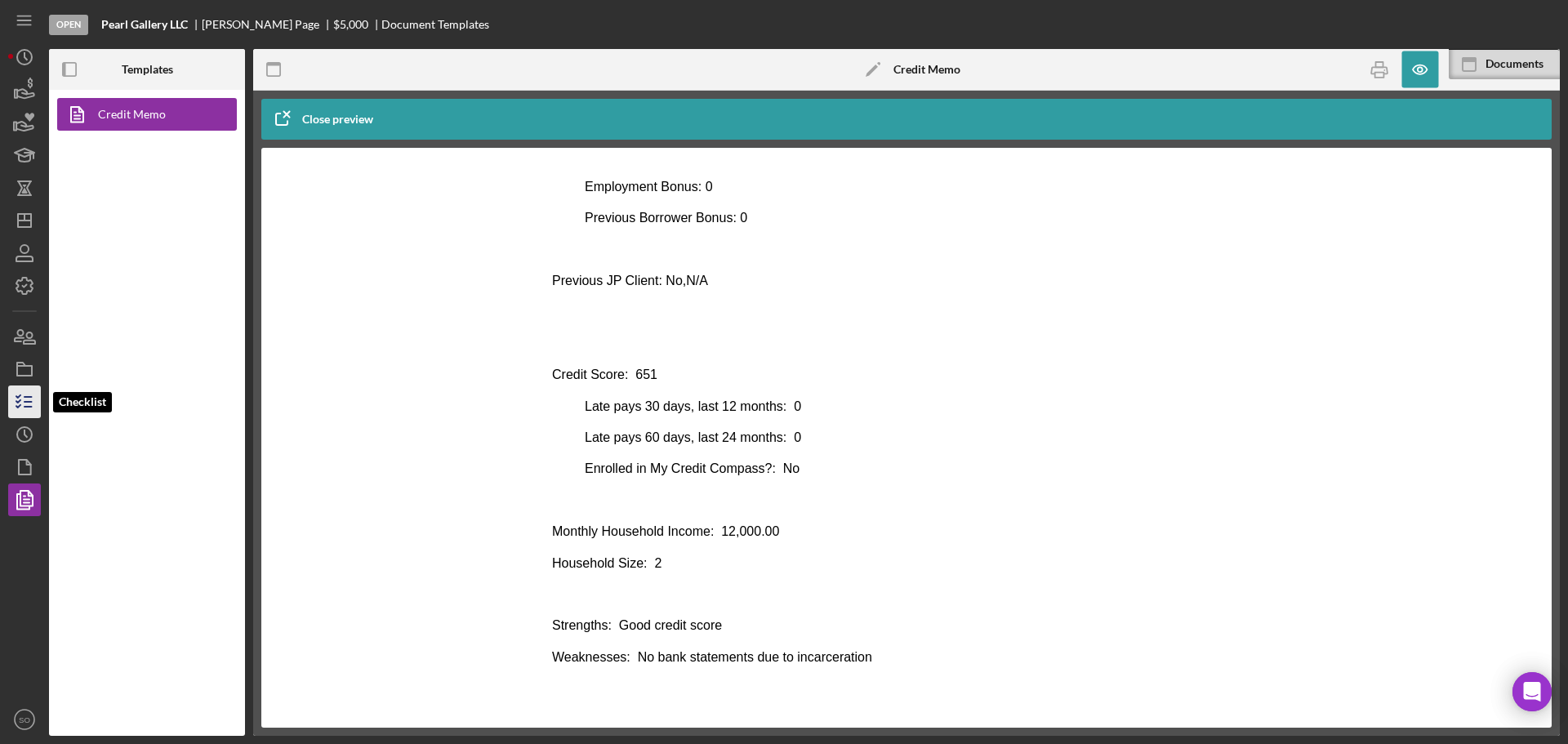
click at [31, 397] on line "button" at bounding box center [29, 397] width 7 height 0
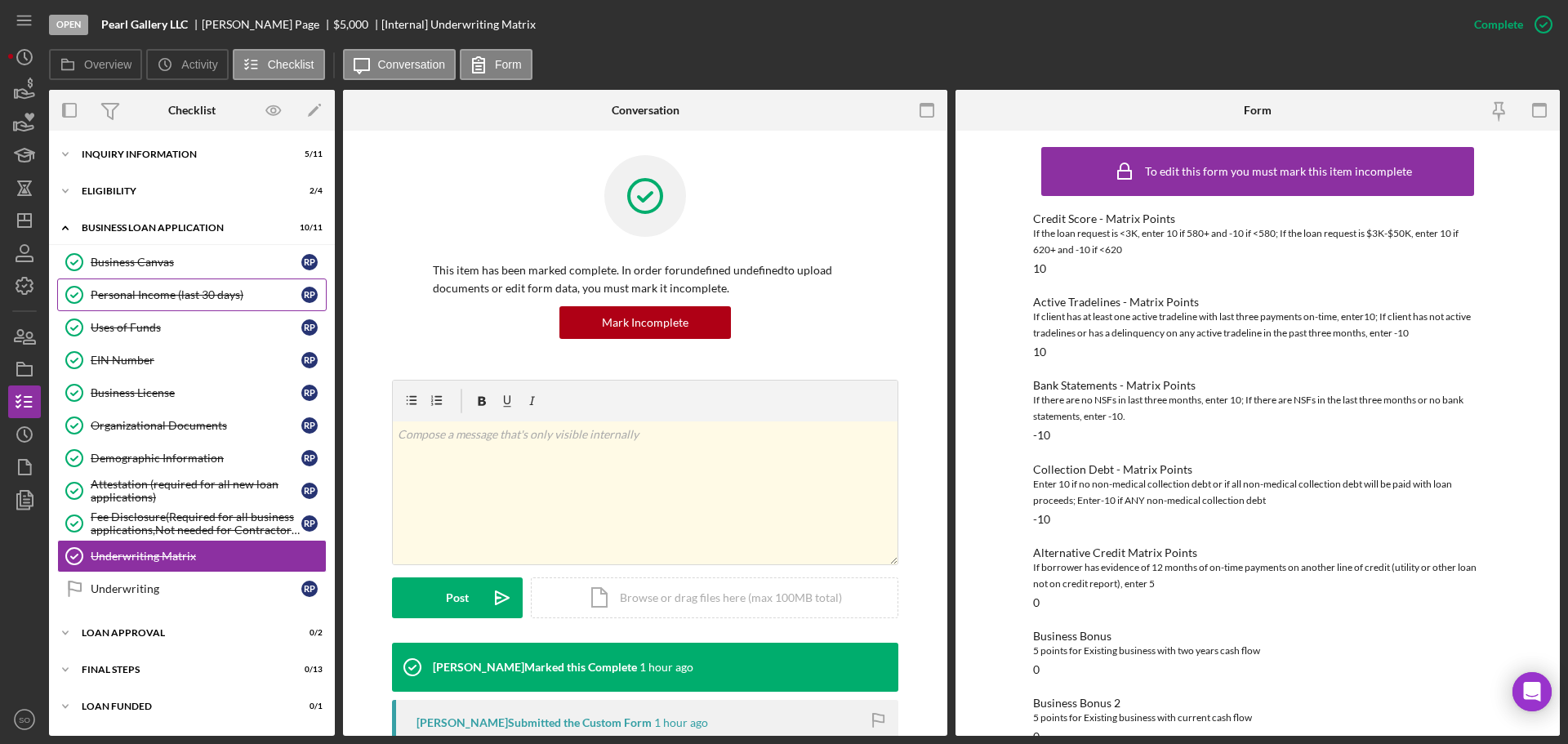
click at [180, 295] on div "Personal Income (last 30 days)" at bounding box center [196, 294] width 211 height 13
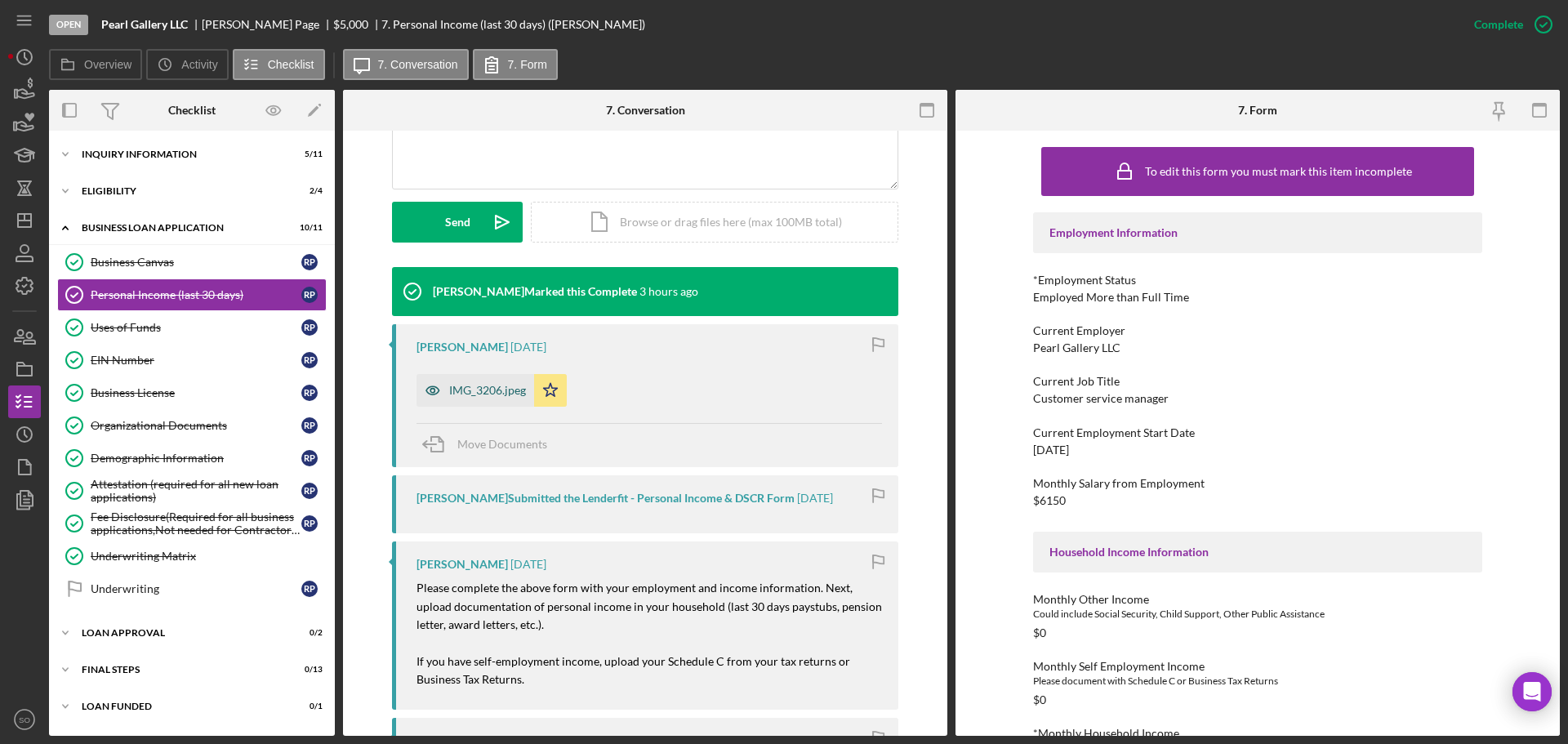
click at [477, 393] on div "IMG_3206.jpeg" at bounding box center [487, 390] width 77 height 13
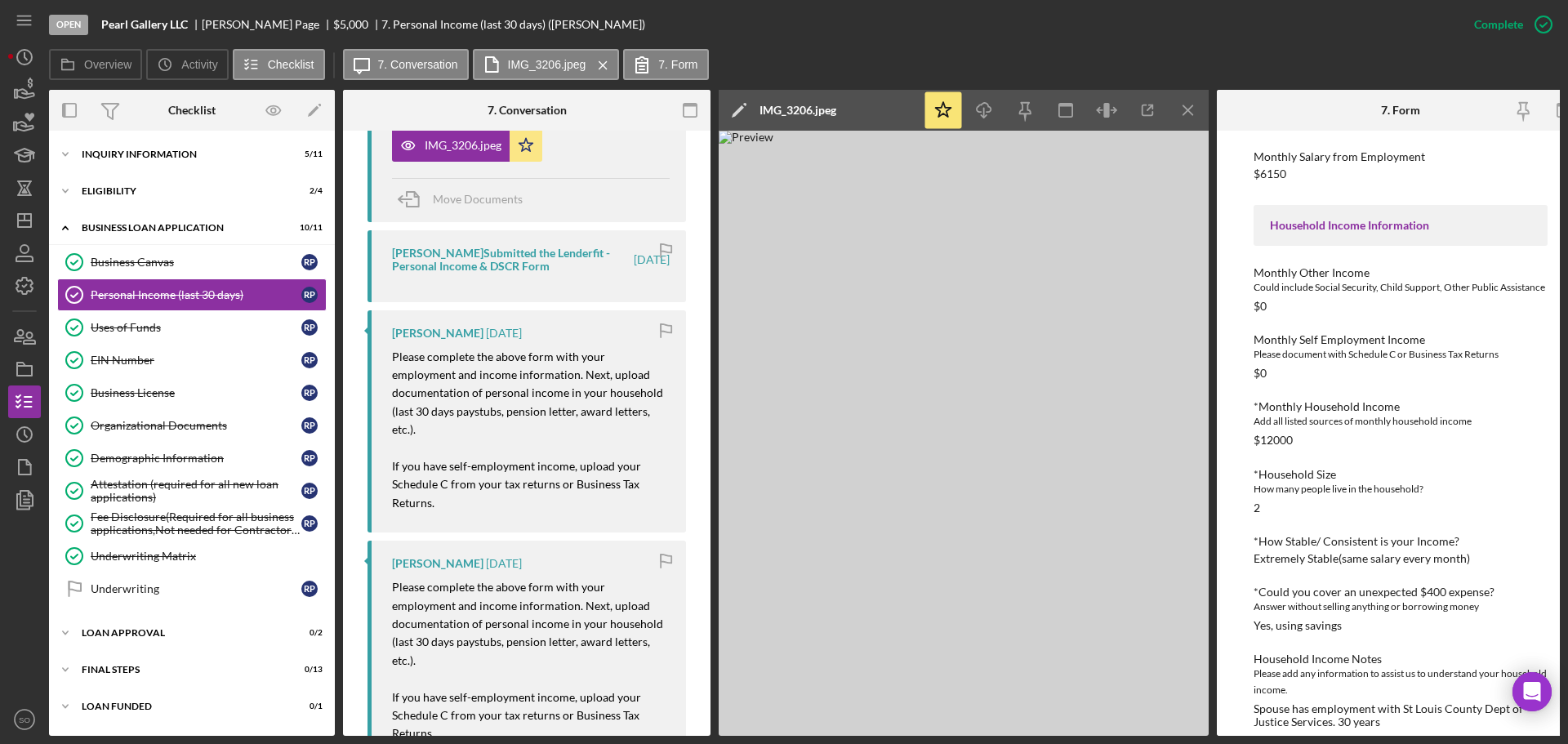
scroll to position [365, 0]
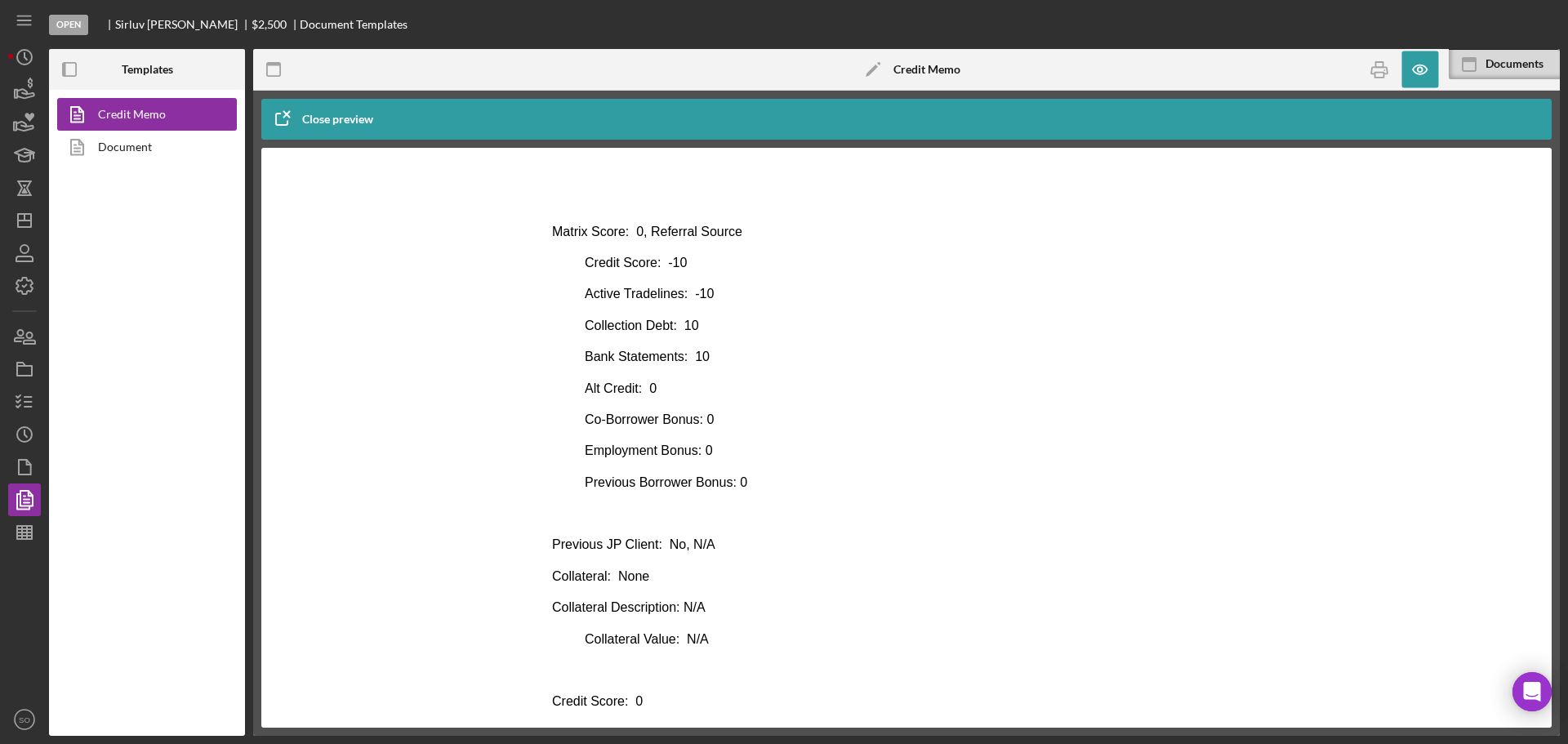
scroll to position [490, 0]
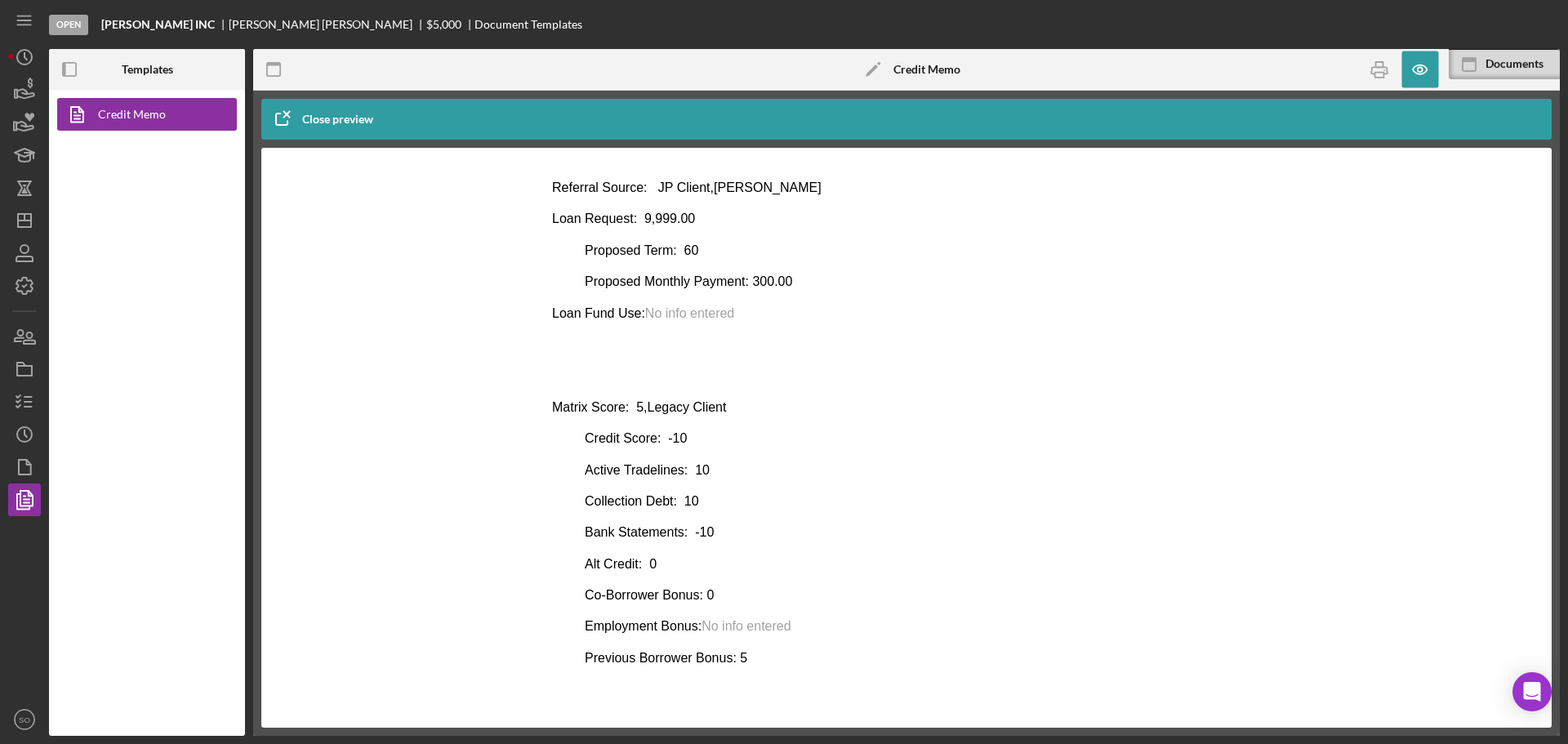
scroll to position [490, 0]
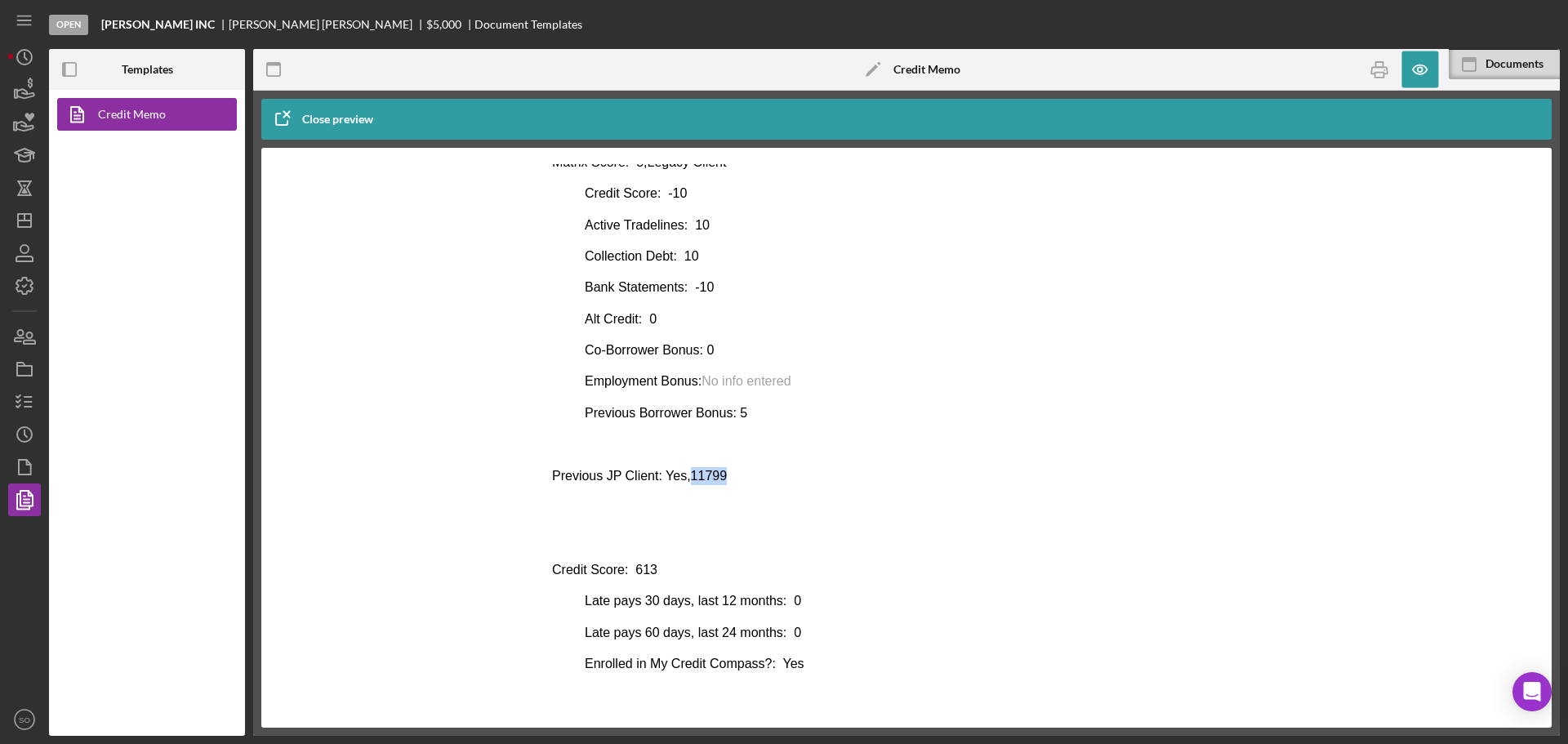
drag, startPoint x: 716, startPoint y: 478, endPoint x: 682, endPoint y: 475, distance: 34.1
click at [682, 475] on p "Previous JP Client: Yes,11799" at bounding box center [907, 475] width 709 height 18
copy p "11799"
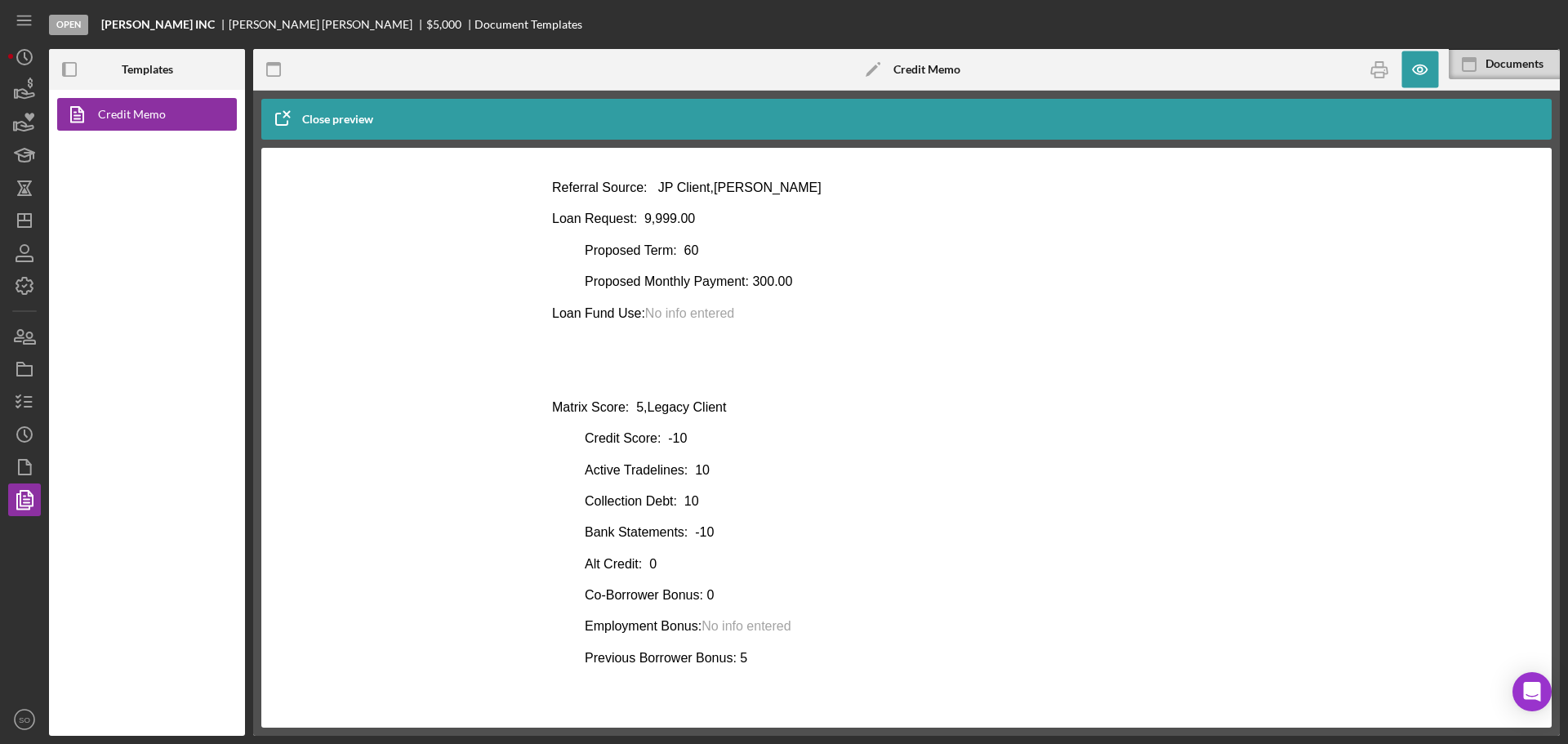
scroll to position [0, 0]
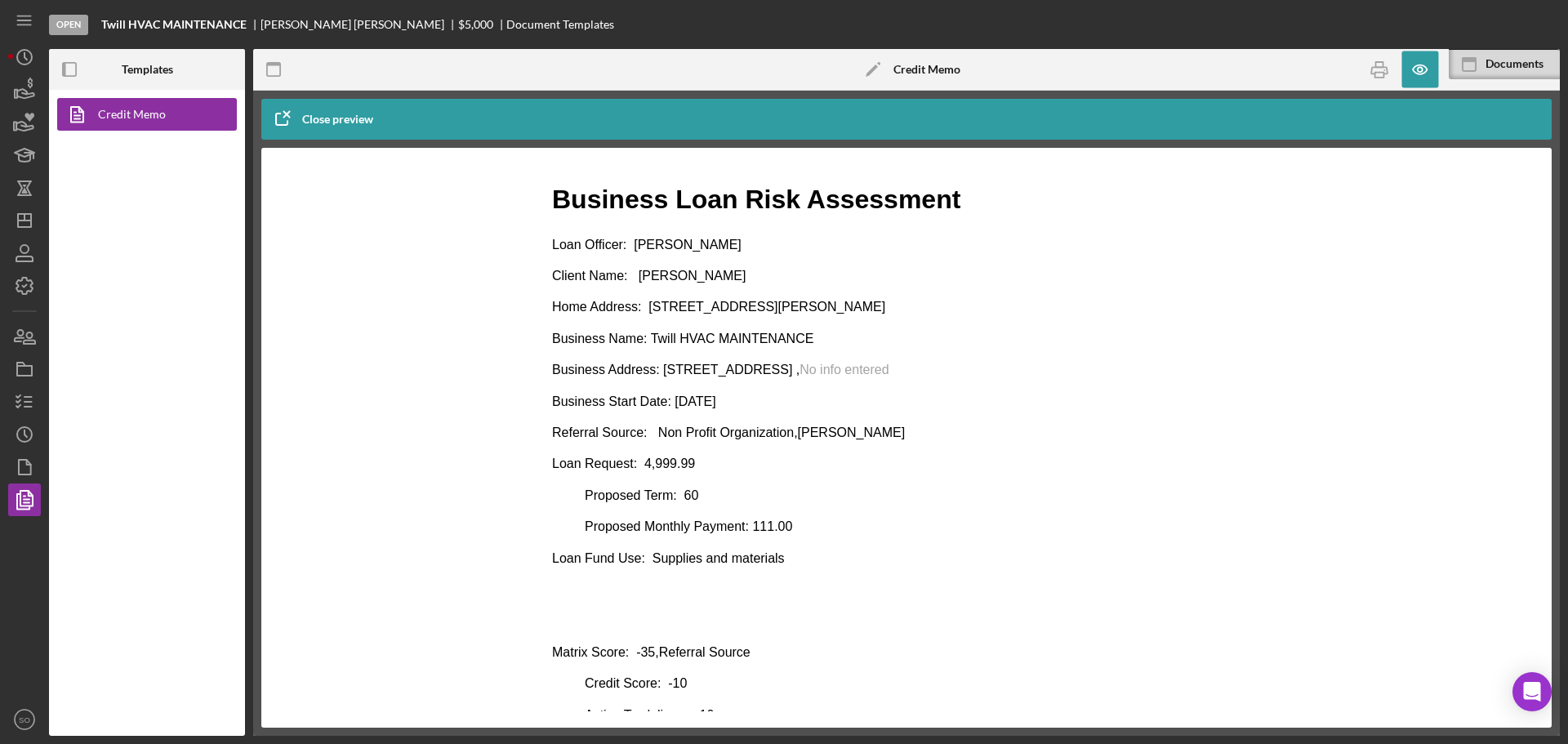
scroll to position [327, 0]
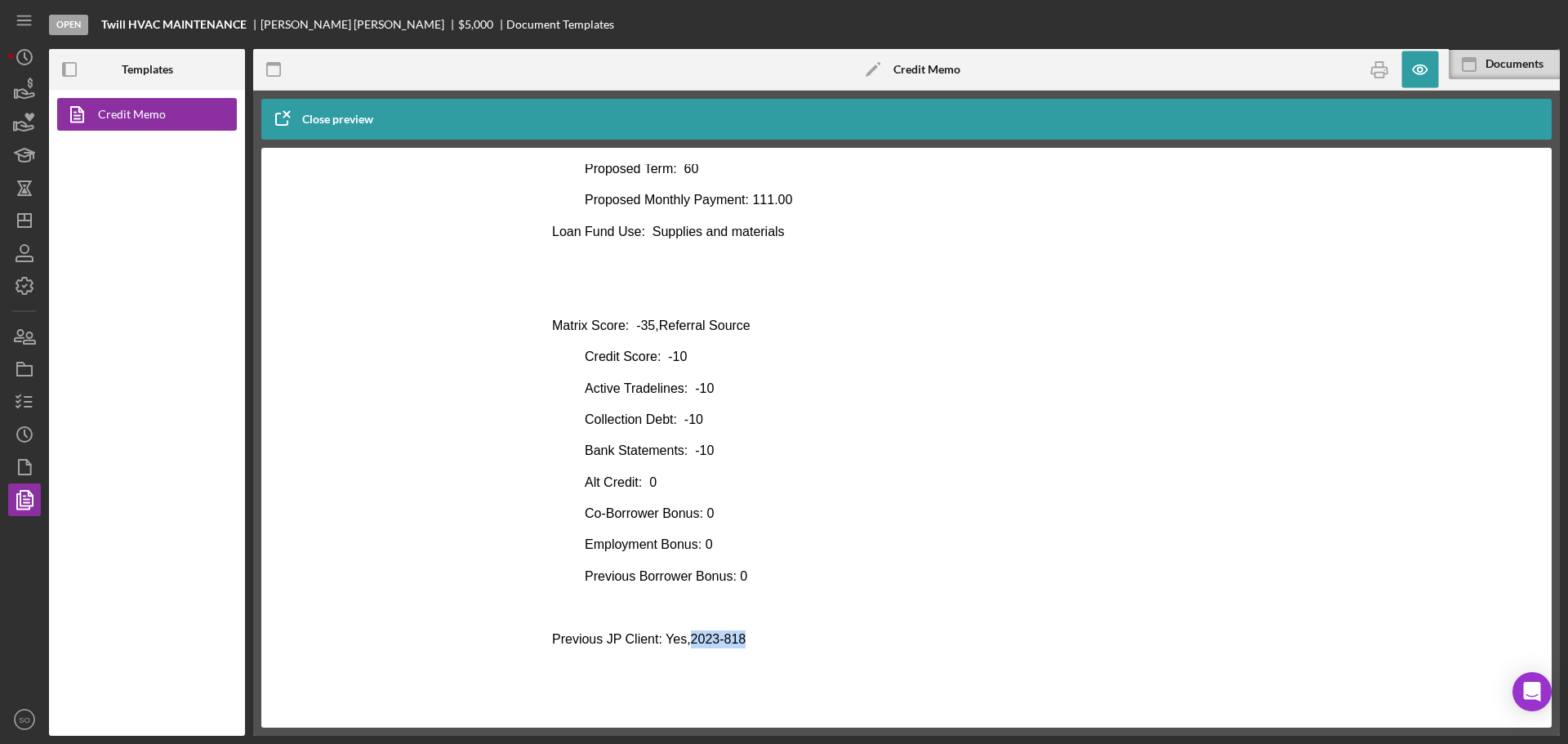
drag, startPoint x: 757, startPoint y: 641, endPoint x: 682, endPoint y: 640, distance: 75.0
click at [682, 640] on p "Previous JP Client: Yes,2023-818" at bounding box center [907, 639] width 709 height 18
copy p "2023-818"
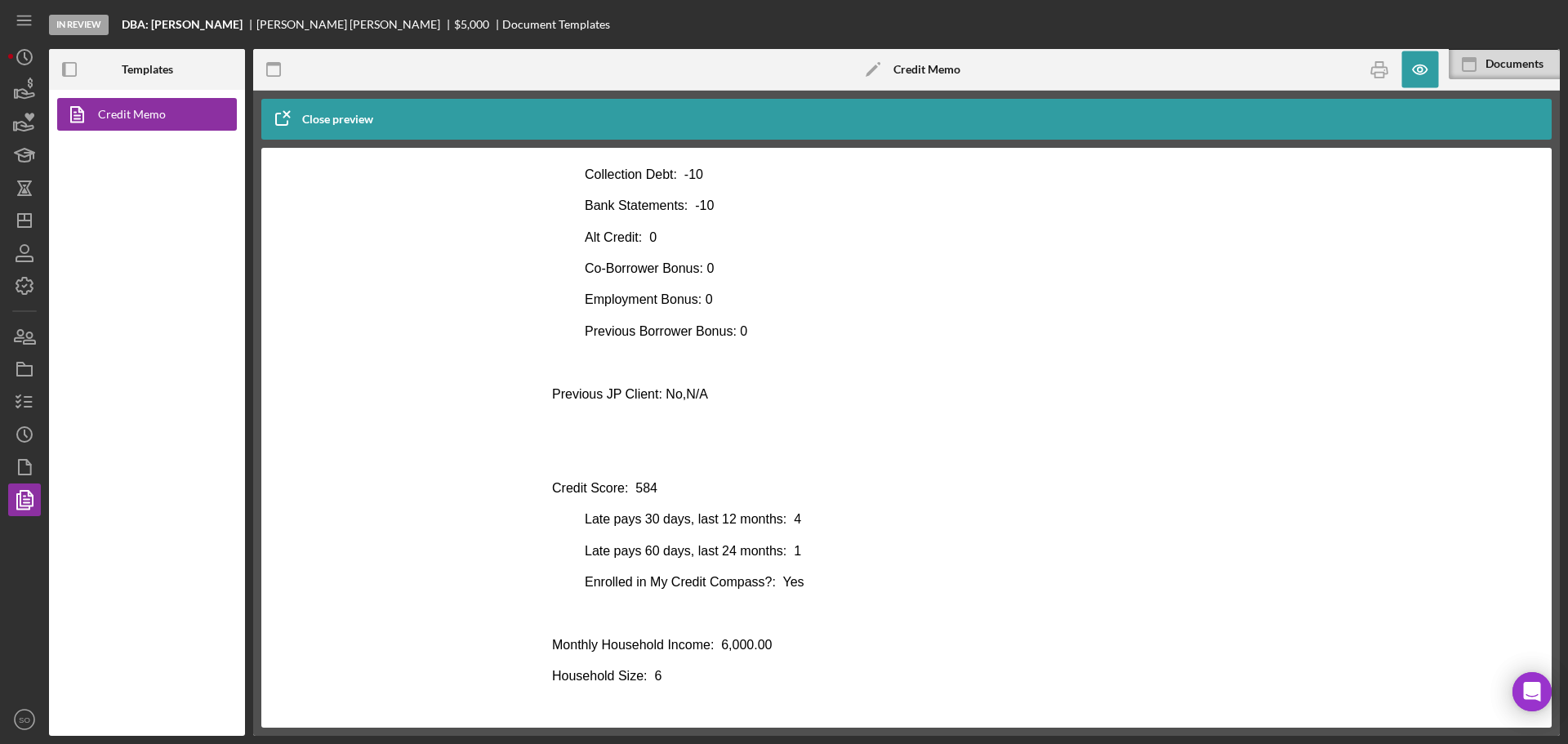
scroll to position [653, 0]
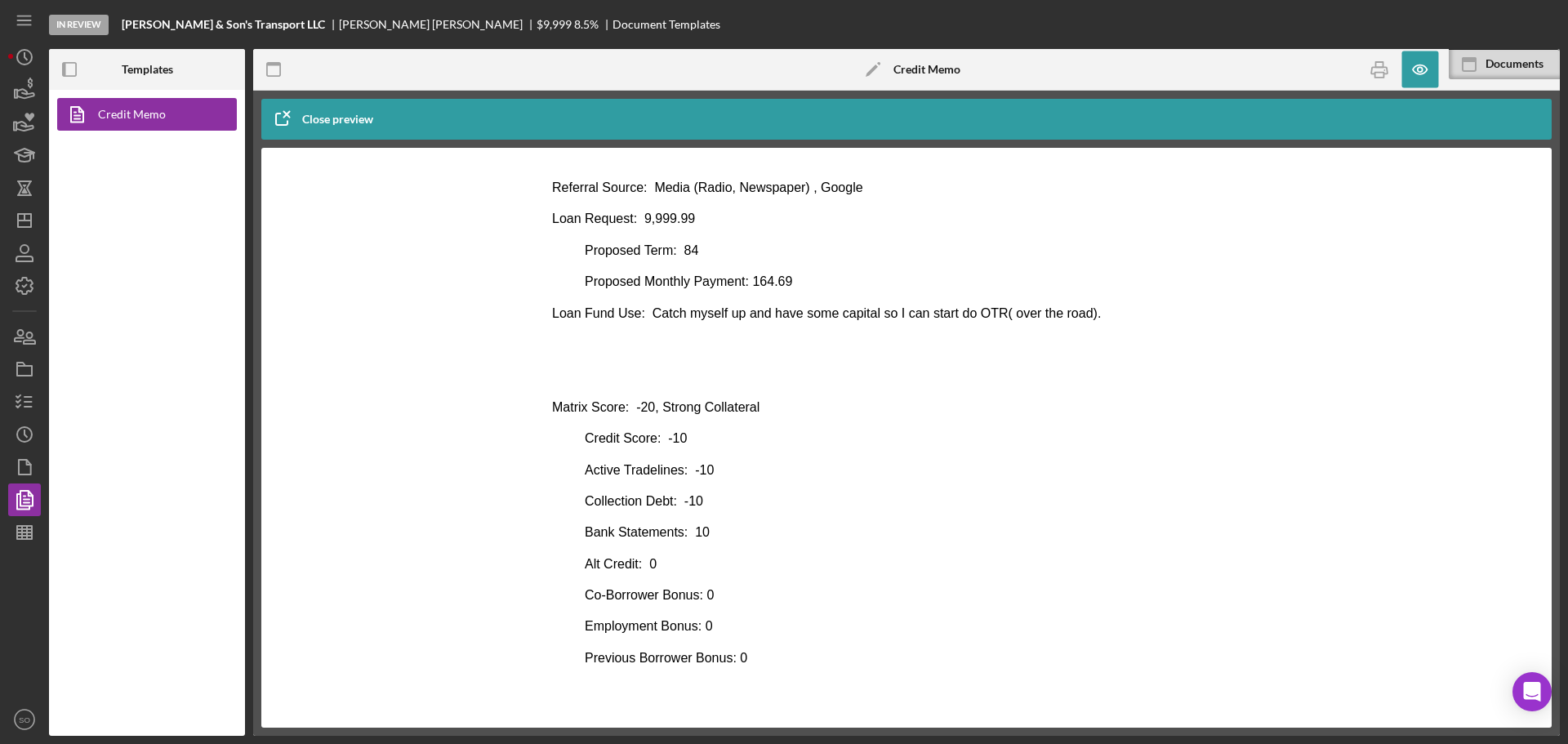
scroll to position [327, 0]
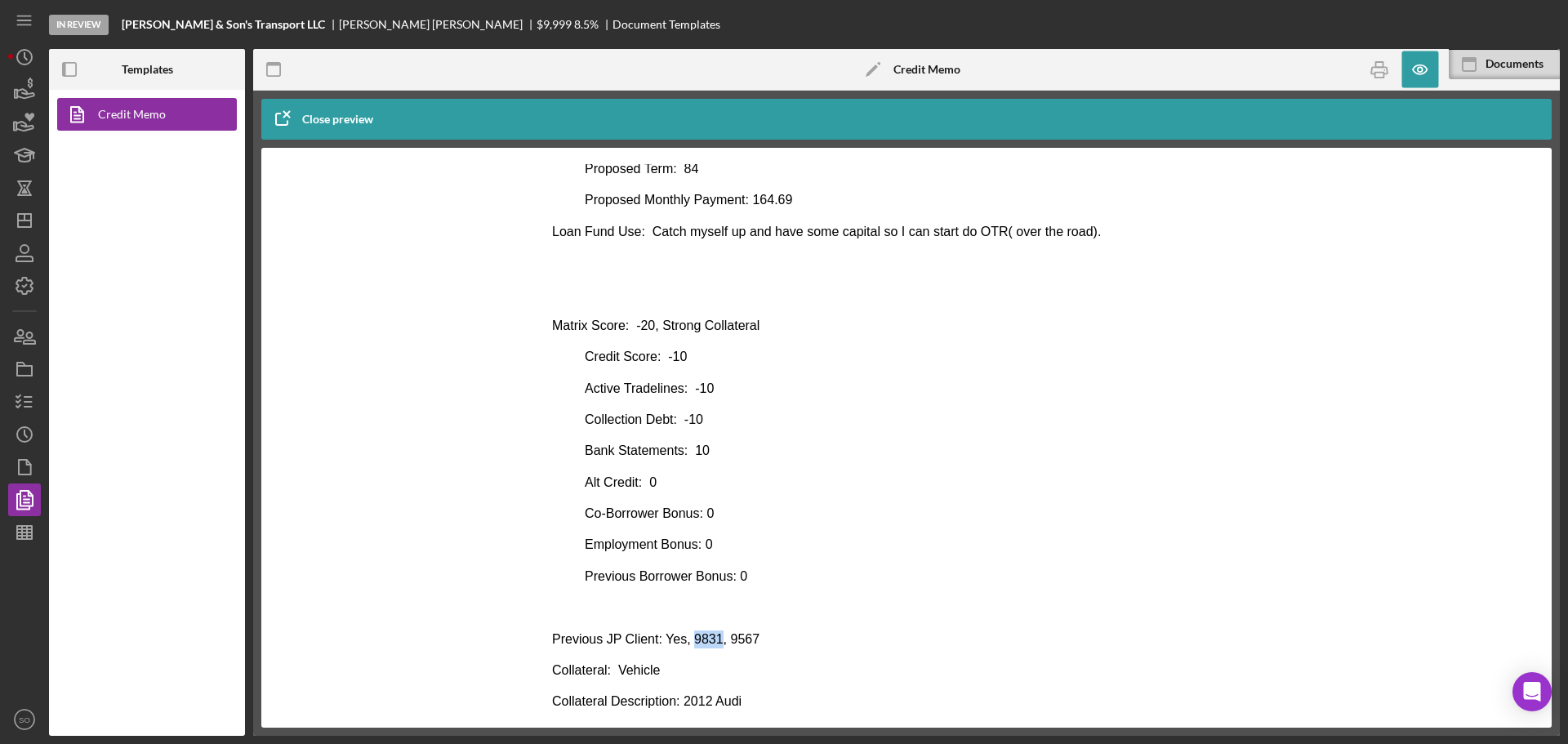
drag, startPoint x: 709, startPoint y: 639, endPoint x: 684, endPoint y: 639, distance: 25.0
click at [684, 639] on p "Previous JP Client: Yes, 9831, 9567" at bounding box center [907, 639] width 709 height 18
copy p "9831"
drag, startPoint x: 752, startPoint y: 639, endPoint x: 720, endPoint y: 641, distance: 32.1
click at [720, 641] on p "Previous JP Client: Yes, 9831, 9567" at bounding box center [907, 639] width 709 height 18
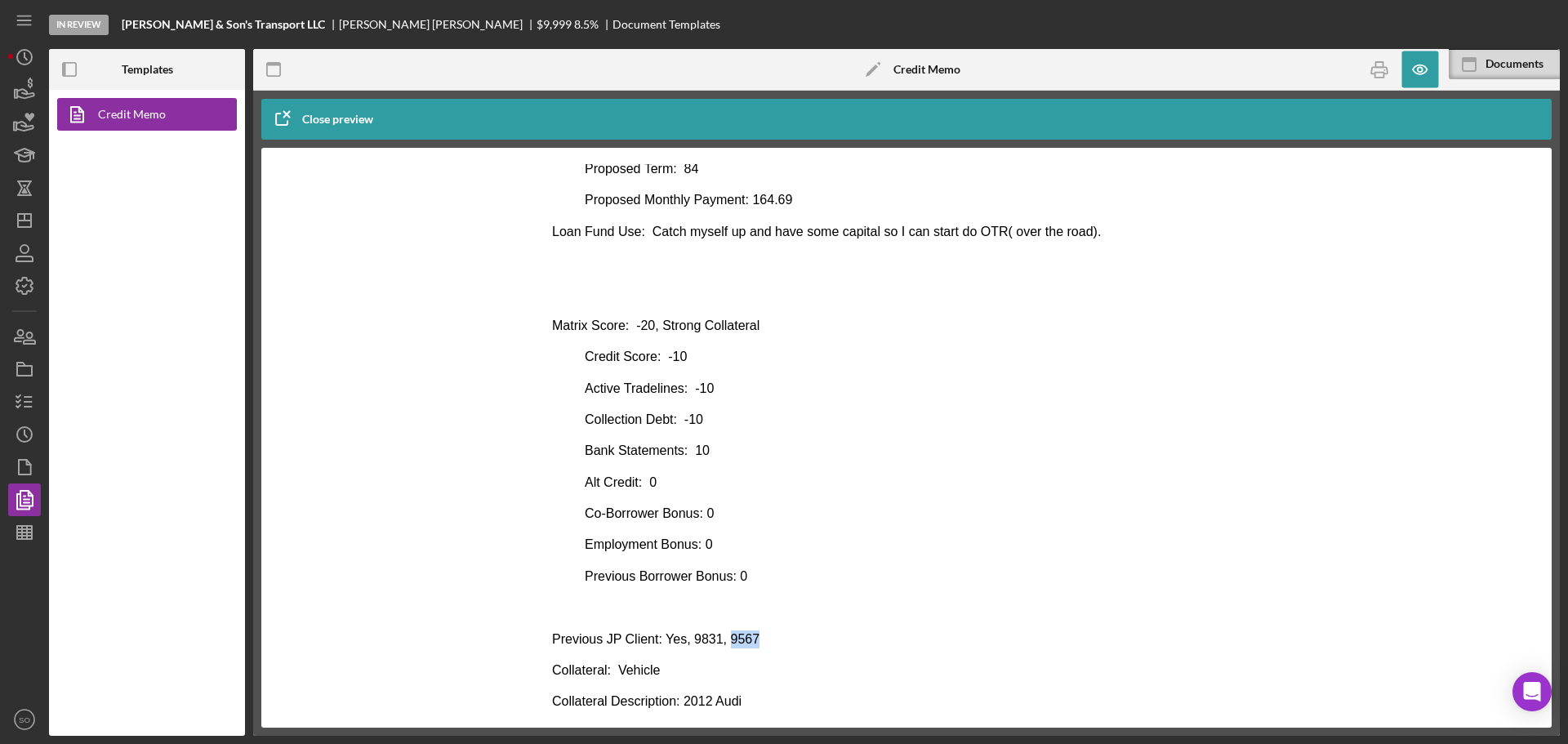
copy p "9567"
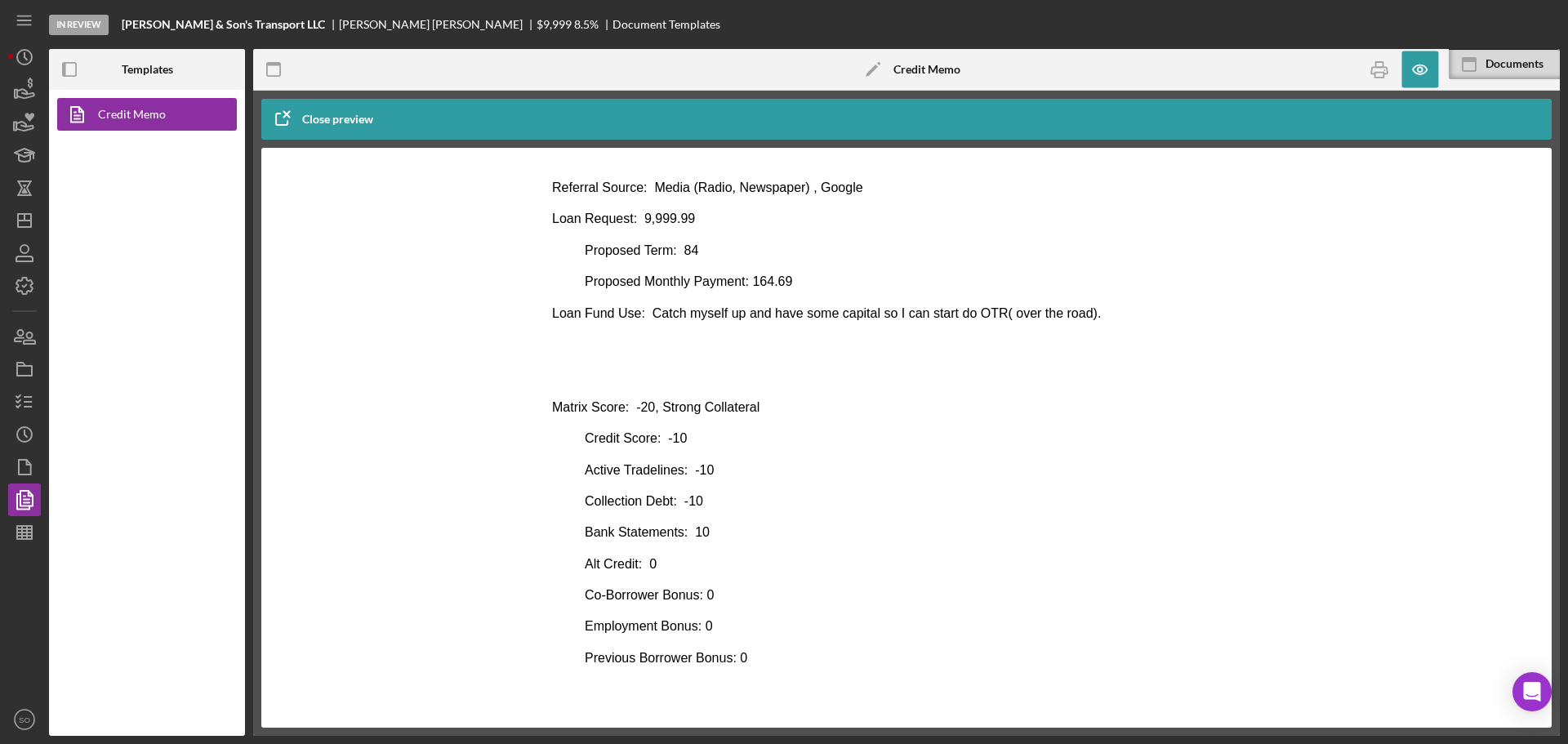
scroll to position [0, 0]
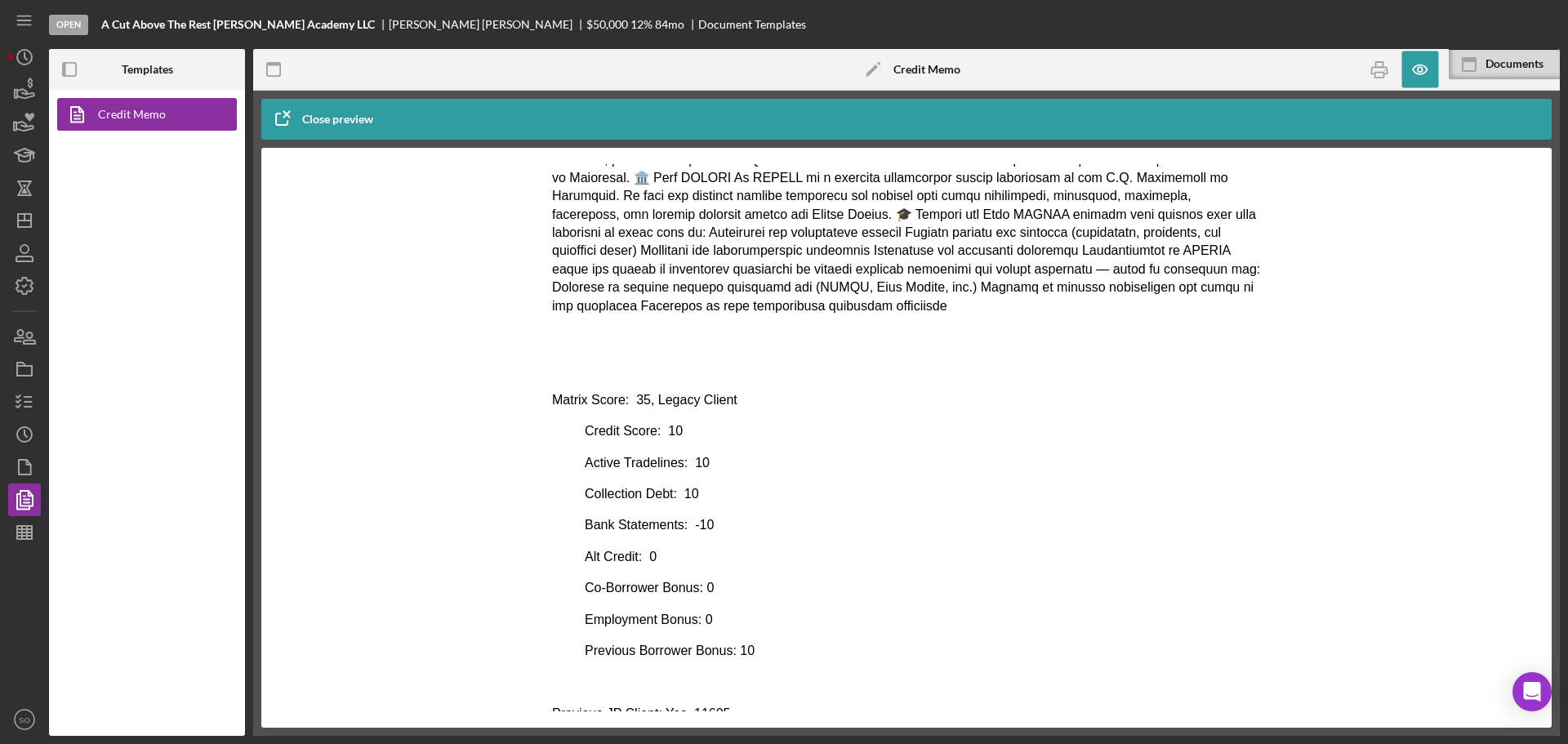
scroll to position [653, 0]
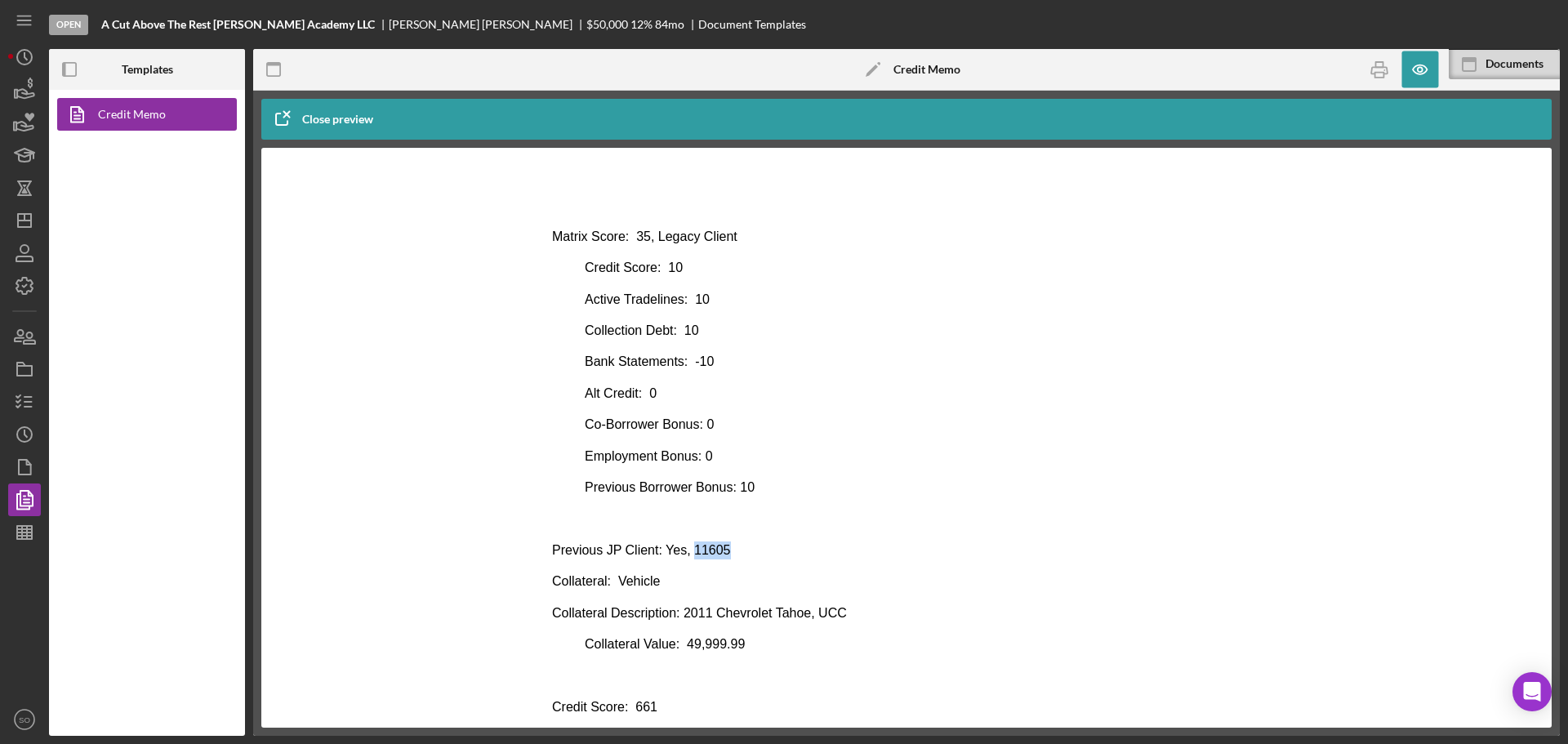
drag, startPoint x: 730, startPoint y: 546, endPoint x: 682, endPoint y: 546, distance: 48.0
click at [682, 546] on p "Previous JP Client: Yes, 11605" at bounding box center [907, 549] width 709 height 18
copy p "11605"
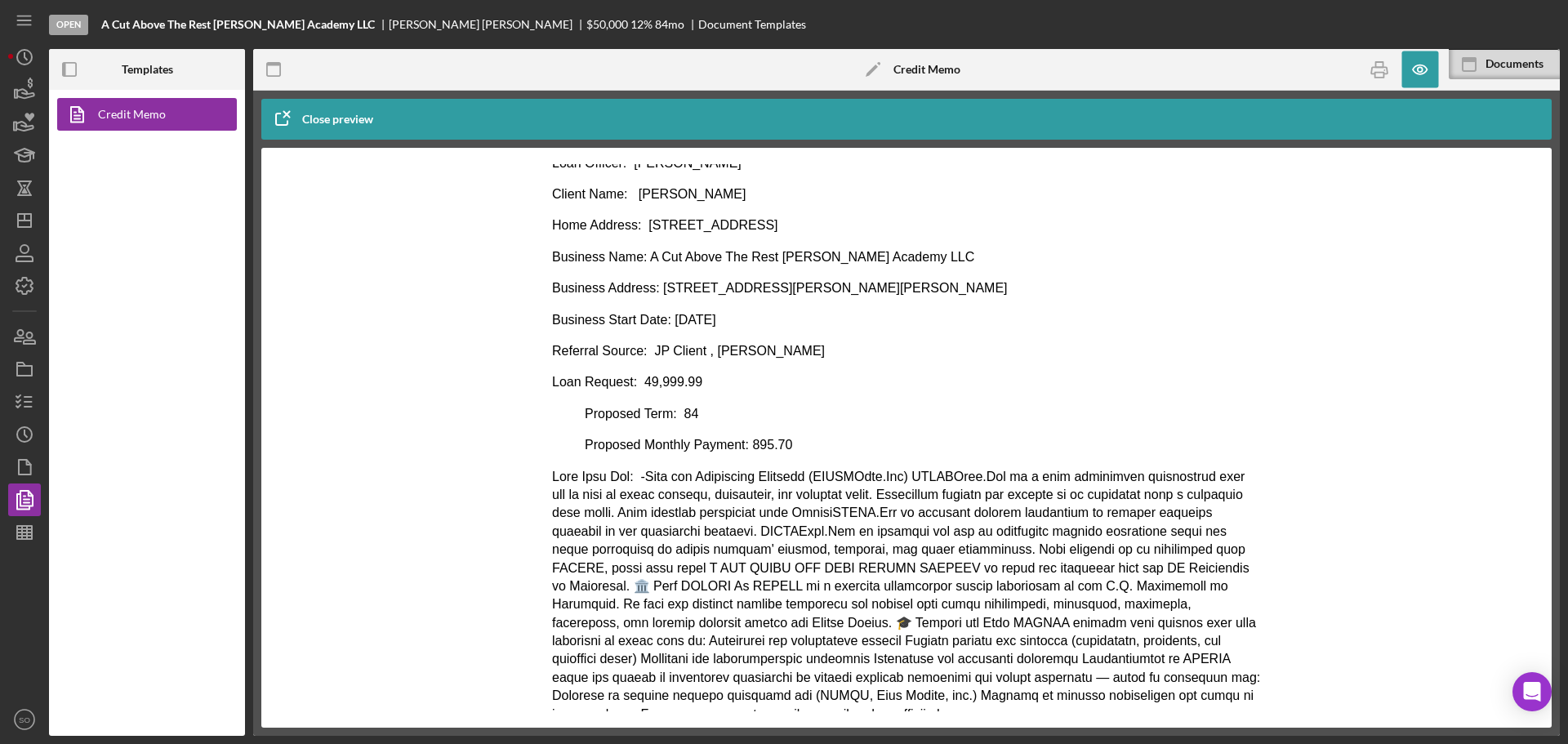
scroll to position [0, 0]
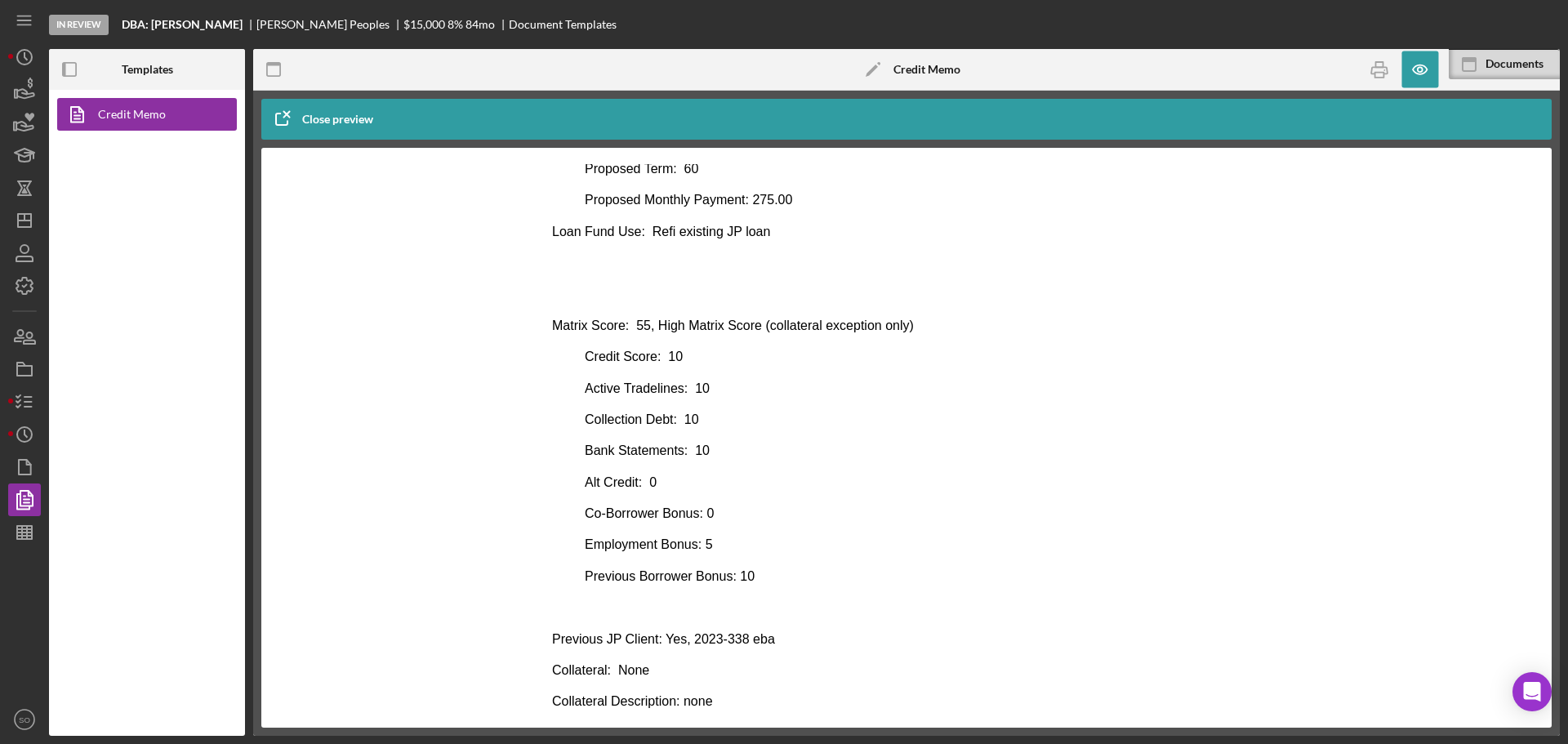
scroll to position [408, 0]
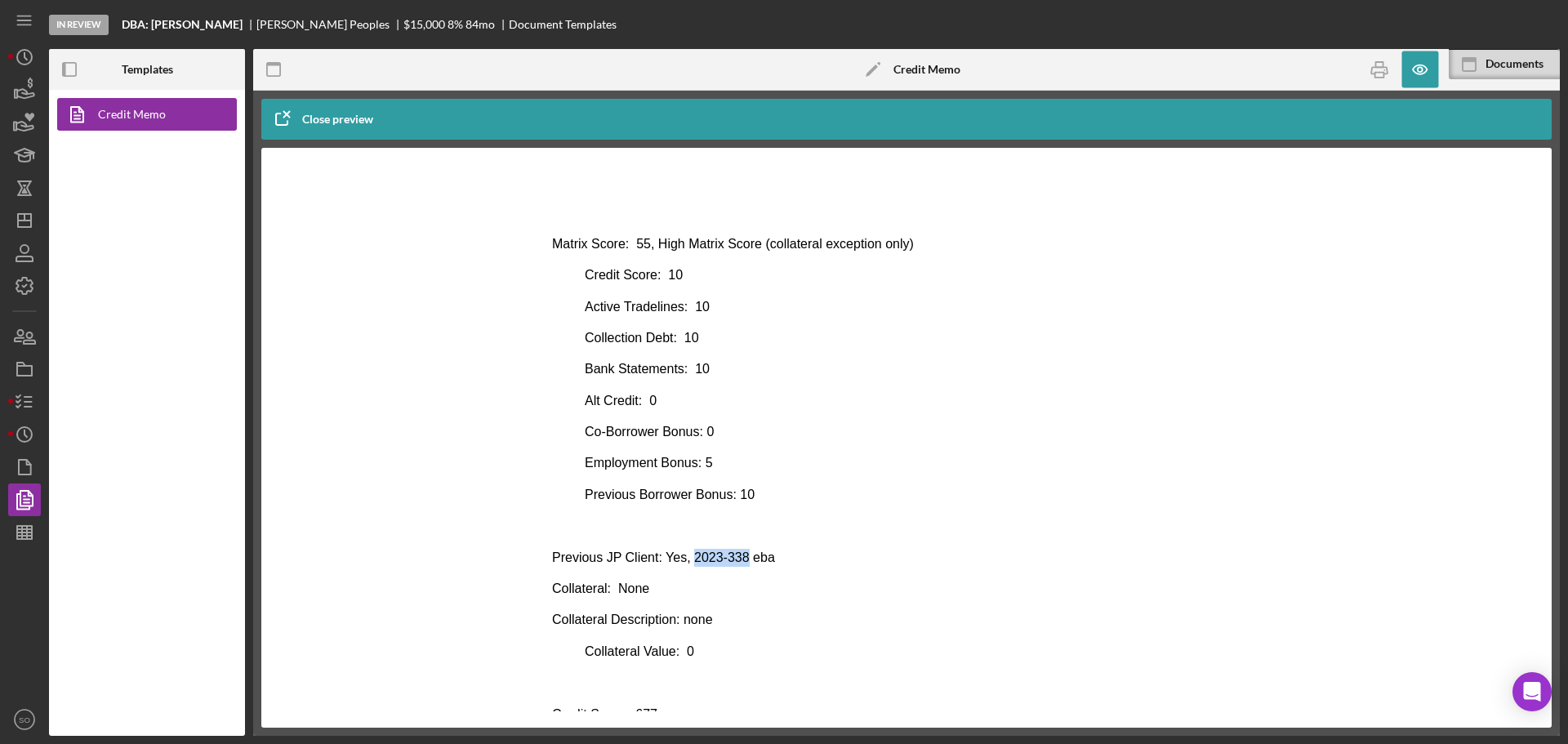
drag, startPoint x: 739, startPoint y: 554, endPoint x: 688, endPoint y: 554, distance: 51.0
click at [688, 554] on p "Previous JP Client: Yes, 2023-338 eba" at bounding box center [907, 557] width 709 height 18
copy p "2023-338"
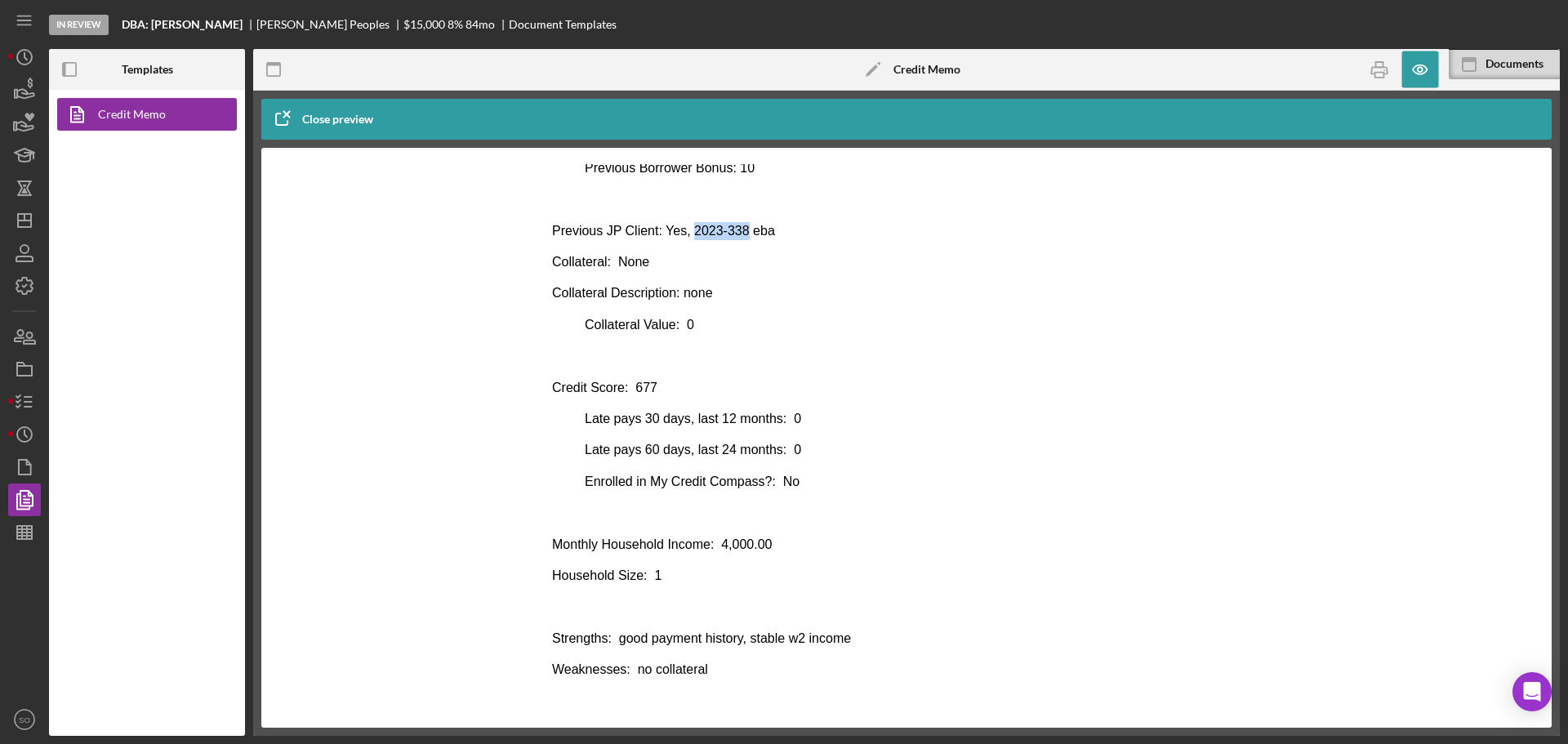
scroll to position [747, 0]
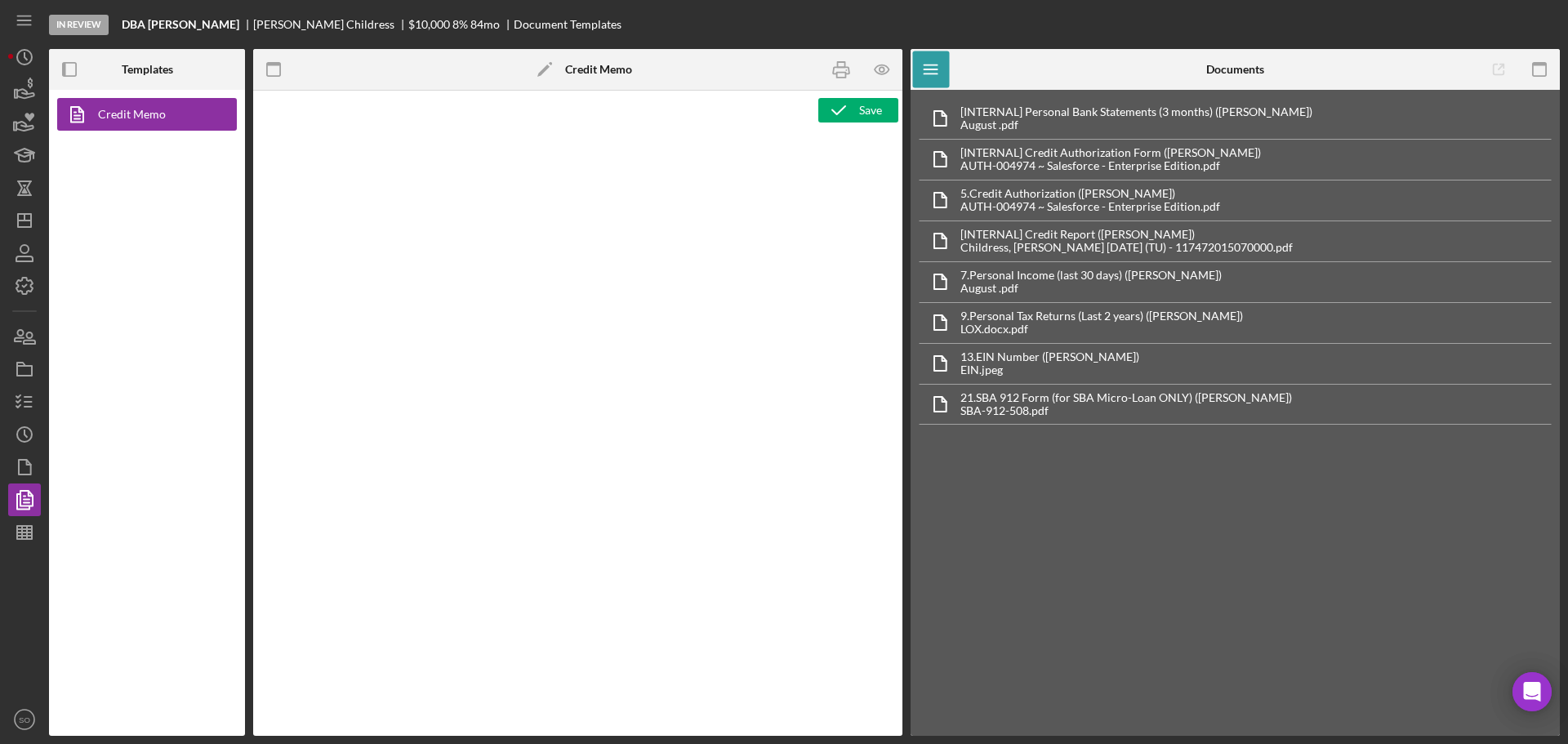
type textarea "<h1>Business Loan Risk Assessment</h1> <p>Loan Officer: &nbsp;<span id="Lender_…"
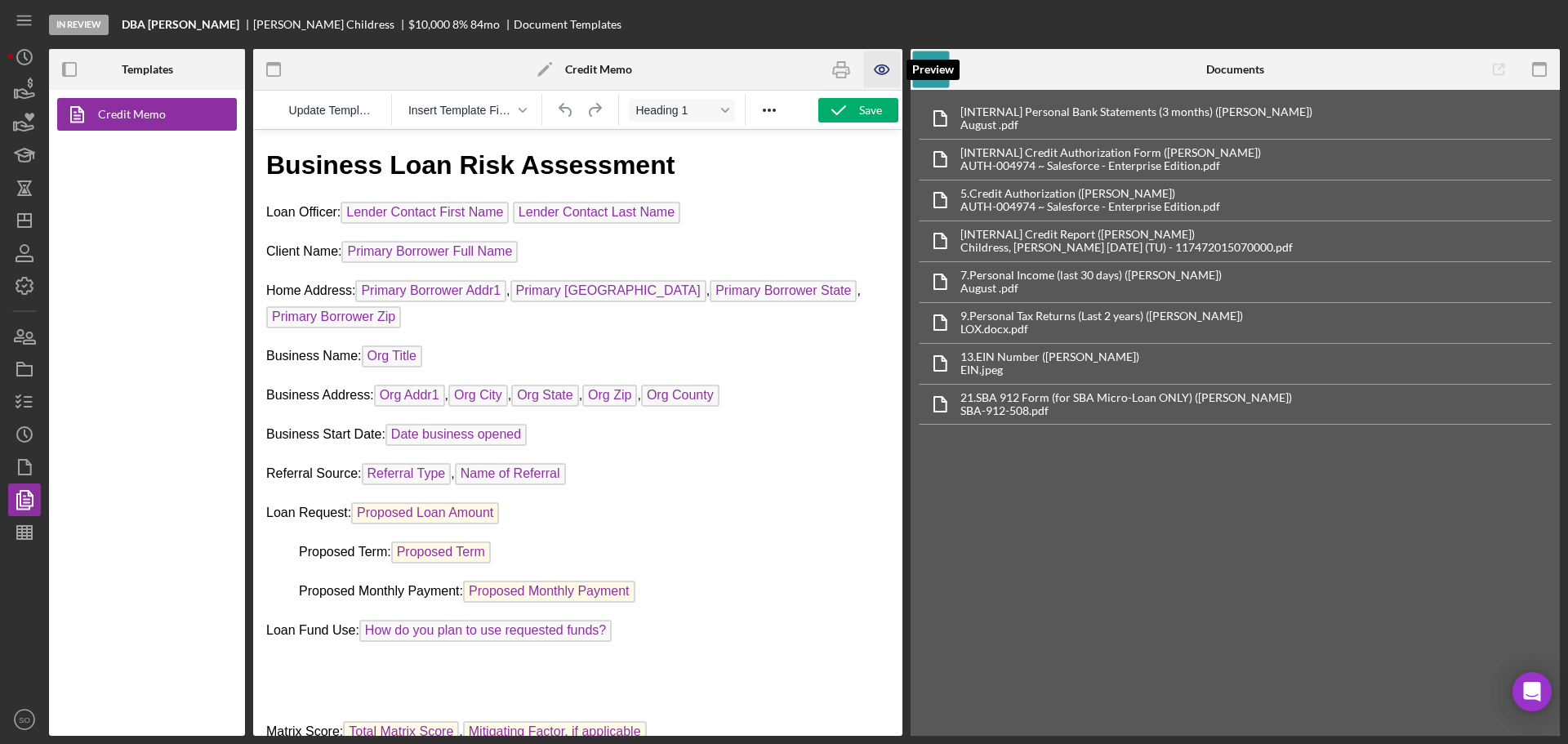
click at [877, 71] on icon "button" at bounding box center [883, 70] width 37 height 37
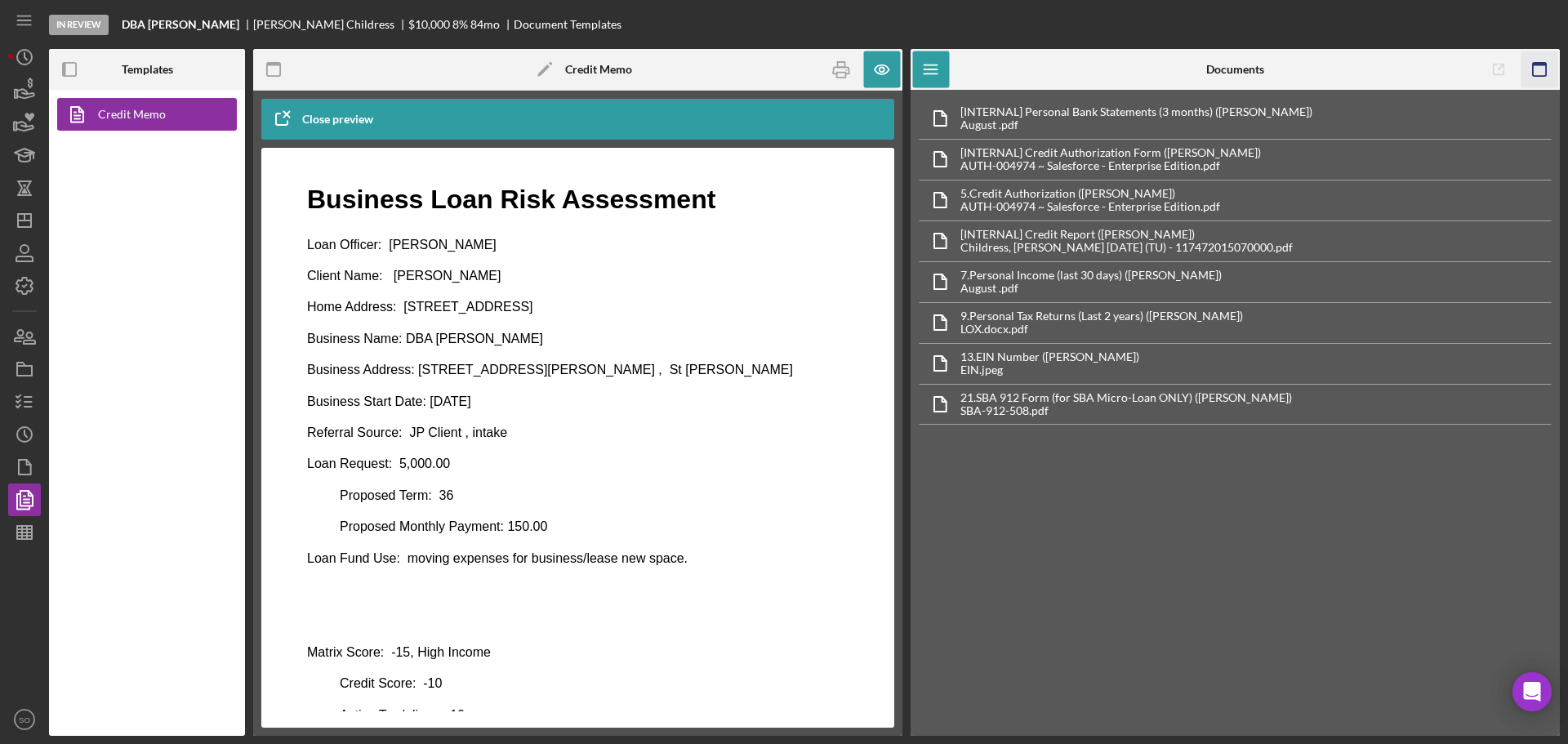
click at [1538, 69] on icon "button" at bounding box center [1539, 70] width 37 height 37
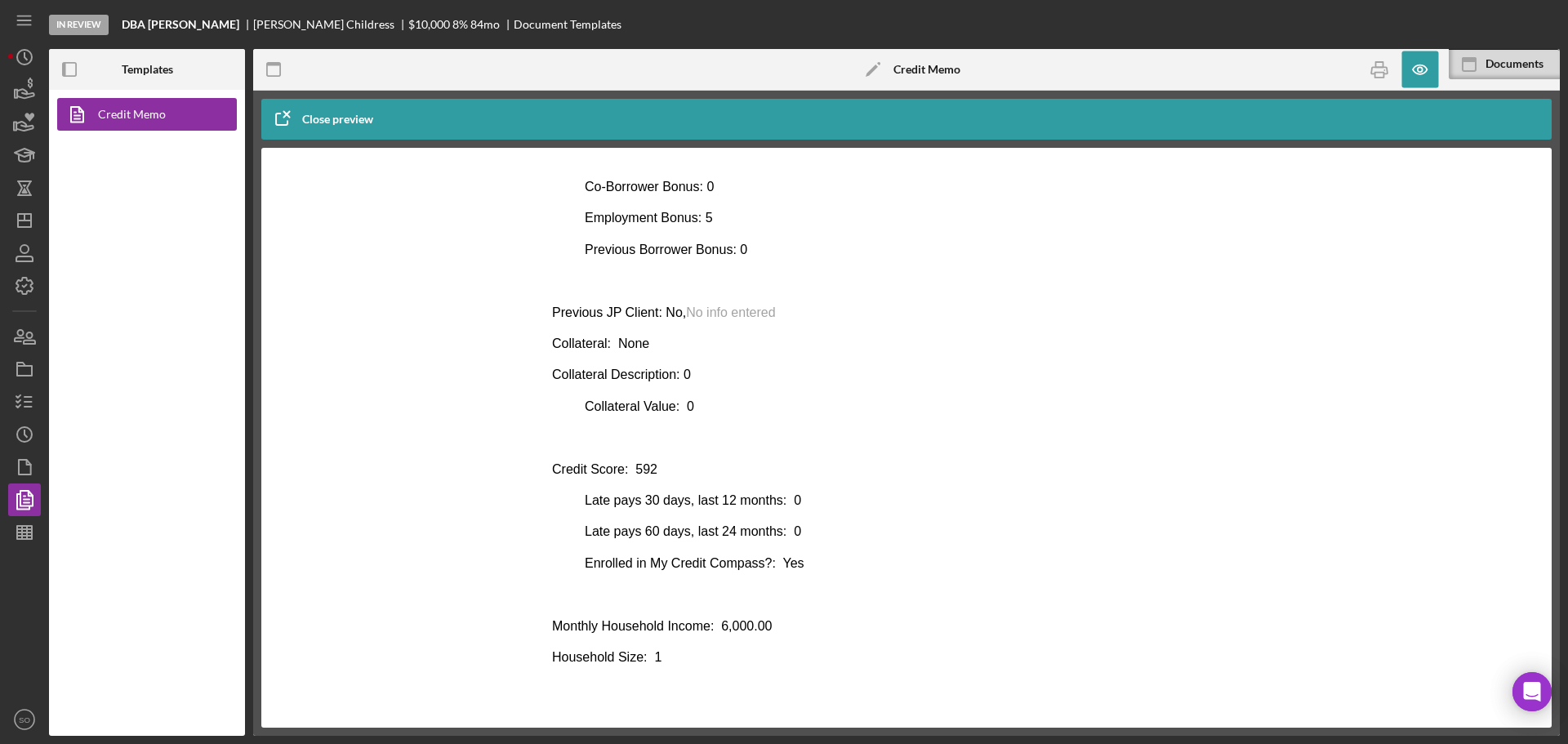
scroll to position [735, 0]
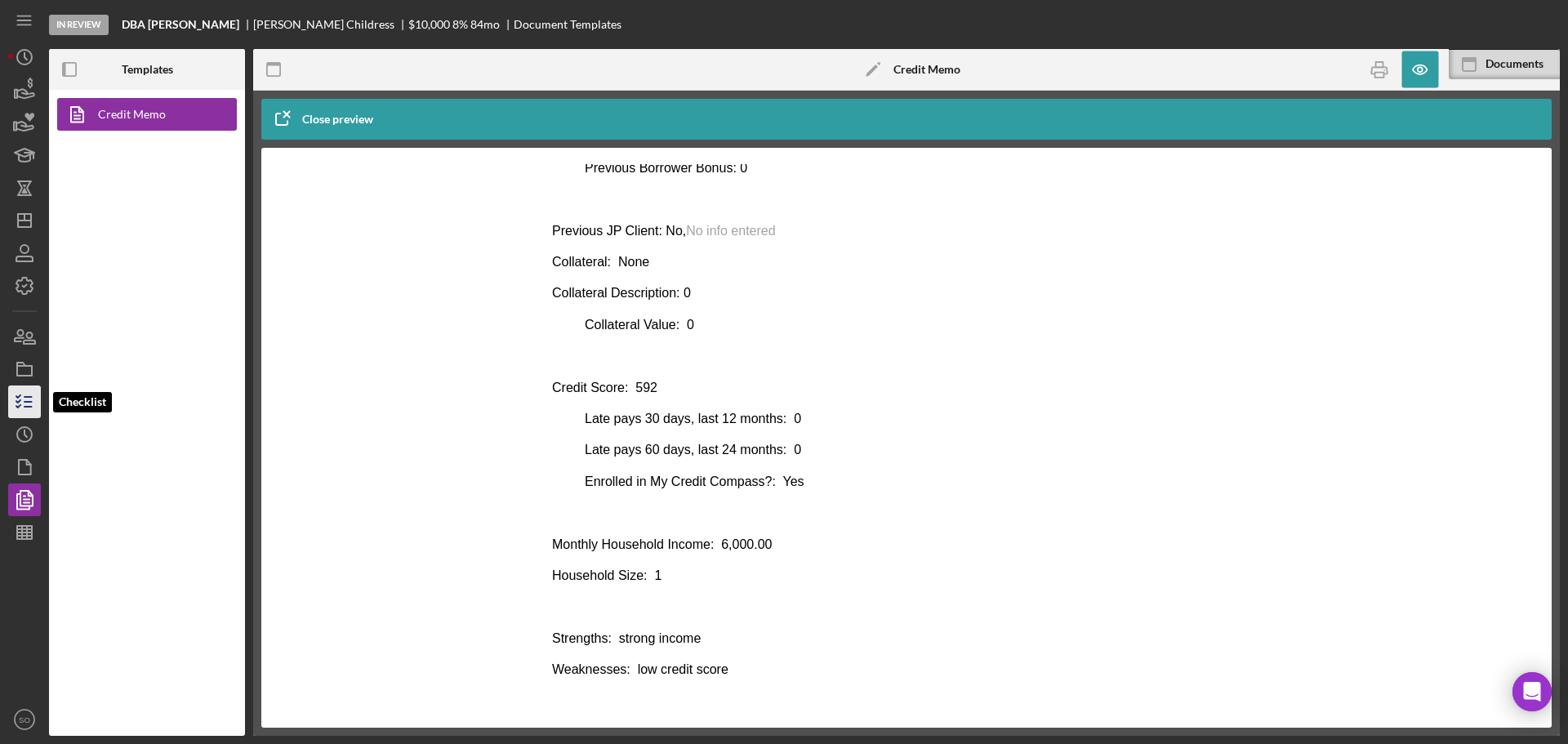
click at [21, 402] on icon "button" at bounding box center [24, 402] width 41 height 41
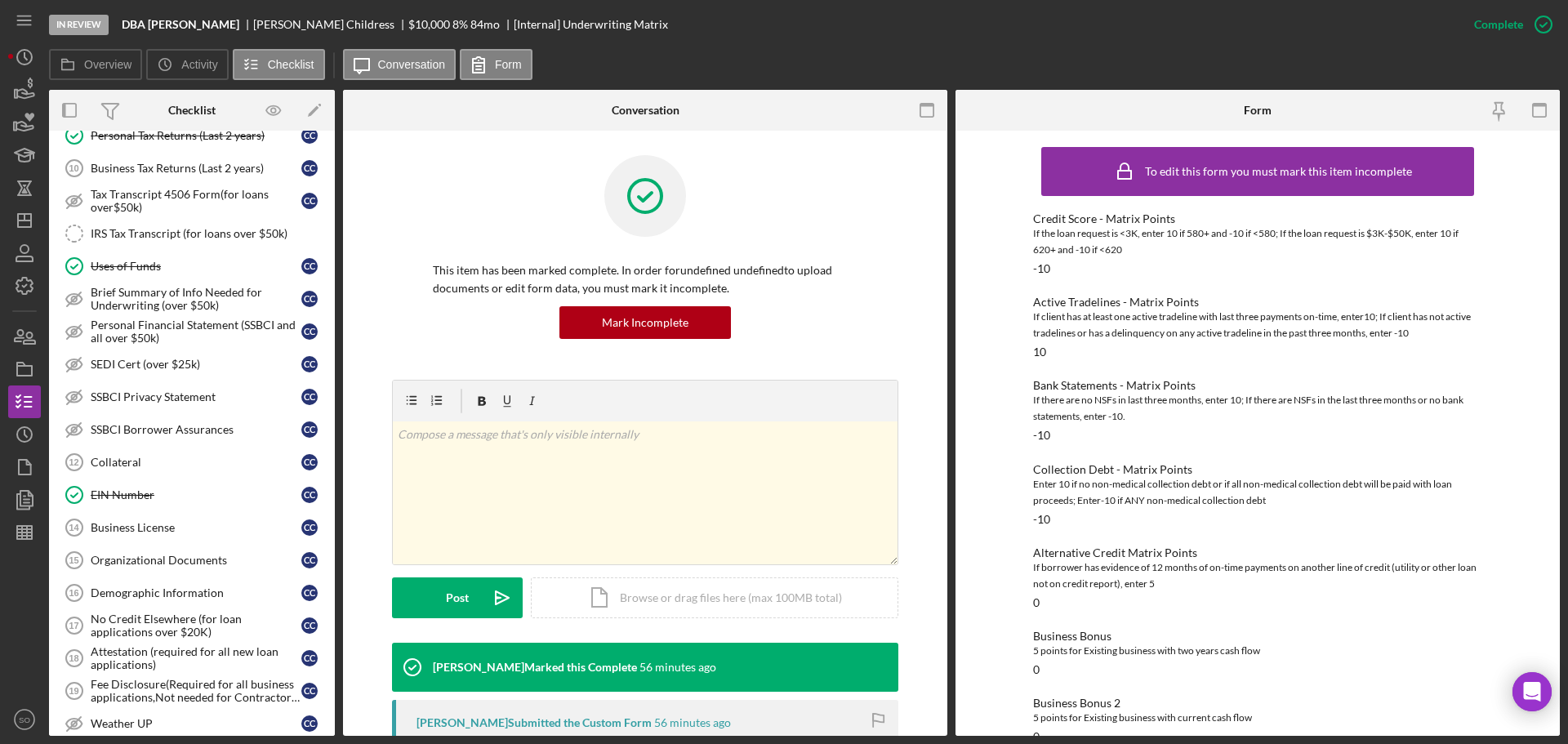
scroll to position [78, 0]
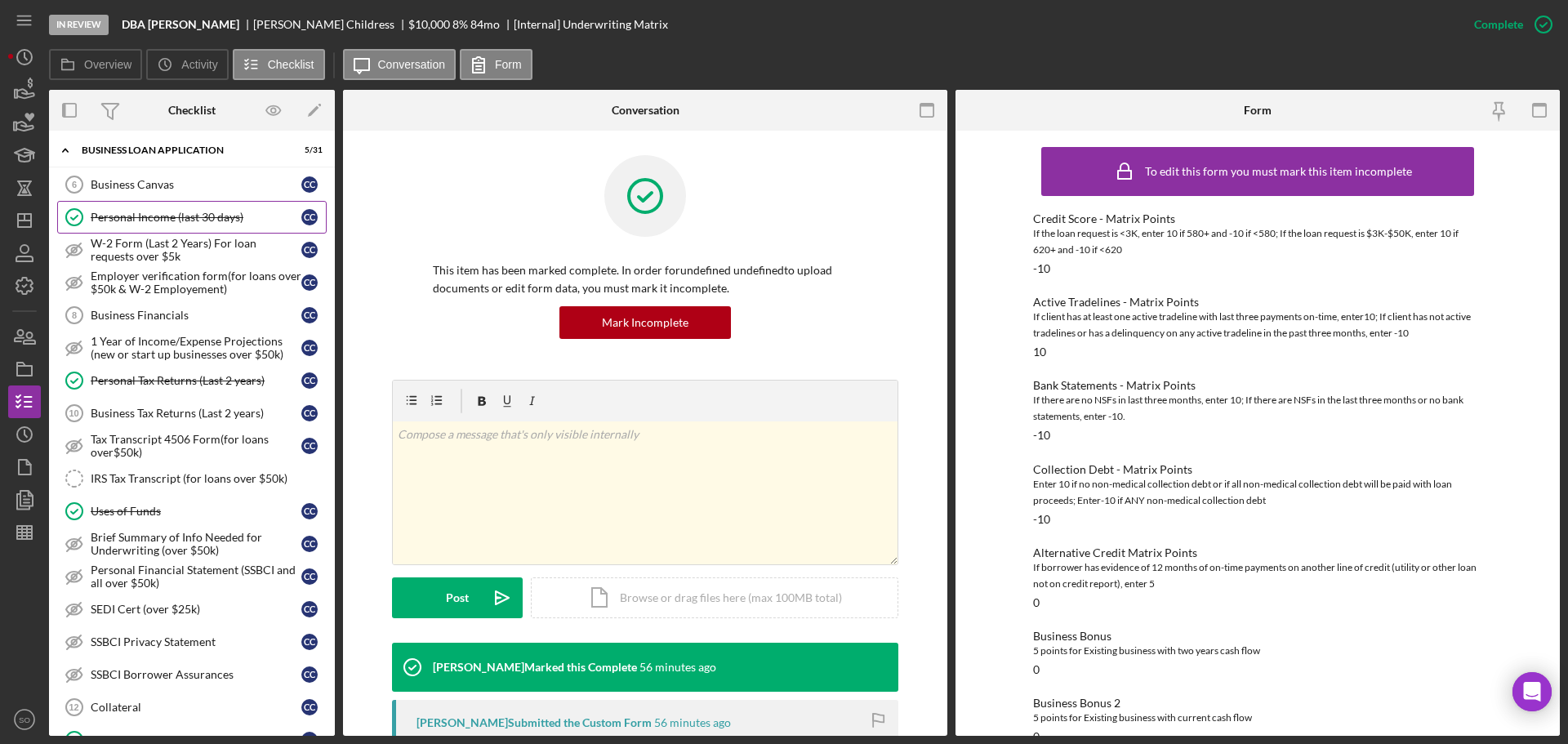
click at [177, 209] on link "Personal Income (last 30 days) Personal Income (last 30 days) C C" at bounding box center [192, 217] width 270 height 32
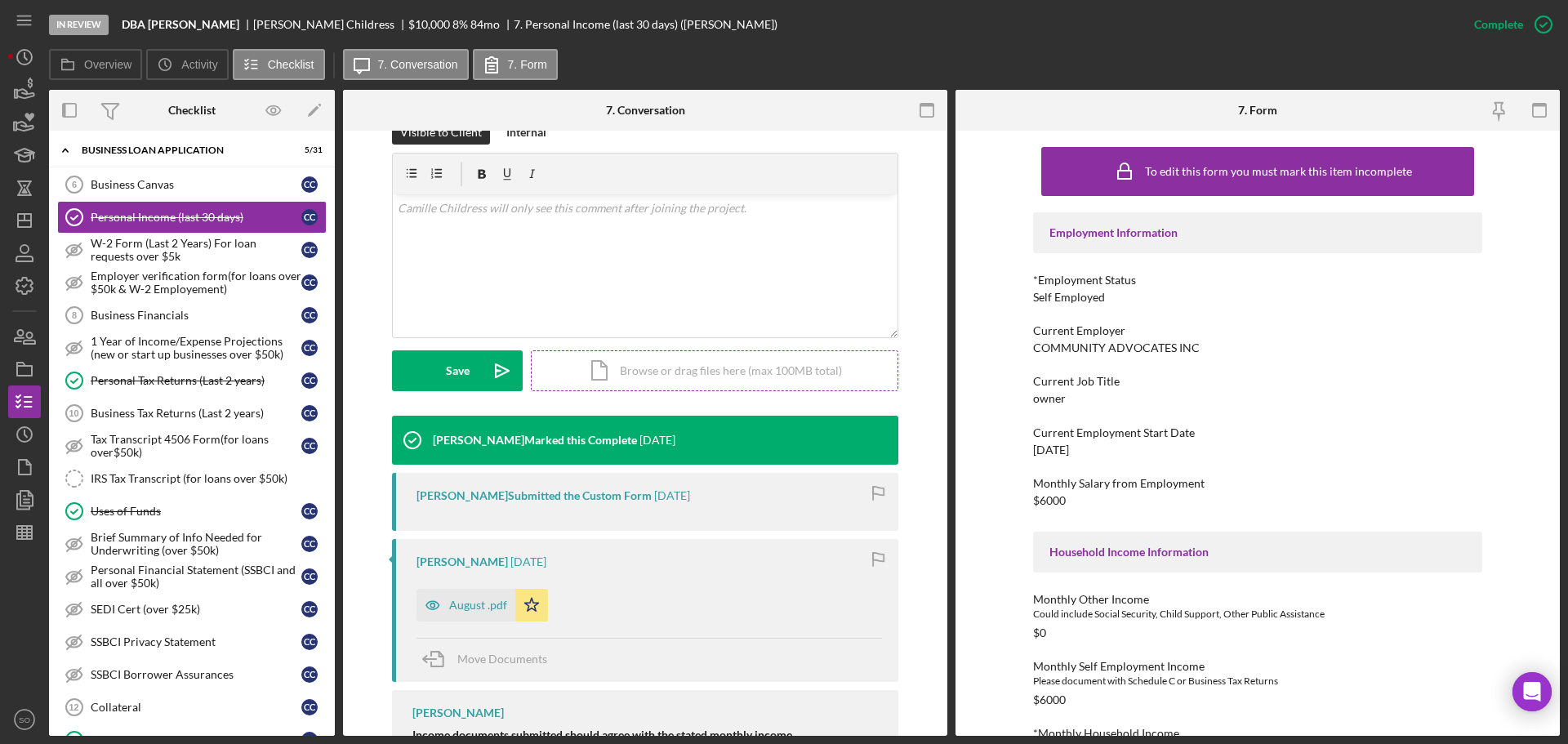
scroll to position [408, 0]
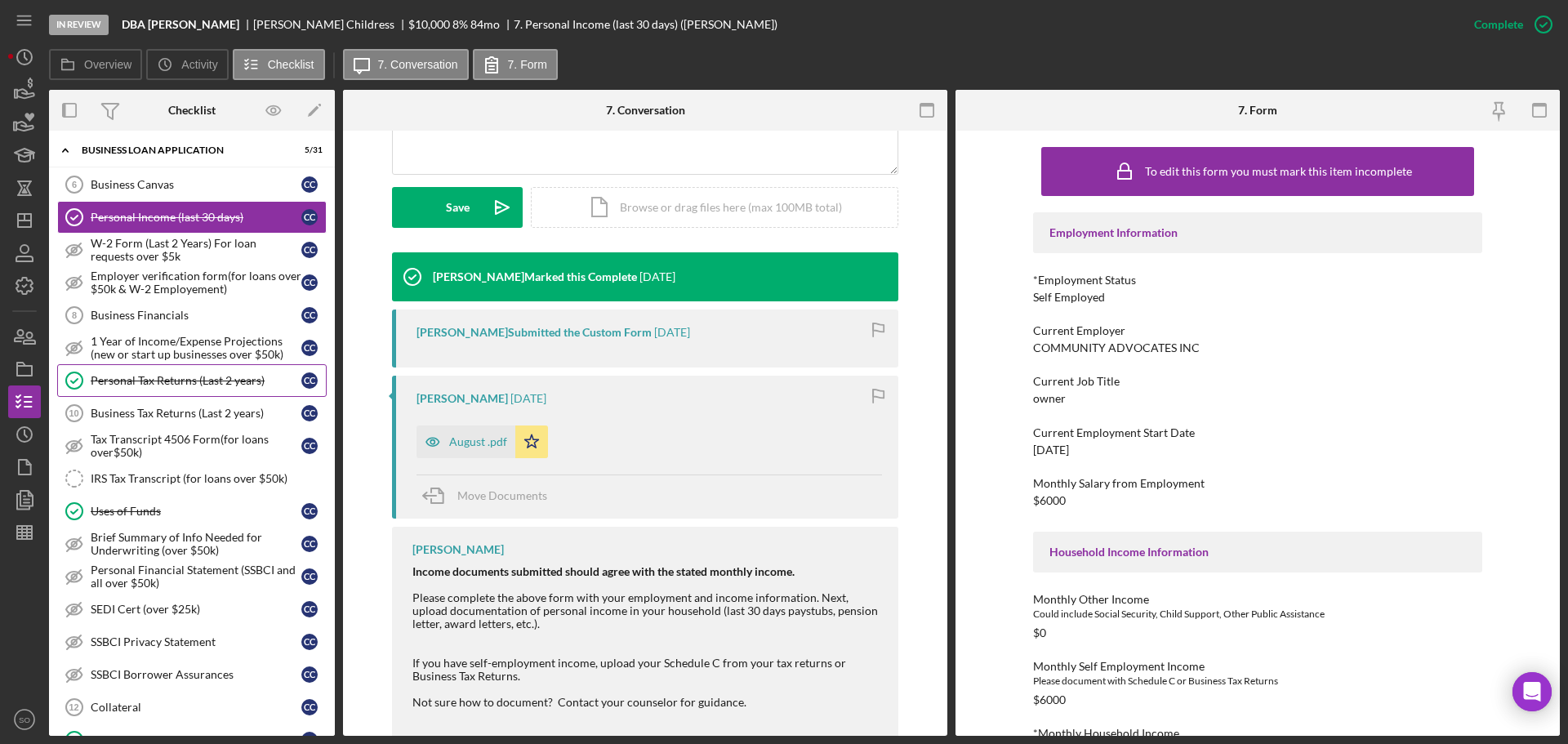
click at [187, 372] on link "Personal Tax Returns (Last 2 years) Personal Tax Returns (Last 2 years) C C" at bounding box center [192, 379] width 270 height 32
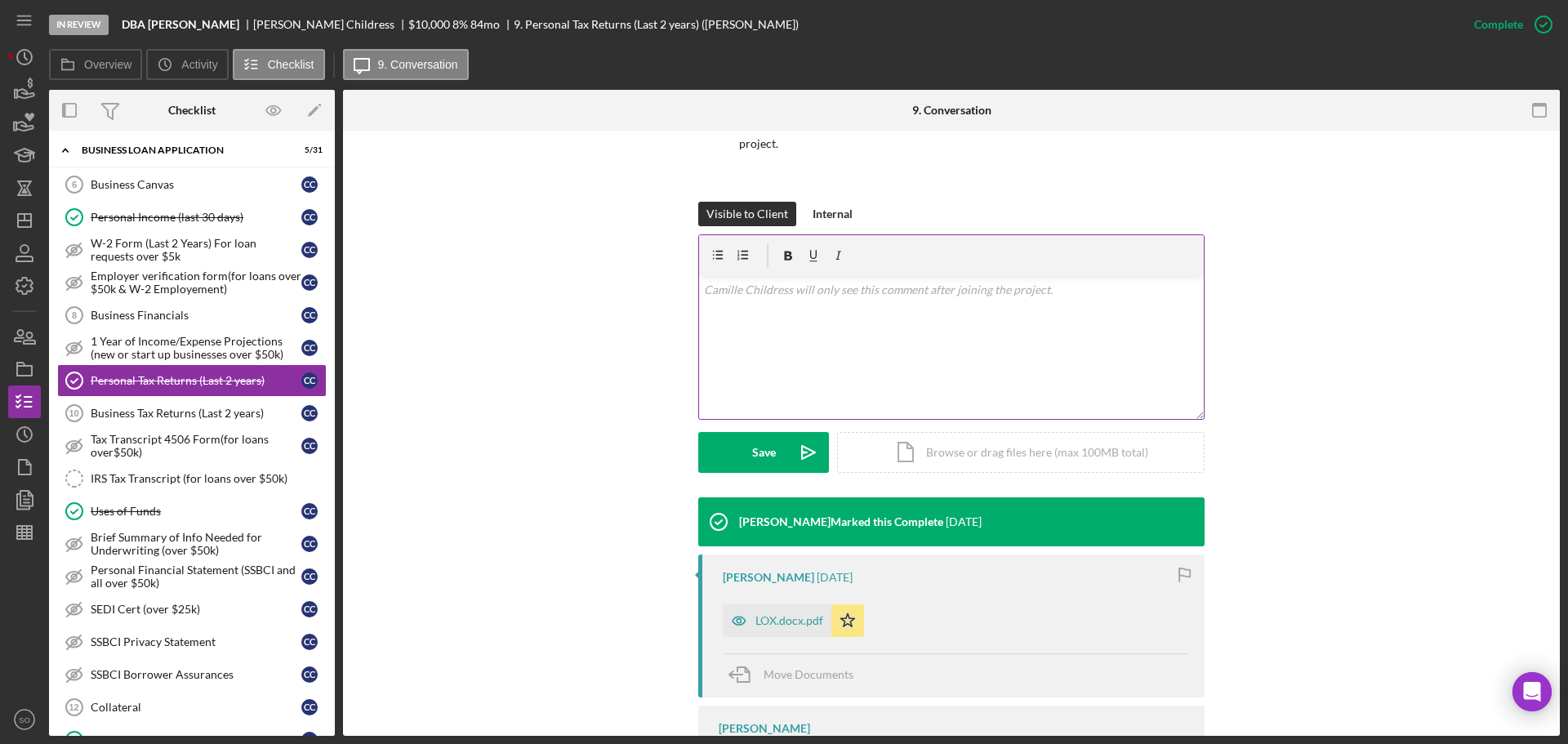
scroll to position [247, 0]
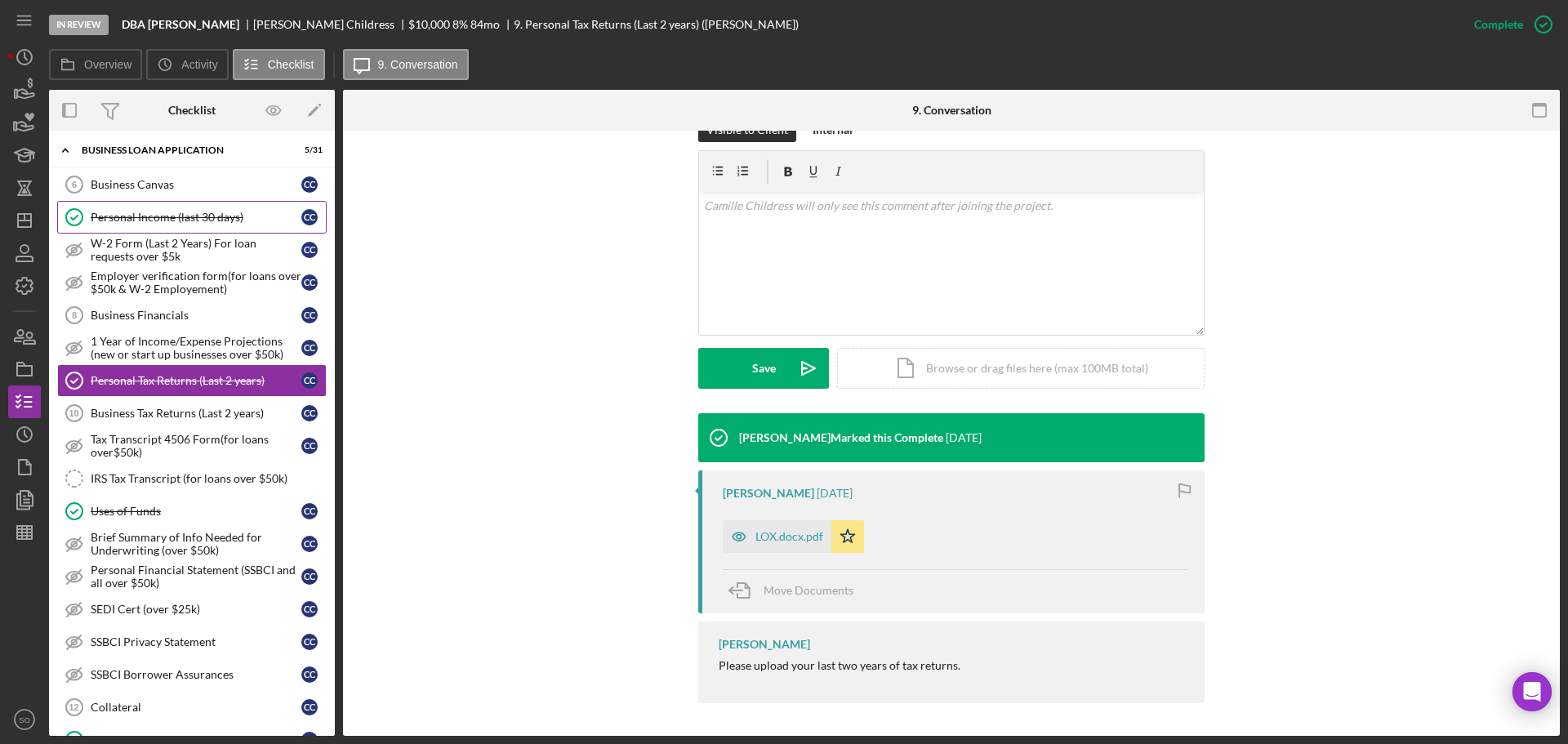
click at [155, 222] on div "Personal Income (last 30 days)" at bounding box center [196, 217] width 211 height 13
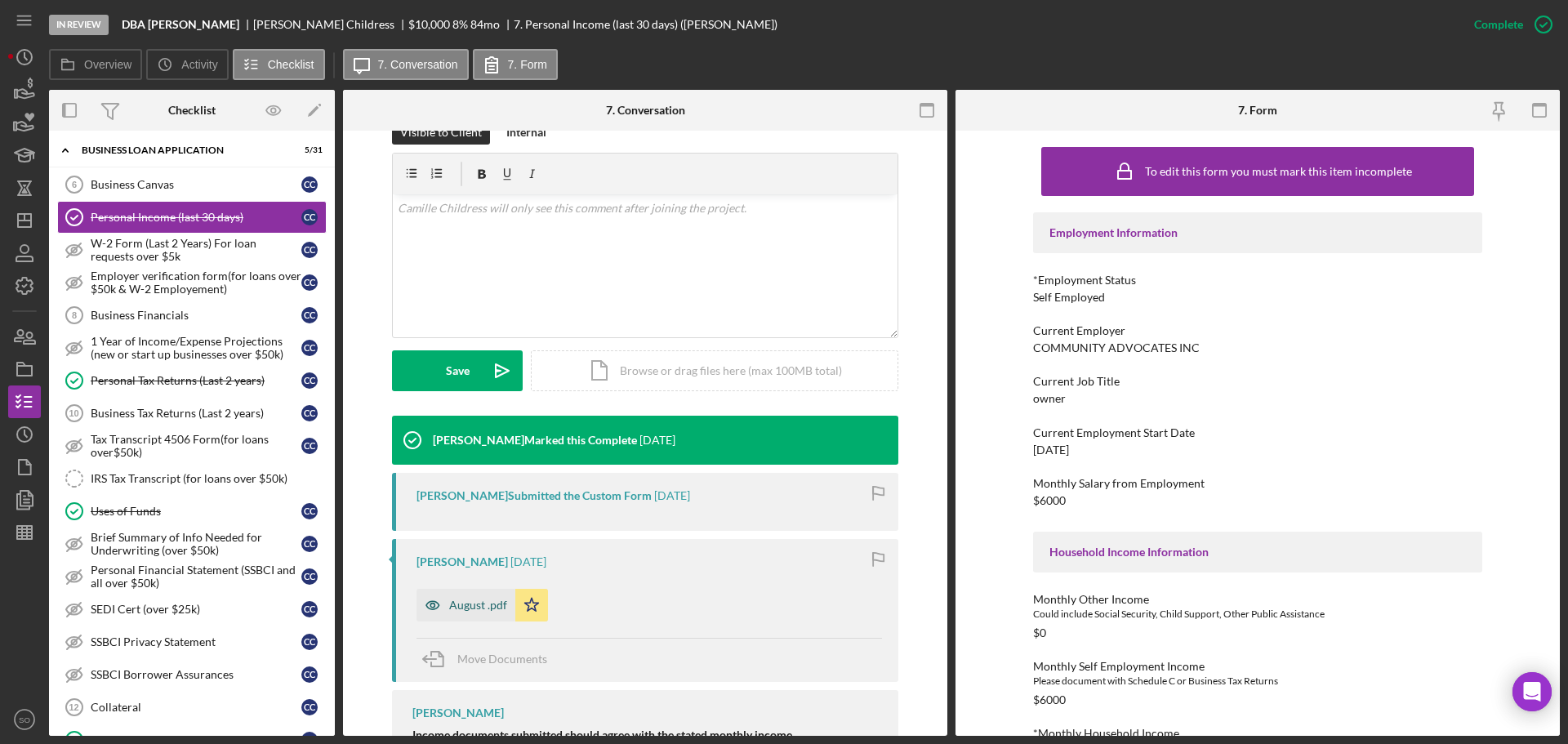
click at [455, 603] on div "August .pdf" at bounding box center [477, 605] width 58 height 13
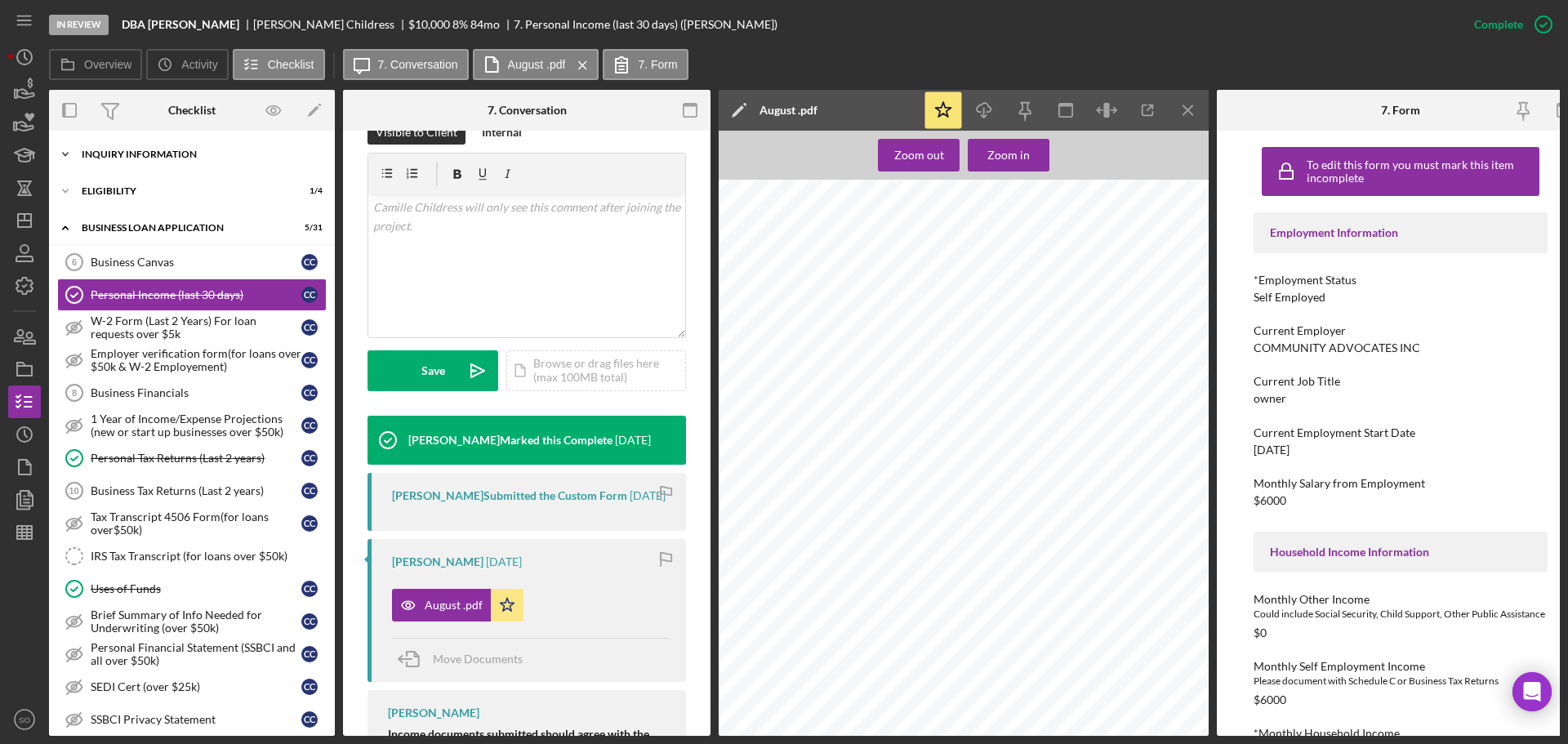
click at [160, 151] on div "INQUIRY INFORMATION" at bounding box center [198, 154] width 233 height 10
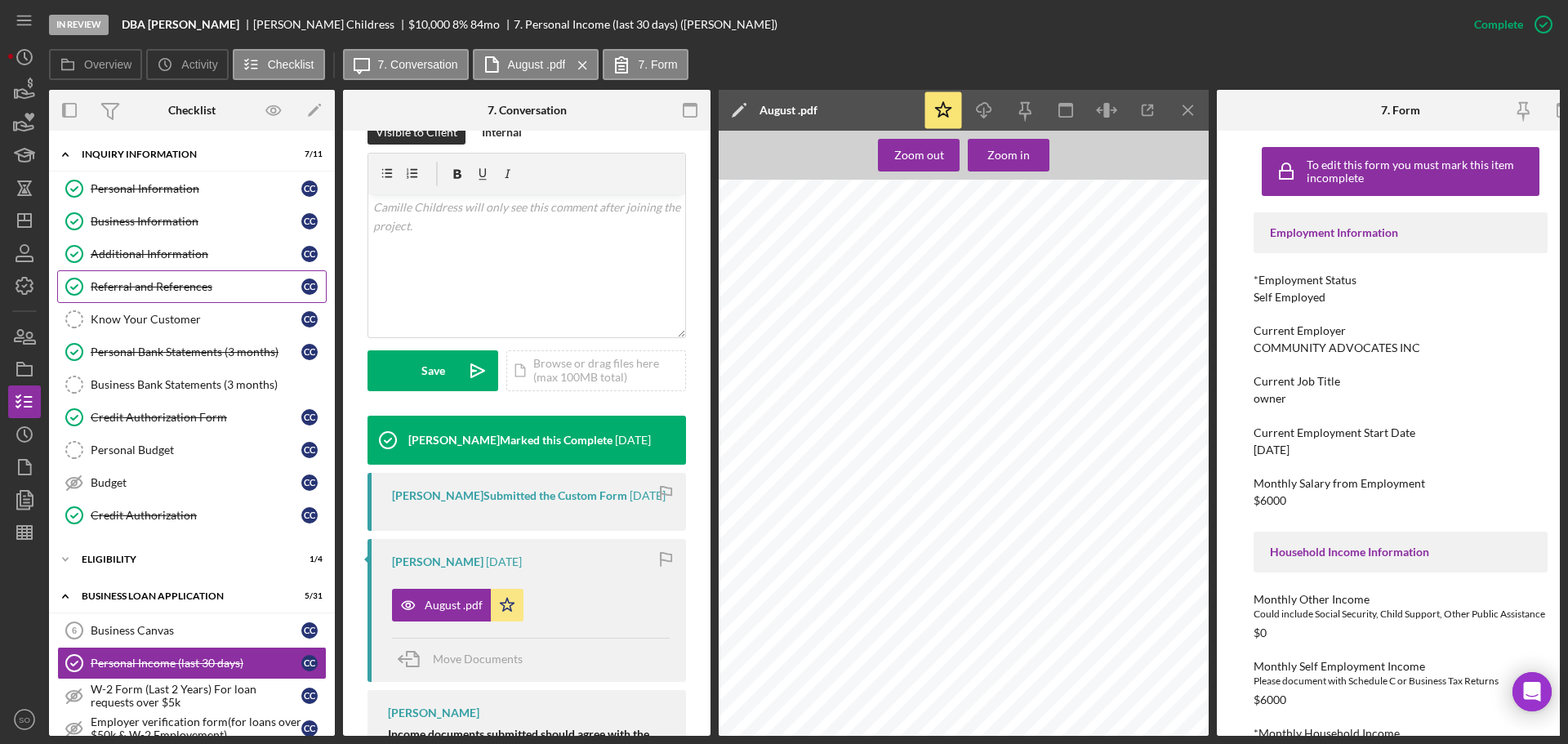
click at [153, 290] on div "Referral and References" at bounding box center [196, 286] width 211 height 13
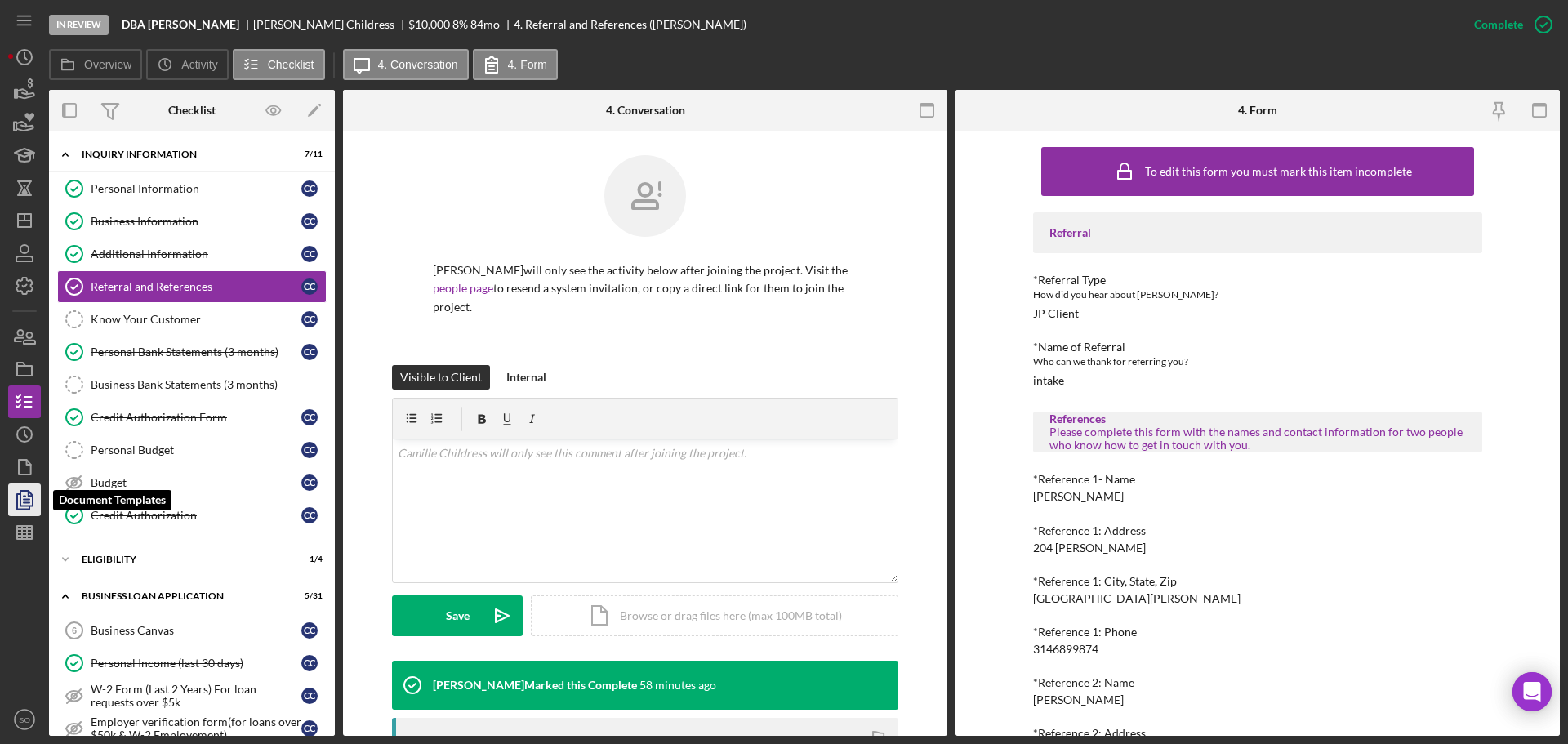
click at [21, 500] on polygon "button" at bounding box center [26, 498] width 12 height 15
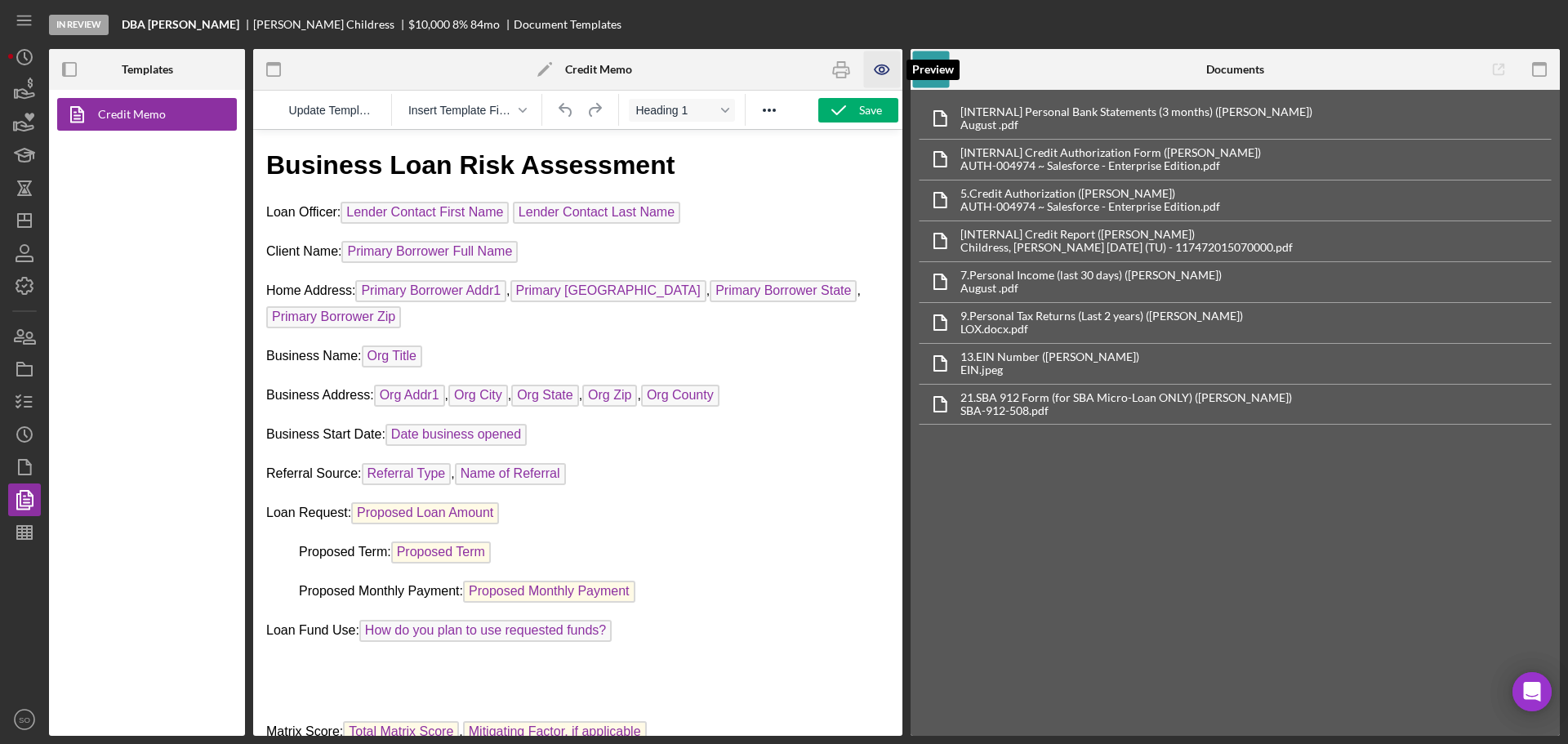
click at [884, 71] on icon "button" at bounding box center [881, 69] width 5 height 5
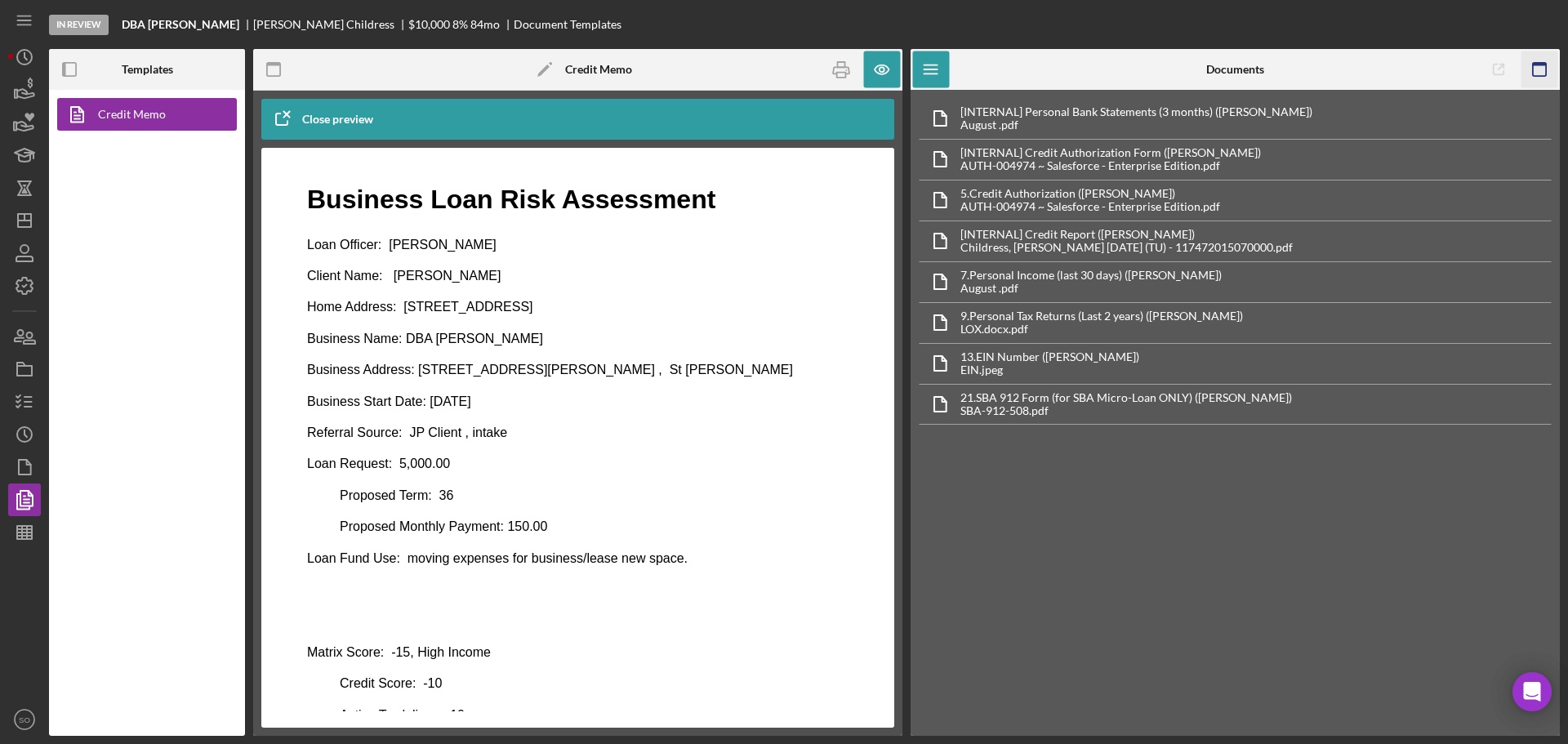
click at [1535, 67] on icon "button" at bounding box center [1539, 70] width 37 height 37
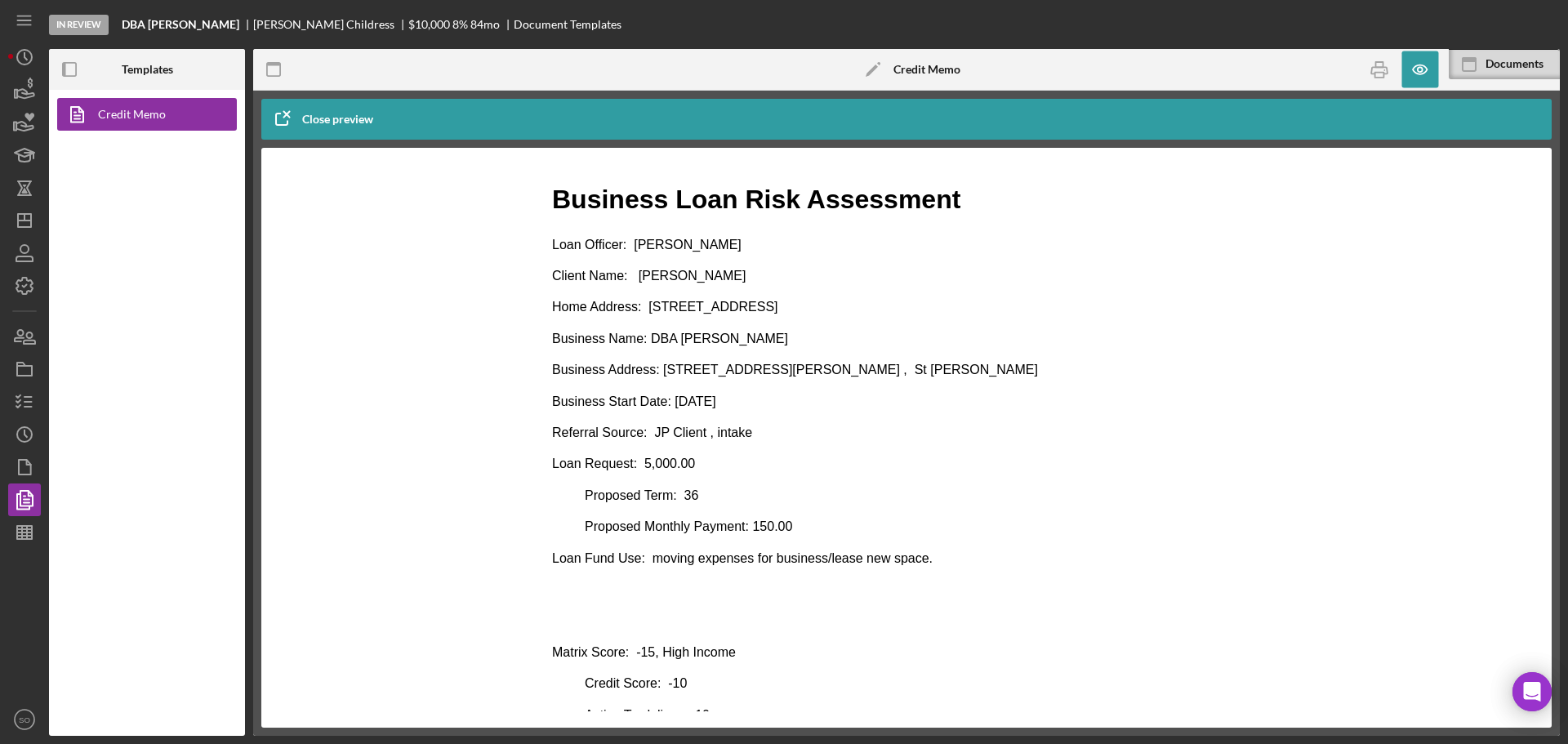
drag, startPoint x: 754, startPoint y: 278, endPoint x: 639, endPoint y: 280, distance: 115.0
click at [639, 280] on p "Client Name: Camille Childress" at bounding box center [907, 275] width 709 height 18
copy p "Camille Childress"
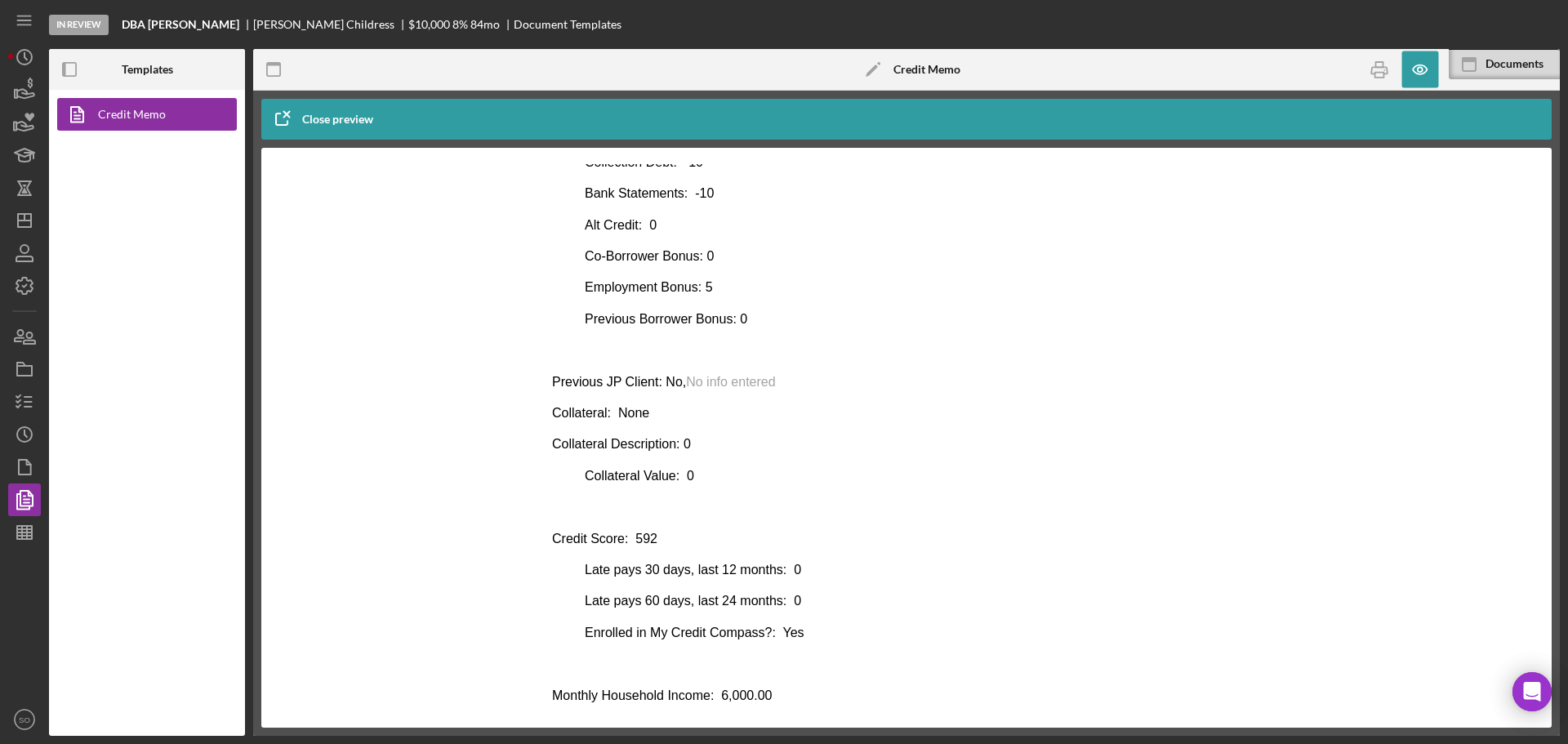
scroll to position [666, 0]
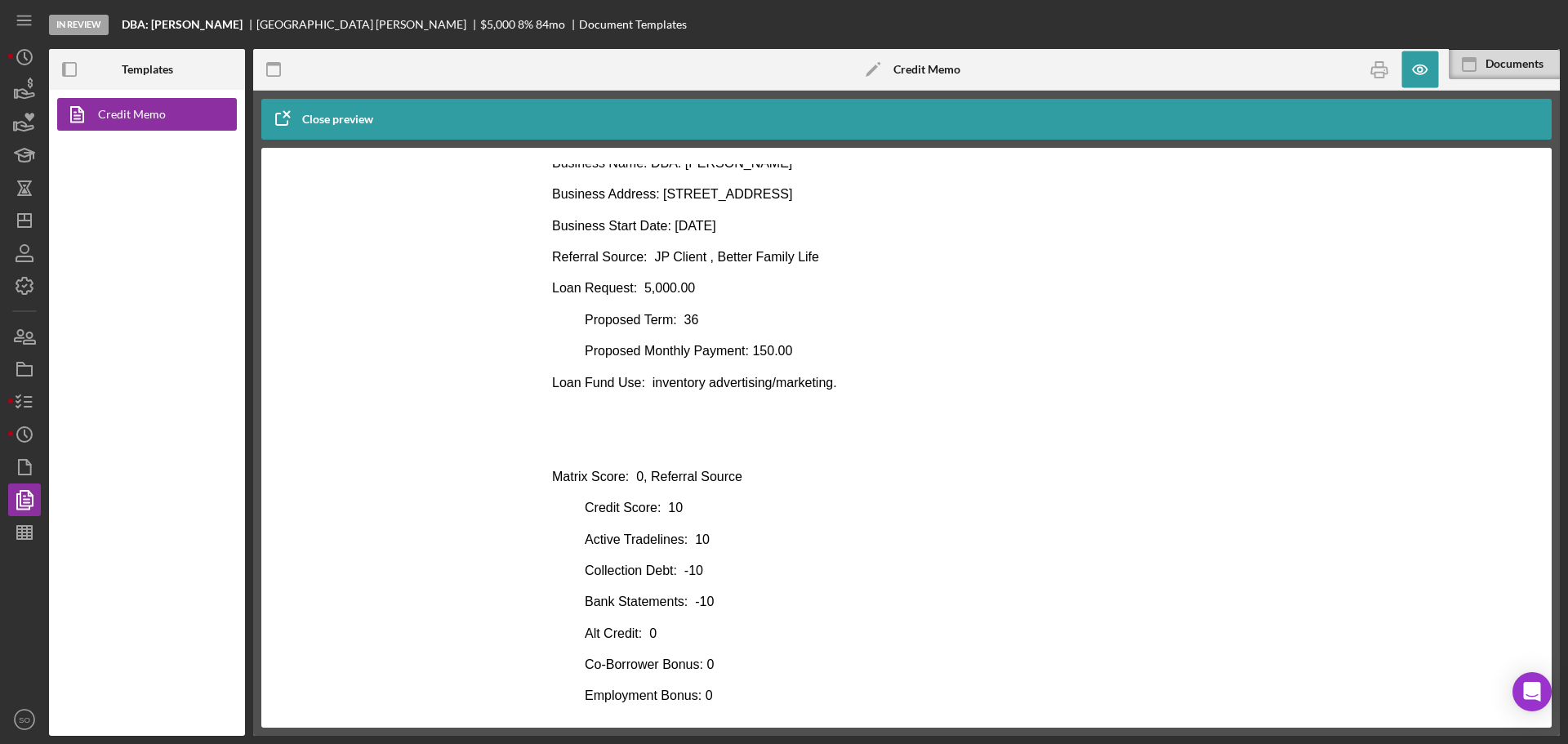
scroll to position [12, 0]
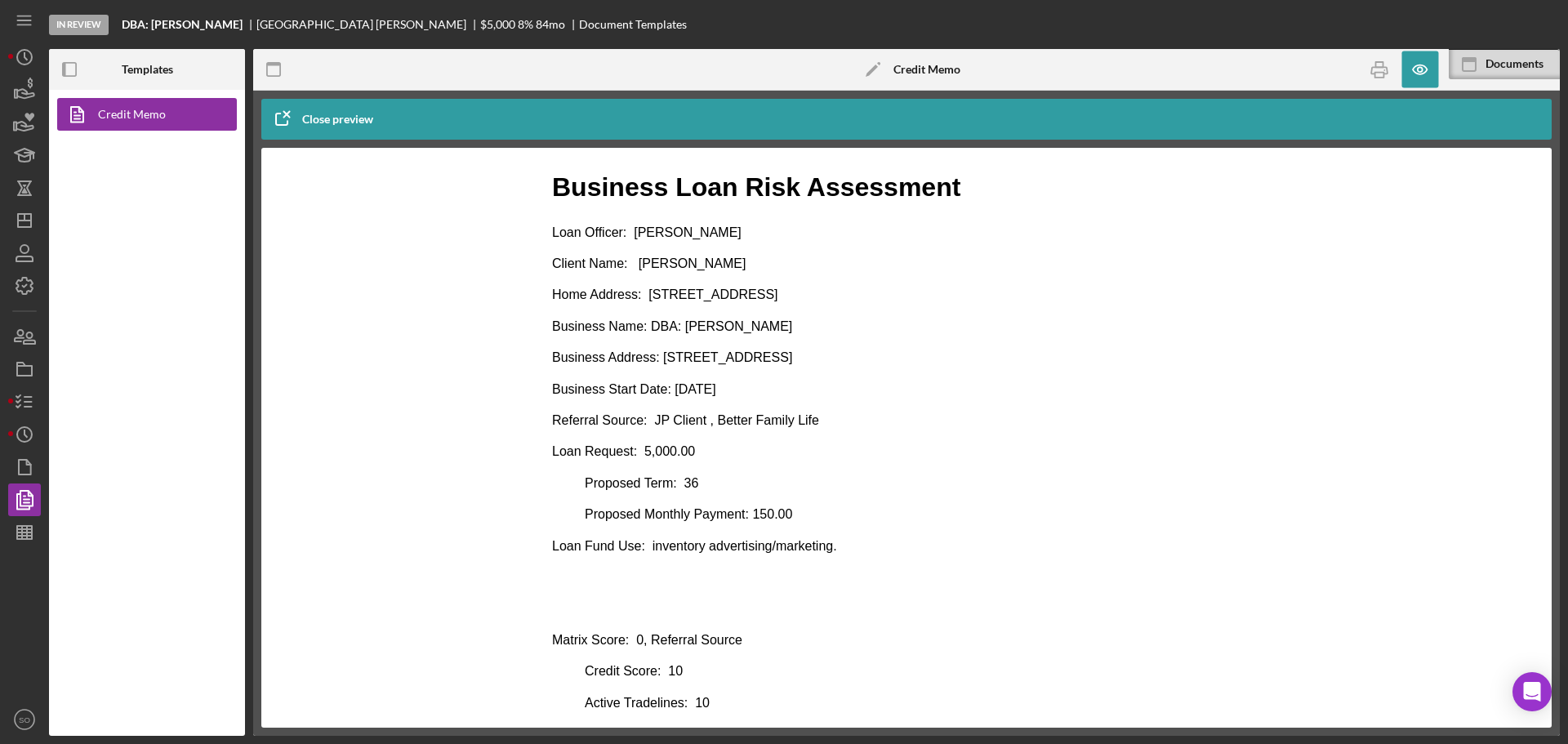
drag, startPoint x: 727, startPoint y: 260, endPoint x: 637, endPoint y: 260, distance: 90.0
click at [637, 260] on p "Client Name: [PERSON_NAME]" at bounding box center [907, 263] width 709 height 18
copy p "[PERSON_NAME]"
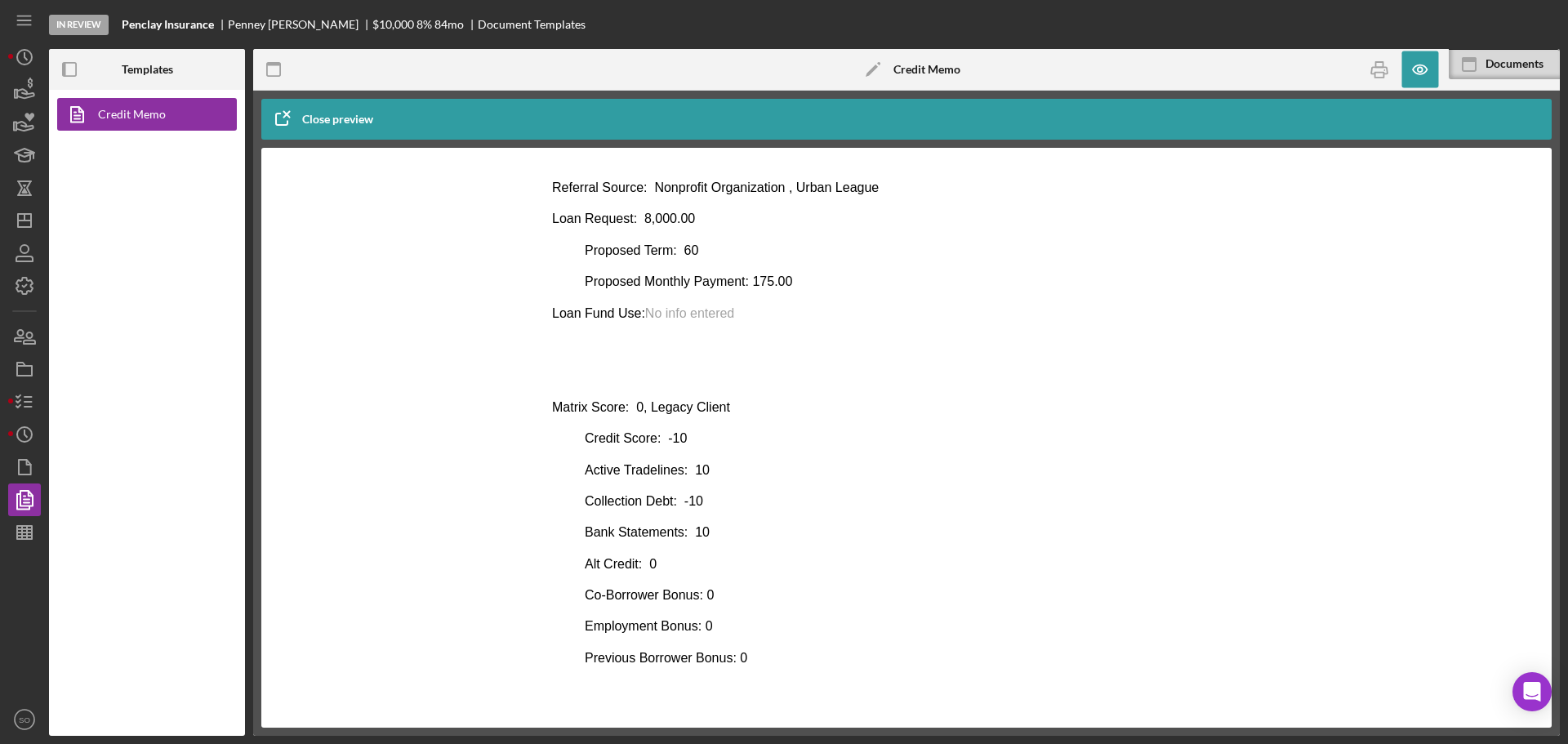
scroll to position [408, 0]
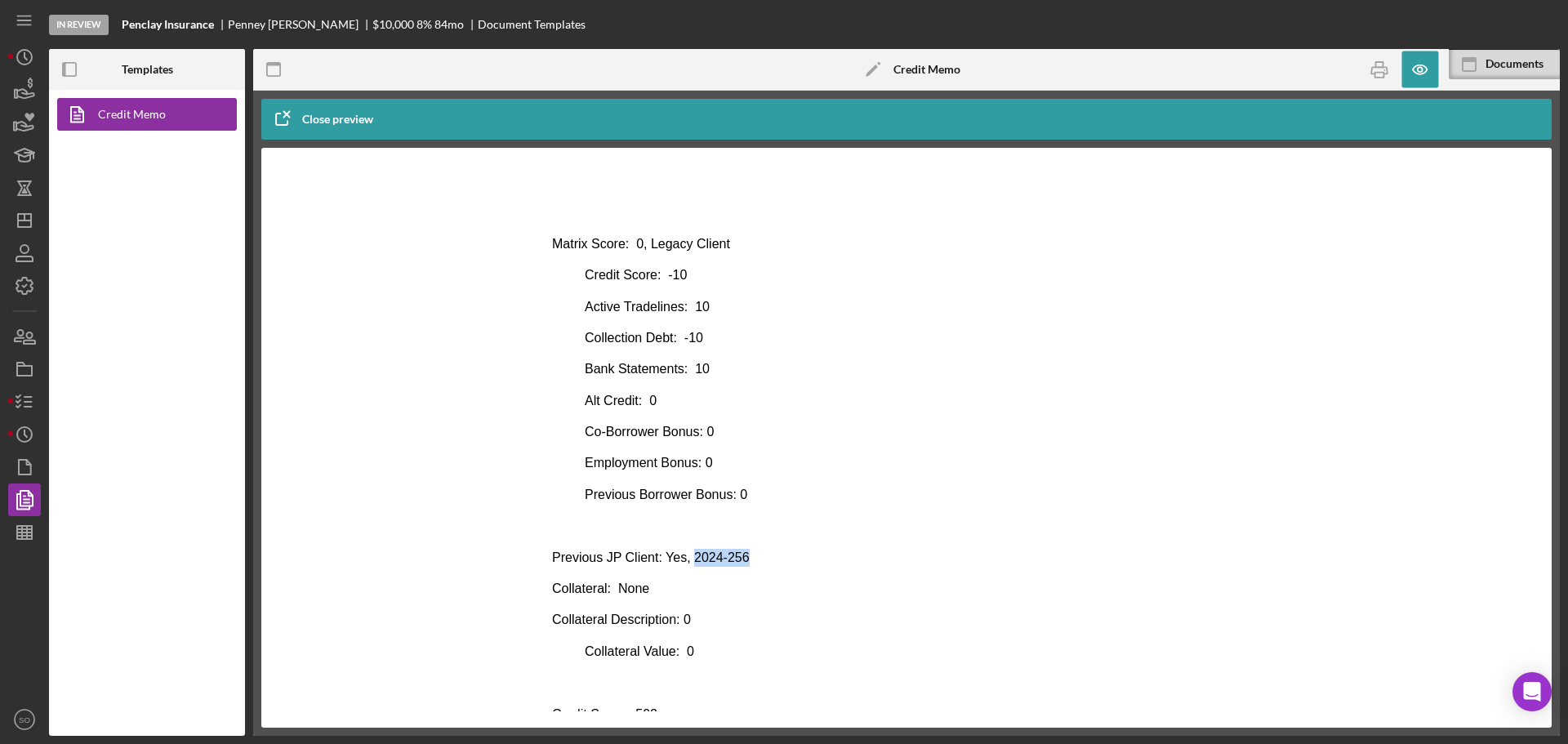
drag, startPoint x: 743, startPoint y: 558, endPoint x: 686, endPoint y: 555, distance: 57.1
click at [686, 555] on p "Previous JP Client: Yes, 2024-256" at bounding box center [907, 557] width 709 height 18
copy p "2024-256"
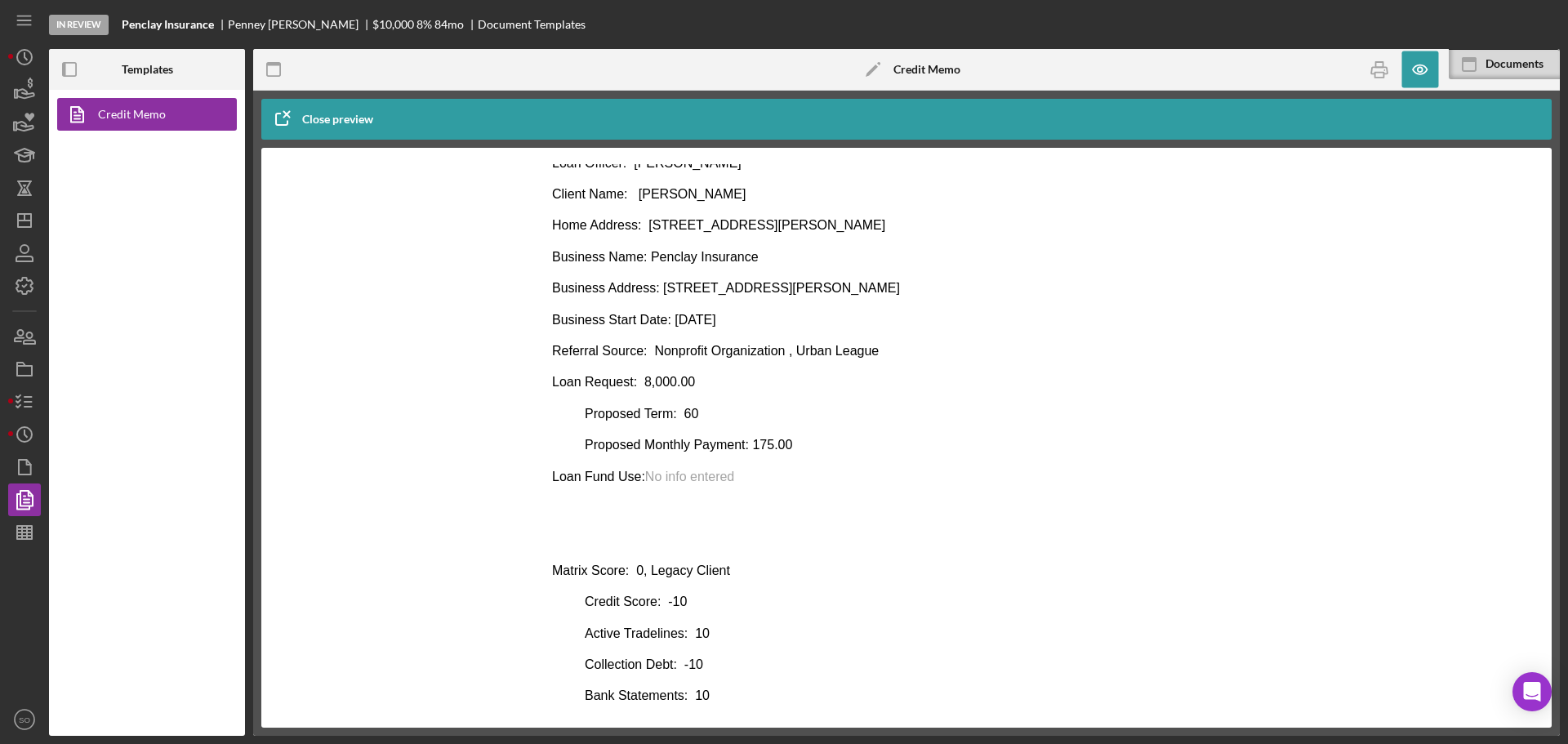
scroll to position [0, 0]
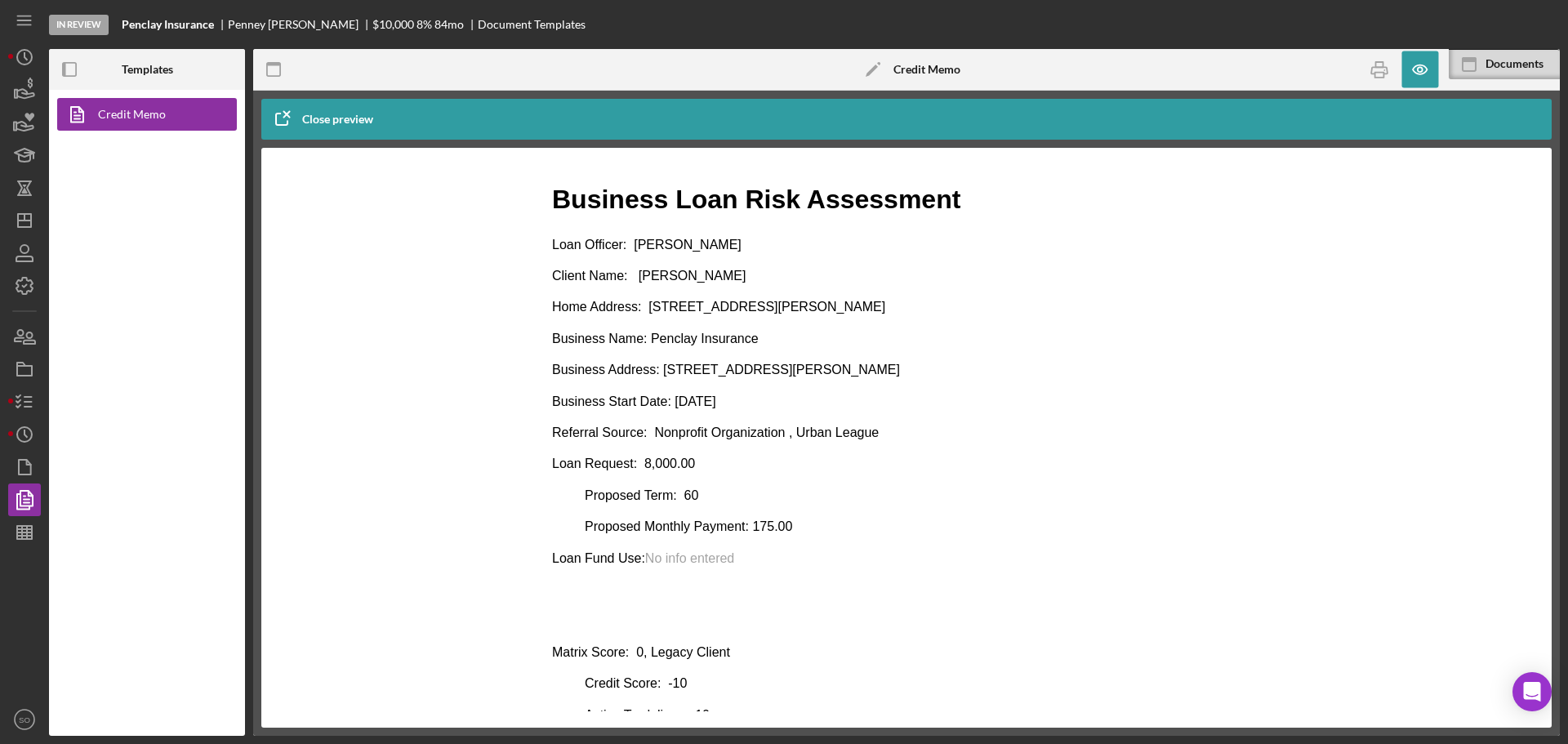
drag, startPoint x: 773, startPoint y: 280, endPoint x: 637, endPoint y: 274, distance: 136.1
click at [637, 274] on p "Client Name: Penney Fields-Burnett" at bounding box center [907, 275] width 709 height 18
copy p "Penney Fields-Burnett"
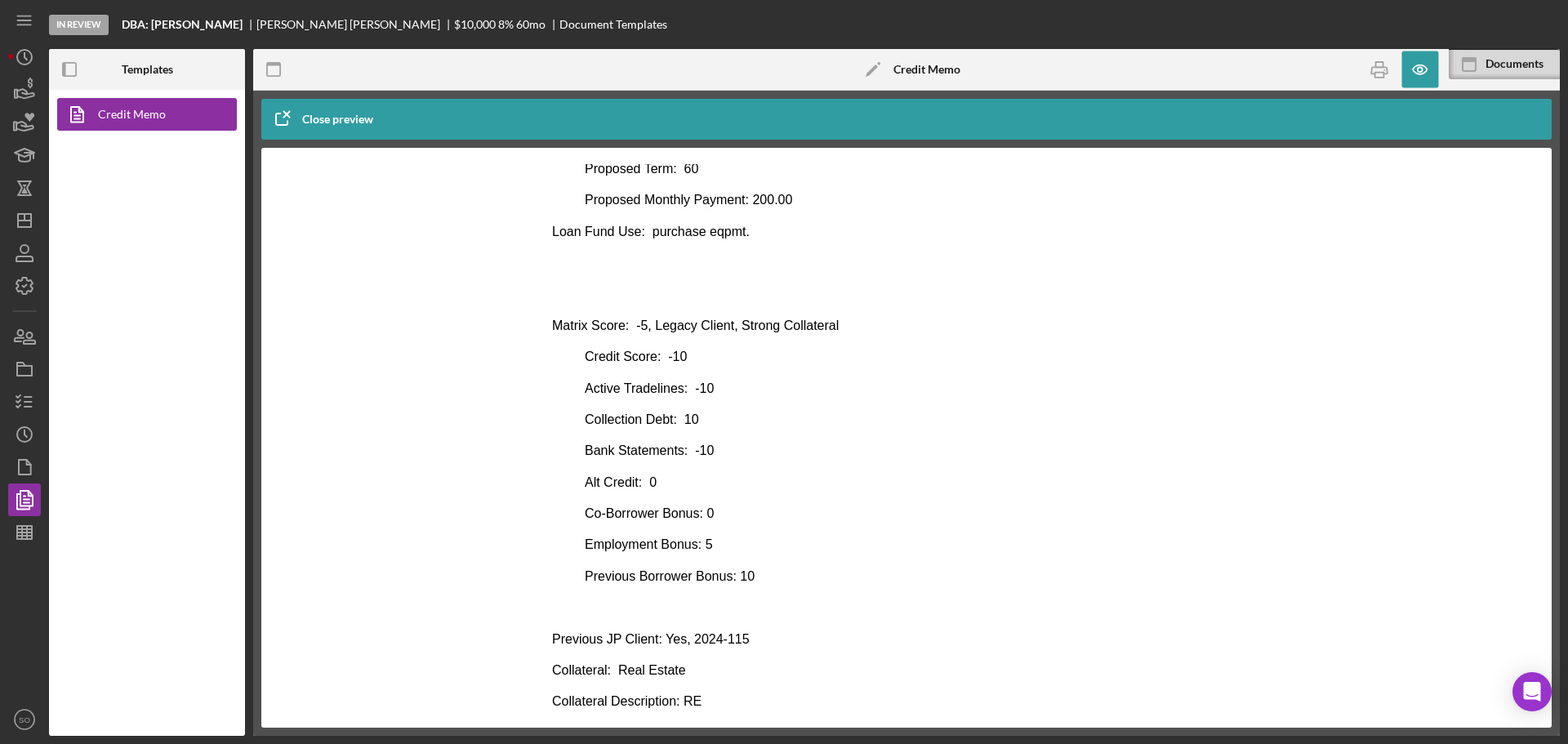
scroll to position [408, 0]
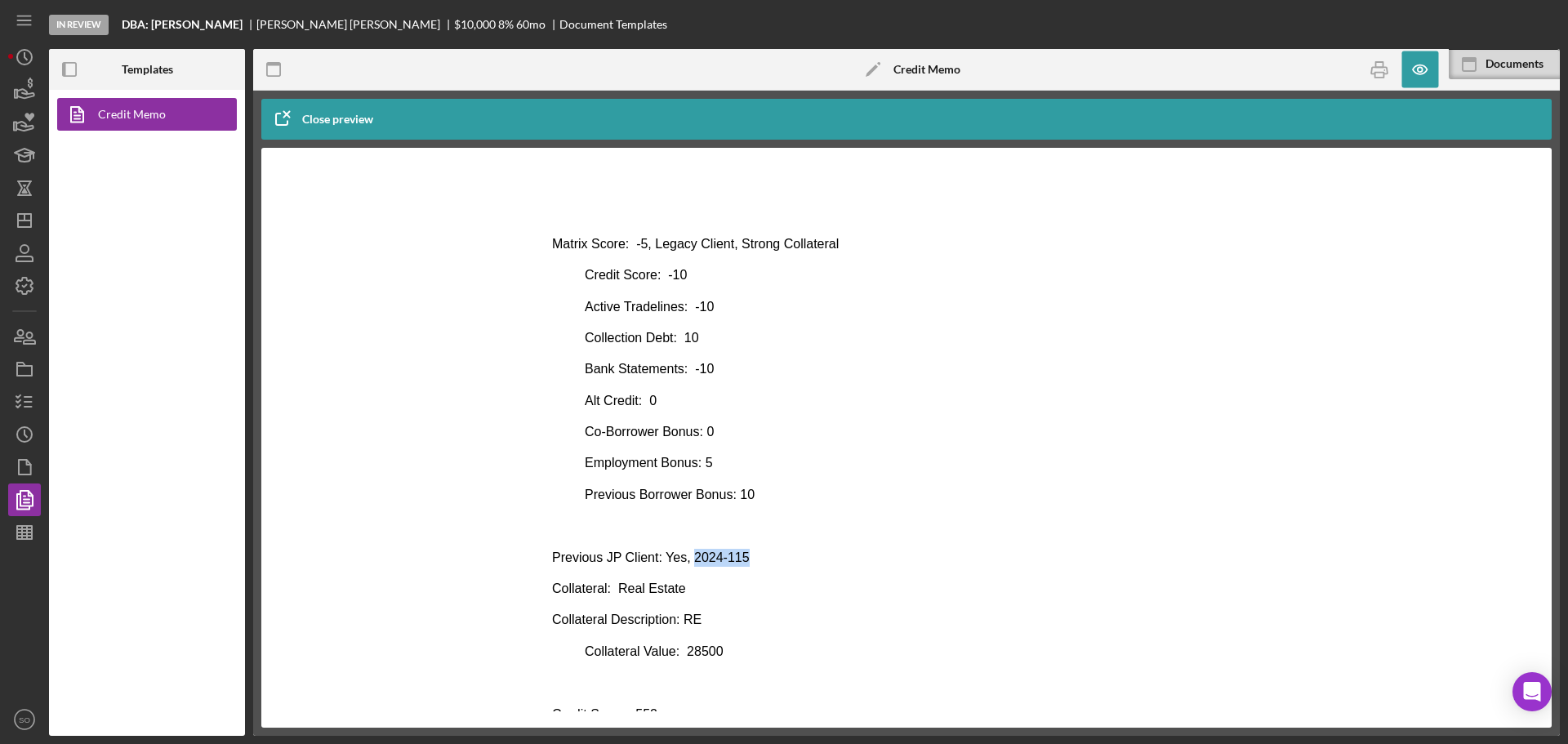
drag, startPoint x: 758, startPoint y: 558, endPoint x: 686, endPoint y: 555, distance: 72.1
click at [686, 555] on p "Previous JP Client: Yes, 2024-115" at bounding box center [907, 557] width 709 height 18
copy p "2024-115"
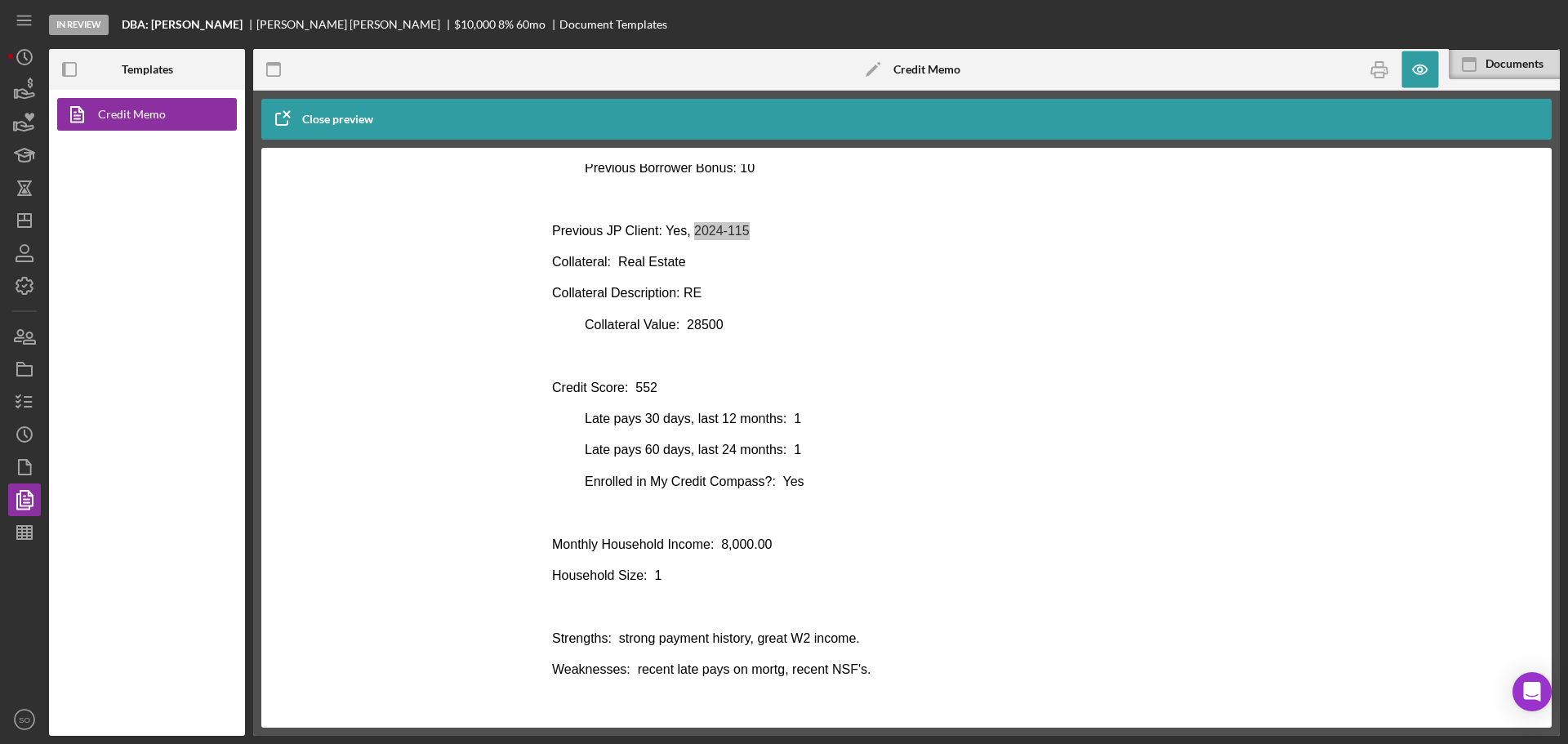
scroll to position [747, 0]
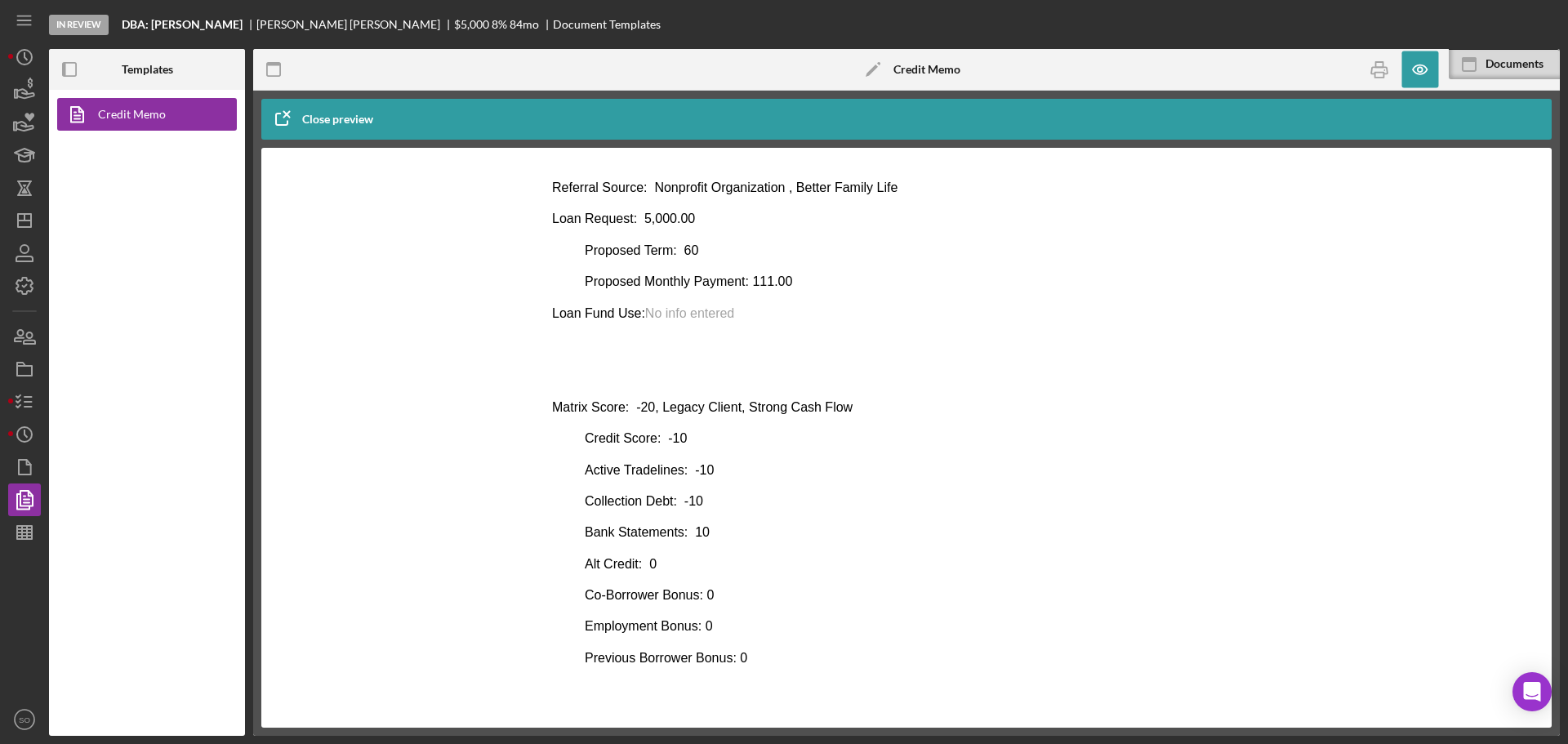
scroll to position [327, 0]
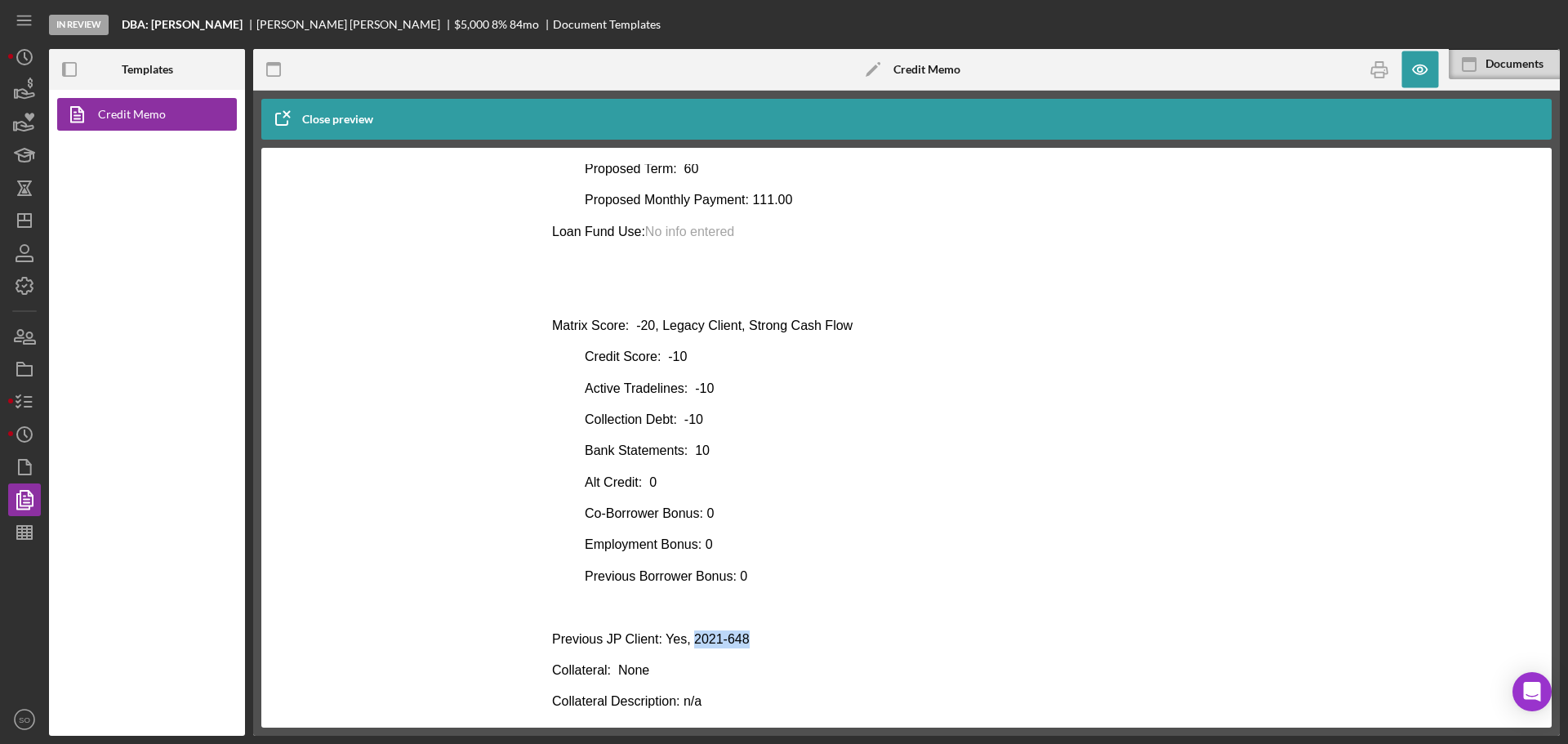
drag, startPoint x: 752, startPoint y: 640, endPoint x: 687, endPoint y: 638, distance: 65.0
click at [687, 638] on p "Previous JP Client: Yes, 2021-648" at bounding box center [907, 639] width 709 height 18
copy p "2021-648"
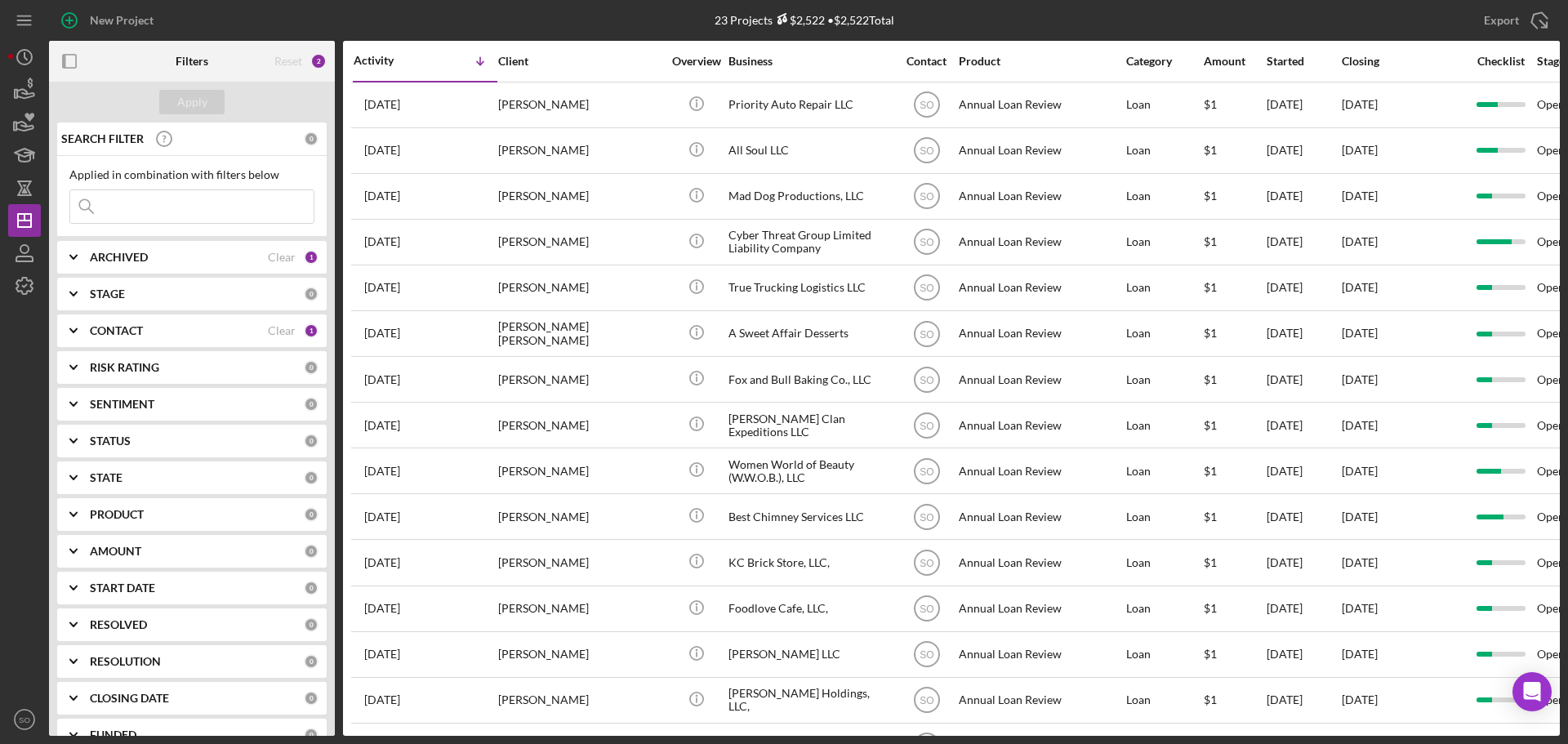
click at [192, 210] on input at bounding box center [192, 206] width 244 height 32
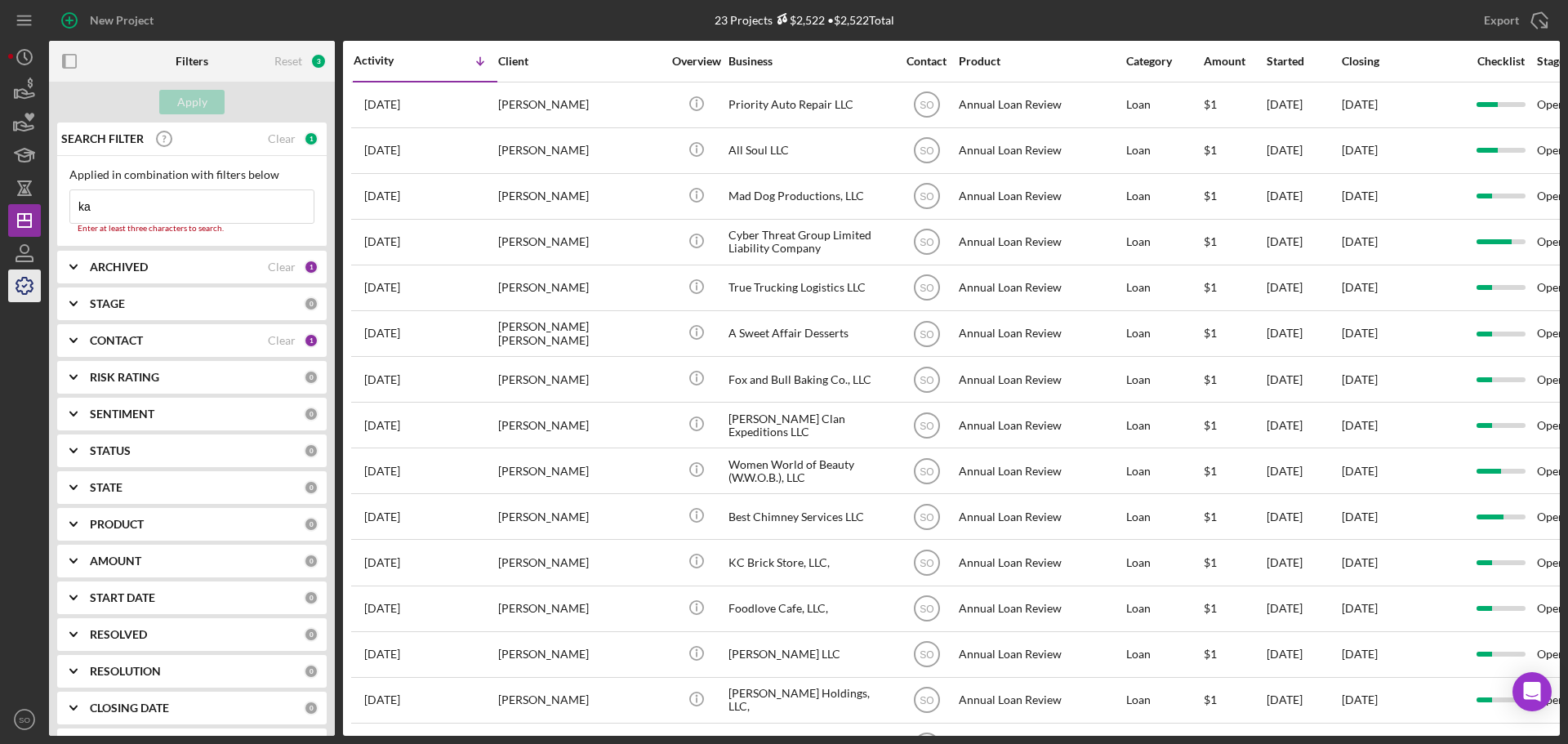
type input "ka"
